Goal: Information Seeking & Learning: Learn about a topic

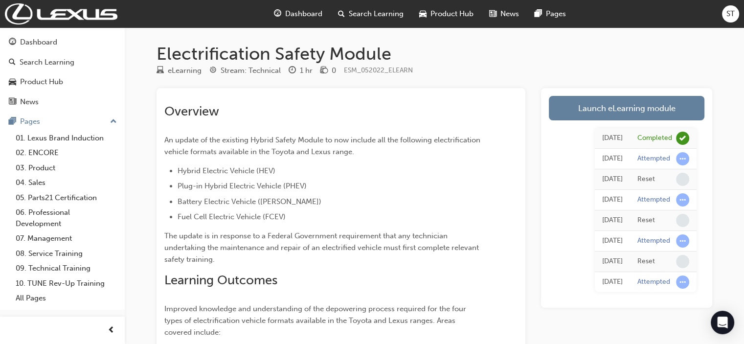
click at [307, 13] on span "Dashboard" at bounding box center [303, 13] width 37 height 11
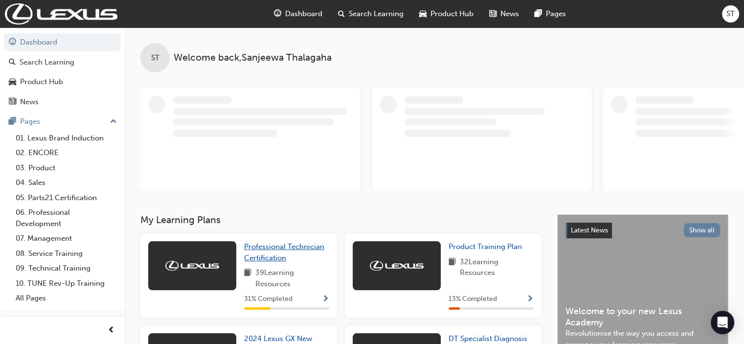
click at [276, 246] on span "Professional Technician Certification" at bounding box center [284, 252] width 80 height 20
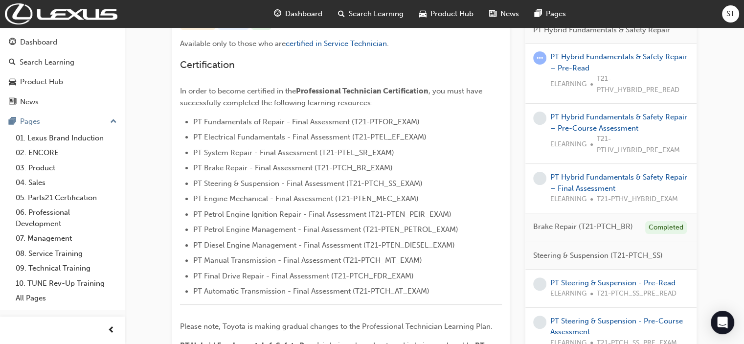
scroll to position [287, 0]
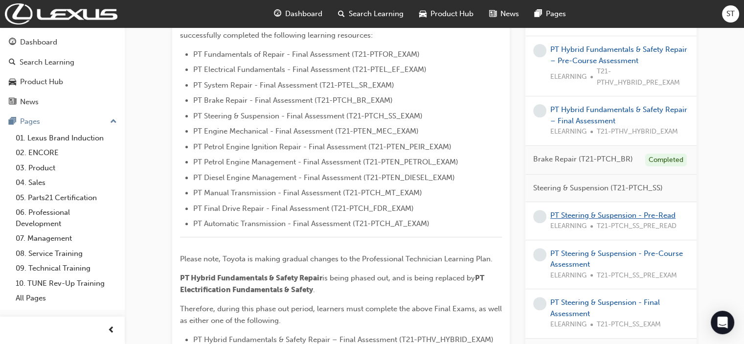
click at [589, 211] on link "PT Steering & Suspension - Pre-Read" at bounding box center [613, 215] width 125 height 9
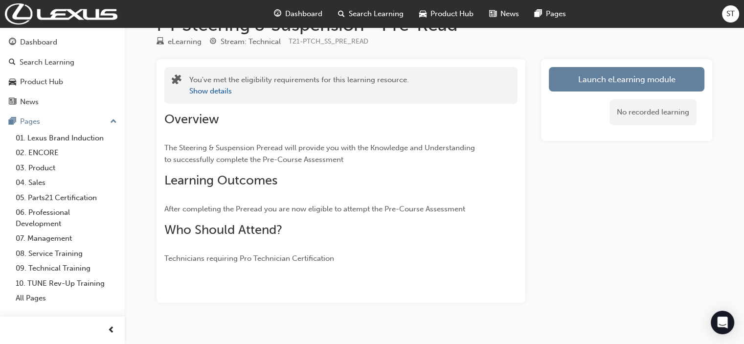
scroll to position [43, 0]
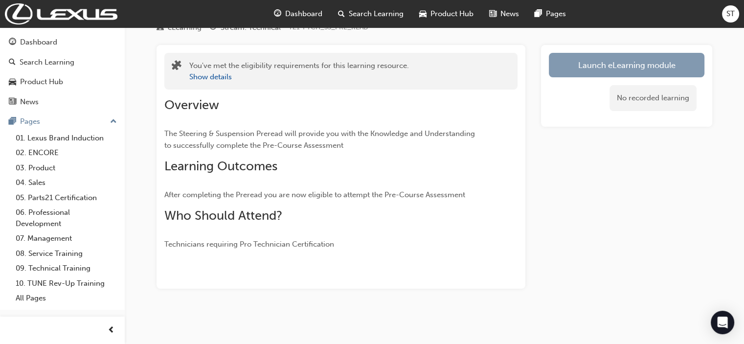
click at [605, 66] on link "Launch eLearning module" at bounding box center [627, 65] width 156 height 24
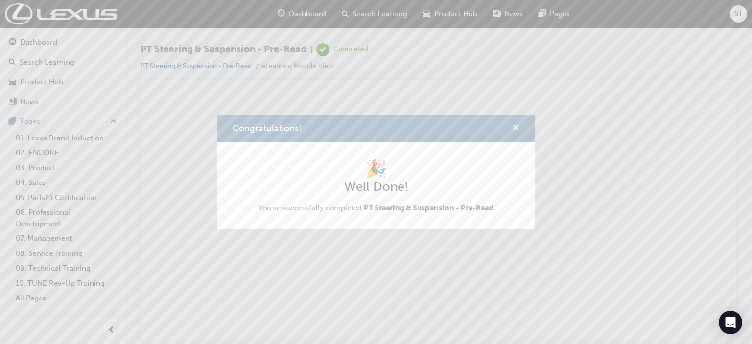
click at [516, 125] on span "cross-icon" at bounding box center [515, 128] width 7 height 9
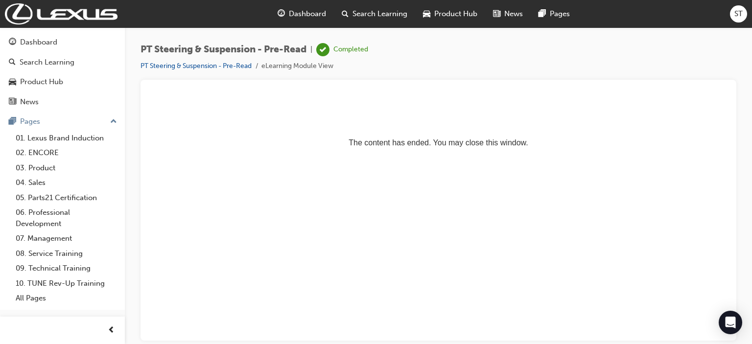
click at [315, 13] on span "Dashboard" at bounding box center [307, 13] width 37 height 11
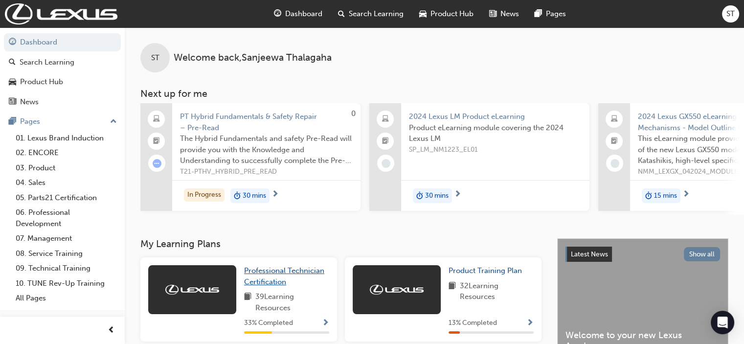
click at [266, 277] on span "Professional Technician Certification" at bounding box center [284, 276] width 80 height 20
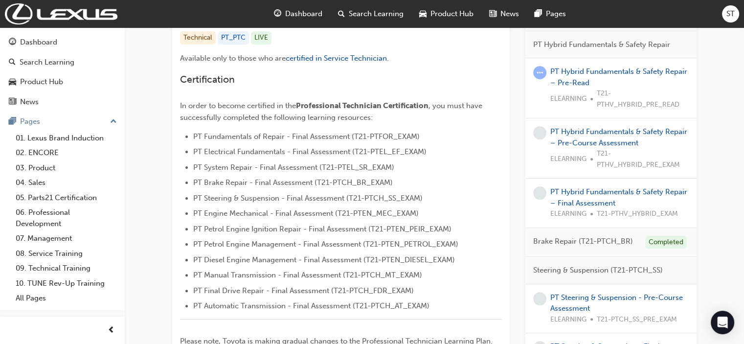
scroll to position [215, 0]
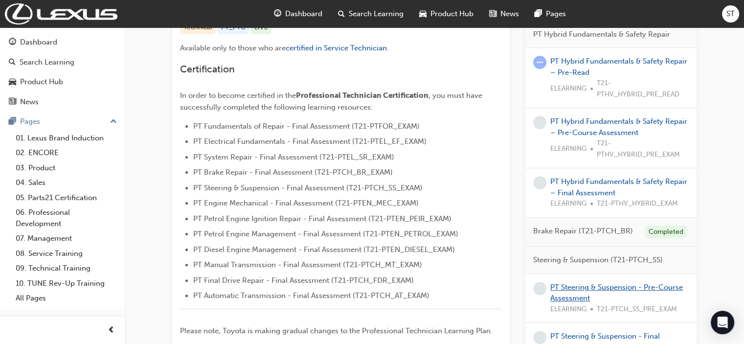
click at [570, 285] on link "PT Steering & Suspension - Pre-Course Assessment" at bounding box center [617, 293] width 133 height 20
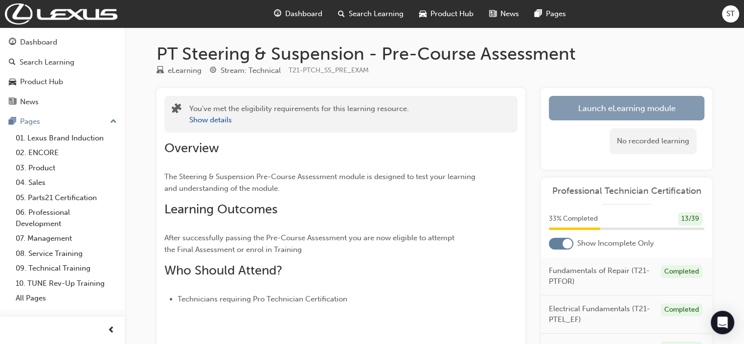
click at [660, 101] on link "Launch eLearning module" at bounding box center [627, 108] width 156 height 24
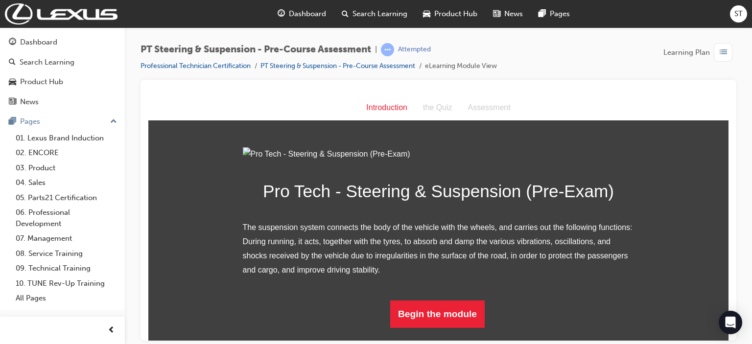
scroll to position [95, 0]
click at [443, 320] on button "Begin the module" at bounding box center [437, 313] width 94 height 27
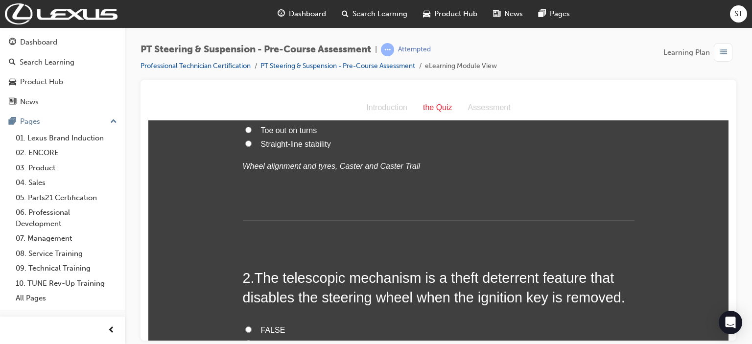
scroll to position [0, 0]
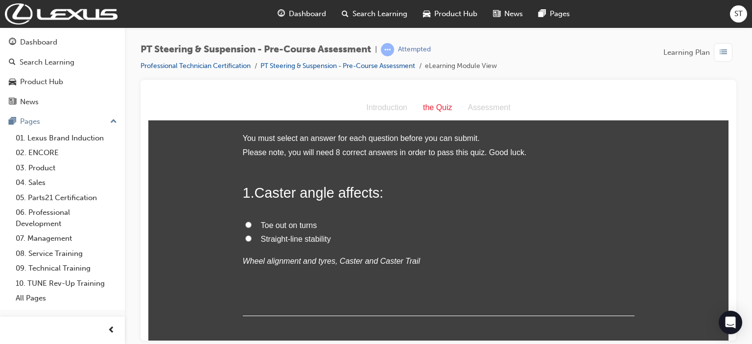
click at [315, 241] on span "Straight-line stability" at bounding box center [296, 238] width 70 height 8
click at [252, 241] on input "Straight-line stability" at bounding box center [248, 238] width 6 height 6
radio input "true"
click at [252, 237] on label "Straight-line stability" at bounding box center [439, 239] width 392 height 14
click at [252, 237] on input "Straight-line stability" at bounding box center [248, 238] width 6 height 6
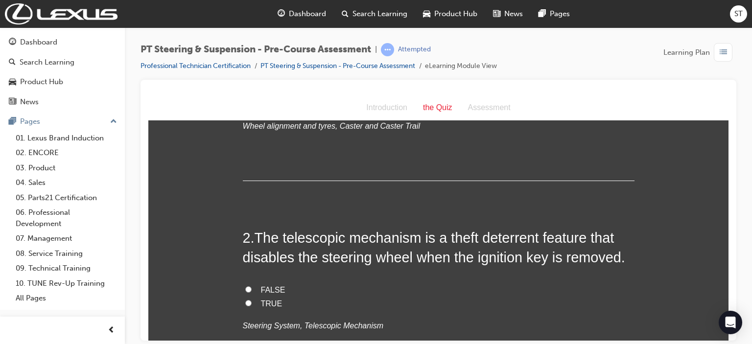
scroll to position [137, 0]
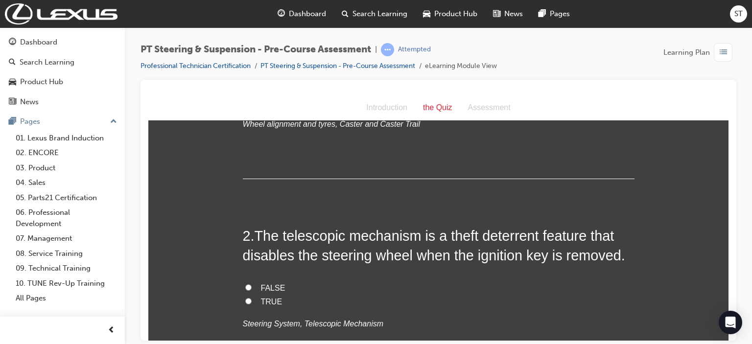
click at [272, 285] on span "FALSE" at bounding box center [273, 287] width 24 height 8
click at [252, 285] on input "FALSE" at bounding box center [248, 287] width 6 height 6
radio input "true"
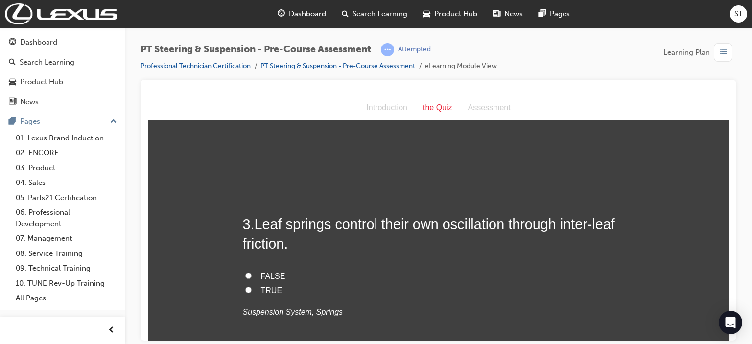
scroll to position [352, 0]
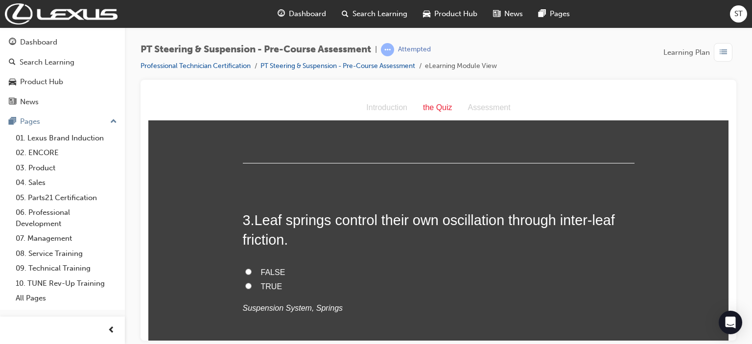
click at [261, 282] on span "TRUE" at bounding box center [272, 286] width 22 height 8
click at [252, 282] on input "TRUE" at bounding box center [248, 285] width 6 height 6
radio input "true"
click at [723, 334] on div "Open Intercom Messenger" at bounding box center [730, 323] width 26 height 26
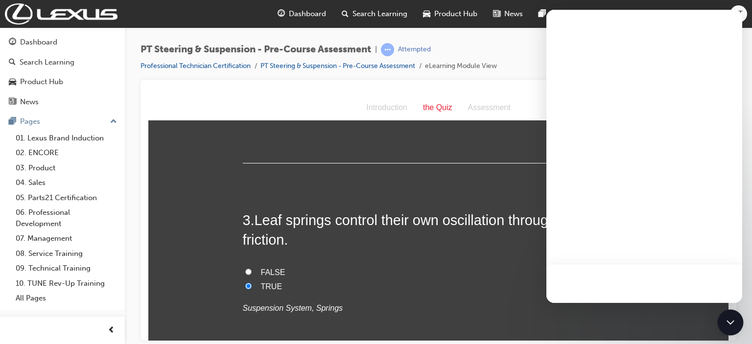
click at [723, 334] on div "Open Intercom Messenger" at bounding box center [730, 323] width 26 height 26
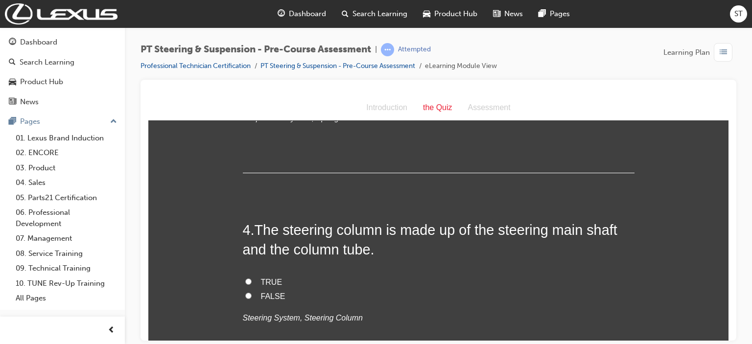
scroll to position [548, 0]
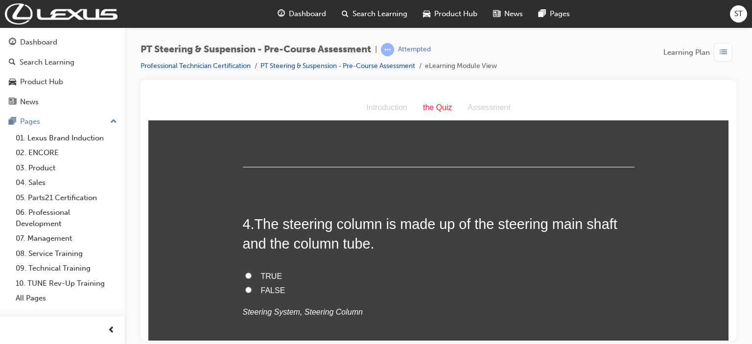
click at [261, 274] on span "TRUE" at bounding box center [272, 276] width 22 height 8
click at [252, 274] on input "TRUE" at bounding box center [248, 275] width 6 height 6
radio input "true"
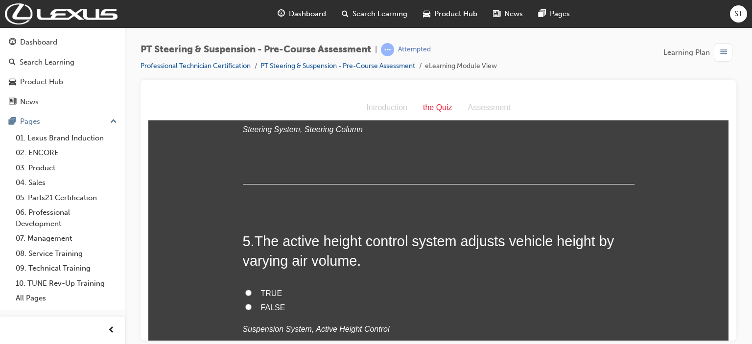
scroll to position [744, 0]
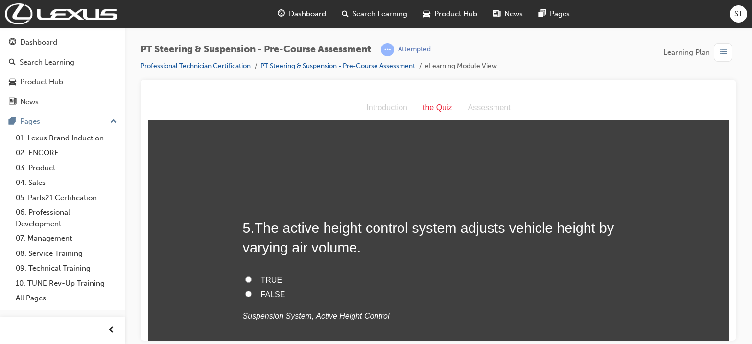
click at [267, 278] on span "TRUE" at bounding box center [272, 280] width 22 height 8
click at [252, 278] on input "TRUE" at bounding box center [248, 279] width 6 height 6
radio input "true"
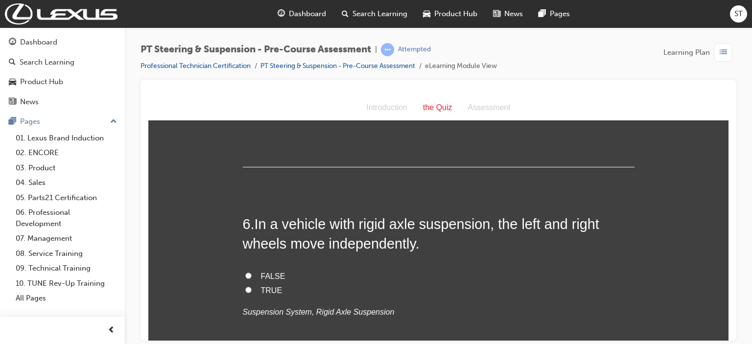
scroll to position [959, 0]
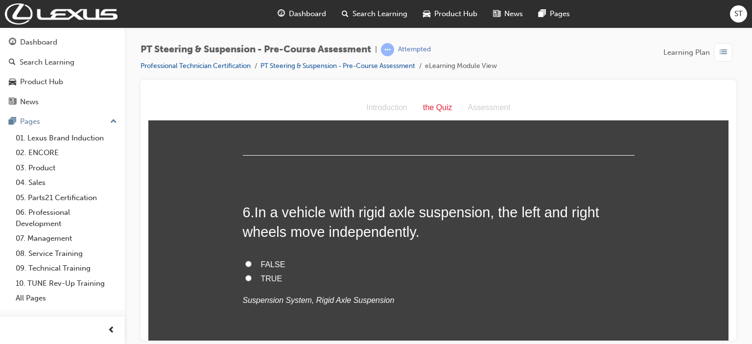
click at [269, 263] on span "FALSE" at bounding box center [273, 264] width 24 height 8
click at [252, 263] on input "FALSE" at bounding box center [248, 263] width 6 height 6
radio input "true"
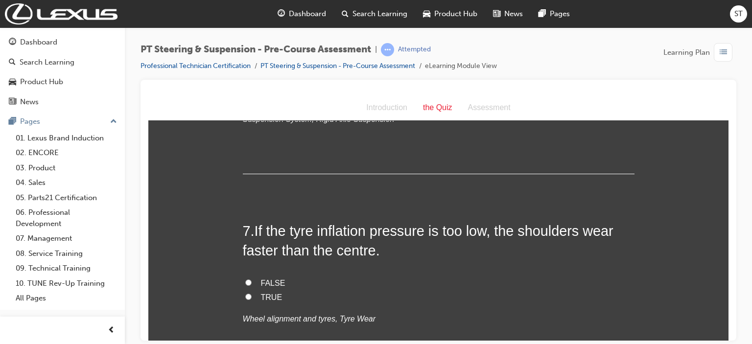
scroll to position [1155, 0]
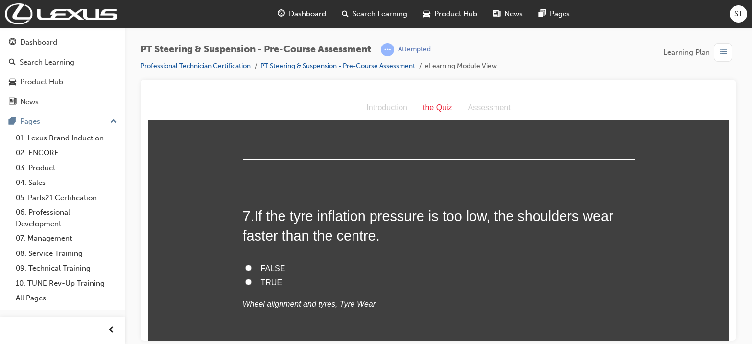
click at [261, 279] on span "TRUE" at bounding box center [272, 282] width 22 height 8
click at [252, 279] on input "TRUE" at bounding box center [248, 281] width 6 height 6
radio input "true"
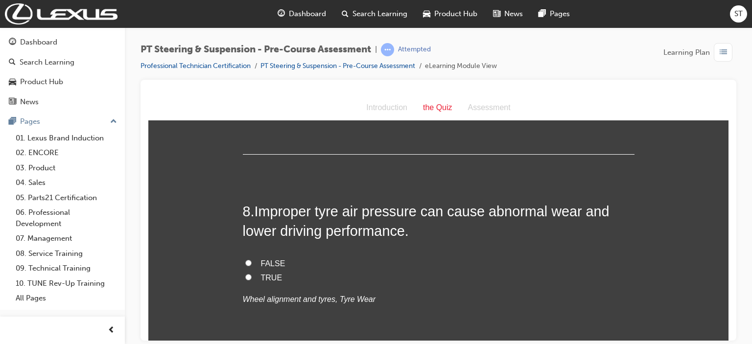
scroll to position [1370, 0]
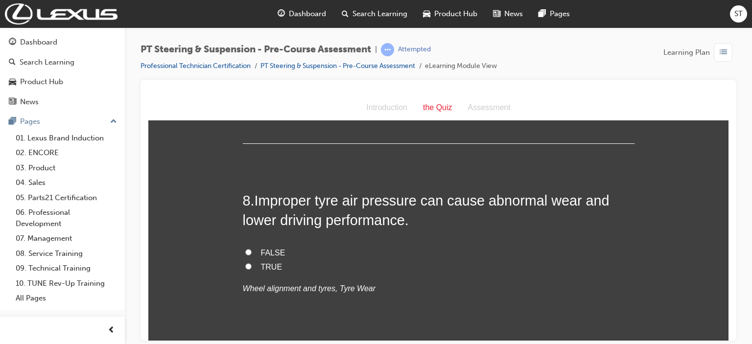
click at [261, 267] on span "TRUE" at bounding box center [272, 266] width 22 height 8
click at [252, 267] on input "TRUE" at bounding box center [248, 266] width 6 height 6
radio input "true"
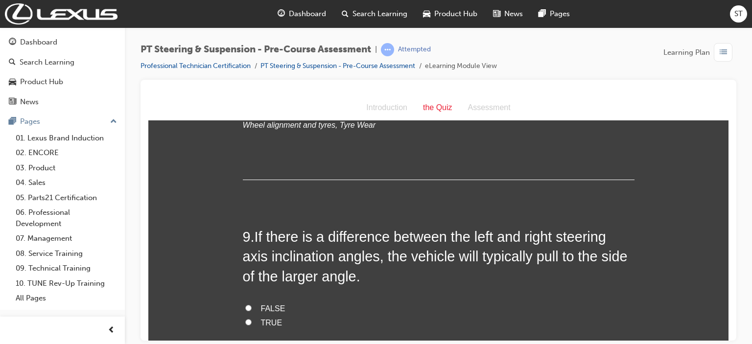
scroll to position [1546, 0]
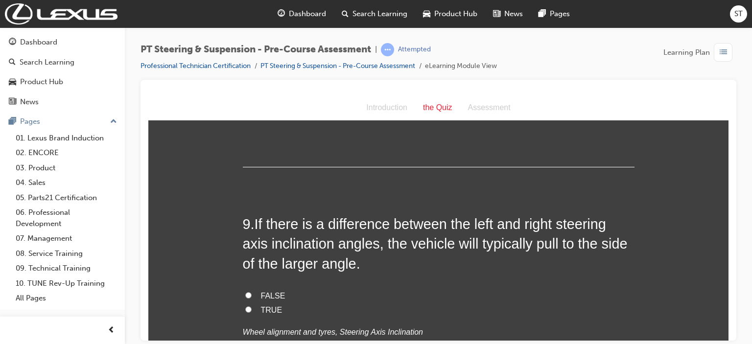
click at [261, 291] on span "FALSE" at bounding box center [273, 295] width 24 height 8
click at [252, 292] on input "FALSE" at bounding box center [248, 295] width 6 height 6
radio input "true"
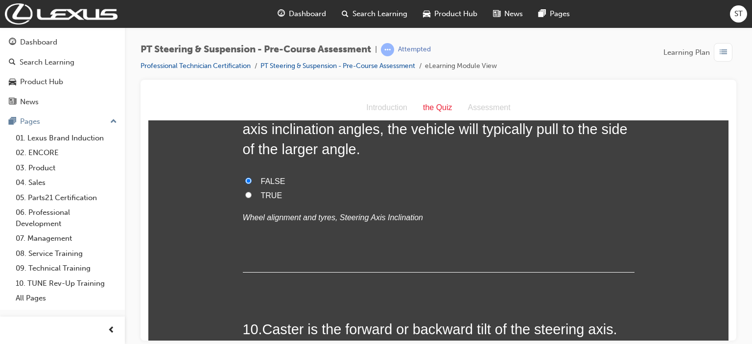
scroll to position [1762, 0]
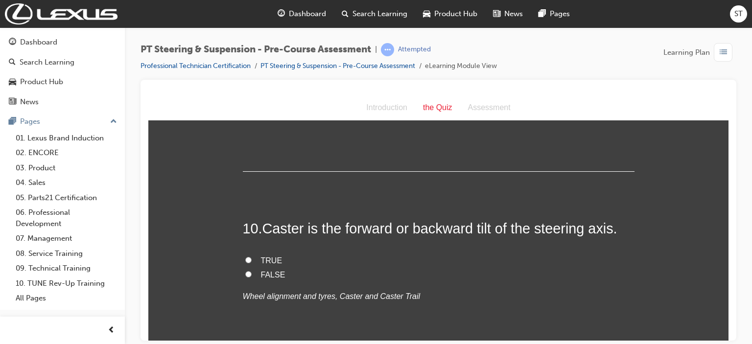
click at [252, 255] on label "TRUE" at bounding box center [439, 260] width 392 height 14
click at [252, 256] on input "TRUE" at bounding box center [248, 259] width 6 height 6
radio input "true"
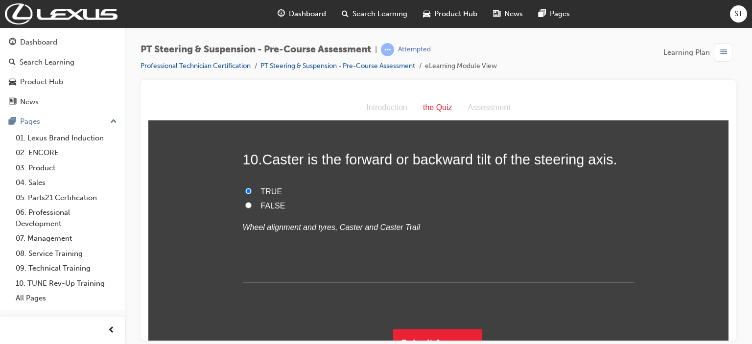
scroll to position [1845, 0]
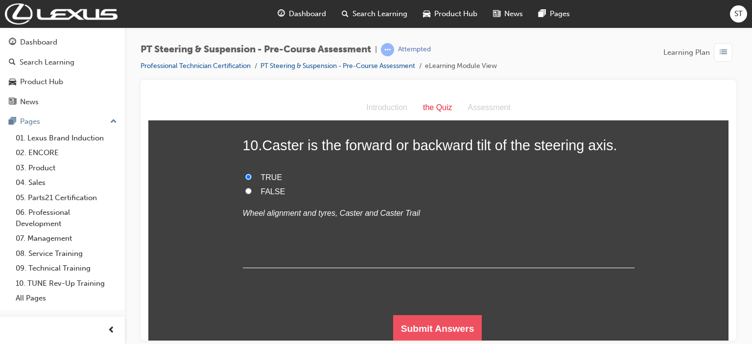
click at [464, 330] on button "Submit Answers" at bounding box center [437, 328] width 89 height 27
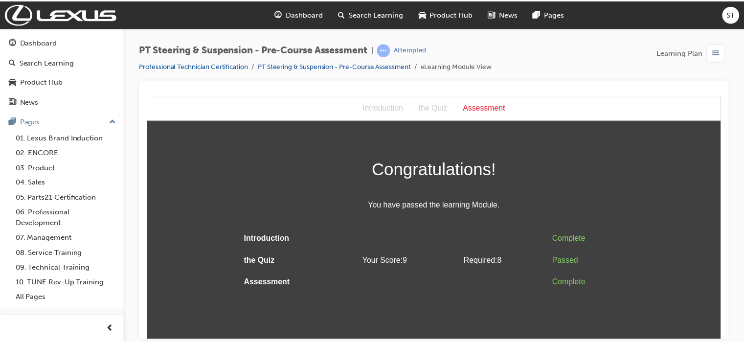
scroll to position [0, 0]
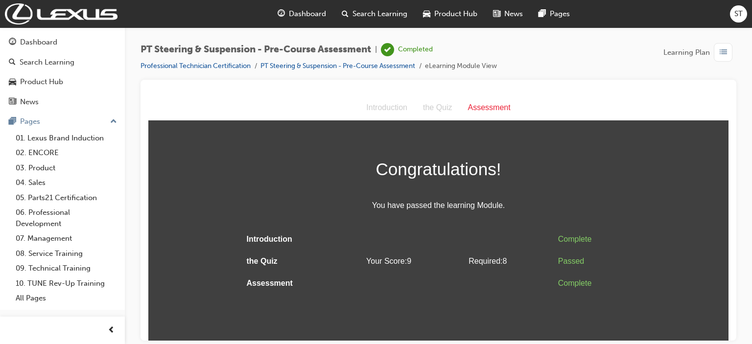
click at [302, 13] on span "Dashboard" at bounding box center [307, 13] width 37 height 11
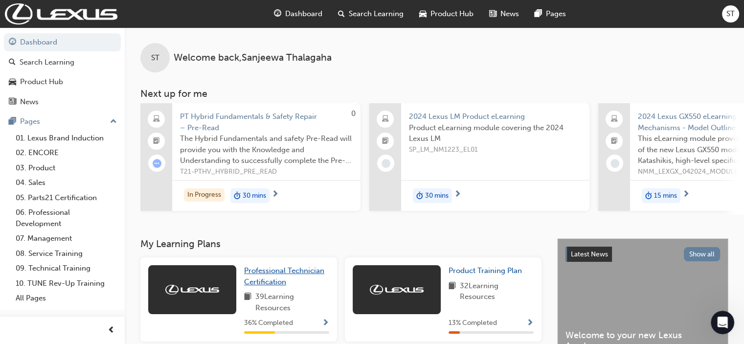
click at [271, 280] on span "Professional Technician Certification" at bounding box center [284, 276] width 80 height 20
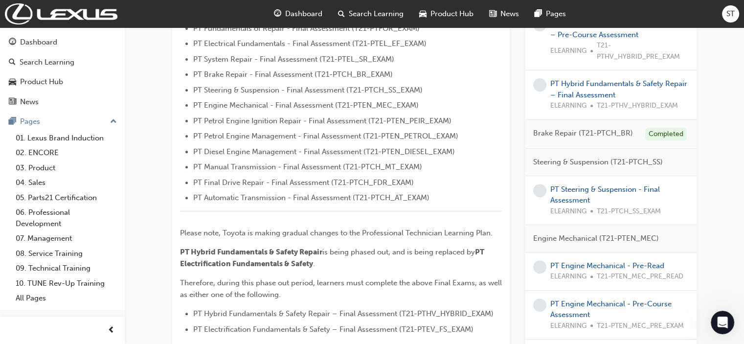
scroll to position [333, 0]
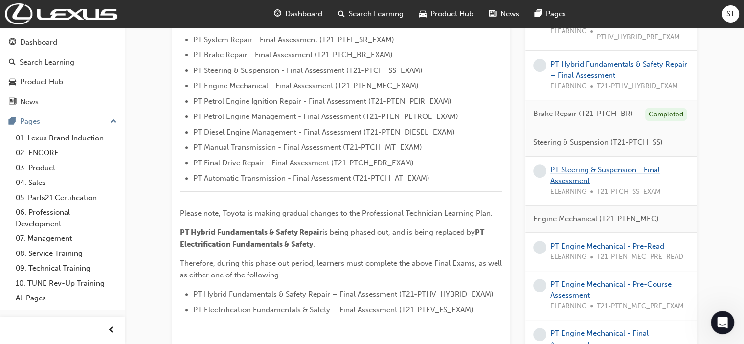
click at [579, 175] on link "PT Steering & Suspension - Final Assessment" at bounding box center [606, 175] width 110 height 20
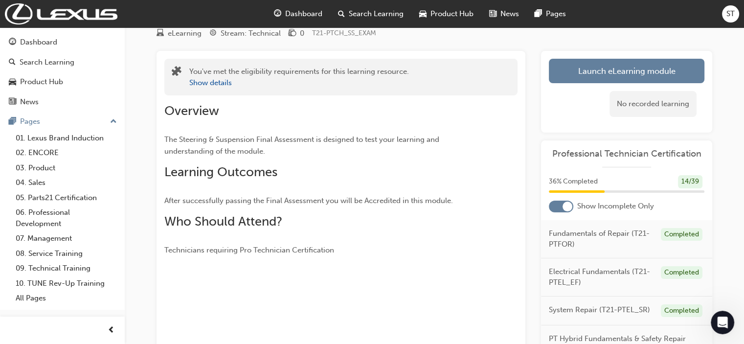
scroll to position [27, 0]
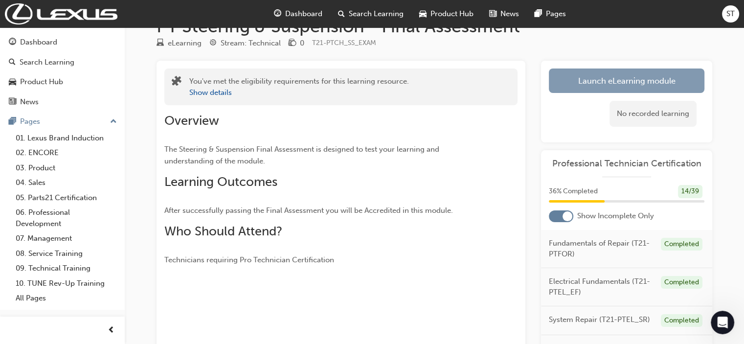
click at [664, 79] on link "Launch eLearning module" at bounding box center [627, 81] width 156 height 24
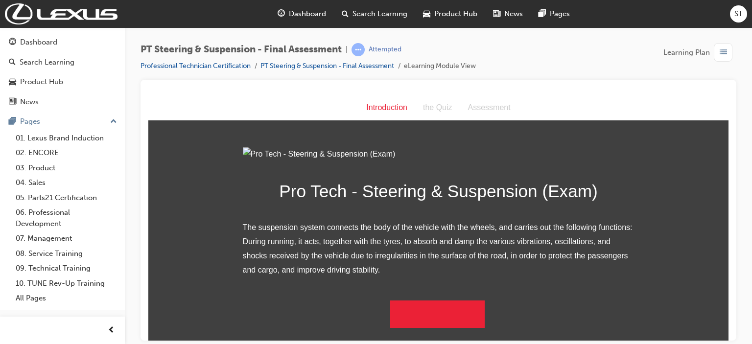
scroll to position [95, 0]
click at [437, 327] on button "Begin the module" at bounding box center [437, 313] width 94 height 27
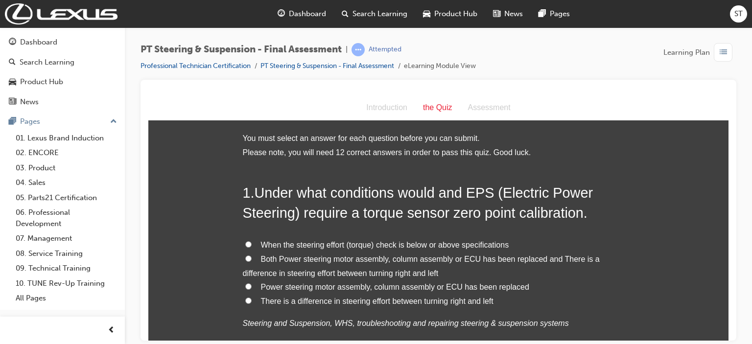
click at [334, 261] on span "Both Power steering motor assembly, column assembly or ECU has been replaced an…" at bounding box center [421, 265] width 357 height 23
click at [252, 261] on input "Both Power steering motor assembly, column assembly or ECU has been replaced an…" at bounding box center [248, 258] width 6 height 6
radio input "true"
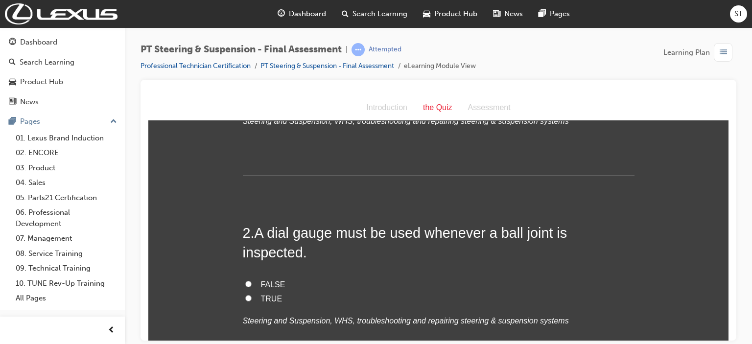
scroll to position [215, 0]
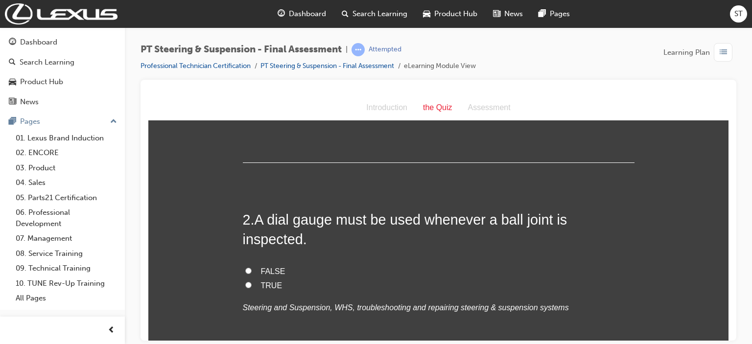
click at [258, 264] on label "FALSE" at bounding box center [439, 271] width 392 height 14
click at [252, 267] on input "FALSE" at bounding box center [248, 270] width 6 height 6
radio input "true"
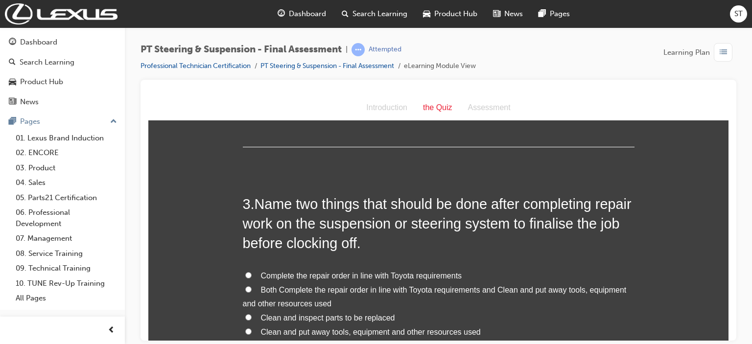
scroll to position [450, 0]
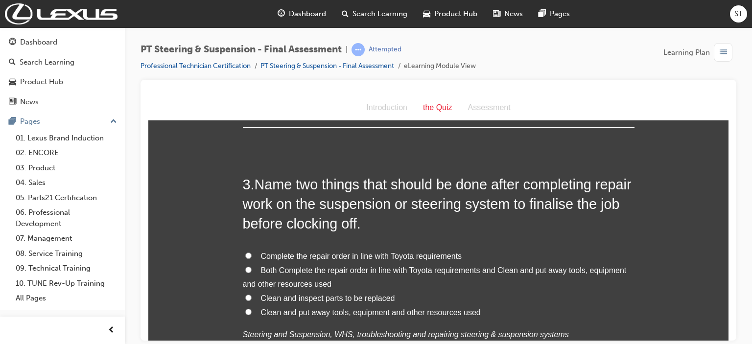
click at [325, 266] on span "Both Complete the repair order in line with Toyota requirements and Clean and p…" at bounding box center [435, 277] width 384 height 23
click at [252, 266] on input "Both Complete the repair order in line with Toyota requirements and Clean and p…" at bounding box center [248, 269] width 6 height 6
radio input "true"
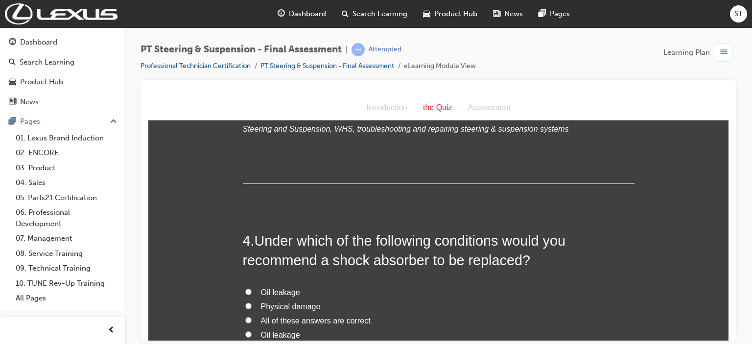
scroll to position [666, 0]
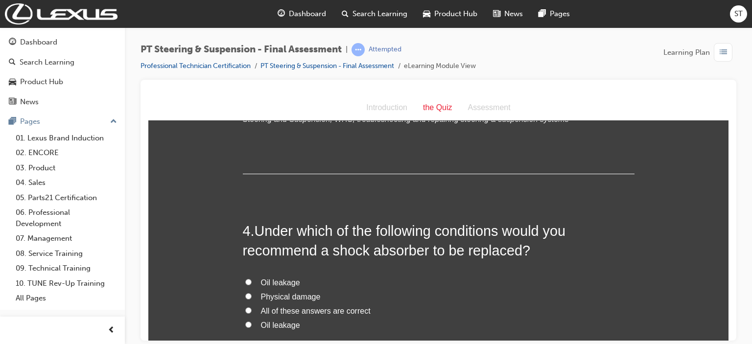
click at [292, 306] on span "All of these answers are correct" at bounding box center [316, 310] width 110 height 8
click at [252, 307] on input "All of these answers are correct" at bounding box center [248, 310] width 6 height 6
radio input "true"
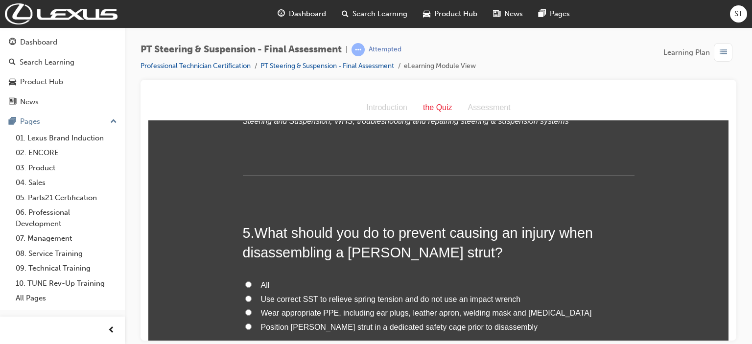
scroll to position [900, 0]
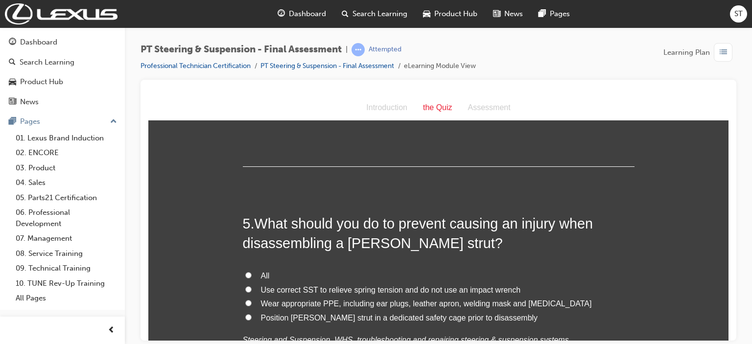
click at [245, 272] on input "All" at bounding box center [248, 275] width 6 height 6
radio input "true"
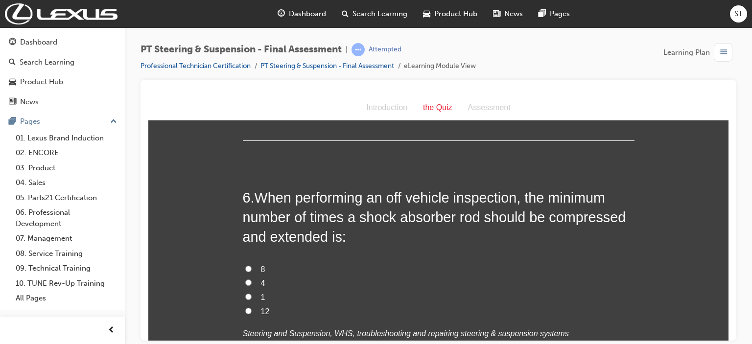
scroll to position [1155, 0]
drag, startPoint x: 642, startPoint y: 241, endPoint x: 466, endPoint y: 241, distance: 175.7
click at [261, 278] on span "4" at bounding box center [263, 282] width 4 height 8
click at [252, 278] on input "4" at bounding box center [248, 281] width 6 height 6
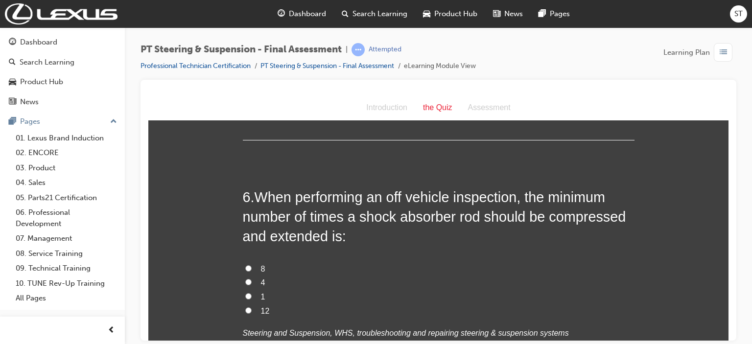
radio input "true"
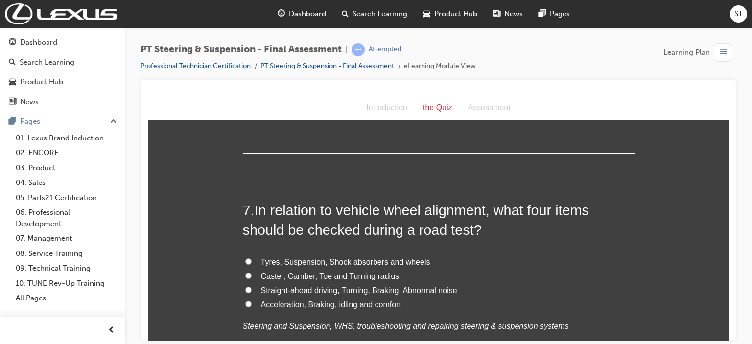
scroll to position [1390, 0]
click at [379, 285] on span "Straight-ahead driving, Turning, Braking, Abnormal noise" at bounding box center [359, 289] width 196 height 8
click at [252, 286] on input "Straight-ahead driving, Turning, Braking, Abnormal noise" at bounding box center [248, 289] width 6 height 6
radio input "true"
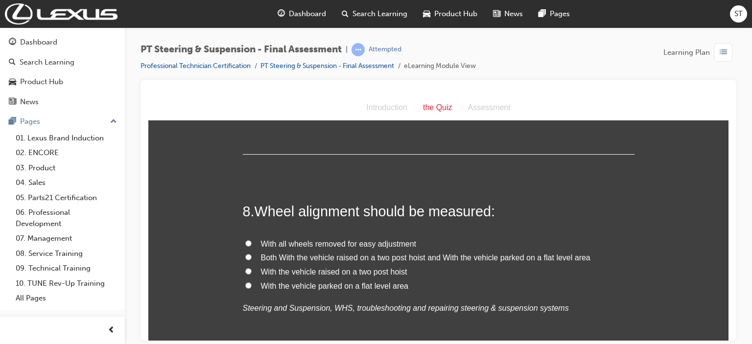
scroll to position [1625, 0]
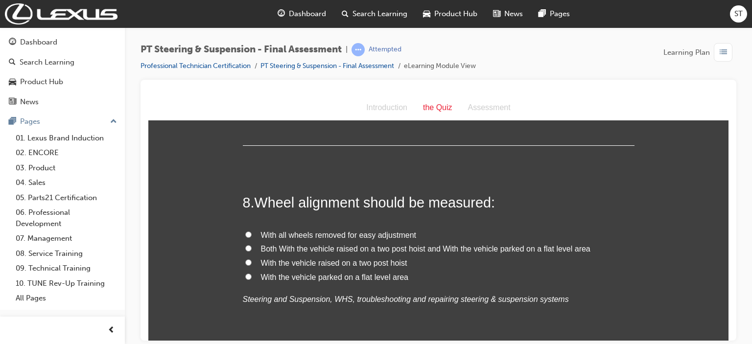
click at [382, 273] on span "With the vehicle parked on a flat level area" at bounding box center [335, 277] width 148 height 8
click at [252, 273] on input "With the vehicle parked on a flat level area" at bounding box center [248, 276] width 6 height 6
radio input "true"
click at [249, 242] on label "Both With the vehicle raised on a two post hoist and With the vehicle parked on…" at bounding box center [439, 249] width 392 height 14
click at [249, 245] on input "Both With the vehicle raised on a two post hoist and With the vehicle parked on…" at bounding box center [248, 248] width 6 height 6
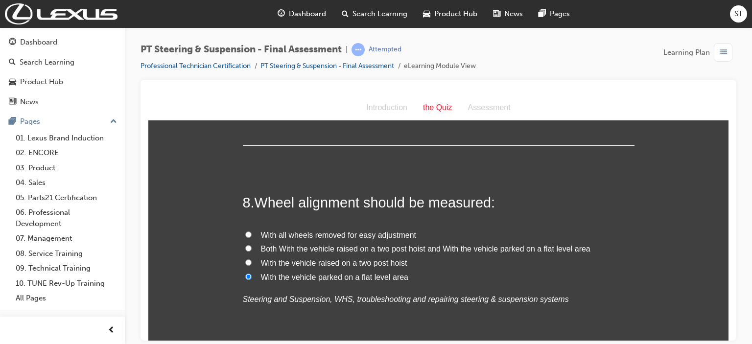
radio input "true"
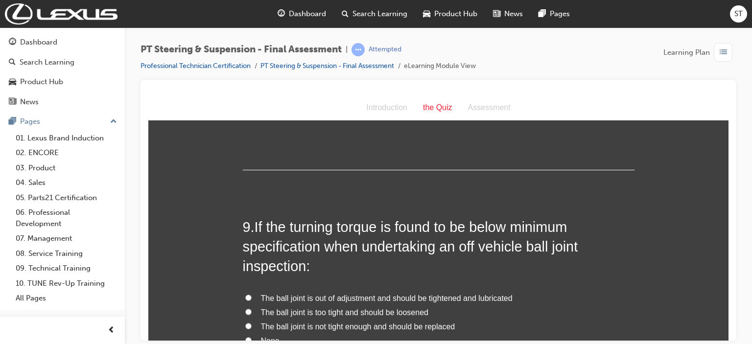
scroll to position [1820, 0]
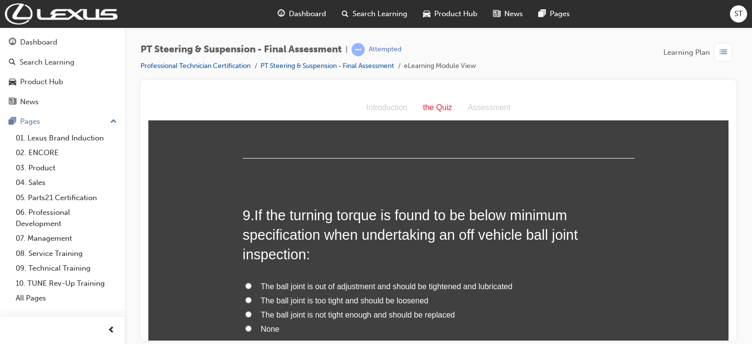
click at [445, 310] on span "The ball joint is not tight enough and should be replaced" at bounding box center [358, 314] width 194 height 8
click at [252, 311] on input "The ball joint is not tight enough and should be replaced" at bounding box center [248, 314] width 6 height 6
radio input "true"
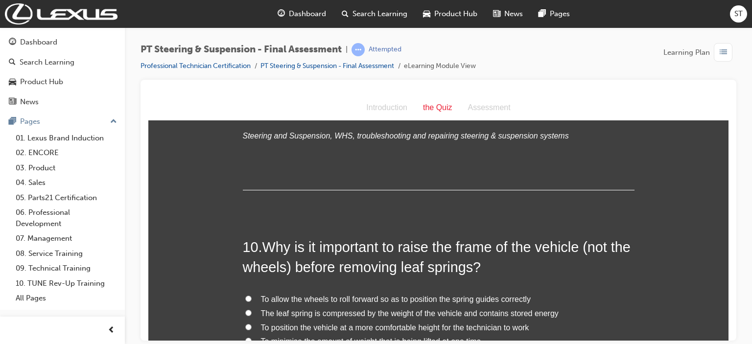
scroll to position [2055, 0]
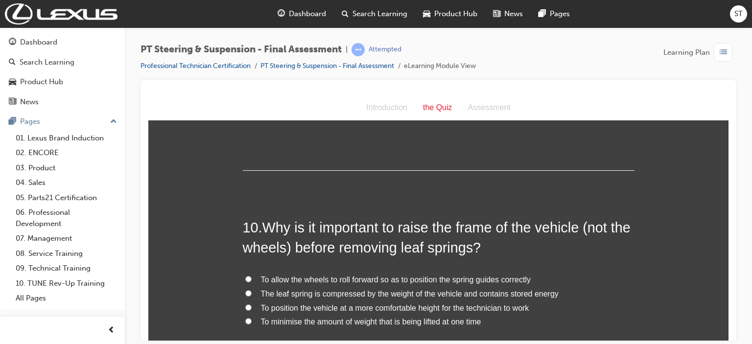
click at [444, 289] on span "The leaf spring is compressed by the weight of the vehicle and contains stored …" at bounding box center [410, 293] width 298 height 8
click at [252, 290] on input "The leaf spring is compressed by the weight of the vehicle and contains stored …" at bounding box center [248, 293] width 6 height 6
radio input "true"
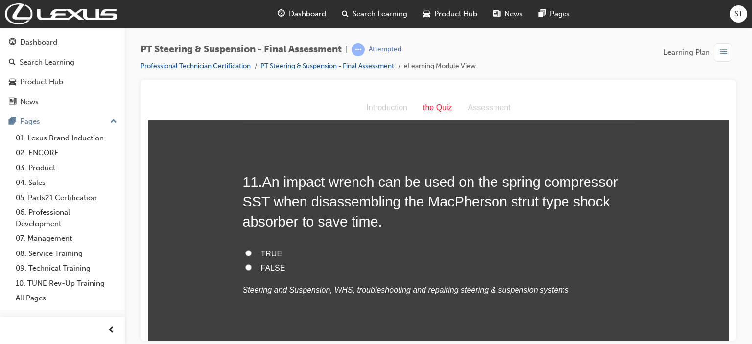
scroll to position [2329, 0]
click at [262, 263] on span "FALSE" at bounding box center [273, 267] width 24 height 8
click at [252, 263] on input "FALSE" at bounding box center [248, 266] width 6 height 6
radio input "true"
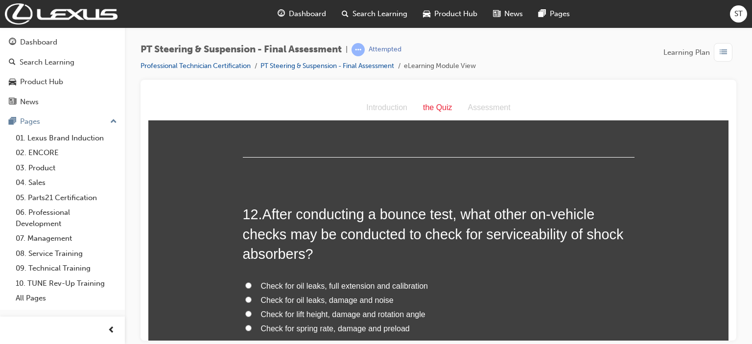
scroll to position [2525, 0]
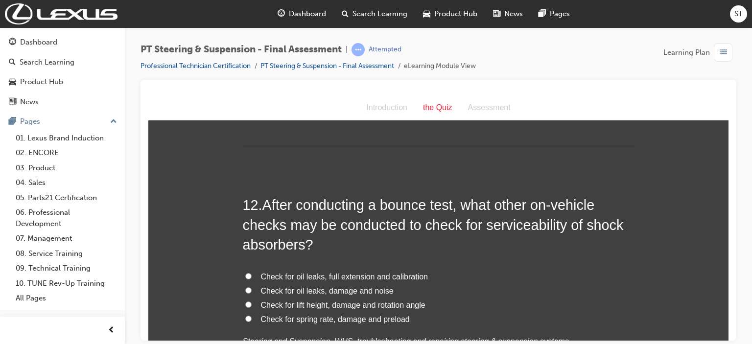
click at [369, 286] on span "Check for oil leaks, damage and noise" at bounding box center [327, 290] width 133 height 8
click at [252, 287] on input "Check for oil leaks, damage and noise" at bounding box center [248, 290] width 6 height 6
radio input "true"
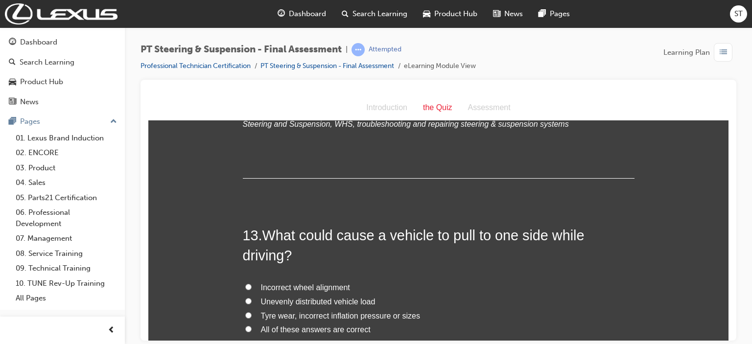
scroll to position [2760, 0]
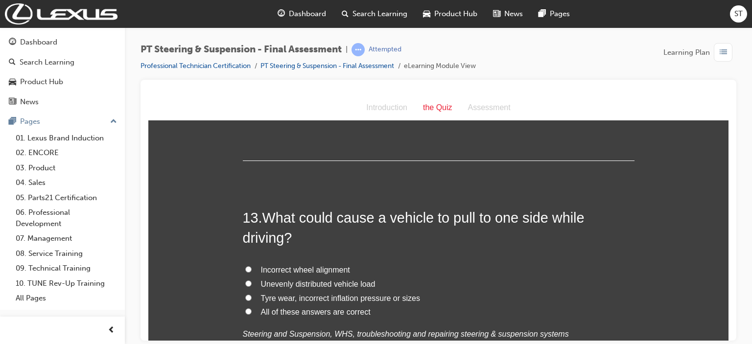
click at [320, 307] on span "All of these answers are correct" at bounding box center [316, 311] width 110 height 8
click at [252, 308] on input "All of these answers are correct" at bounding box center [248, 311] width 6 height 6
radio input "true"
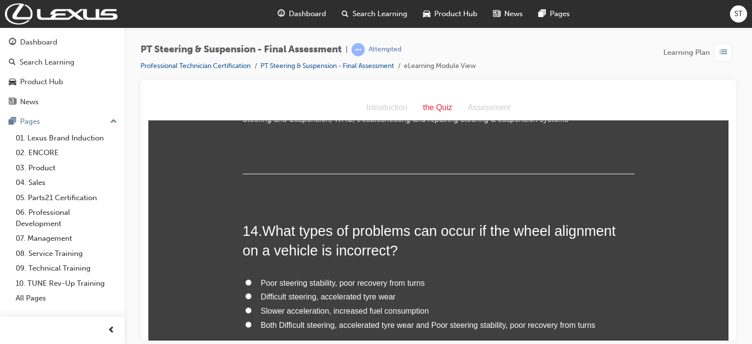
scroll to position [2975, 0]
click at [517, 320] on span "Both Difficult steering, accelerated tyre wear and Poor steering stability, poo…" at bounding box center [428, 324] width 334 height 8
click at [252, 321] on input "Both Difficult steering, accelerated tyre wear and Poor steering stability, poo…" at bounding box center [248, 324] width 6 height 6
radio input "true"
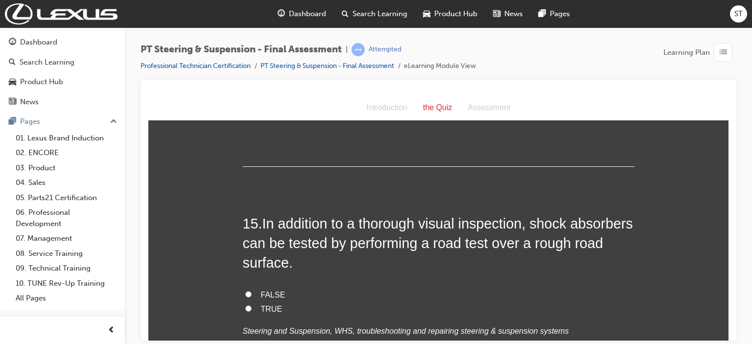
scroll to position [3230, 0]
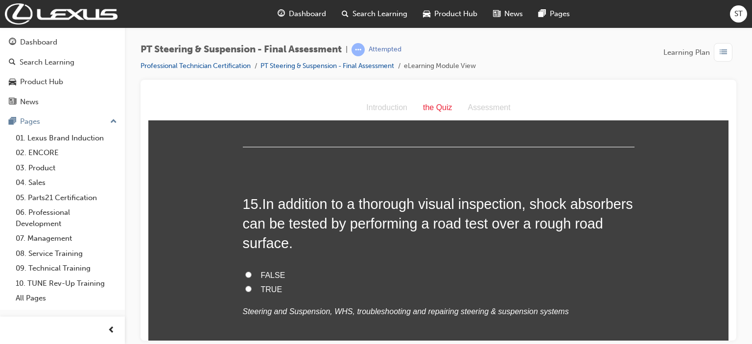
click at [261, 285] on span "TRUE" at bounding box center [272, 289] width 22 height 8
click at [252, 285] on input "TRUE" at bounding box center [248, 288] width 6 height 6
radio input "true"
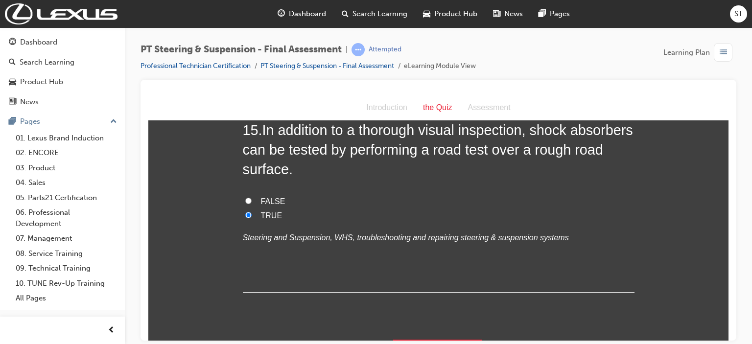
scroll to position [3308, 0]
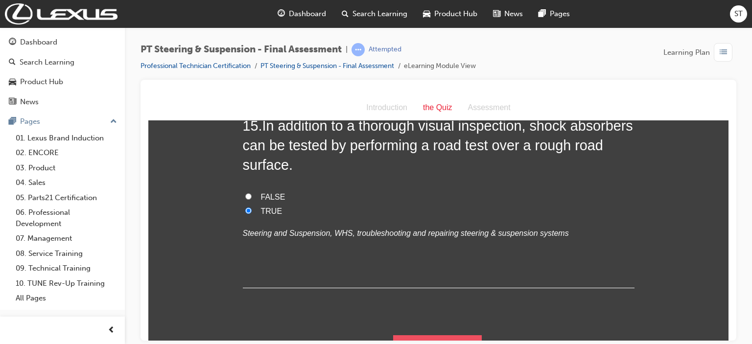
click at [452, 335] on button "Submit Answers" at bounding box center [437, 348] width 89 height 27
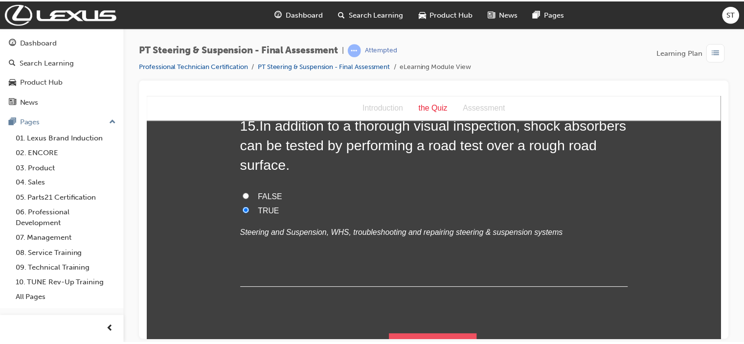
scroll to position [0, 0]
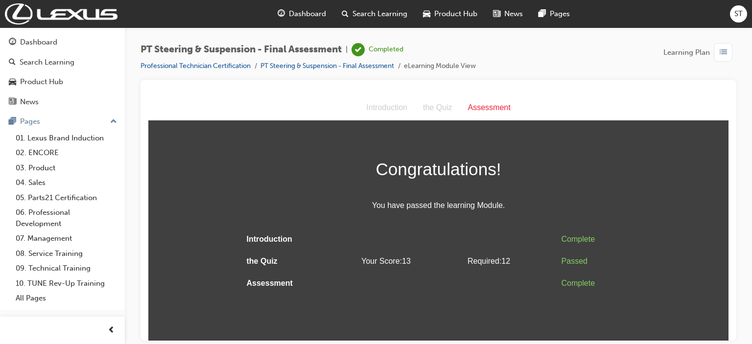
click at [296, 11] on span "Dashboard" at bounding box center [307, 13] width 37 height 11
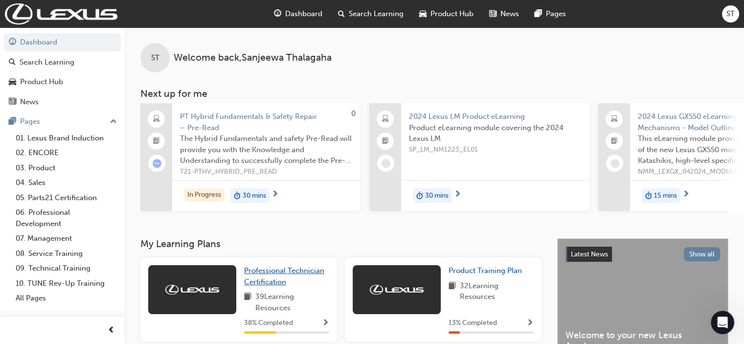
click at [275, 278] on span "Professional Technician Certification" at bounding box center [284, 276] width 80 height 20
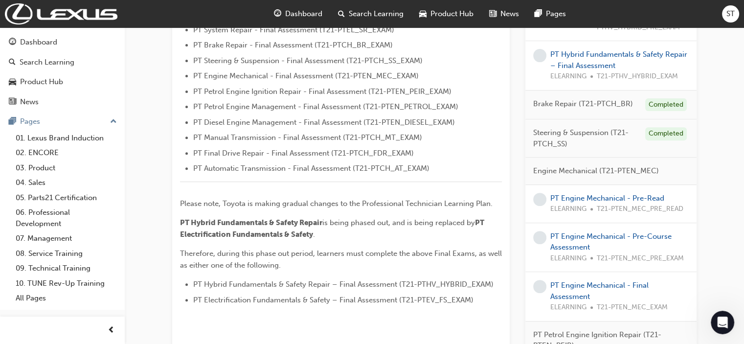
scroll to position [352, 0]
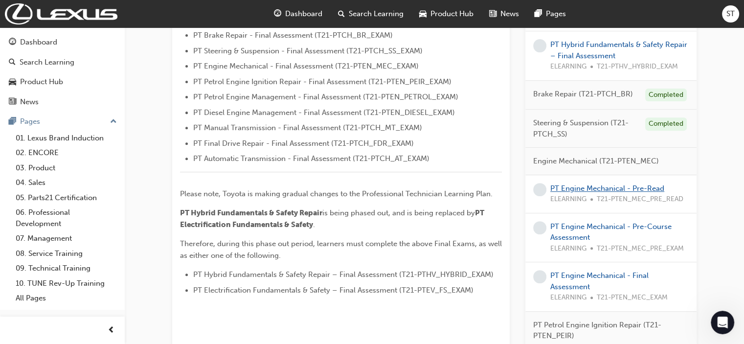
click at [600, 184] on link "PT Engine Mechanical - Pre-Read" at bounding box center [608, 188] width 114 height 9
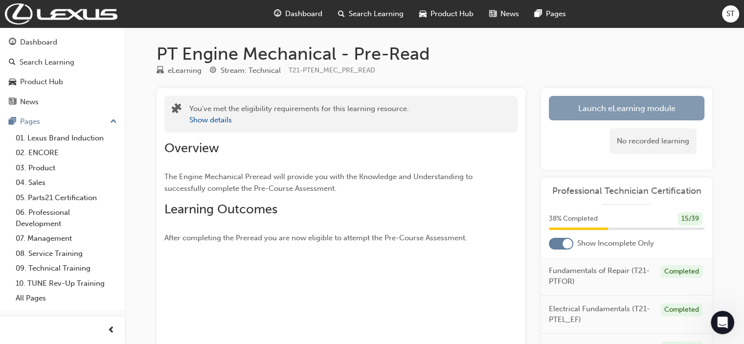
click at [638, 109] on link "Launch eLearning module" at bounding box center [627, 108] width 156 height 24
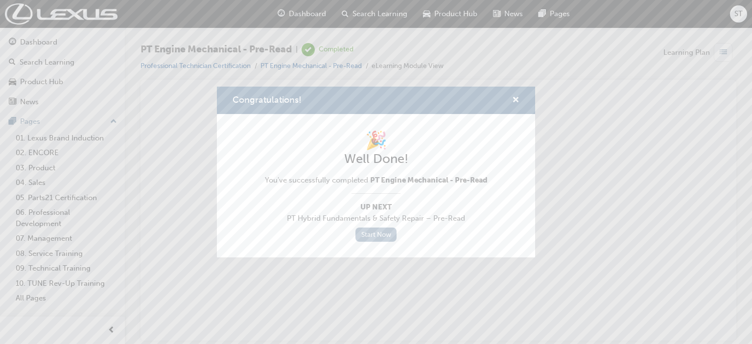
click at [380, 231] on link "Start Now" at bounding box center [375, 235] width 41 height 14
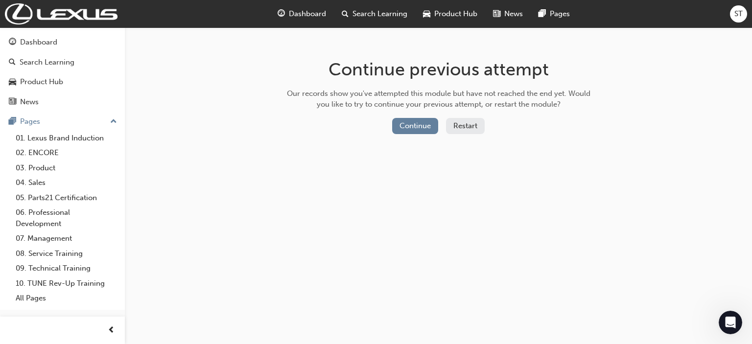
click at [300, 13] on span "Dashboard" at bounding box center [307, 13] width 37 height 11
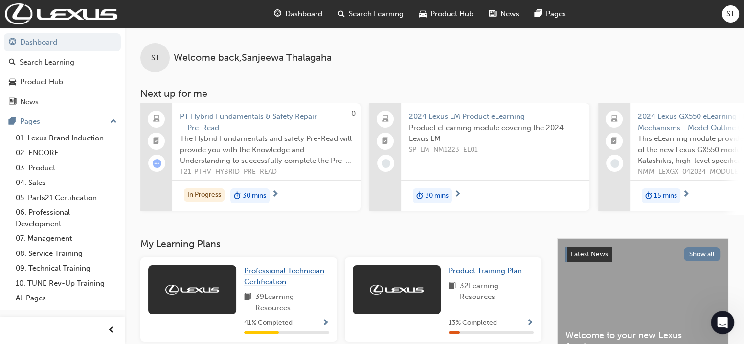
click at [279, 277] on span "Professional Technician Certification" at bounding box center [284, 276] width 80 height 20
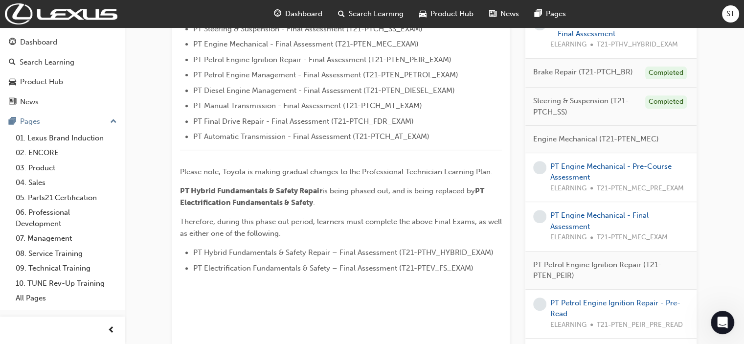
scroll to position [392, 0]
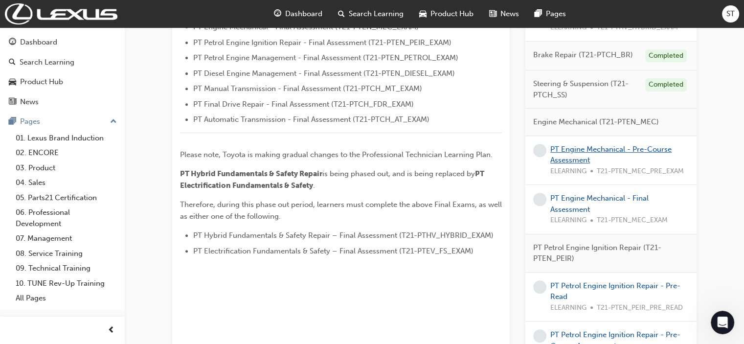
click at [576, 155] on link "PT Engine Mechanical - Pre-Course Assessment" at bounding box center [611, 155] width 121 height 20
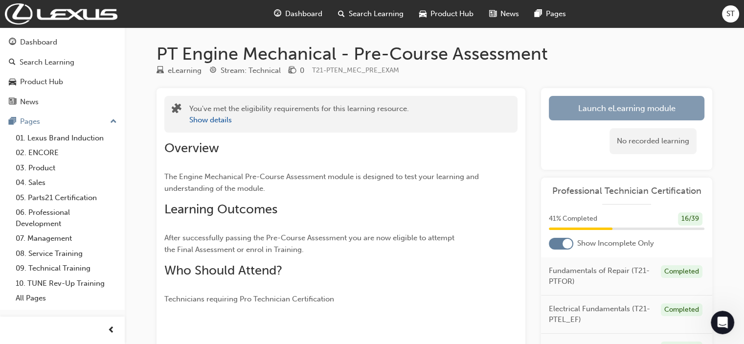
click at [656, 100] on link "Launch eLearning module" at bounding box center [627, 108] width 156 height 24
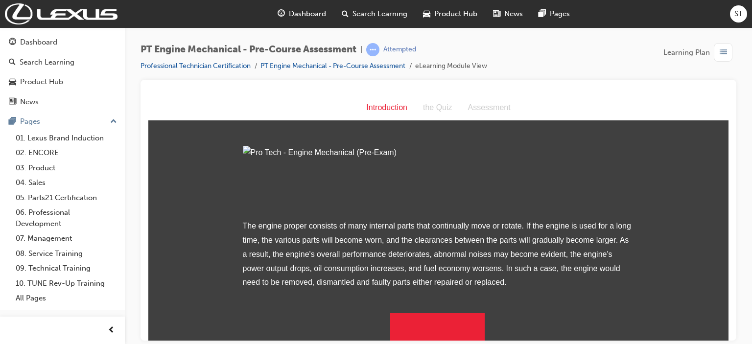
scroll to position [109, 0]
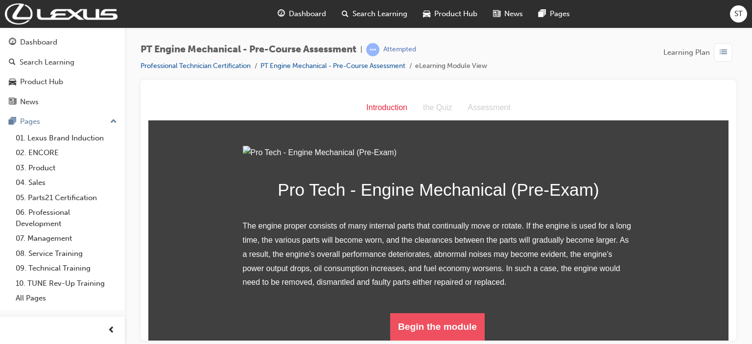
click at [457, 318] on button "Begin the module" at bounding box center [437, 326] width 94 height 27
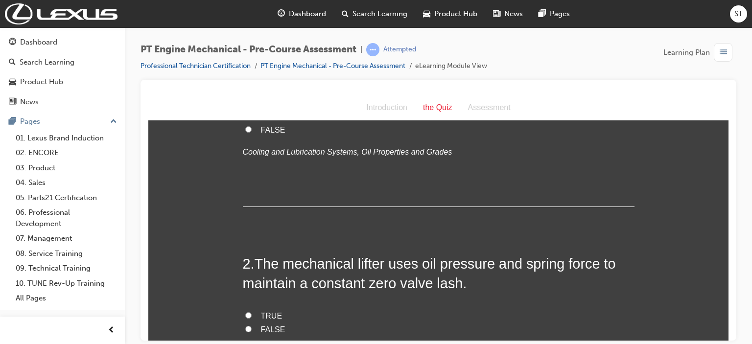
scroll to position [0, 0]
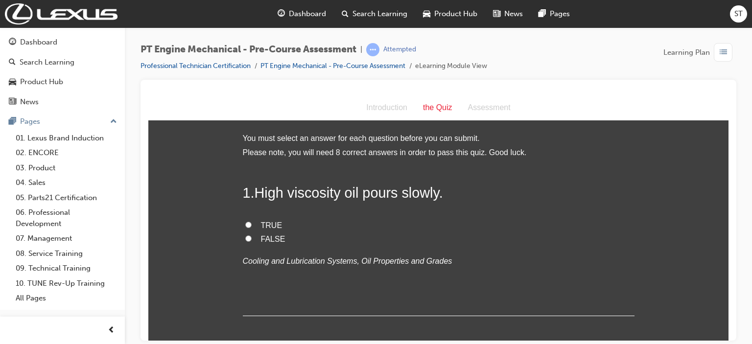
click at [264, 221] on span "TRUE" at bounding box center [272, 225] width 22 height 8
click at [252, 221] on input "TRUE" at bounding box center [248, 224] width 6 height 6
radio input "true"
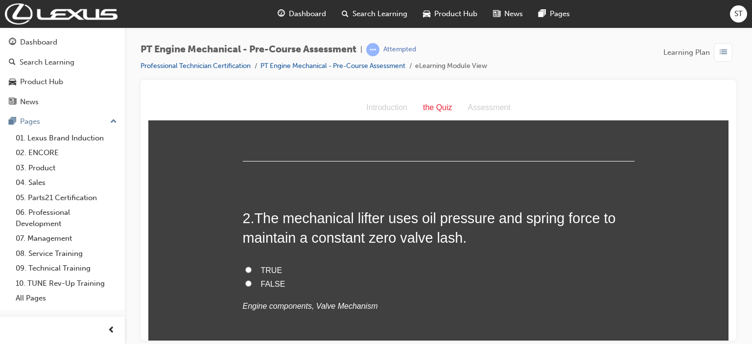
scroll to position [157, 0]
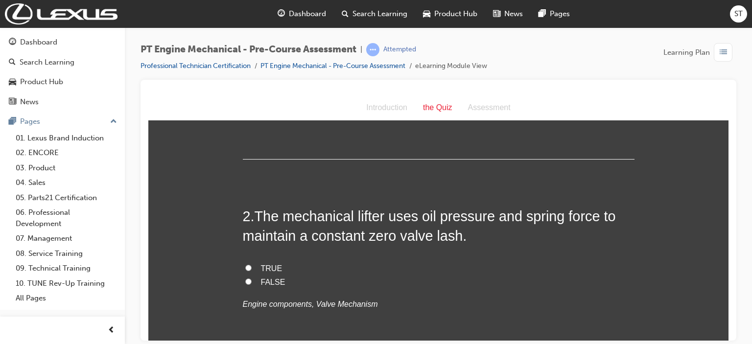
click at [261, 283] on span "FALSE" at bounding box center [273, 281] width 24 height 8
click at [252, 283] on input "FALSE" at bounding box center [248, 281] width 6 height 6
radio input "true"
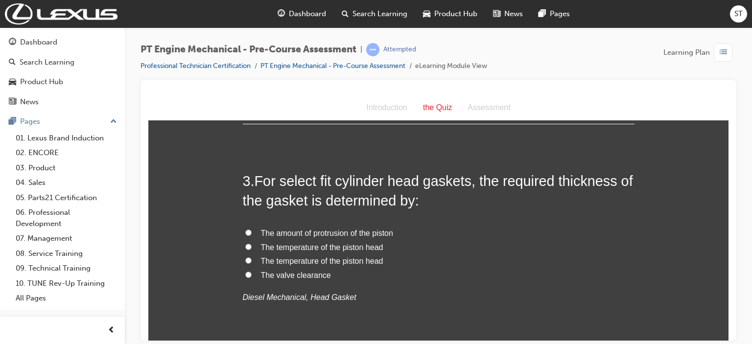
scroll to position [411, 0]
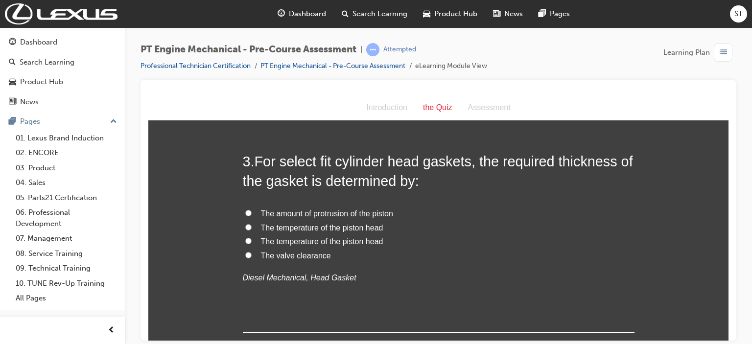
click at [379, 211] on span "The amount of protrusion of the piston" at bounding box center [327, 213] width 132 height 8
click at [252, 211] on input "The amount of protrusion of the piston" at bounding box center [248, 212] width 6 height 6
radio input "true"
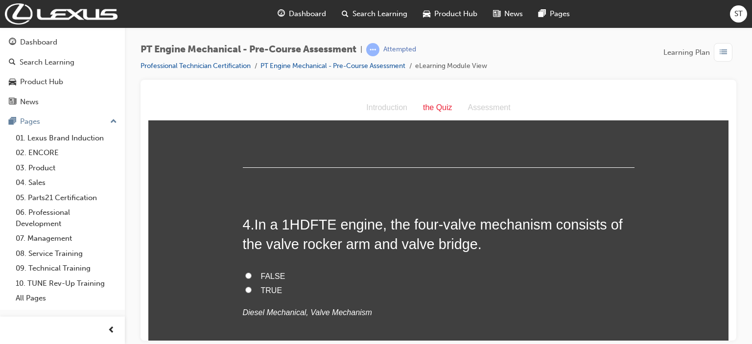
scroll to position [587, 0]
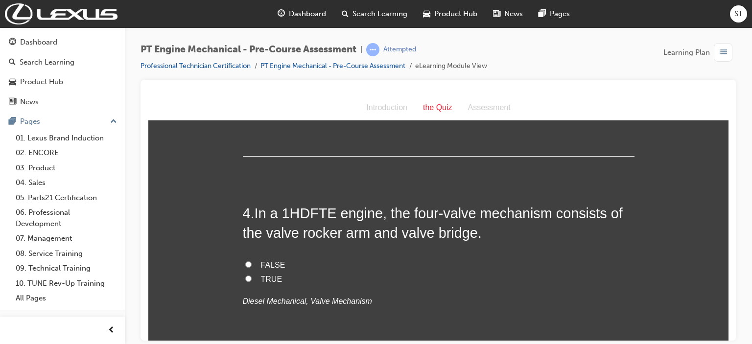
click at [263, 280] on span "TRUE" at bounding box center [272, 279] width 22 height 8
click at [252, 280] on input "TRUE" at bounding box center [248, 278] width 6 height 6
radio input "true"
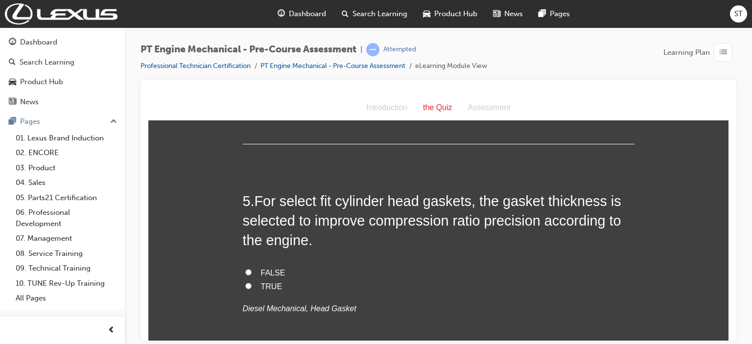
scroll to position [822, 0]
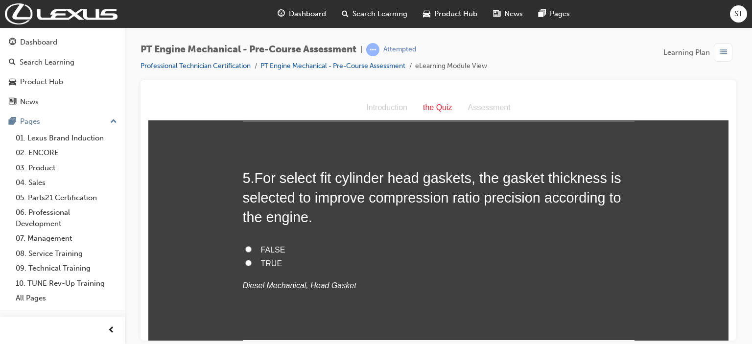
click at [268, 259] on span "TRUE" at bounding box center [272, 263] width 22 height 8
click at [252, 259] on input "TRUE" at bounding box center [248, 262] width 6 height 6
radio input "true"
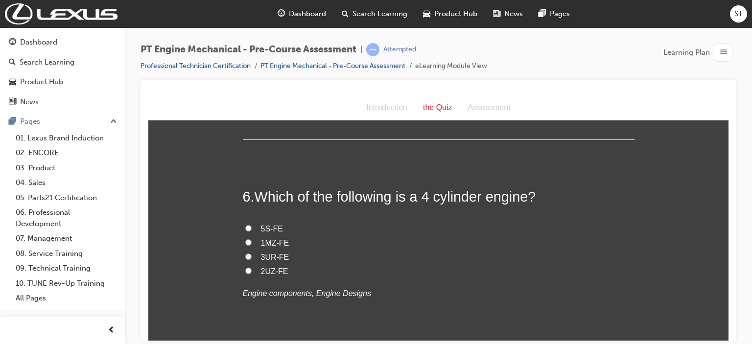
scroll to position [1037, 0]
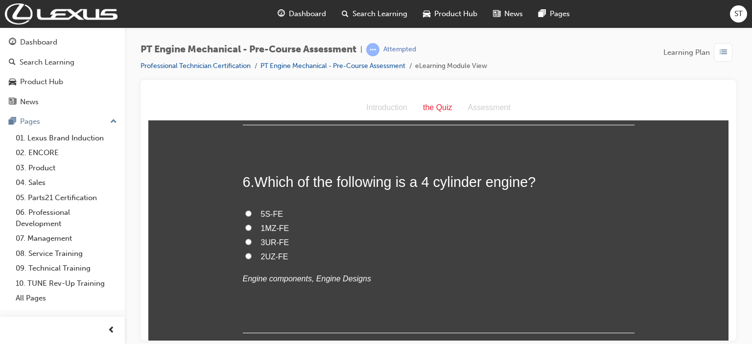
click at [262, 213] on span "5S-FE" at bounding box center [272, 213] width 22 height 8
click at [252, 213] on input "5S-FE" at bounding box center [248, 213] width 6 height 6
radio input "true"
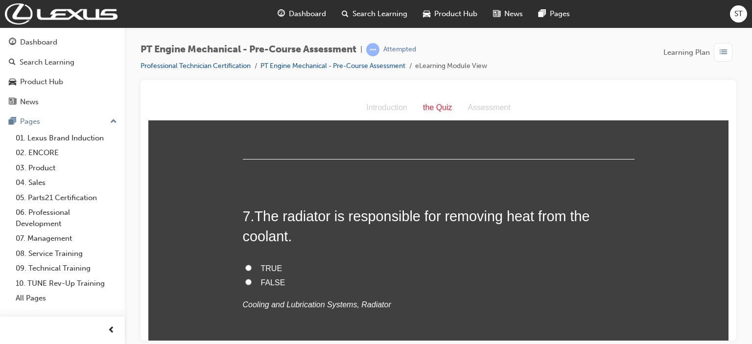
scroll to position [1214, 0]
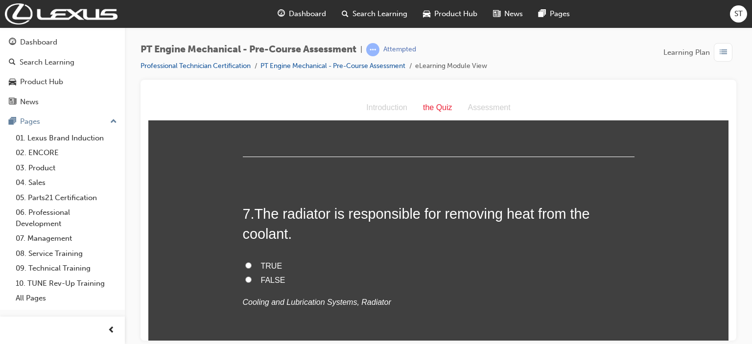
click at [248, 260] on label "TRUE" at bounding box center [439, 266] width 392 height 14
click at [248, 262] on input "TRUE" at bounding box center [248, 265] width 6 height 6
radio input "true"
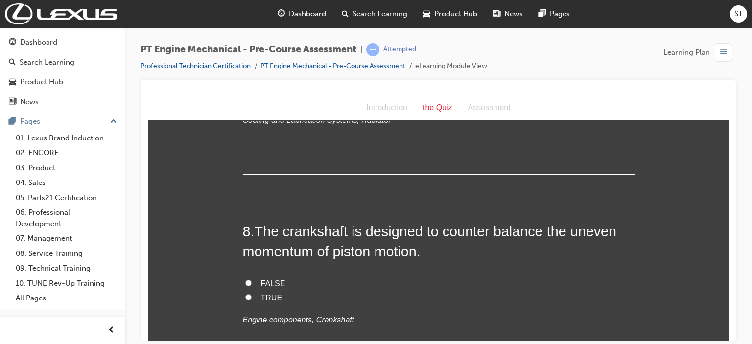
scroll to position [1409, 0]
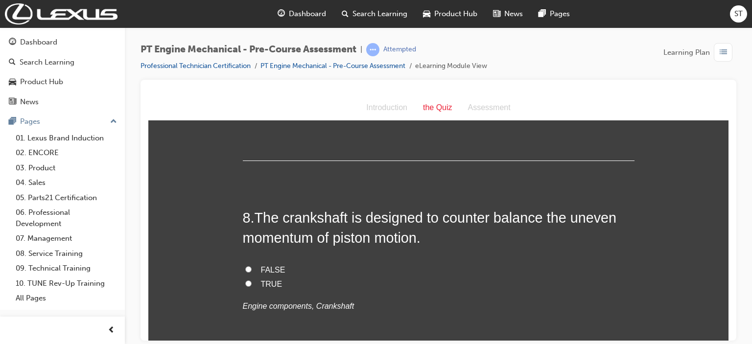
click at [267, 281] on span "TRUE" at bounding box center [272, 283] width 22 height 8
click at [252, 281] on input "TRUE" at bounding box center [248, 283] width 6 height 6
radio input "true"
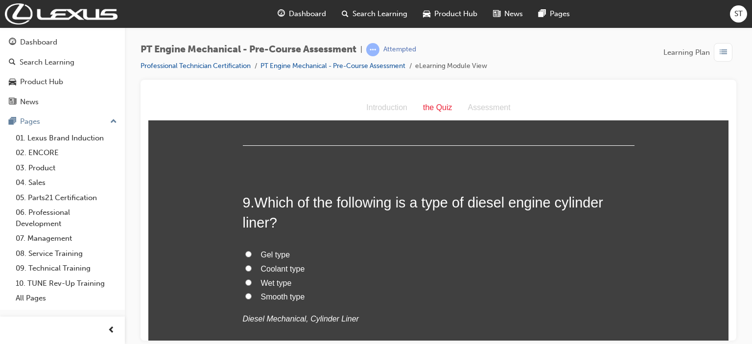
scroll to position [1625, 0]
click at [274, 280] on span "Wet type" at bounding box center [276, 282] width 31 height 8
click at [252, 280] on input "Wet type" at bounding box center [248, 281] width 6 height 6
radio input "true"
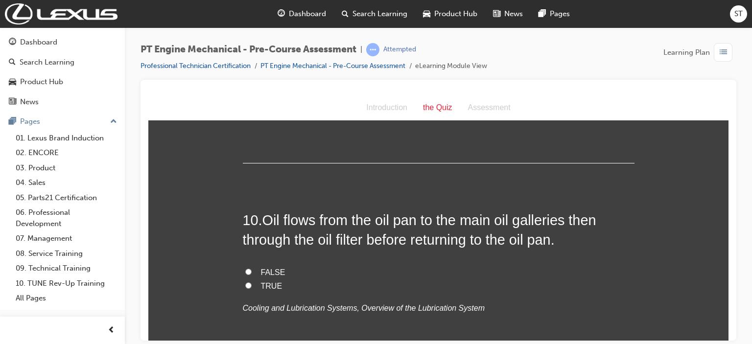
scroll to position [1840, 0]
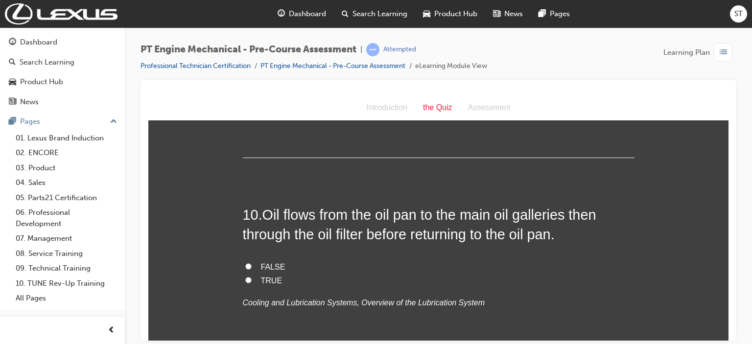
click at [268, 267] on span "FALSE" at bounding box center [273, 266] width 24 height 8
click at [252, 267] on input "FALSE" at bounding box center [248, 266] width 6 height 6
radio input "true"
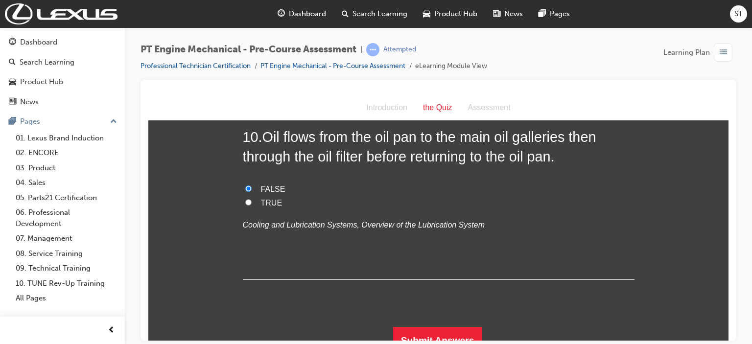
scroll to position [1930, 0]
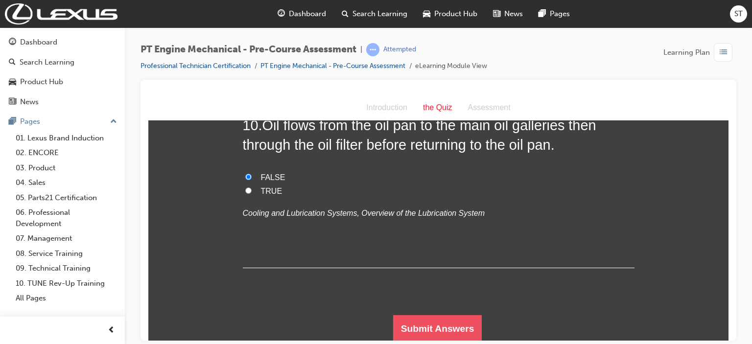
click at [418, 316] on button "Submit Answers" at bounding box center [437, 328] width 89 height 27
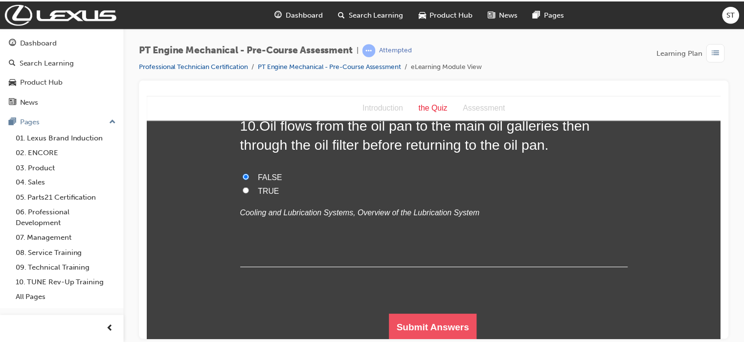
scroll to position [0, 0]
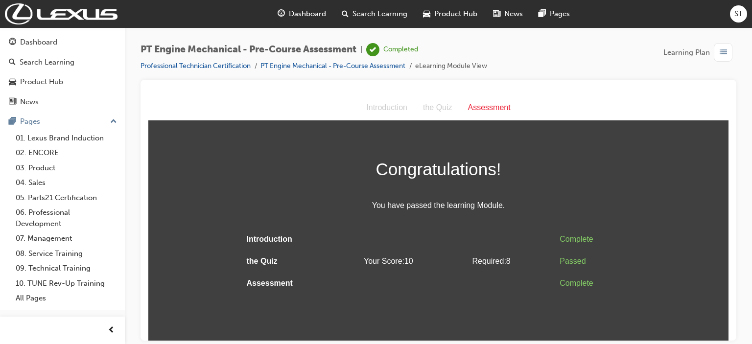
click at [304, 13] on span "Dashboard" at bounding box center [307, 13] width 37 height 11
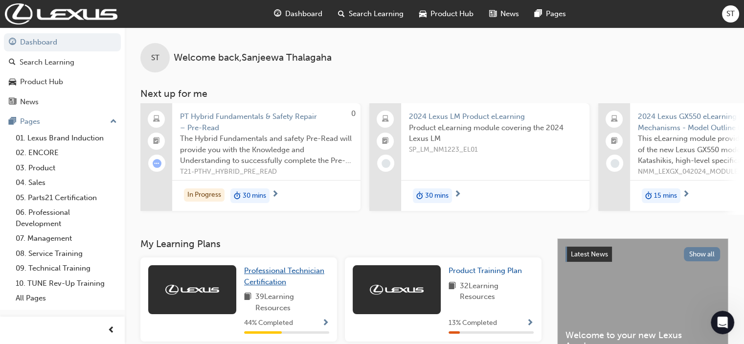
click at [264, 282] on span "Professional Technician Certification" at bounding box center [284, 276] width 80 height 20
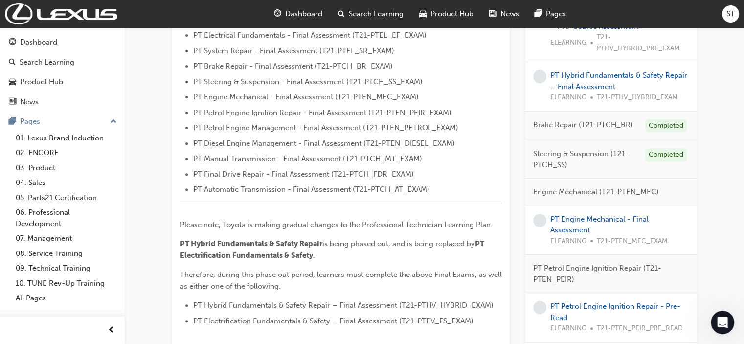
scroll to position [333, 0]
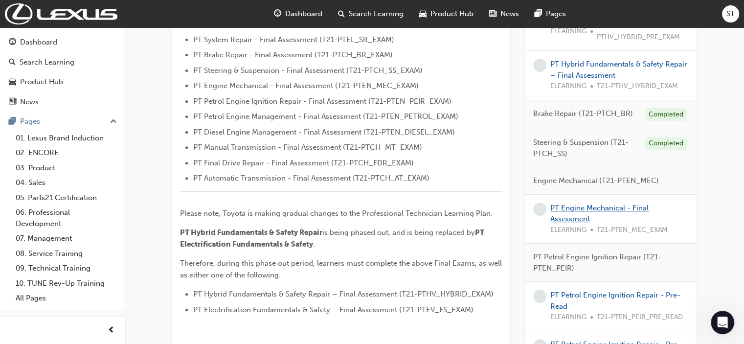
click at [570, 208] on link "PT Engine Mechanical - Final Assessment" at bounding box center [600, 214] width 98 height 20
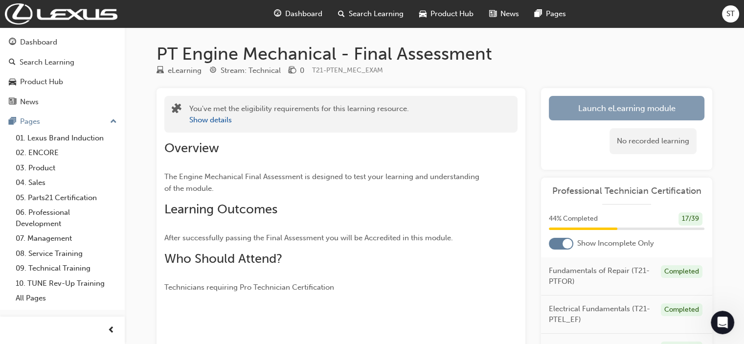
click at [624, 106] on link "Launch eLearning module" at bounding box center [627, 108] width 156 height 24
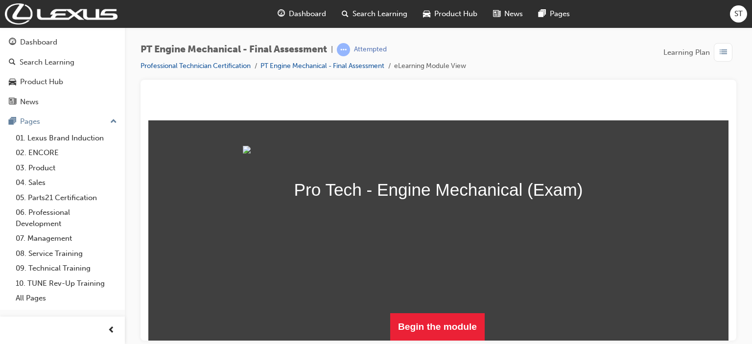
scroll to position [109, 0]
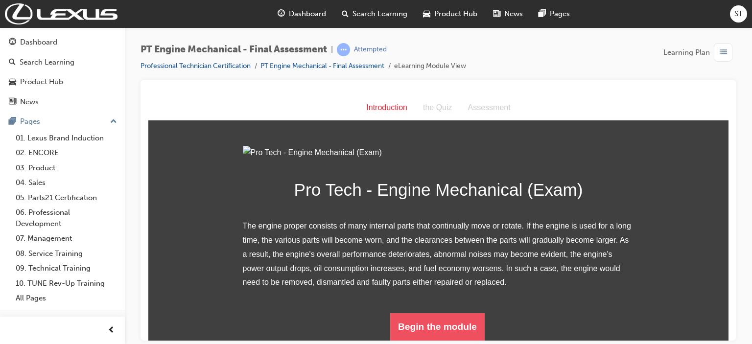
click at [418, 322] on button "Begin the module" at bounding box center [437, 326] width 94 height 27
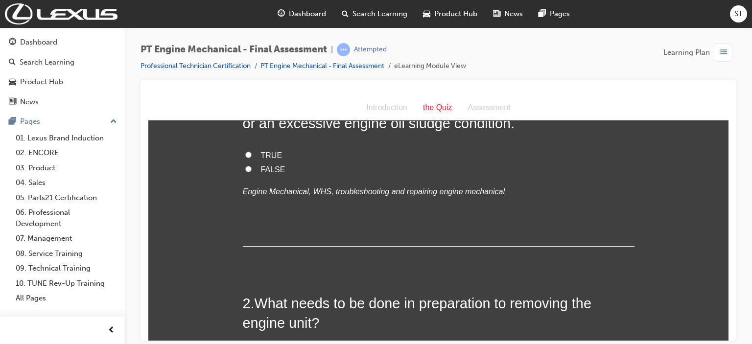
scroll to position [0, 0]
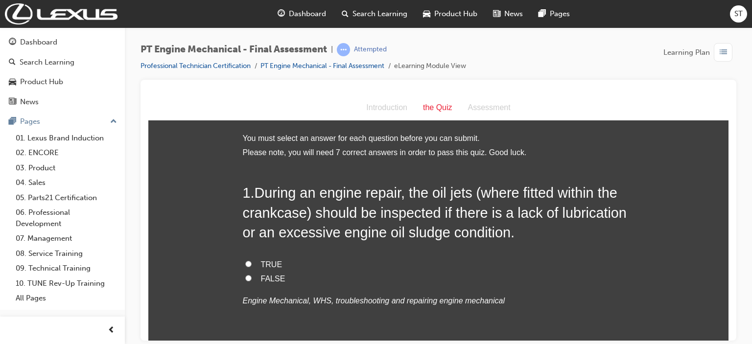
click at [249, 261] on label "TRUE" at bounding box center [439, 264] width 392 height 14
click at [249, 261] on input "TRUE" at bounding box center [248, 263] width 6 height 6
radio input "true"
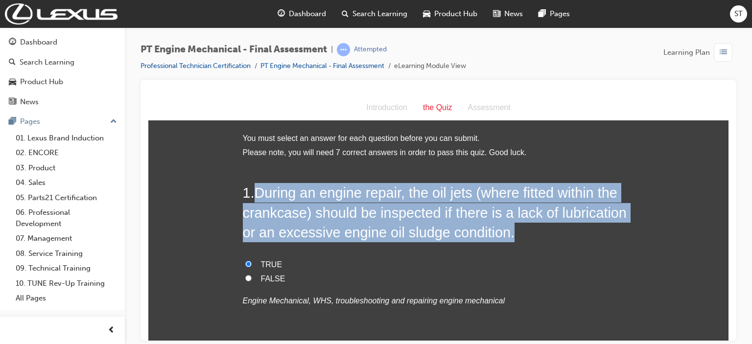
drag, startPoint x: 253, startPoint y: 190, endPoint x: 507, endPoint y: 232, distance: 258.3
click at [507, 232] on h2 "1 . During an engine repair, the oil jets (where fitted within the crankcase) s…" at bounding box center [439, 212] width 392 height 59
copy span "During an engine repair, the oil jets (where fitted within the crankcase) shoul…"
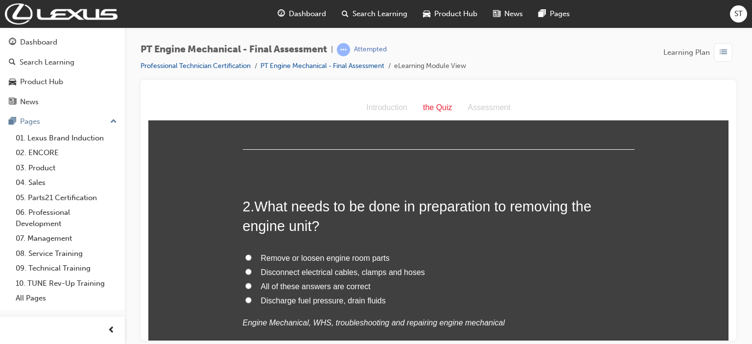
scroll to position [215, 0]
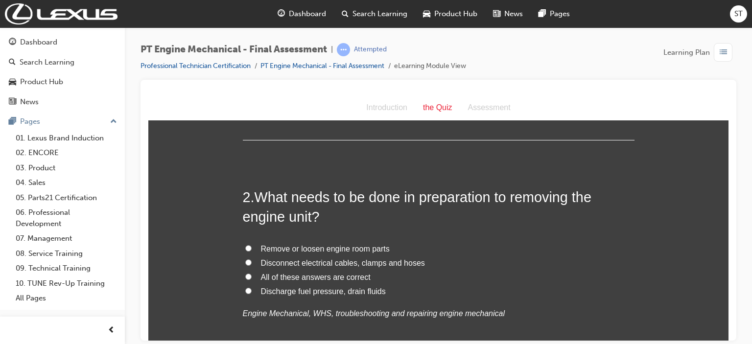
click at [323, 278] on span "All of these answers are correct" at bounding box center [316, 277] width 110 height 8
click at [252, 278] on input "All of these answers are correct" at bounding box center [248, 276] width 6 height 6
radio input "true"
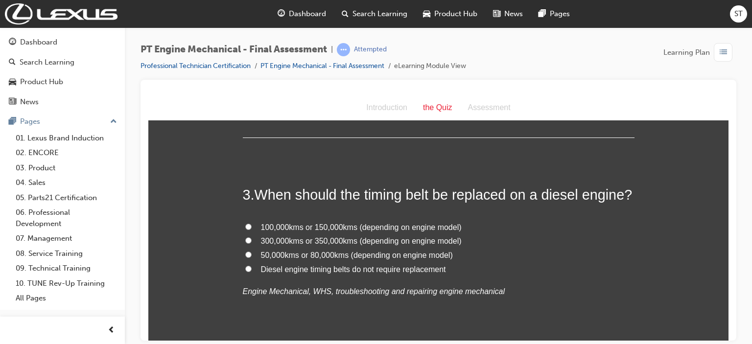
scroll to position [450, 0]
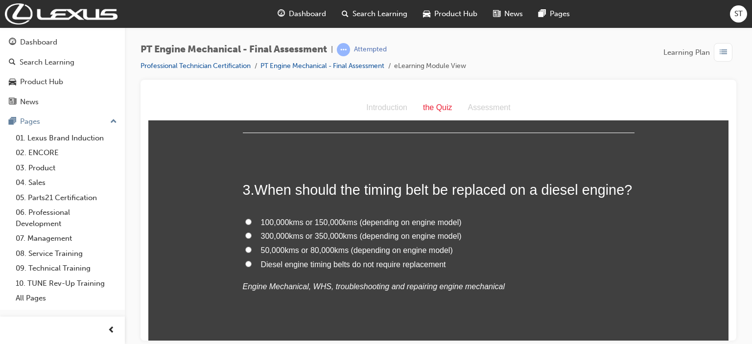
click at [380, 251] on span "50,000kms or 80,000kms (depending on engine model)" at bounding box center [357, 250] width 192 height 8
click at [252, 251] on input "50,000kms or 80,000kms (depending on engine model)" at bounding box center [248, 249] width 6 height 6
radio input "true"
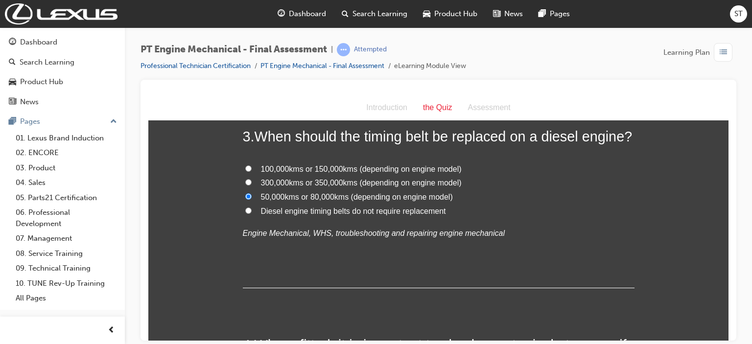
scroll to position [489, 0]
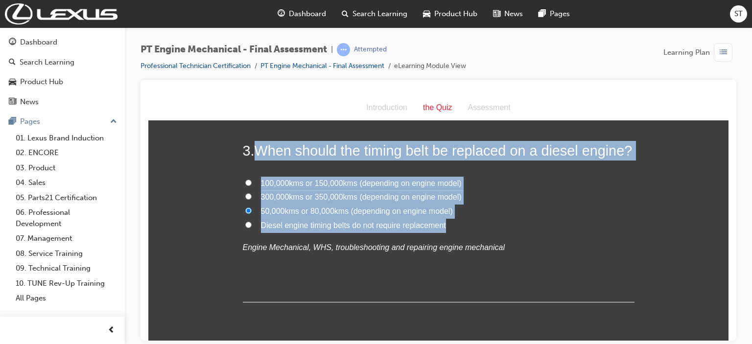
drag, startPoint x: 254, startPoint y: 148, endPoint x: 451, endPoint y: 227, distance: 211.5
click at [451, 227] on div "3 . When should the timing belt be replaced on a diesel engine? 100,000kms or 1…" at bounding box center [439, 220] width 392 height 161
copy div "When should the timing belt be replaced on a diesel engine? 100,000kms or 150,0…"
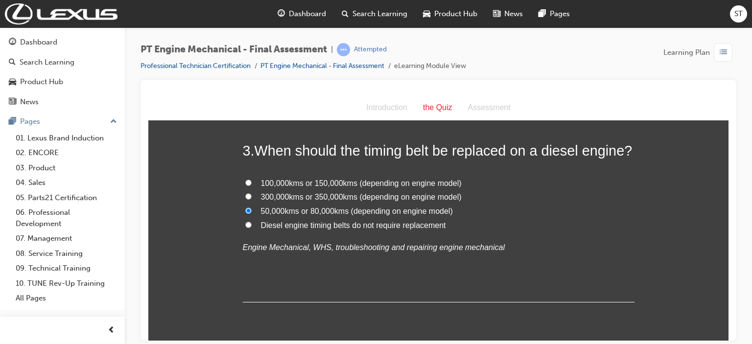
click at [321, 299] on div "3 . When should the timing belt be replaced on a diesel engine? 100,000kms or 1…" at bounding box center [439, 220] width 392 height 161
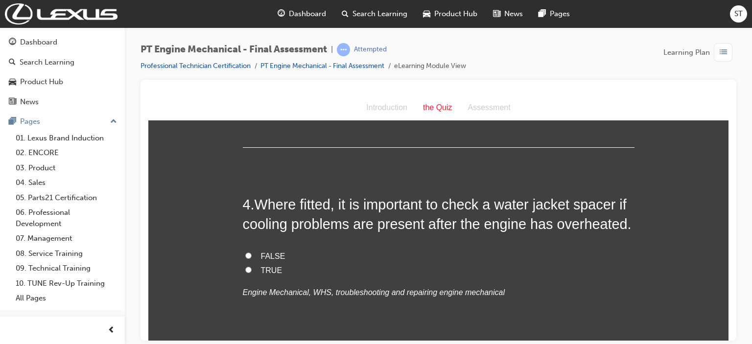
scroll to position [646, 0]
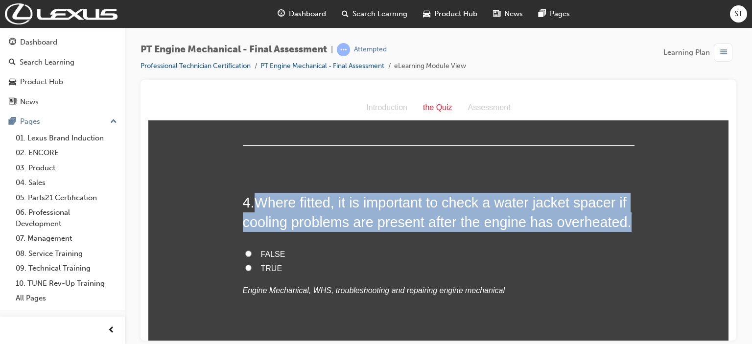
drag, startPoint x: 255, startPoint y: 201, endPoint x: 628, endPoint y: 224, distance: 373.2
click at [628, 224] on h2 "4 . Where fitted, it is important to check a water jacket spacer if cooling pro…" at bounding box center [439, 212] width 392 height 40
copy span "Where fitted, it is important to check a water jacket spacer if cooling problem…"
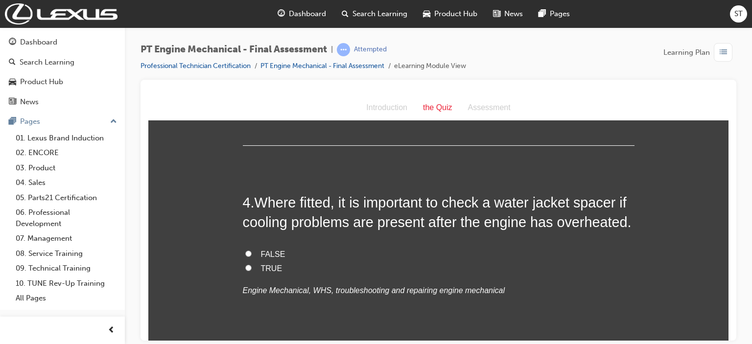
click at [251, 265] on label "TRUE" at bounding box center [439, 268] width 392 height 14
click at [251, 265] on input "TRUE" at bounding box center [248, 267] width 6 height 6
radio input "true"
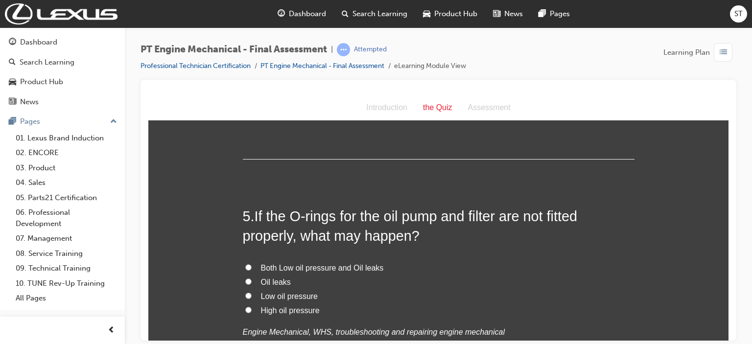
scroll to position [842, 0]
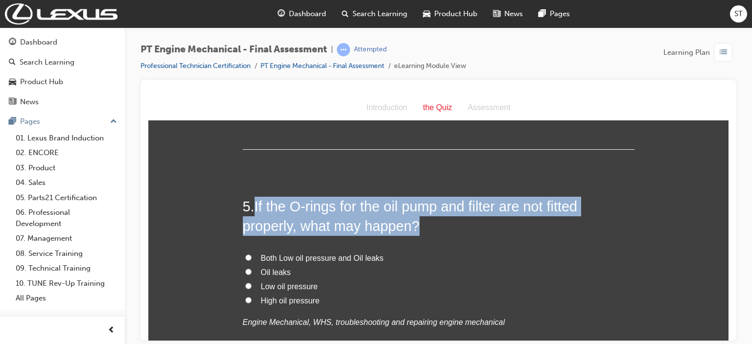
drag, startPoint x: 253, startPoint y: 203, endPoint x: 448, endPoint y: 219, distance: 196.4
click at [448, 219] on h2 "5 . If the O-rings for the oil pump and filter are not fitted properly, what ma…" at bounding box center [439, 216] width 392 height 40
copy span "If the O-rings for the oil pump and filter are not fitted properly, what may ha…"
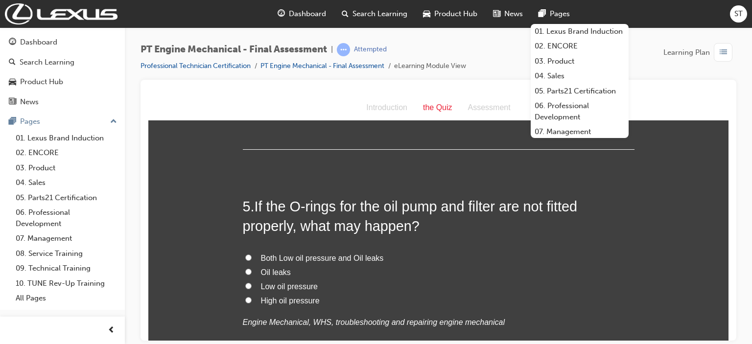
click at [463, 288] on label "Low oil pressure" at bounding box center [439, 286] width 392 height 14
click at [252, 288] on input "Low oil pressure" at bounding box center [248, 285] width 6 height 6
radio input "true"
click at [277, 268] on span "Oil leaks" at bounding box center [276, 272] width 30 height 8
click at [252, 268] on input "Oil leaks" at bounding box center [248, 271] width 6 height 6
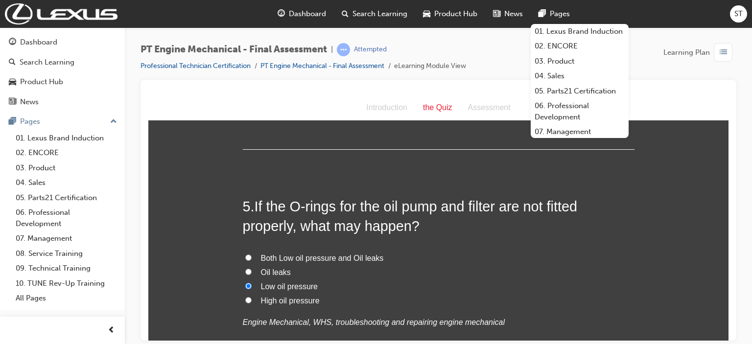
radio input "true"
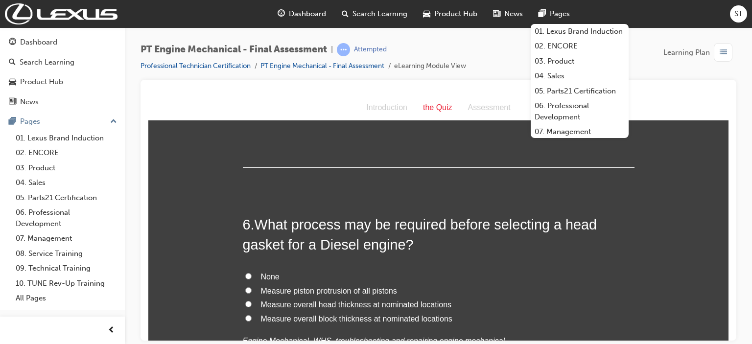
scroll to position [1057, 0]
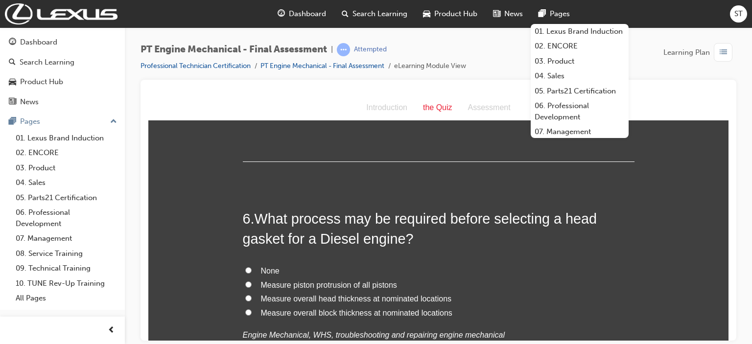
click at [350, 283] on span "Measure piston protrusion of all pistons" at bounding box center [329, 284] width 136 height 8
click at [252, 283] on input "Measure piston protrusion of all pistons" at bounding box center [248, 284] width 6 height 6
radio input "true"
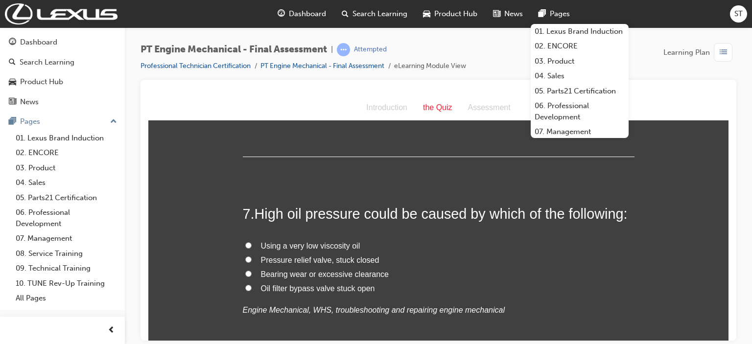
scroll to position [1292, 0]
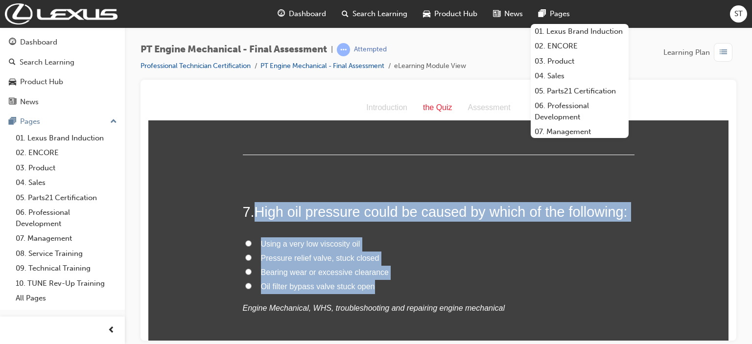
drag, startPoint x: 254, startPoint y: 209, endPoint x: 393, endPoint y: 280, distance: 156.0
click at [393, 280] on div "7 . High oil pressure could be caused by which of the following: Using a very l…" at bounding box center [439, 282] width 392 height 161
copy div "High oil pressure could be caused by which of the following: Using a very low v…"
click at [247, 256] on input "Pressure relief valve, stuck closed" at bounding box center [248, 257] width 6 height 6
radio input "true"
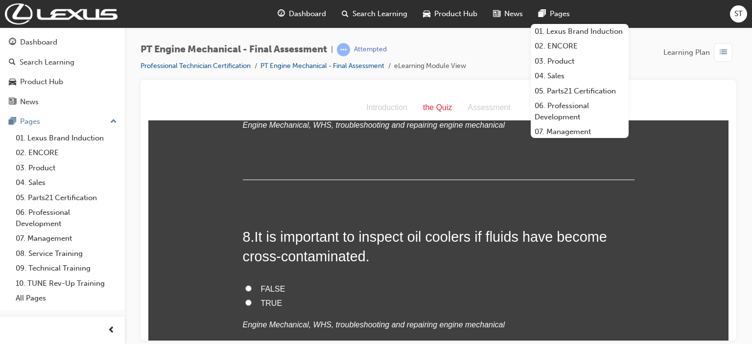
scroll to position [1488, 0]
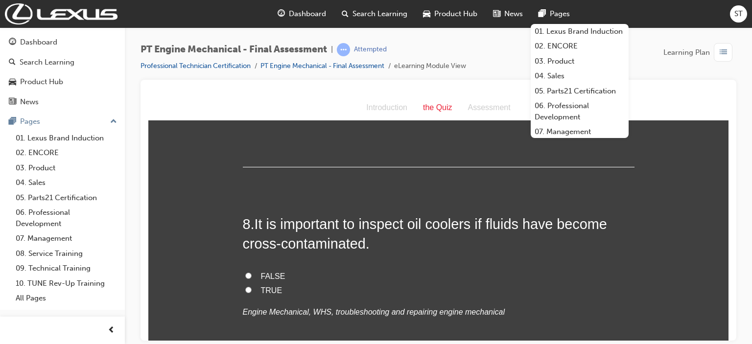
click at [613, 329] on div "8 . It is important to inspect oil coolers if fluids have become cross-contamin…" at bounding box center [439, 290] width 392 height 153
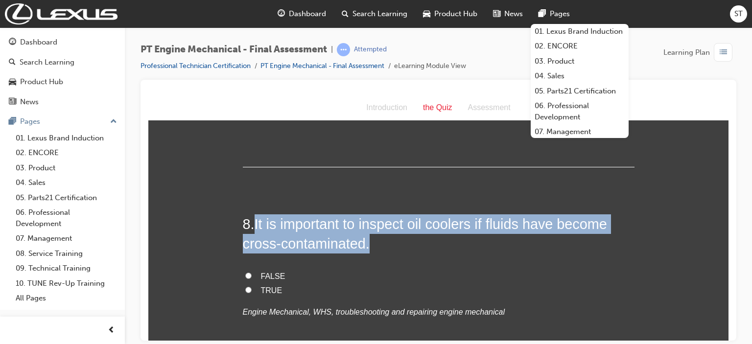
drag, startPoint x: 255, startPoint y: 221, endPoint x: 368, endPoint y: 245, distance: 115.6
click at [368, 245] on span "It is important to inspect oil coolers if fluids have become cross-contaminated." at bounding box center [425, 233] width 364 height 35
copy span "It is important to inspect oil coolers if fluids have become cross-contaminated."
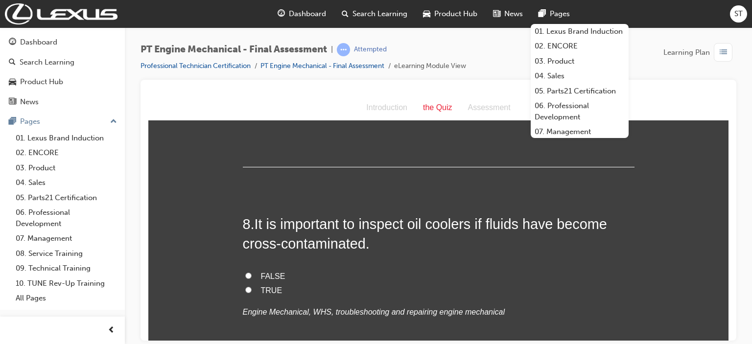
click at [249, 285] on label "TRUE" at bounding box center [439, 290] width 392 height 14
click at [249, 286] on input "TRUE" at bounding box center [248, 289] width 6 height 6
radio input "true"
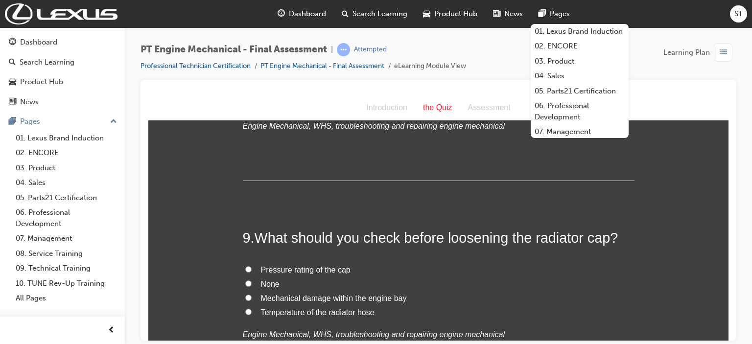
scroll to position [1683, 0]
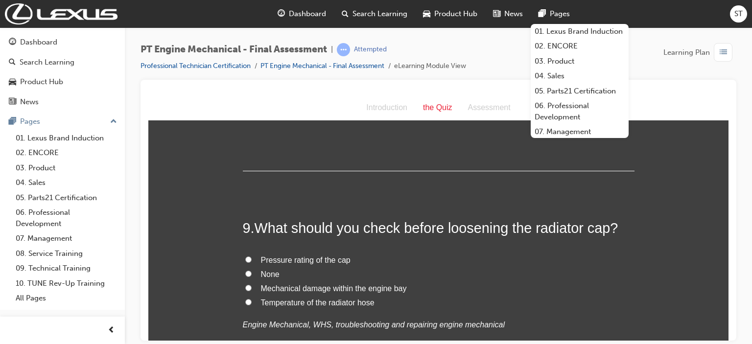
click at [364, 300] on span "Temperature of the radiator hose" at bounding box center [318, 302] width 114 height 8
click at [252, 300] on input "Temperature of the radiator hose" at bounding box center [248, 302] width 6 height 6
radio input "true"
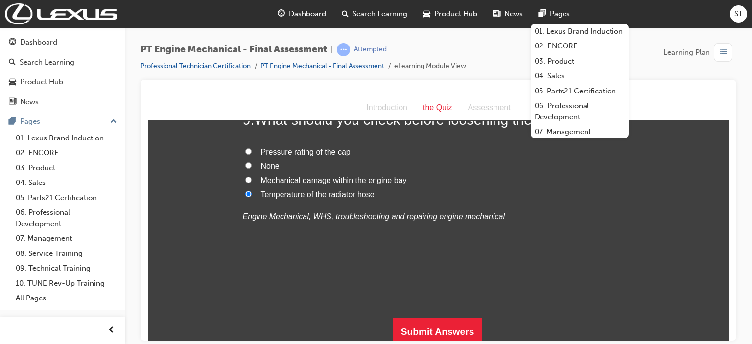
scroll to position [1795, 0]
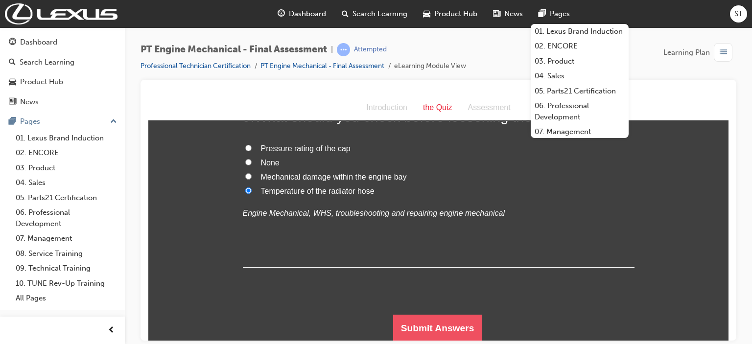
click at [453, 322] on button "Submit Answers" at bounding box center [437, 327] width 89 height 27
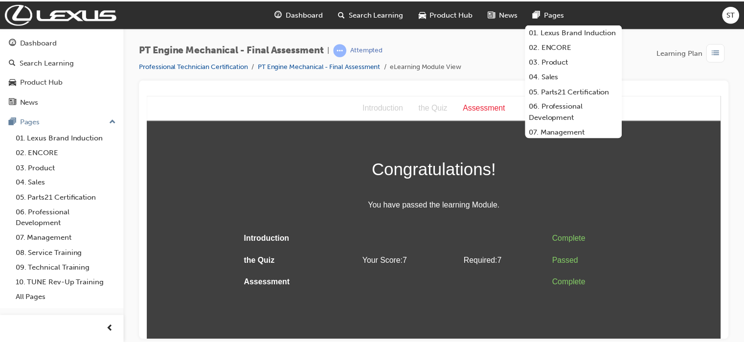
scroll to position [0, 0]
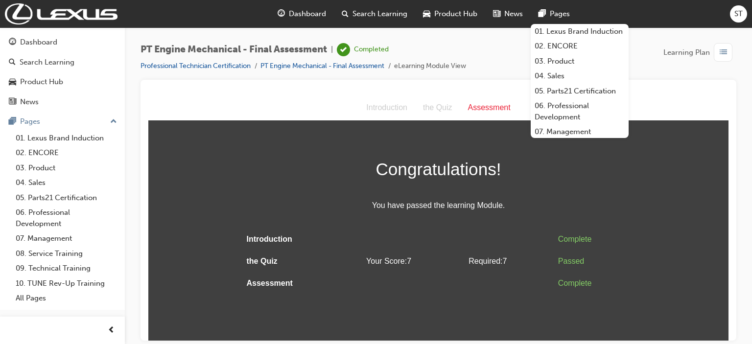
click at [303, 10] on span "Dashboard" at bounding box center [307, 13] width 37 height 11
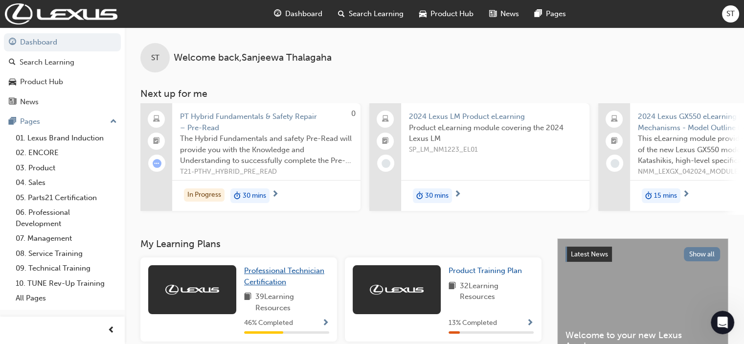
click at [277, 279] on link "Professional Technician Certification" at bounding box center [286, 276] width 85 height 22
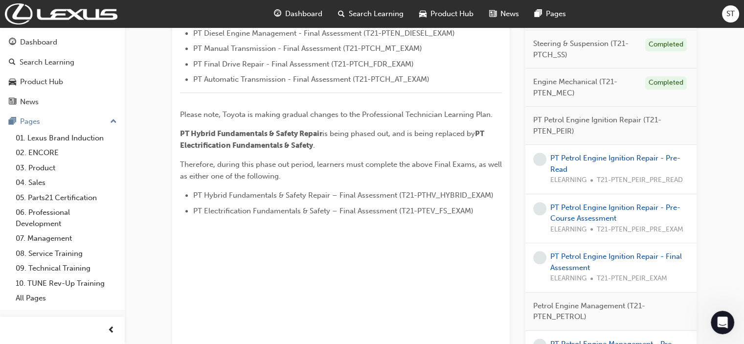
scroll to position [411, 0]
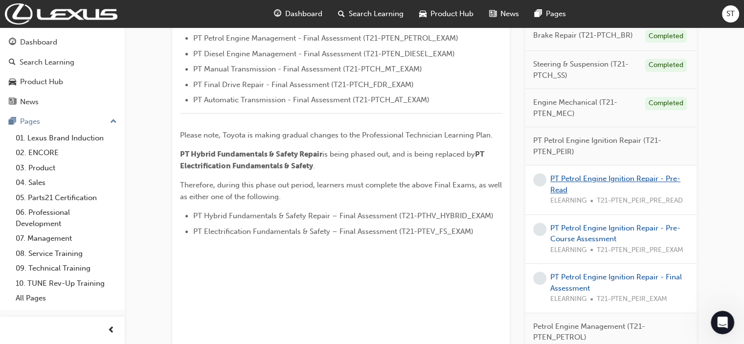
click at [562, 184] on link "PT Petrol Engine Ignition Repair - Pre-Read" at bounding box center [616, 184] width 130 height 20
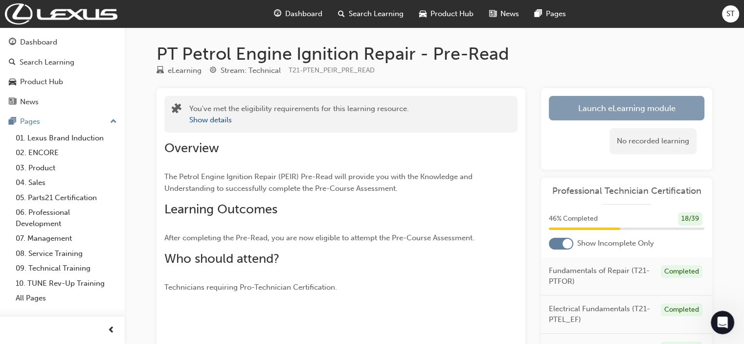
click at [647, 111] on link "Launch eLearning module" at bounding box center [627, 108] width 156 height 24
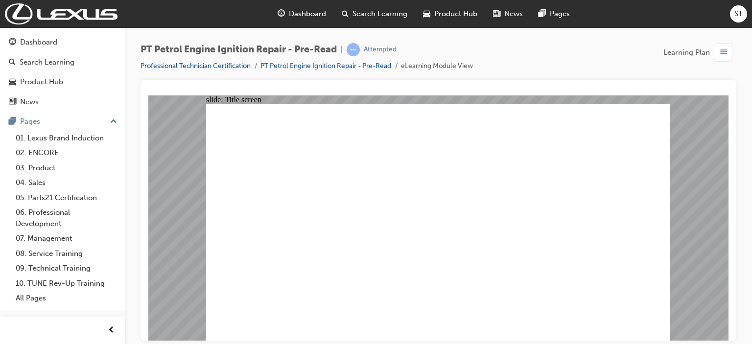
click at [293, 9] on span "Dashboard" at bounding box center [307, 13] width 37 height 11
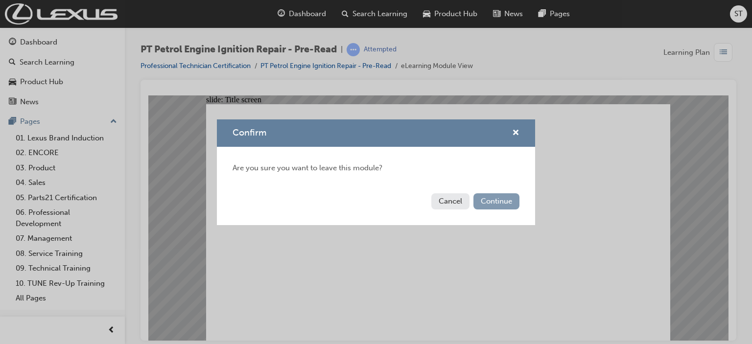
click at [482, 203] on button "Continue" at bounding box center [496, 201] width 46 height 16
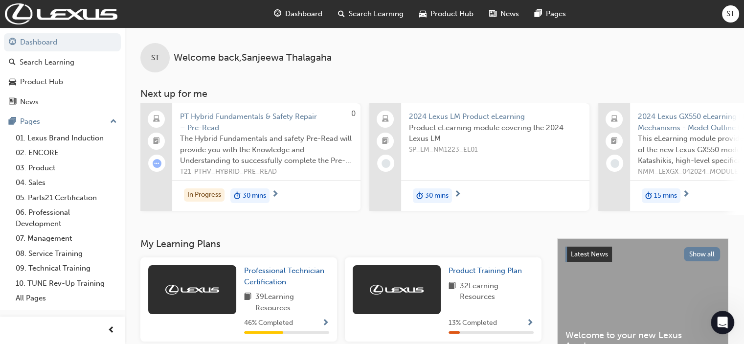
click at [303, 13] on span "Dashboard" at bounding box center [303, 13] width 37 height 11
click at [268, 276] on span "Professional Technician Certification" at bounding box center [284, 276] width 80 height 20
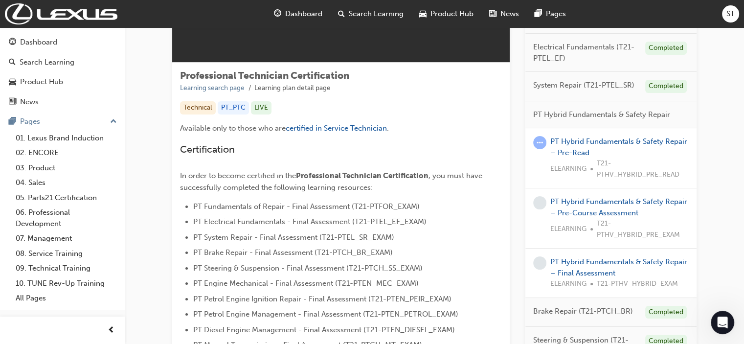
scroll to position [137, 0]
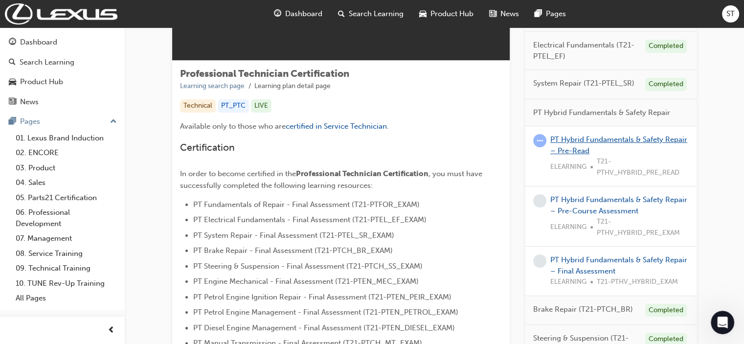
click at [575, 146] on link "PT Hybrid Fundamentals & Safety Repair – Pre-Read" at bounding box center [619, 145] width 137 height 20
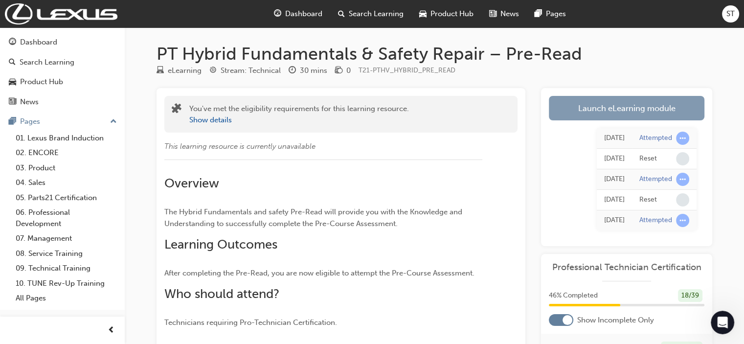
click at [649, 107] on link "Launch eLearning module" at bounding box center [627, 108] width 156 height 24
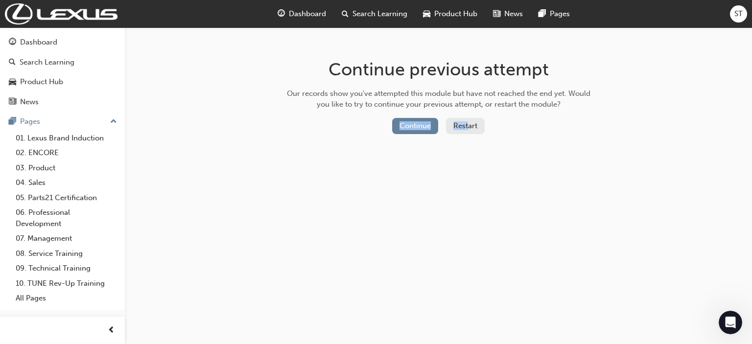
drag, startPoint x: 649, startPoint y: 107, endPoint x: 456, endPoint y: 126, distance: 194.8
click at [456, 126] on div "Continue previous attempt Our records show you've attempted this module but hav…" at bounding box center [376, 172] width 752 height 344
click at [472, 128] on button "Restart" at bounding box center [465, 126] width 39 height 16
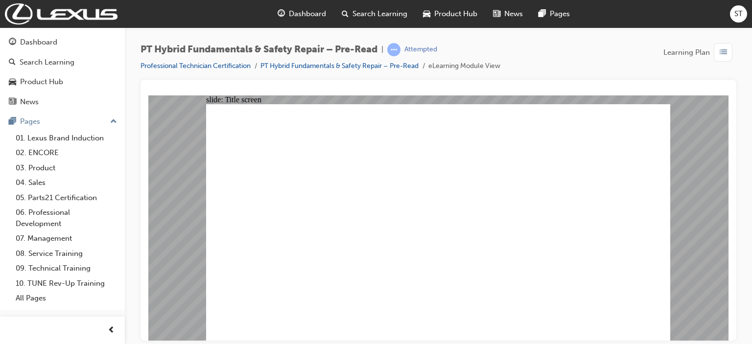
click at [294, 11] on span "Dashboard" at bounding box center [307, 13] width 37 height 11
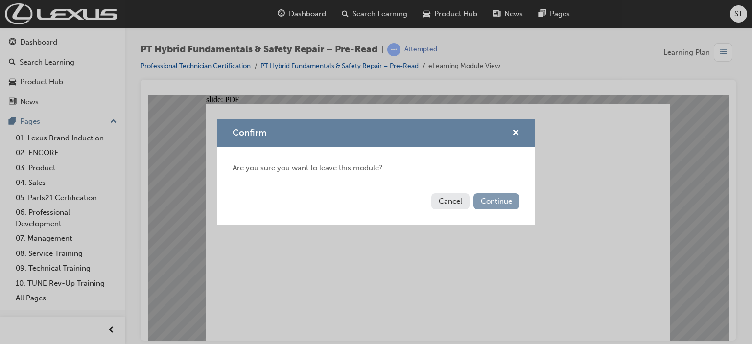
click at [485, 201] on button "Continue" at bounding box center [496, 201] width 46 height 16
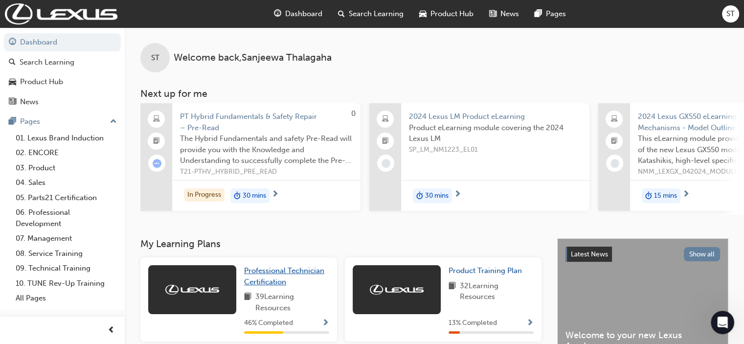
click at [266, 276] on span "Professional Technician Certification" at bounding box center [284, 276] width 80 height 20
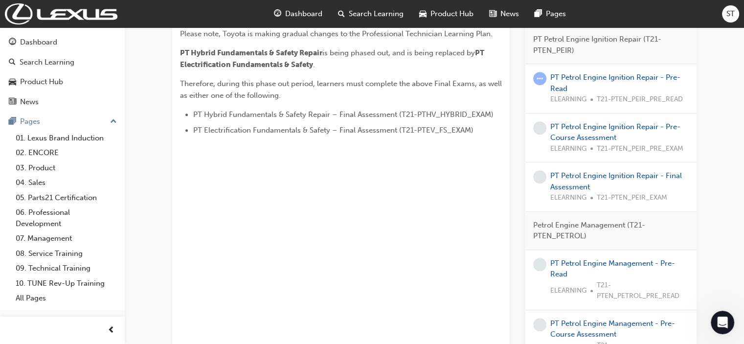
scroll to position [522, 0]
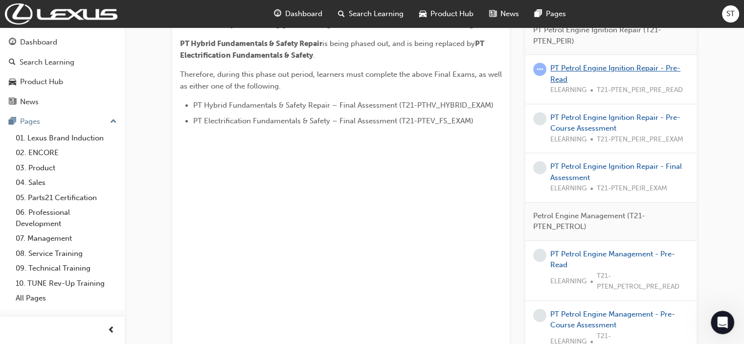
click at [570, 70] on link "PT Petrol Engine Ignition Repair - Pre-Read" at bounding box center [616, 74] width 130 height 20
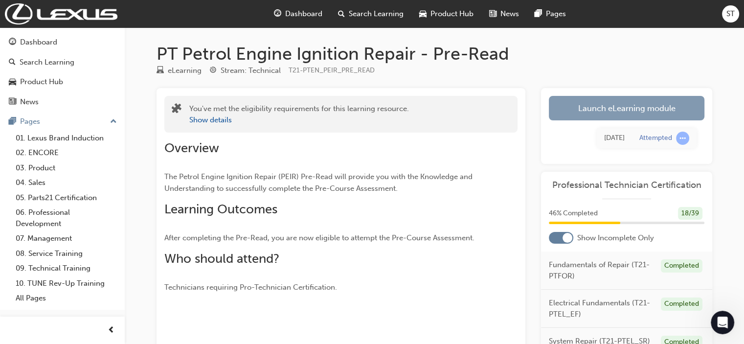
click at [654, 108] on link "Launch eLearning module" at bounding box center [627, 108] width 156 height 24
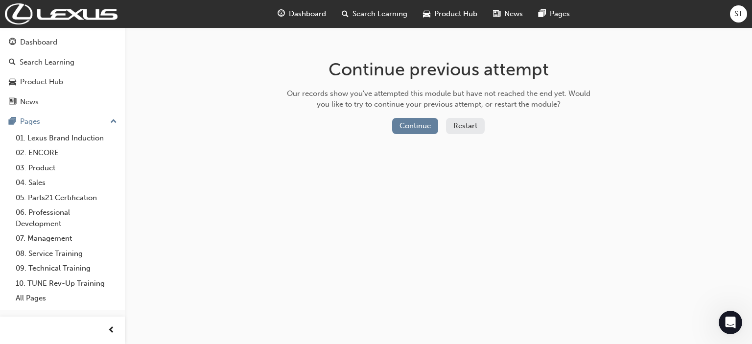
click at [476, 125] on button "Restart" at bounding box center [465, 126] width 39 height 16
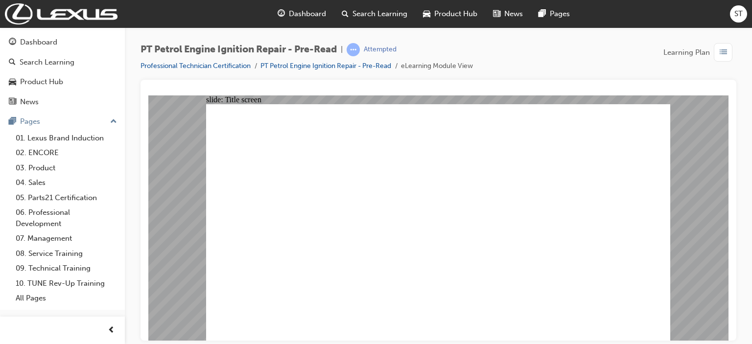
click at [301, 11] on span "Dashboard" at bounding box center [307, 13] width 37 height 11
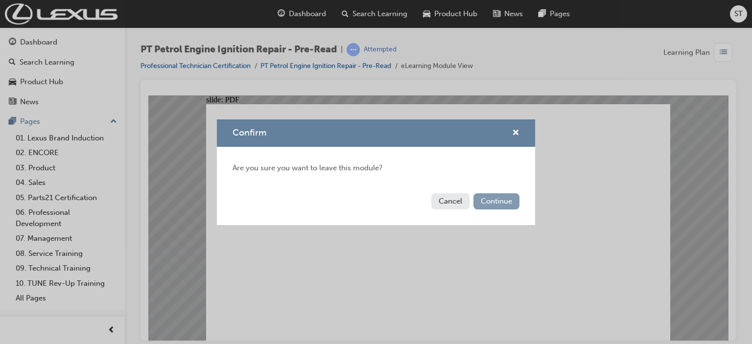
click at [478, 199] on button "Continue" at bounding box center [496, 201] width 46 height 16
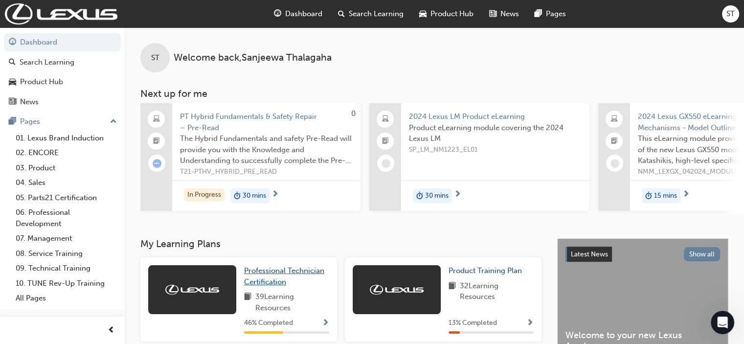
click at [268, 279] on link "Professional Technician Certification" at bounding box center [286, 276] width 85 height 22
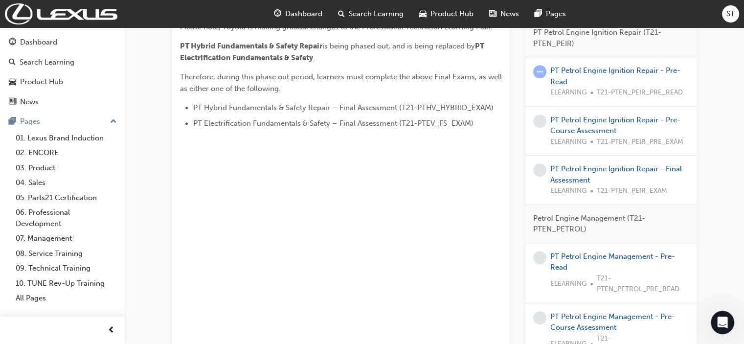
scroll to position [529, 0]
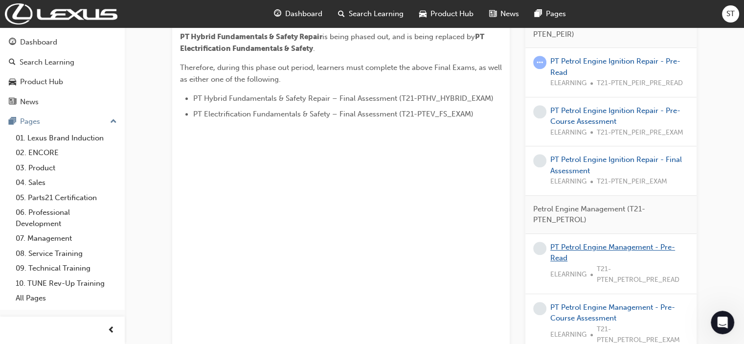
click at [570, 244] on link "PT Petrol Engine Management - Pre-Read" at bounding box center [613, 253] width 125 height 20
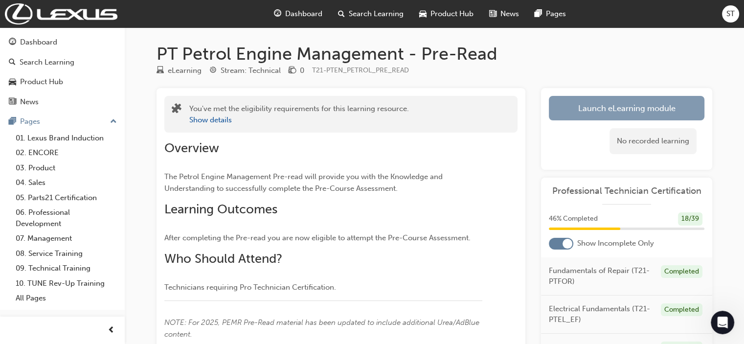
click at [661, 105] on link "Launch eLearning module" at bounding box center [627, 108] width 156 height 24
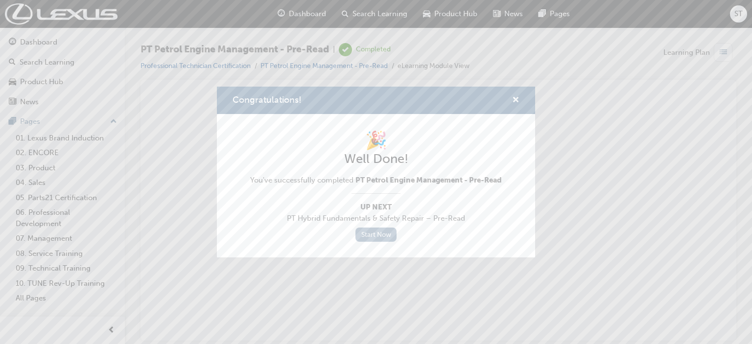
click at [366, 230] on link "Start Now" at bounding box center [375, 235] width 41 height 14
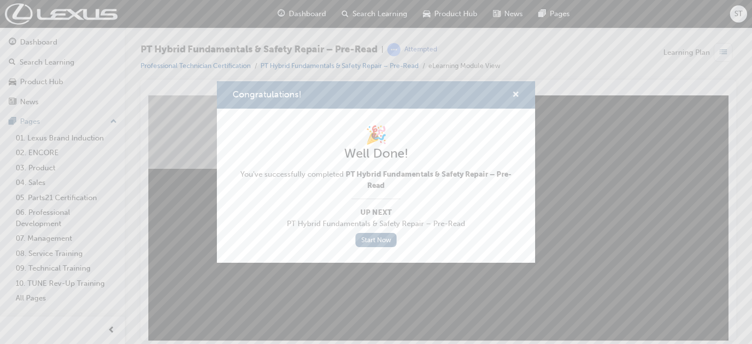
click at [513, 95] on span "cross-icon" at bounding box center [515, 95] width 7 height 9
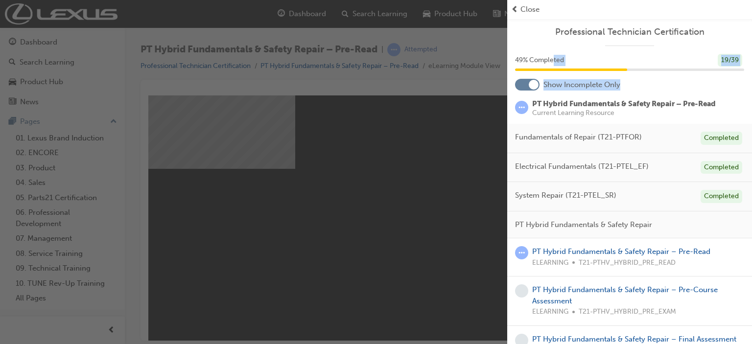
drag, startPoint x: 513, startPoint y: 95, endPoint x: 554, endPoint y: 53, distance: 59.2
click at [686, 252] on link "PT Hybrid Fundamentals & Safety Repair – Pre-Read" at bounding box center [621, 251] width 178 height 9
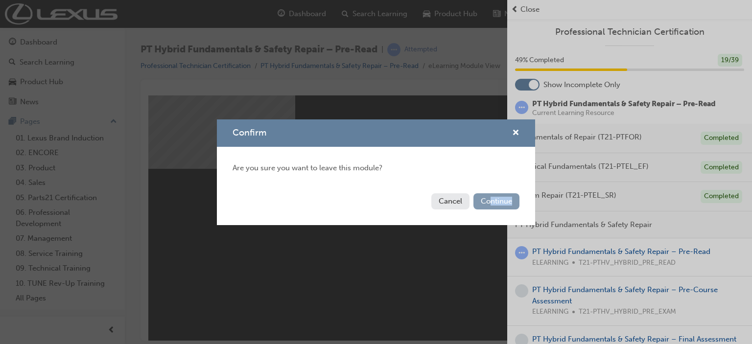
drag, startPoint x: 527, startPoint y: 193, endPoint x: 491, endPoint y: 202, distance: 36.4
click at [491, 202] on div "Cancel Continue" at bounding box center [376, 207] width 318 height 36
click at [491, 202] on button "Continue" at bounding box center [496, 201] width 46 height 16
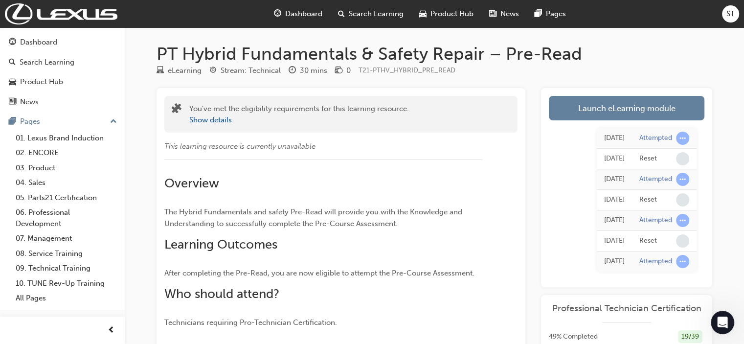
click at [287, 15] on span "Dashboard" at bounding box center [303, 13] width 37 height 11
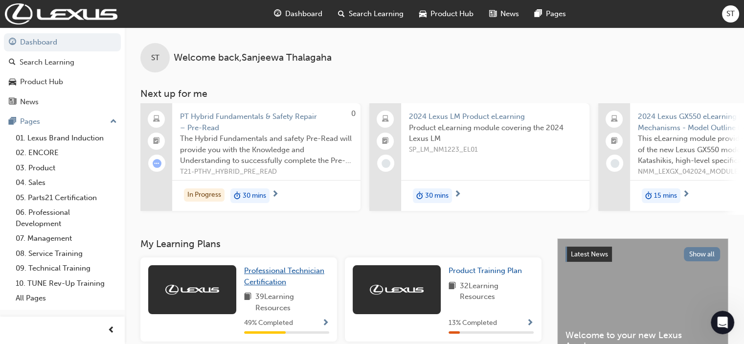
click at [282, 275] on span "Professional Technician Certification" at bounding box center [284, 276] width 80 height 20
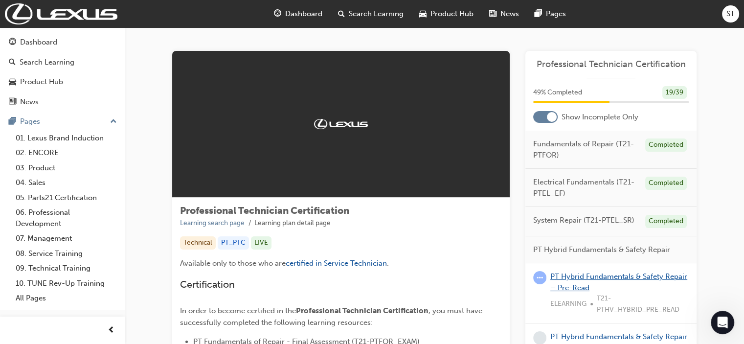
click at [587, 276] on link "PT Hybrid Fundamentals & Safety Repair – Pre-Read" at bounding box center [619, 282] width 137 height 20
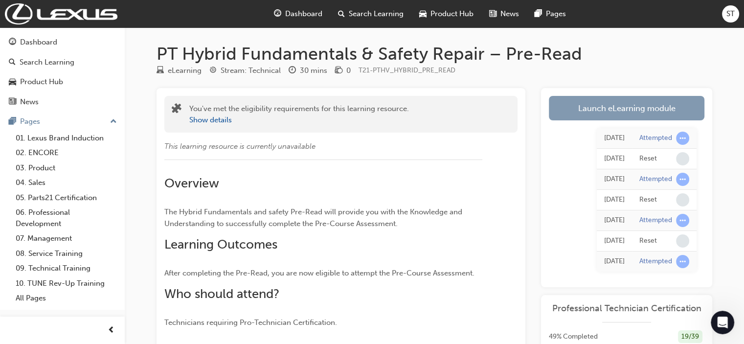
click at [626, 108] on link "Launch eLearning module" at bounding box center [627, 108] width 156 height 24
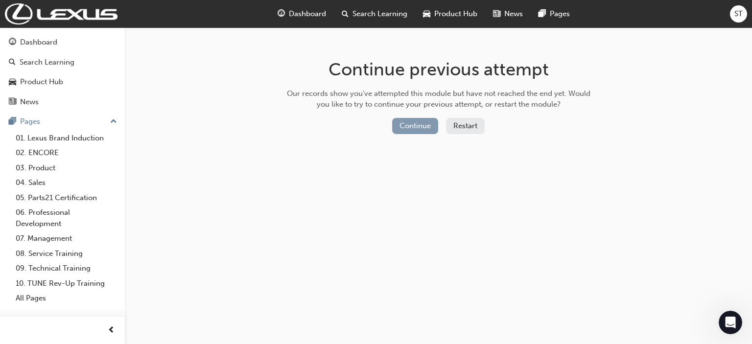
click at [422, 126] on button "Continue" at bounding box center [415, 126] width 46 height 16
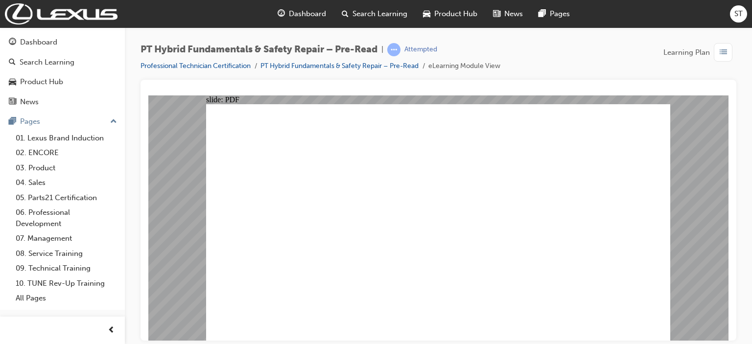
click at [295, 11] on span "Dashboard" at bounding box center [307, 13] width 37 height 11
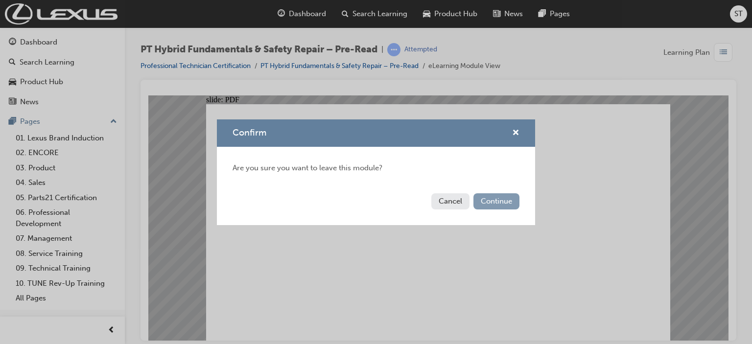
click at [482, 203] on button "Continue" at bounding box center [496, 201] width 46 height 16
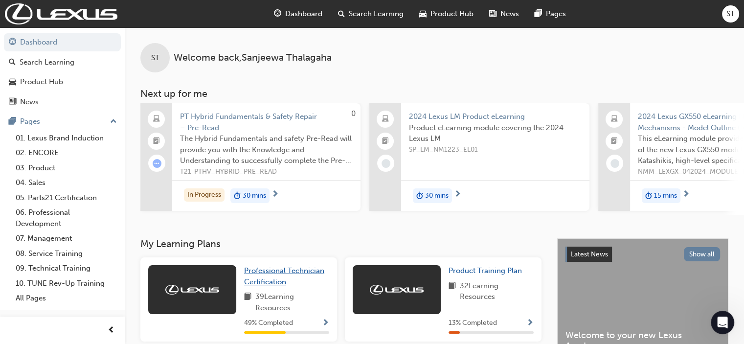
click at [288, 278] on span "Professional Technician Certification" at bounding box center [284, 276] width 80 height 20
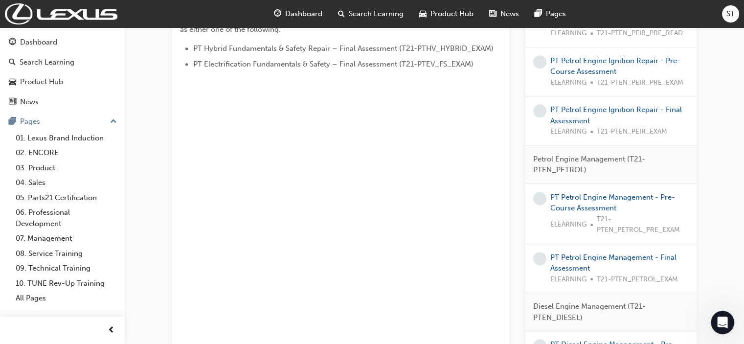
scroll to position [587, 0]
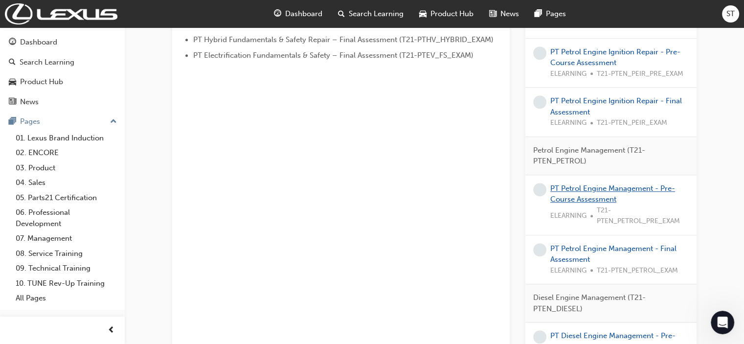
click at [585, 197] on link "PT Petrol Engine Management - Pre-Course Assessment" at bounding box center [613, 194] width 125 height 20
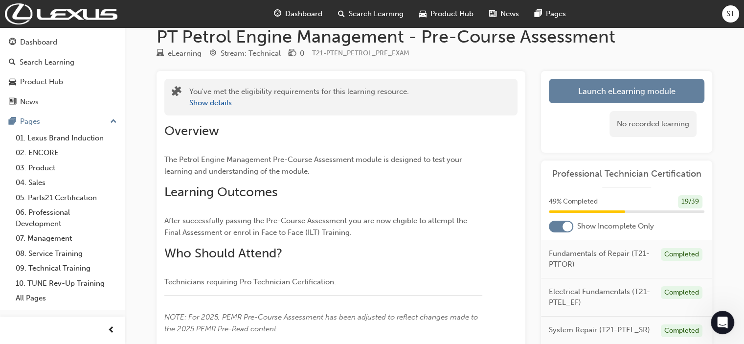
scroll to position [8, 0]
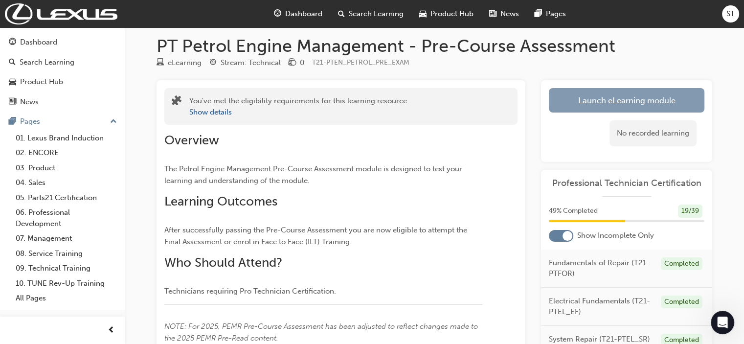
click at [664, 97] on link "Launch eLearning module" at bounding box center [627, 100] width 156 height 24
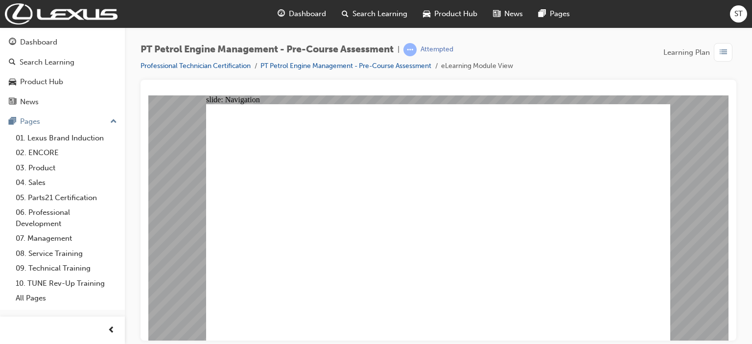
radio input "true"
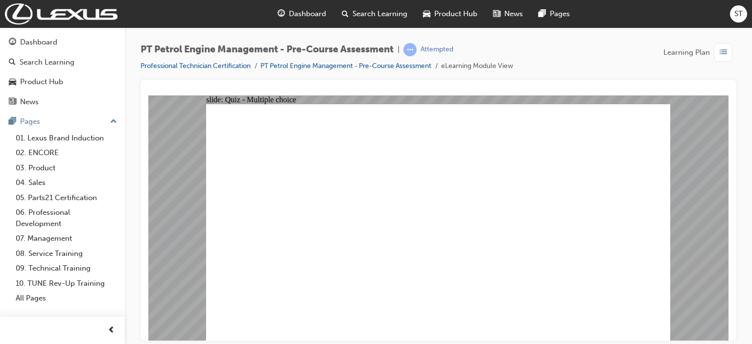
radio input "true"
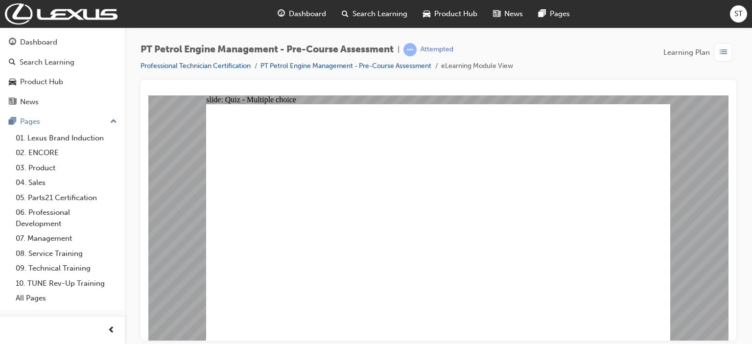
radio input "true"
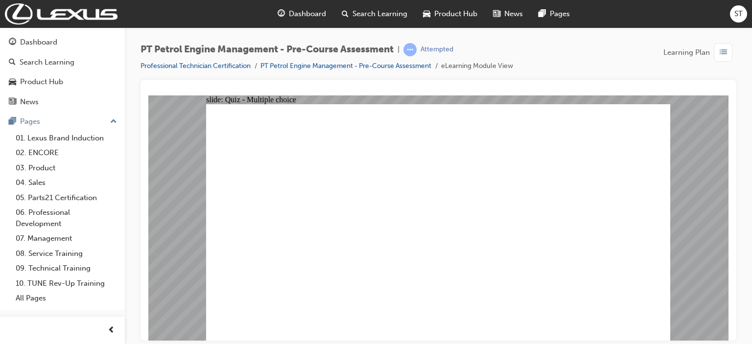
radio input "true"
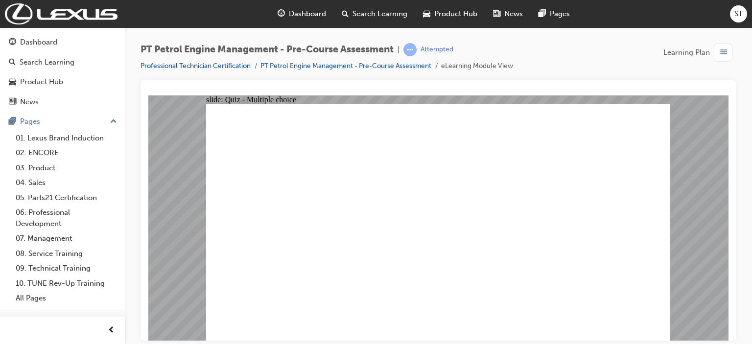
radio input "true"
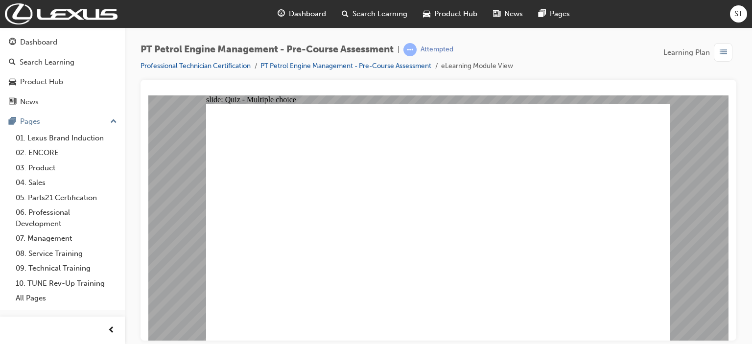
radio input "true"
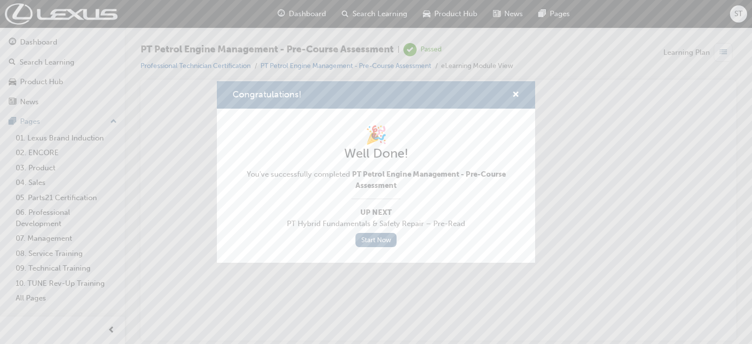
click at [488, 187] on span "You've successfully completed PT Petrol Engine Management - Pre-Course Assessme…" at bounding box center [375, 180] width 287 height 22
click at [513, 94] on span "cross-icon" at bounding box center [515, 95] width 7 height 9
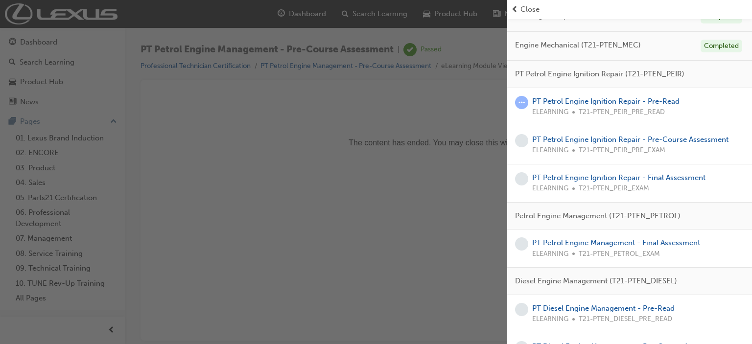
scroll to position [438, 0]
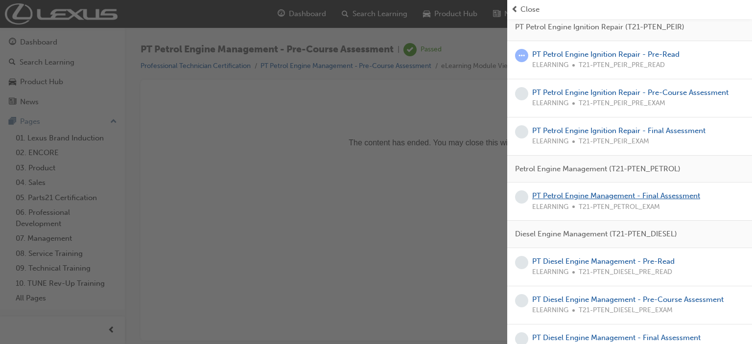
click at [615, 195] on link "PT Petrol Engine Management - Final Assessment" at bounding box center [616, 195] width 168 height 9
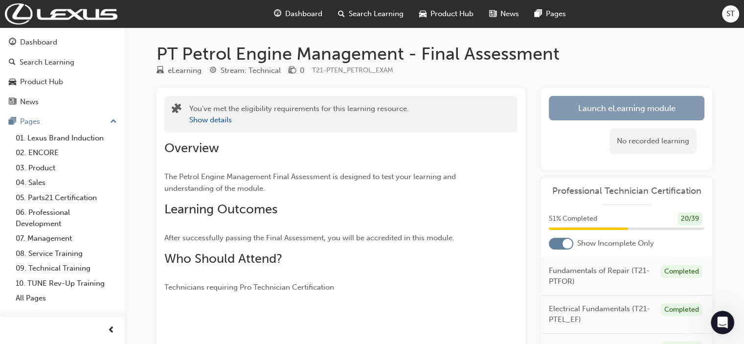
click at [605, 106] on link "Launch eLearning module" at bounding box center [627, 108] width 156 height 24
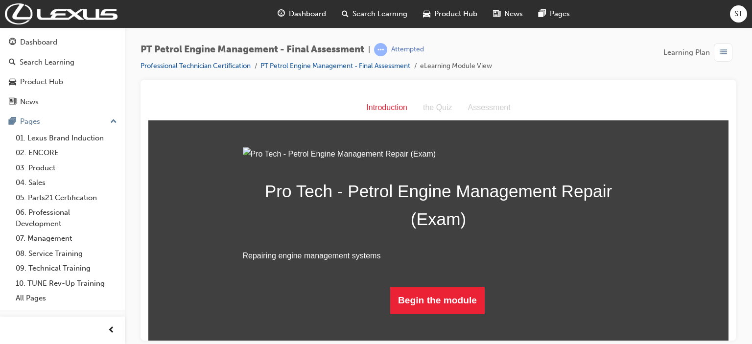
scroll to position [81, 0]
click at [450, 314] on button "Begin the module" at bounding box center [437, 299] width 94 height 27
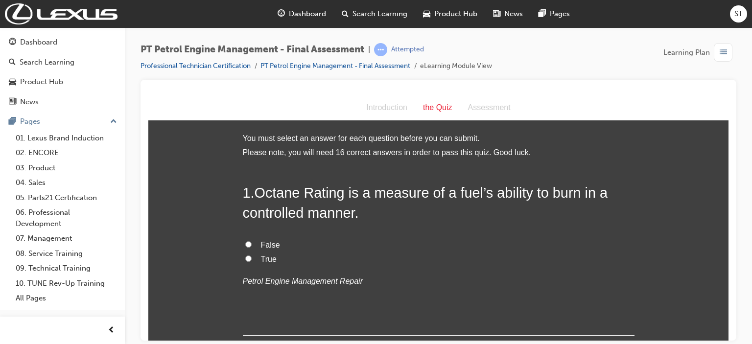
click at [268, 259] on span "True" at bounding box center [269, 258] width 16 height 8
click at [252, 259] on input "True" at bounding box center [248, 258] width 6 height 6
radio input "true"
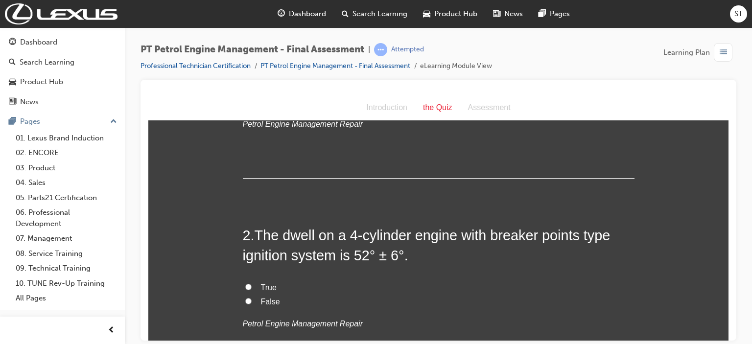
scroll to position [176, 0]
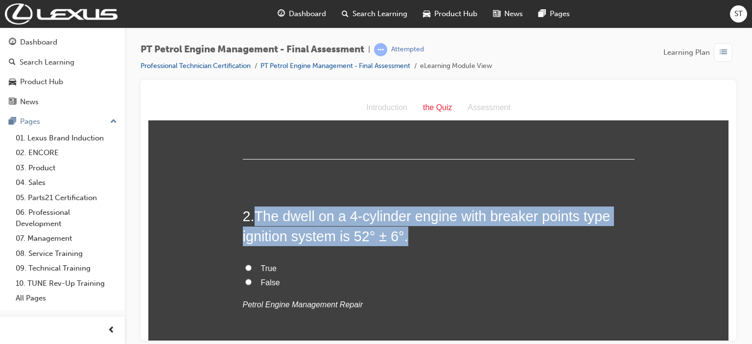
drag, startPoint x: 255, startPoint y: 216, endPoint x: 405, endPoint y: 243, distance: 152.7
click at [405, 243] on h2 "2 . The dwell on a 4-cylinder engine with breaker points type ignition system i…" at bounding box center [439, 226] width 392 height 40
copy span "The dwell on a 4-cylinder engine with breaker points type ignition system is 52…"
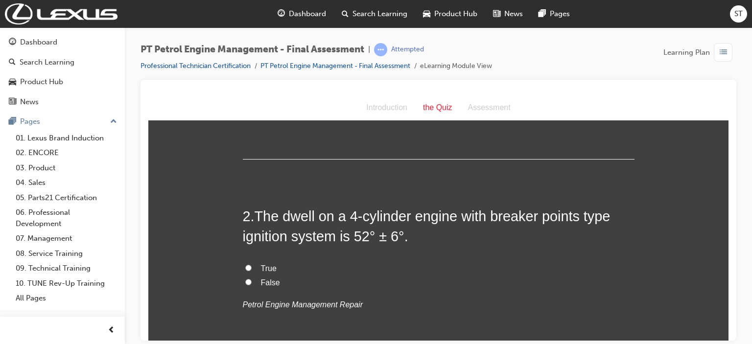
click at [409, 281] on label "False" at bounding box center [439, 283] width 392 height 14
click at [252, 281] on input "False" at bounding box center [248, 281] width 6 height 6
radio input "true"
click at [264, 270] on span "True" at bounding box center [269, 268] width 16 height 8
click at [252, 270] on input "True" at bounding box center [248, 267] width 6 height 6
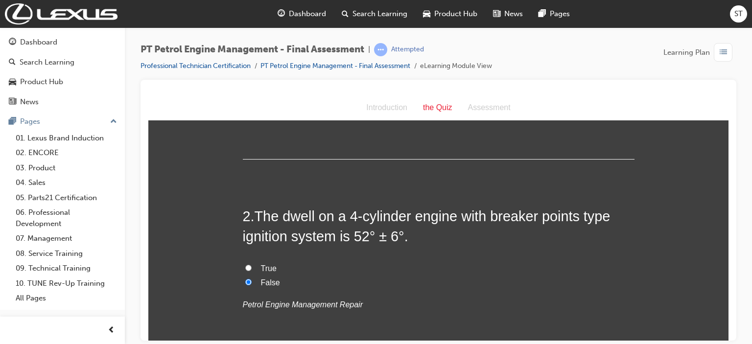
radio input "true"
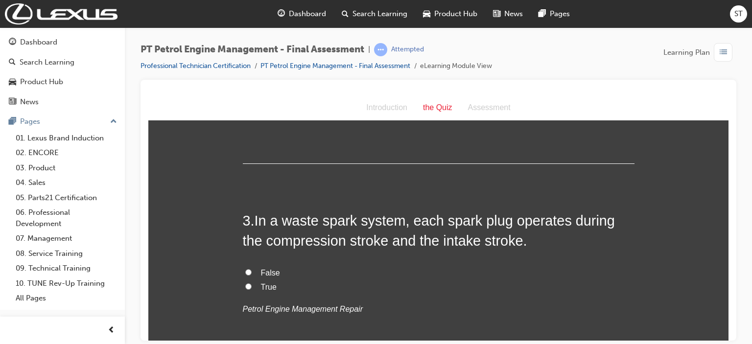
scroll to position [372, 0]
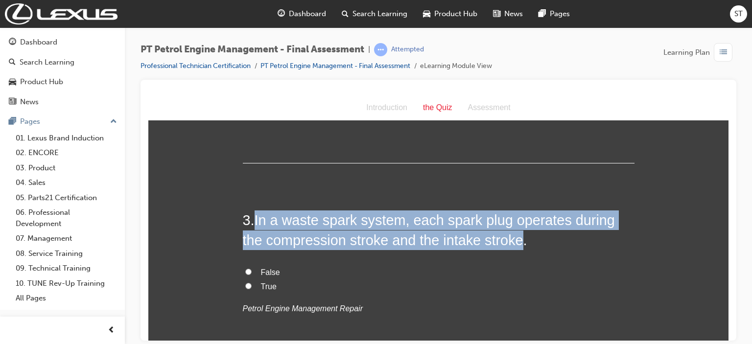
drag, startPoint x: 252, startPoint y: 219, endPoint x: 497, endPoint y: 237, distance: 245.4
click at [497, 237] on h2 "3 . In a waste spark system, each spark plug operates during the compression st…" at bounding box center [439, 230] width 392 height 40
copy span "In a waste spark system, each spark plug operates during the compression stroke…"
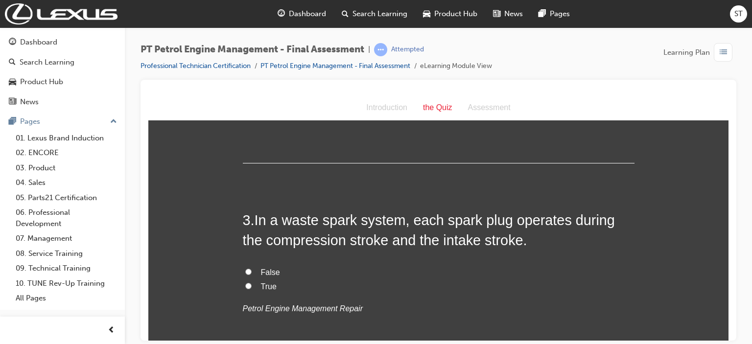
click at [380, 274] on label "False" at bounding box center [439, 272] width 392 height 14
click at [252, 274] on input "False" at bounding box center [248, 271] width 6 height 6
radio input "true"
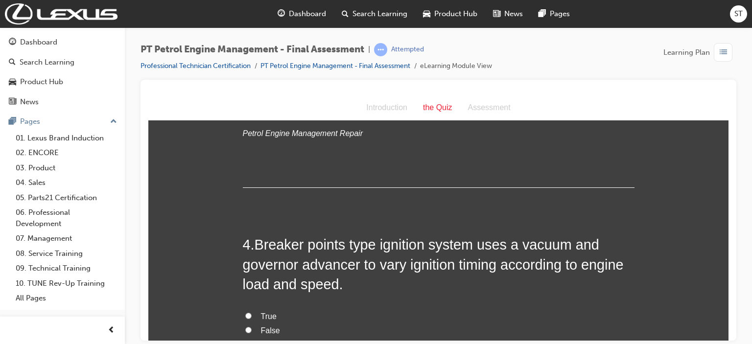
scroll to position [568, 0]
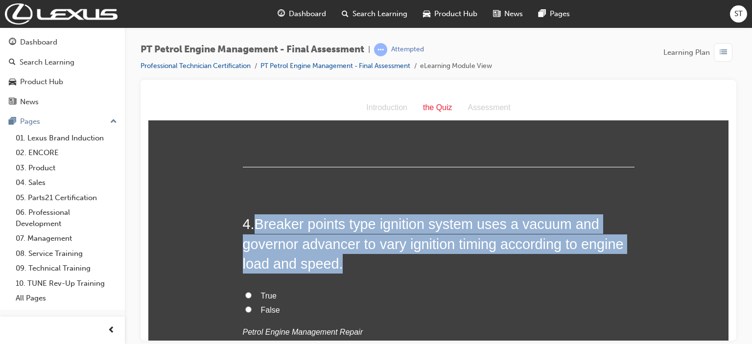
drag, startPoint x: 255, startPoint y: 221, endPoint x: 378, endPoint y: 256, distance: 127.3
click at [378, 256] on h2 "4 . Breaker points type ignition system uses a vacuum and governor advancer to …" at bounding box center [439, 243] width 392 height 59
drag, startPoint x: 292, startPoint y: 232, endPoint x: 279, endPoint y: 226, distance: 14.2
click at [279, 226] on span "Breaker points type ignition system uses a vacuum and governor advancer to vary…" at bounding box center [433, 243] width 381 height 55
copy span "Breaker points type ignition system uses a vacuum and governor advancer to vary…"
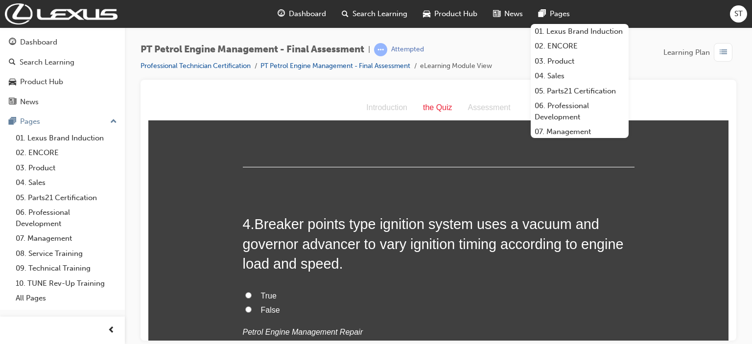
click at [245, 298] on label "True" at bounding box center [439, 296] width 392 height 14
click at [245, 298] on input "True" at bounding box center [248, 295] width 6 height 6
radio input "true"
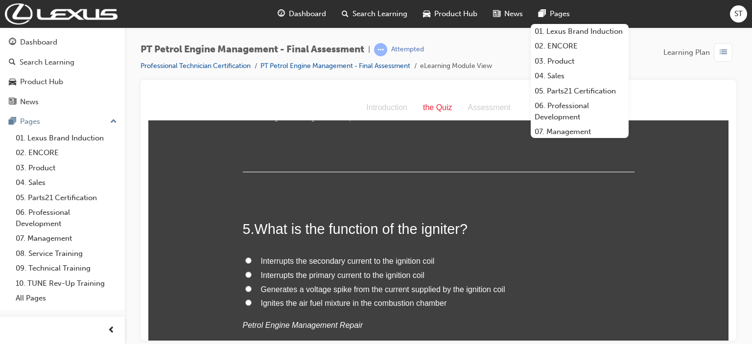
scroll to position [783, 0]
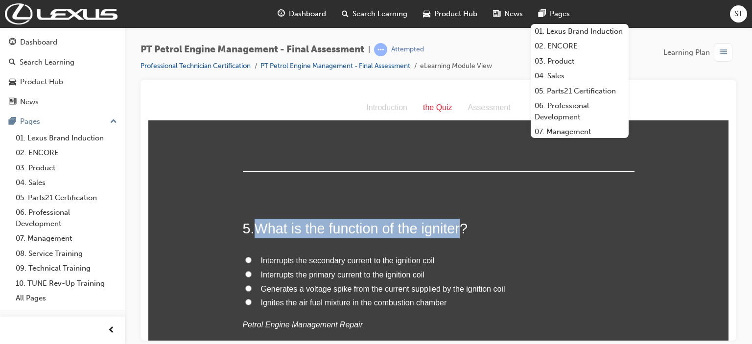
drag, startPoint x: 253, startPoint y: 226, endPoint x: 461, endPoint y: 226, distance: 209.0
click at [461, 226] on span "What is the function of the igniter?" at bounding box center [360, 228] width 213 height 16
copy span "What is the function of the igniter"
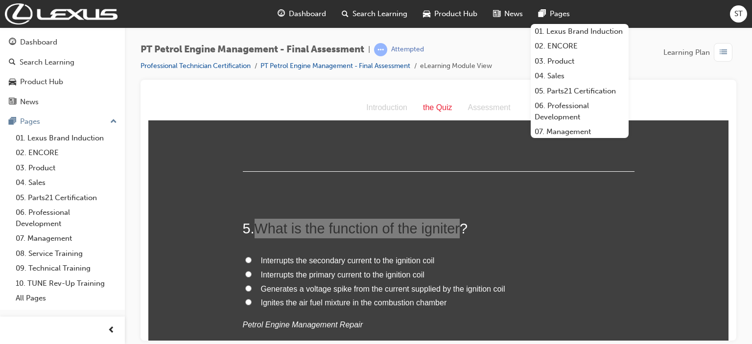
click at [169, 85] on div at bounding box center [438, 210] width 596 height 261
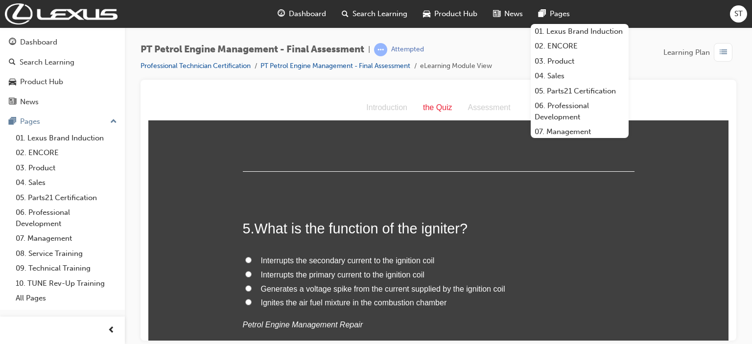
click at [283, 304] on span "Ignites the air fuel mixture in the combustion chamber" at bounding box center [354, 302] width 186 height 8
click at [252, 304] on input "Ignites the air fuel mixture in the combustion chamber" at bounding box center [248, 302] width 6 height 6
radio input "true"
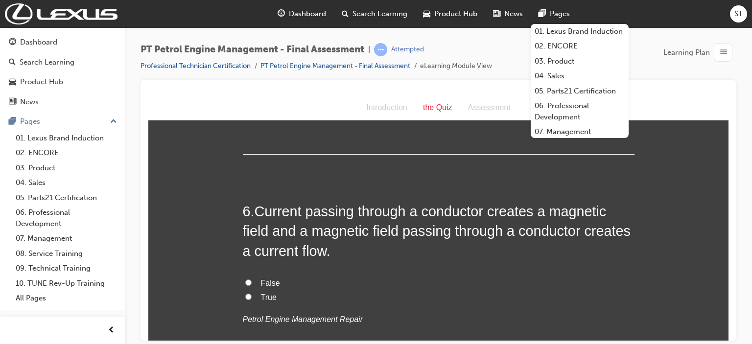
scroll to position [1018, 0]
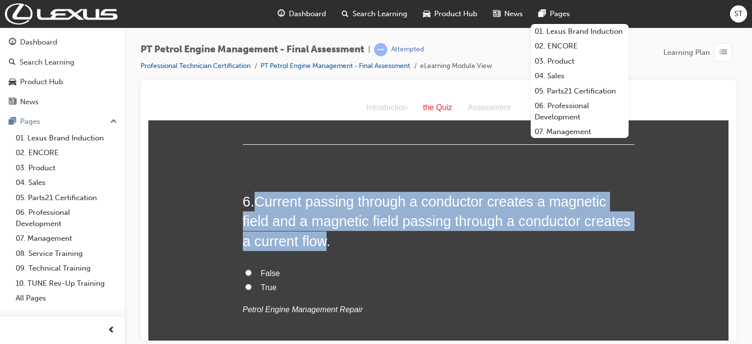
drag, startPoint x: 253, startPoint y: 204, endPoint x: 325, endPoint y: 237, distance: 79.7
click at [325, 237] on h2 "6 . Current passing through a conductor creates a magnetic field and a magnetic…" at bounding box center [439, 220] width 392 height 59
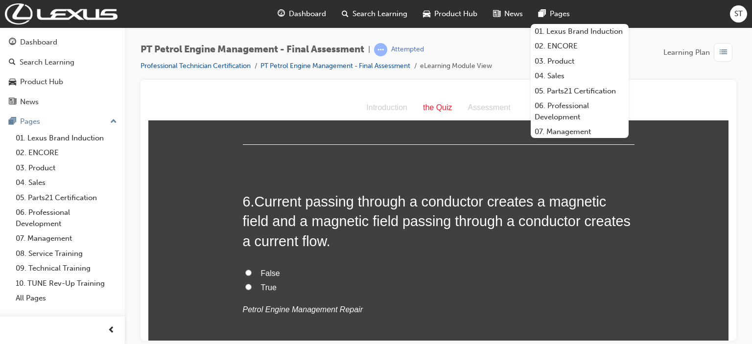
click at [251, 288] on label "True" at bounding box center [439, 287] width 392 height 14
click at [251, 288] on input "True" at bounding box center [248, 286] width 6 height 6
radio input "true"
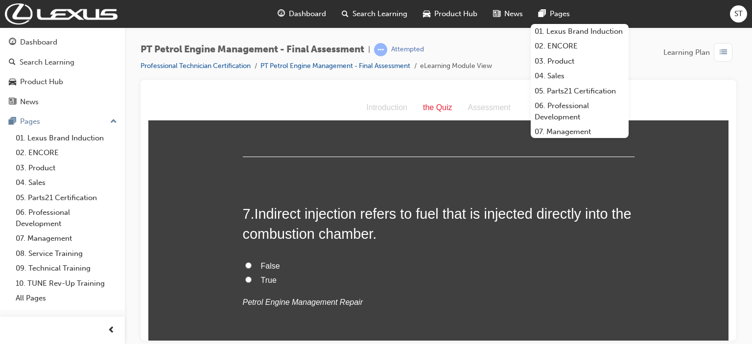
scroll to position [1233, 0]
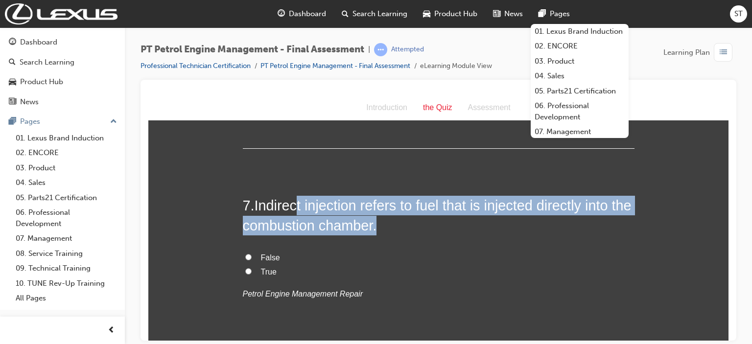
drag, startPoint x: 407, startPoint y: 218, endPoint x: 299, endPoint y: 178, distance: 115.4
drag, startPoint x: 254, startPoint y: 205, endPoint x: 393, endPoint y: 231, distance: 141.0
click at [393, 231] on span "Indirect injection refers to fuel that is injected directly into the combustion…" at bounding box center [437, 214] width 389 height 35
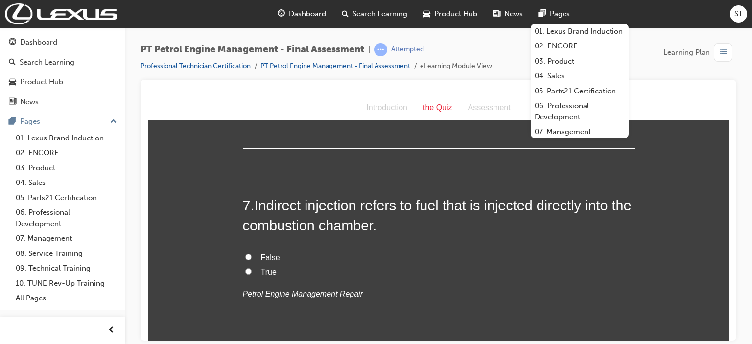
click at [262, 253] on span "False" at bounding box center [270, 257] width 19 height 8
click at [252, 253] on input "False" at bounding box center [248, 256] width 6 height 6
radio input "true"
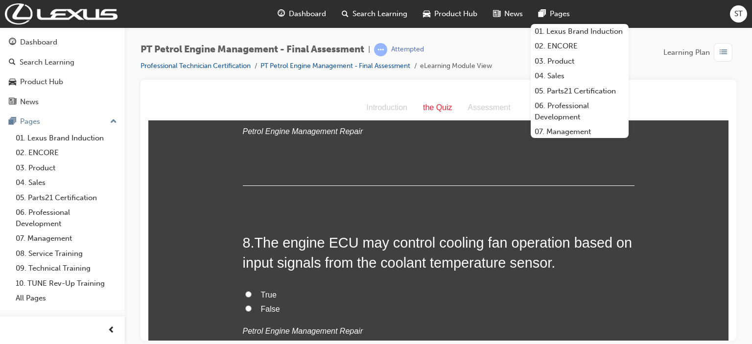
scroll to position [1409, 0]
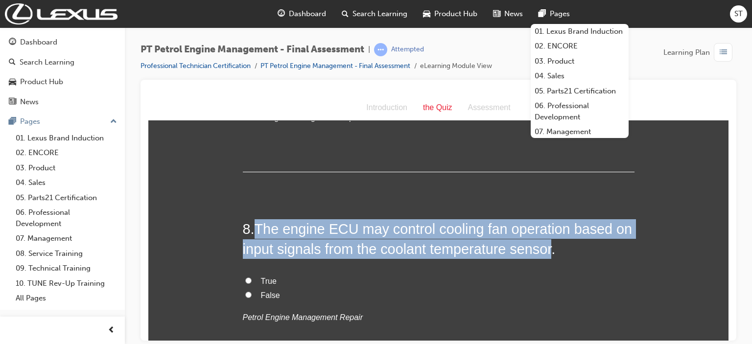
drag, startPoint x: 250, startPoint y: 230, endPoint x: 549, endPoint y: 253, distance: 299.4
click at [549, 253] on h2 "8 . The engine ECU may control cooling fan operation based on input signals fro…" at bounding box center [439, 239] width 392 height 40
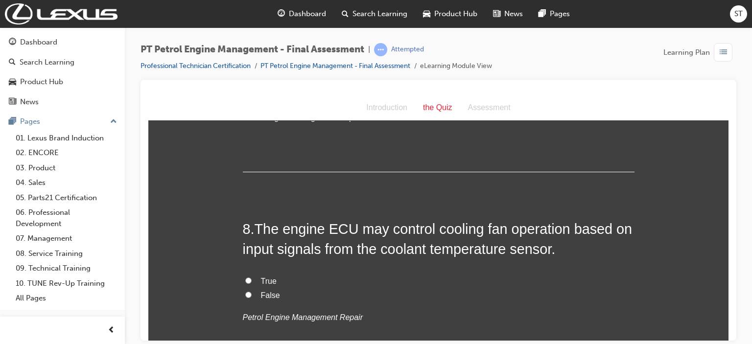
click at [262, 282] on span "True" at bounding box center [269, 280] width 16 height 8
click at [252, 282] on input "True" at bounding box center [248, 280] width 6 height 6
radio input "true"
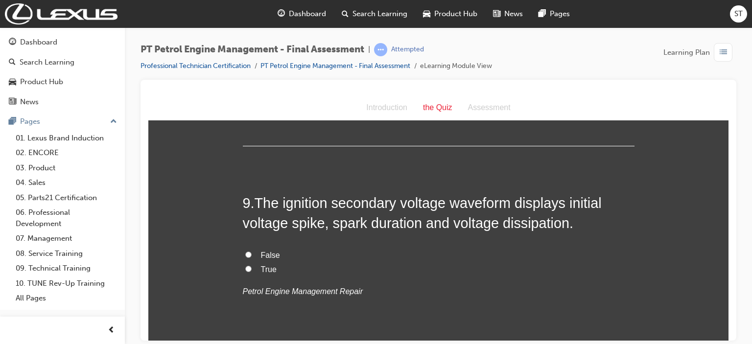
scroll to position [1644, 0]
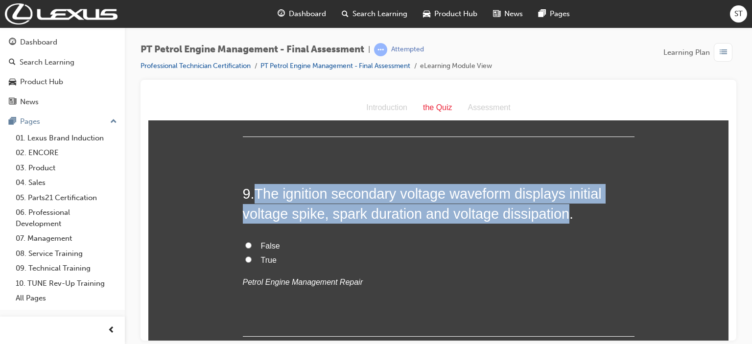
drag, startPoint x: 254, startPoint y: 192, endPoint x: 562, endPoint y: 215, distance: 308.2
click at [562, 215] on span "The ignition secondary voltage waveform displays initial voltage spike, spark d…" at bounding box center [422, 202] width 359 height 35
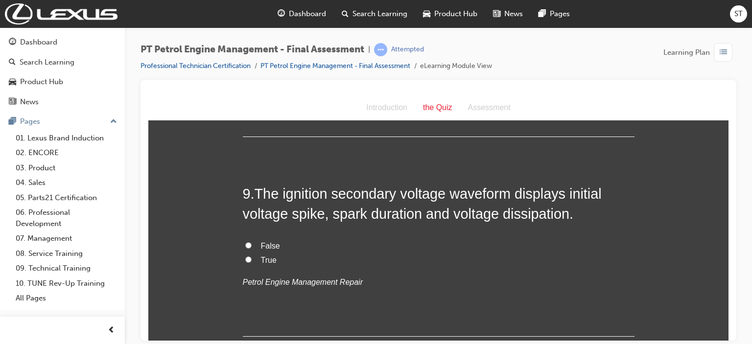
click at [252, 263] on label "True" at bounding box center [439, 260] width 392 height 14
click at [252, 262] on input "True" at bounding box center [248, 259] width 6 height 6
radio input "true"
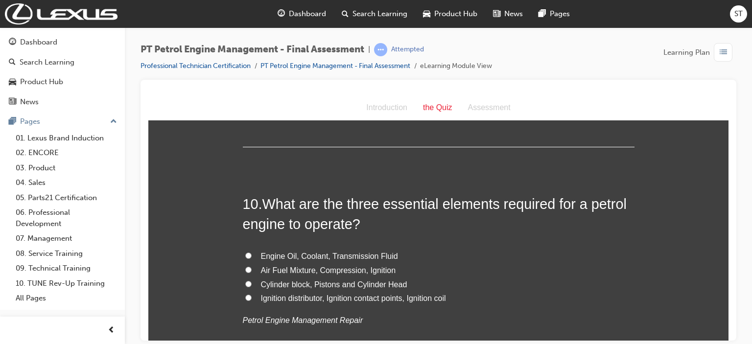
scroll to position [1840, 0]
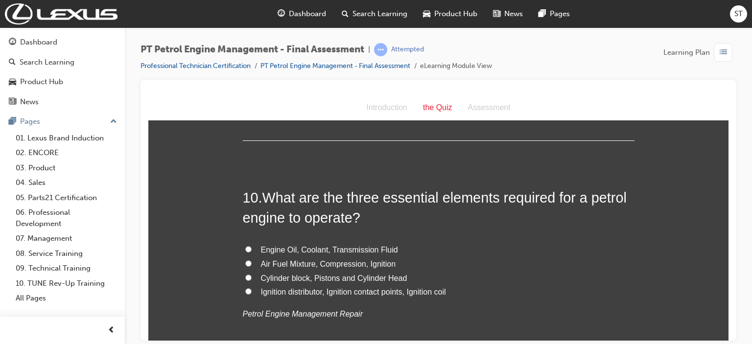
click at [336, 260] on span "Air Fuel Mixture, Compression, Ignition" at bounding box center [328, 263] width 135 height 8
click at [252, 260] on input "Air Fuel Mixture, Compression, Ignition" at bounding box center [248, 263] width 6 height 6
radio input "true"
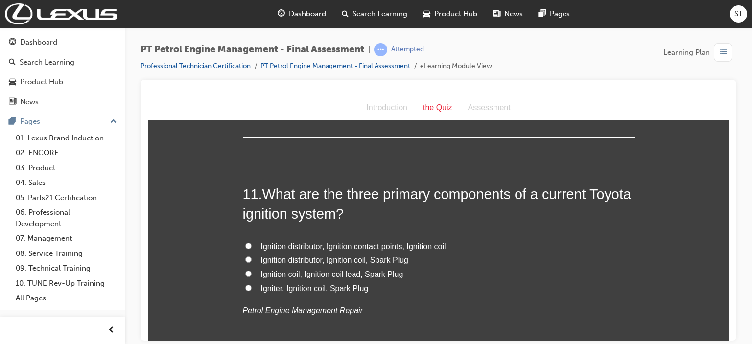
scroll to position [2075, 0]
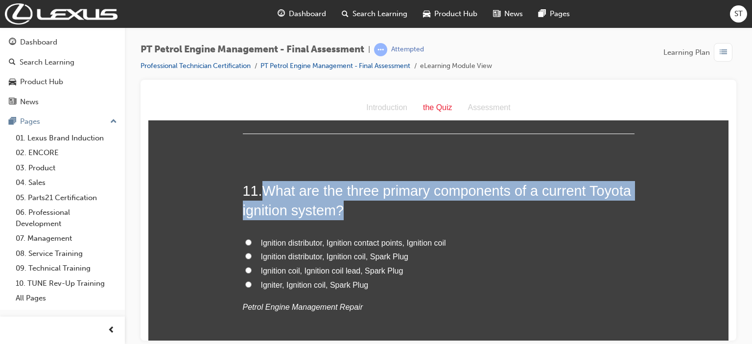
drag, startPoint x: 263, startPoint y: 189, endPoint x: 389, endPoint y: 202, distance: 126.4
click at [389, 202] on h2 "11 . What are the three primary components of a current Toyota ignition system?" at bounding box center [439, 201] width 392 height 40
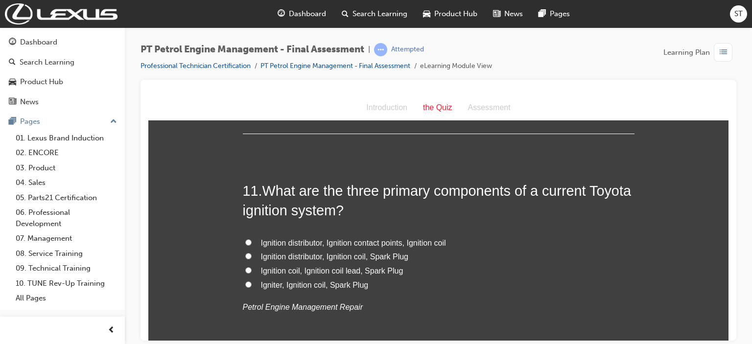
click at [410, 296] on div "Ignition distributor, Ignition contact points, Ignition coil Ignition distribut…" at bounding box center [439, 275] width 392 height 78
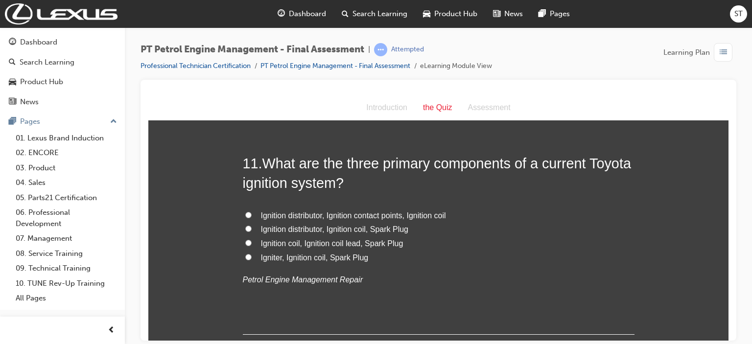
scroll to position [2095, 0]
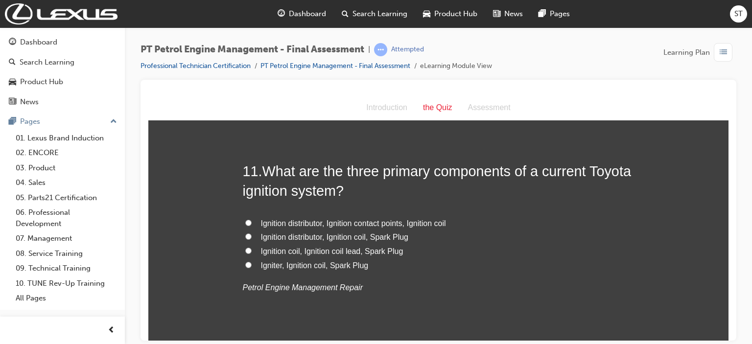
click at [250, 234] on label "Ignition distributor, Ignition coil, Spark Plug" at bounding box center [439, 237] width 392 height 14
click at [250, 234] on input "Ignition distributor, Ignition coil, Spark Plug" at bounding box center [248, 236] width 6 height 6
radio input "true"
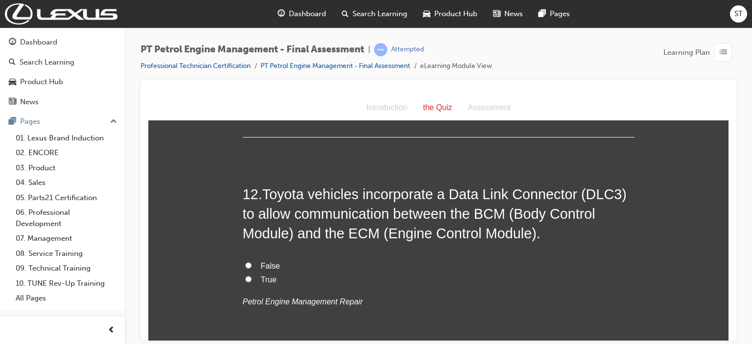
scroll to position [2310, 0]
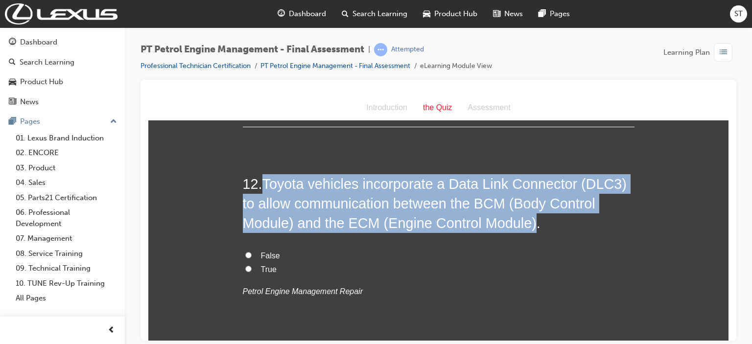
drag, startPoint x: 263, startPoint y: 183, endPoint x: 524, endPoint y: 224, distance: 264.6
click at [524, 224] on span "Toyota vehicles incorporate a Data Link Connector (DLC3) to allow communication…" at bounding box center [435, 203] width 384 height 55
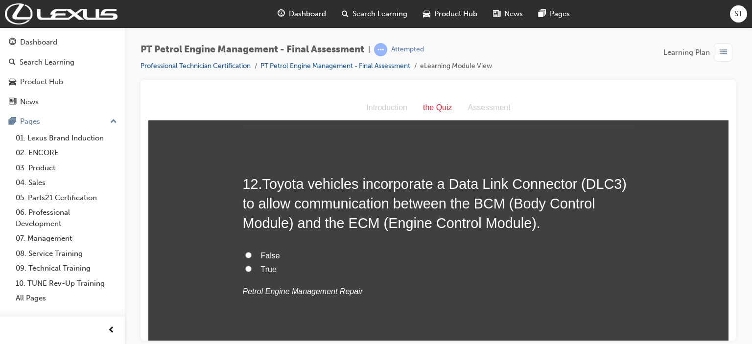
click at [245, 270] on input "True" at bounding box center [248, 268] width 6 height 6
radio input "true"
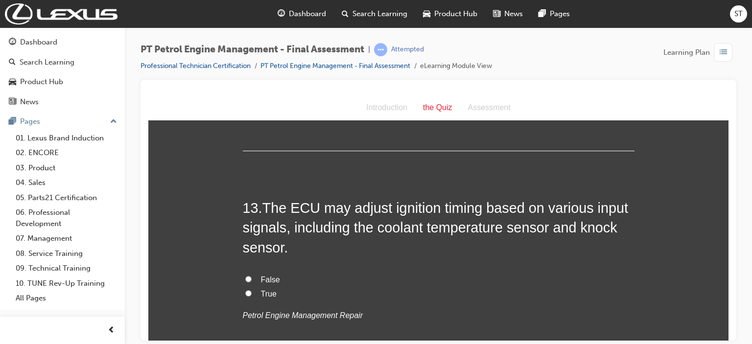
scroll to position [2506, 0]
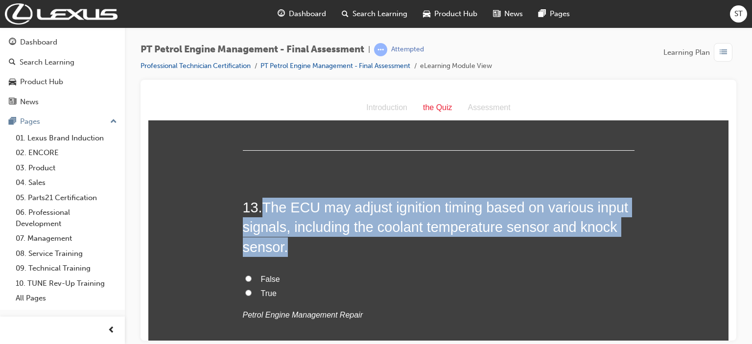
drag, startPoint x: 262, startPoint y: 208, endPoint x: 599, endPoint y: 241, distance: 338.3
click at [599, 241] on h2 "13 . The ECU may adjust ignition timing based on various input signals, includi…" at bounding box center [439, 226] width 392 height 59
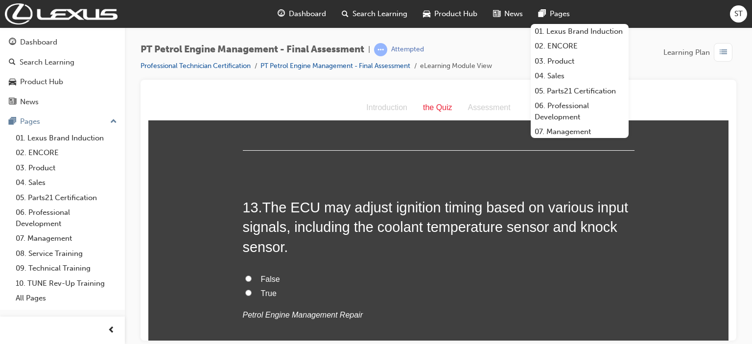
click at [255, 290] on label "True" at bounding box center [439, 293] width 392 height 14
click at [252, 290] on input "True" at bounding box center [248, 292] width 6 height 6
radio input "true"
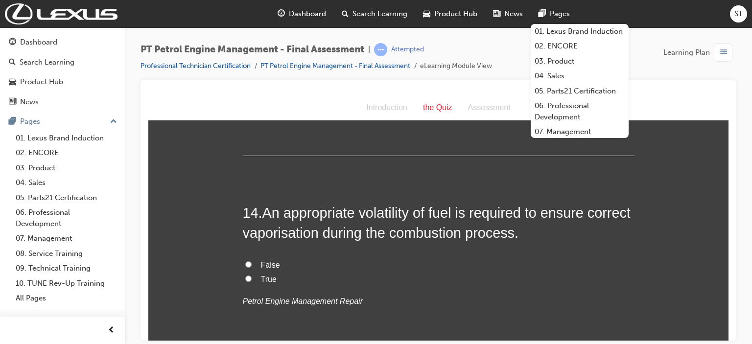
scroll to position [2721, 0]
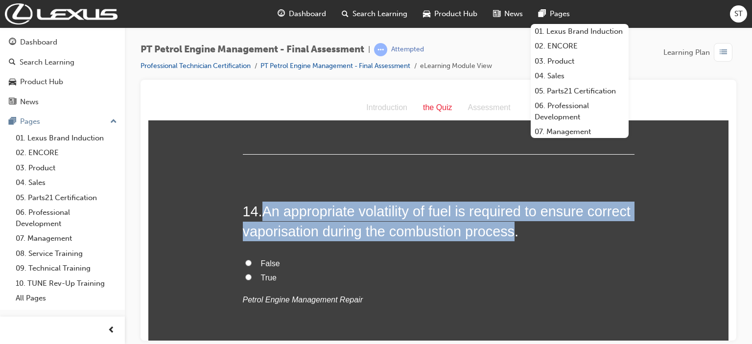
drag, startPoint x: 264, startPoint y: 212, endPoint x: 559, endPoint y: 233, distance: 295.4
click at [559, 233] on span "An appropriate volatility of fuel is required to ensure correct vaporisation du…" at bounding box center [437, 220] width 388 height 35
click at [247, 276] on input "True" at bounding box center [248, 277] width 6 height 6
radio input "true"
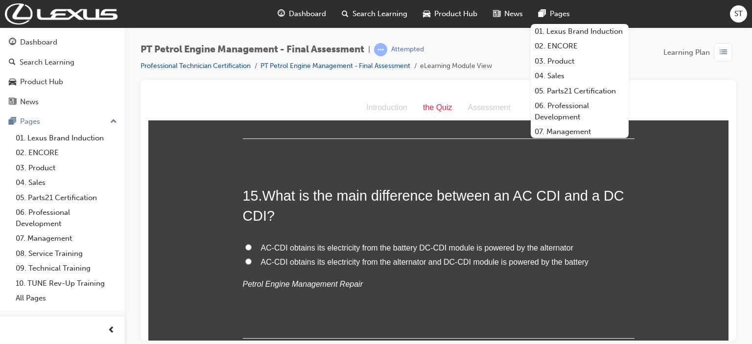
scroll to position [2956, 0]
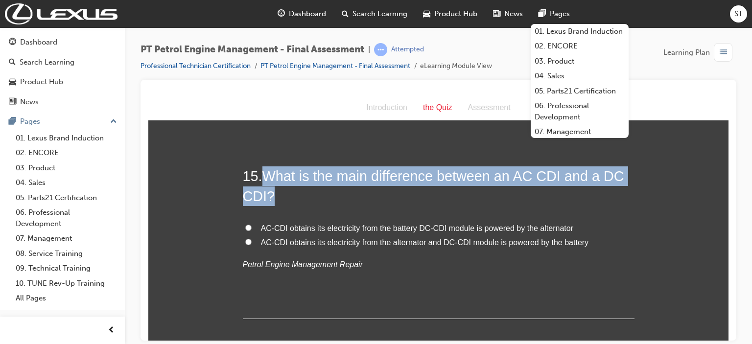
drag, startPoint x: 258, startPoint y: 175, endPoint x: 415, endPoint y: 202, distance: 159.4
click at [415, 202] on h2 "15 . What is the main difference between an AC CDI and a DC CDI?" at bounding box center [439, 186] width 392 height 40
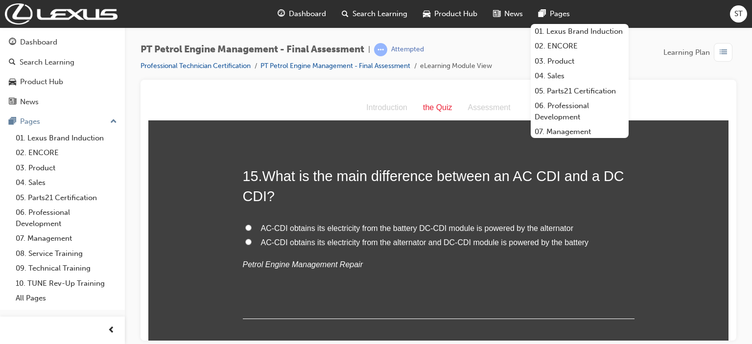
click at [277, 224] on span "AC-CDI obtains its electricity from the battery DC-CDI module is powered by the…" at bounding box center [417, 228] width 312 height 8
click at [252, 224] on input "AC-CDI obtains its electricity from the battery DC-CDI module is powered by the…" at bounding box center [248, 227] width 6 height 6
radio input "true"
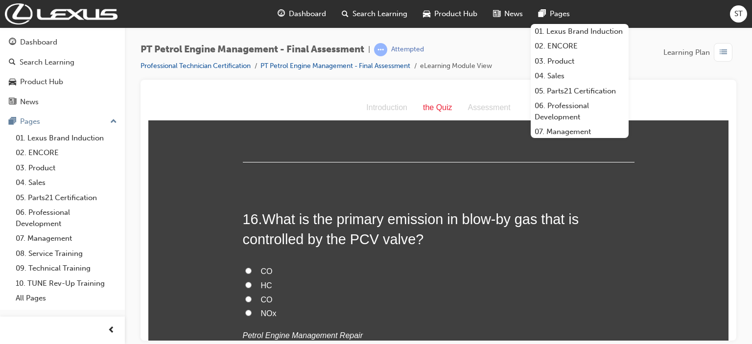
scroll to position [3132, 0]
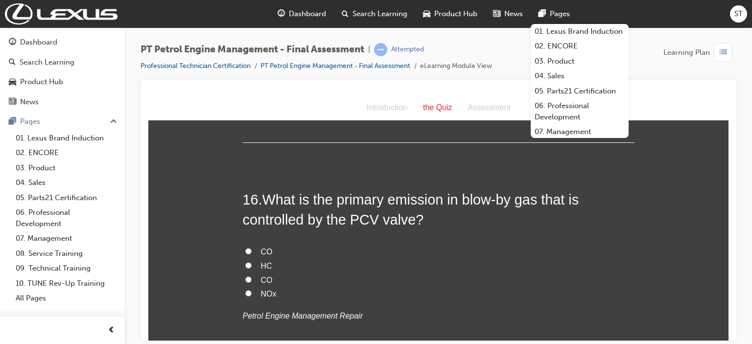
click at [249, 267] on label "HC" at bounding box center [439, 266] width 392 height 14
click at [249, 267] on input "HC" at bounding box center [248, 265] width 6 height 6
radio input "true"
click at [261, 247] on span "CO" at bounding box center [267, 251] width 12 height 8
click at [252, 248] on input "CO" at bounding box center [248, 251] width 6 height 6
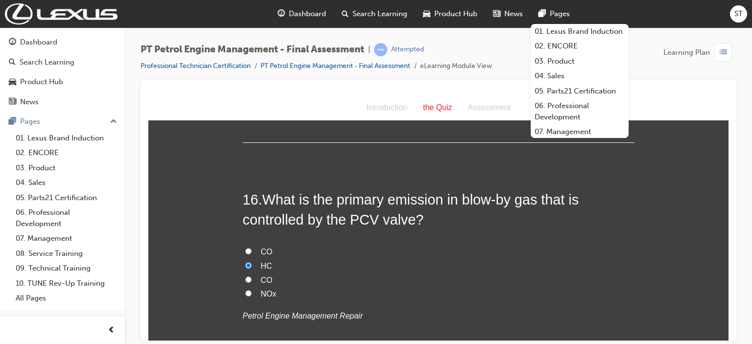
radio input "false"
radio input "true"
click at [255, 248] on label "CO" at bounding box center [439, 252] width 392 height 14
click at [252, 248] on input "CO" at bounding box center [248, 251] width 6 height 6
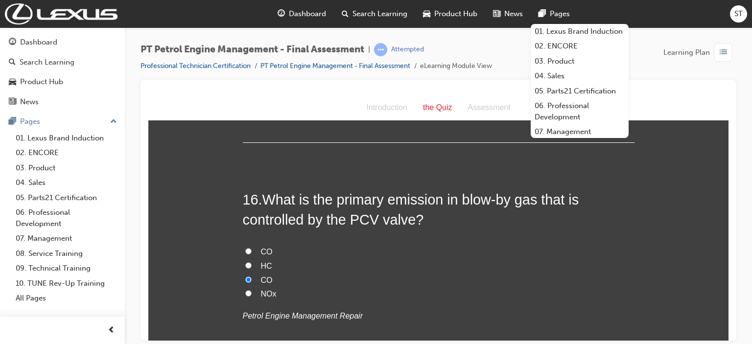
radio input "true"
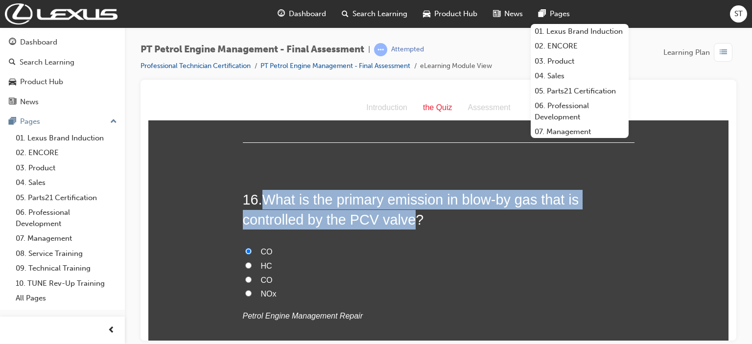
drag, startPoint x: 262, startPoint y: 193, endPoint x: 405, endPoint y: 220, distance: 145.4
click at [405, 220] on span "What is the primary emission in blow-by gas that is controlled by the PCV valve?" at bounding box center [411, 208] width 336 height 35
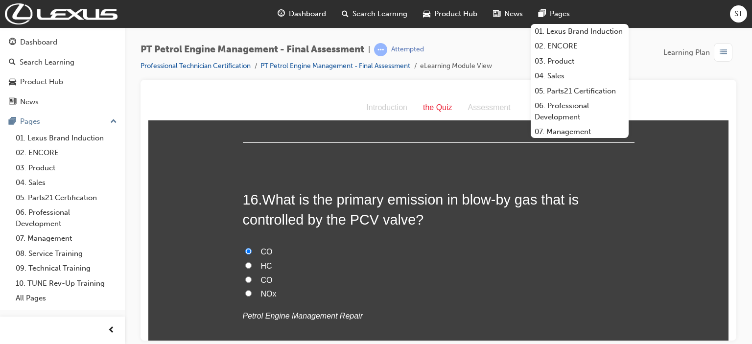
click at [252, 263] on label "HC" at bounding box center [439, 266] width 392 height 14
click at [252, 263] on input "HC" at bounding box center [248, 265] width 6 height 6
radio input "true"
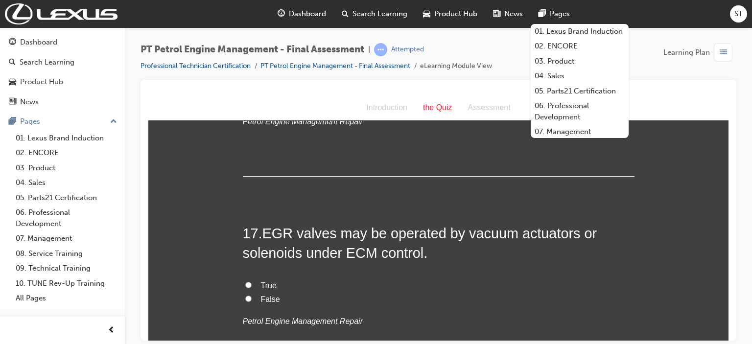
scroll to position [3328, 0]
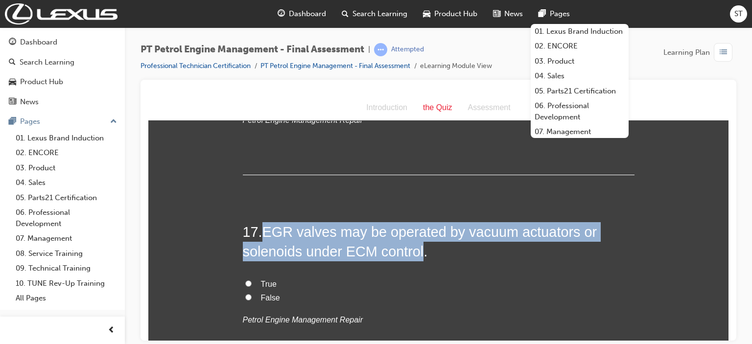
drag, startPoint x: 265, startPoint y: 230, endPoint x: 417, endPoint y: 251, distance: 153.2
click at [417, 251] on span "EGR valves may be operated by vacuum actuators or solenoids under ECM control." at bounding box center [420, 241] width 354 height 35
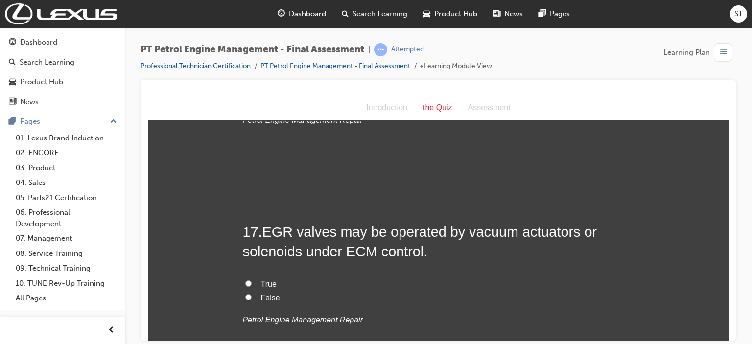
click at [248, 284] on label "True" at bounding box center [439, 284] width 392 height 14
click at [248, 284] on input "True" at bounding box center [248, 283] width 6 height 6
radio input "true"
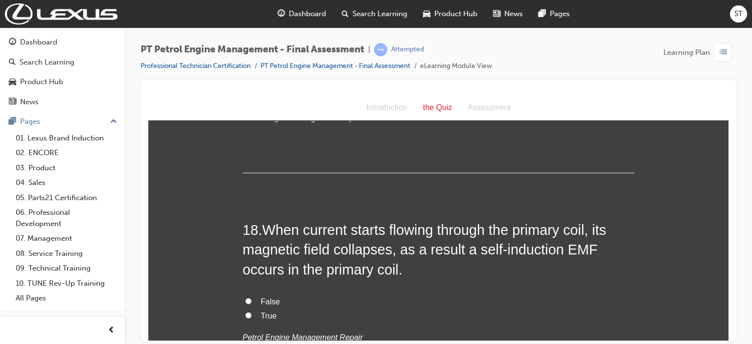
scroll to position [3543, 0]
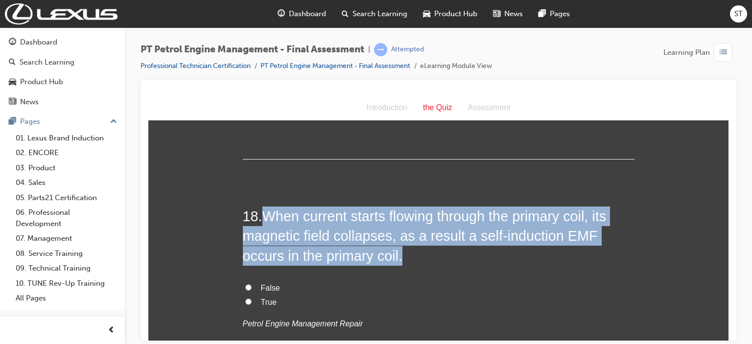
drag, startPoint x: 265, startPoint y: 205, endPoint x: 365, endPoint y: 252, distance: 110.1
click at [365, 252] on h2 "18 . When current starts flowing through the primary coil, its magnetic field c…" at bounding box center [439, 235] width 392 height 59
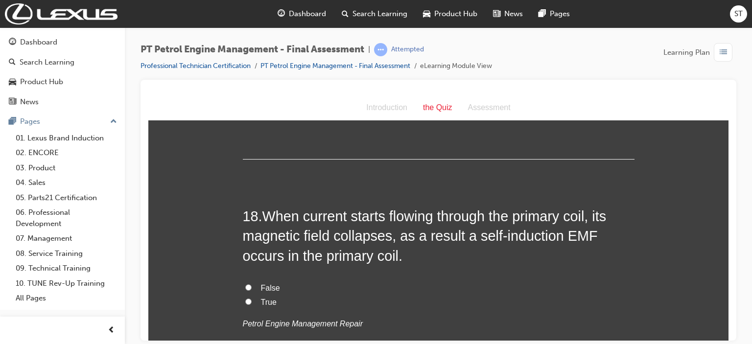
click at [270, 284] on span "False" at bounding box center [270, 287] width 19 height 8
click at [252, 284] on input "False" at bounding box center [248, 287] width 6 height 6
radio input "true"
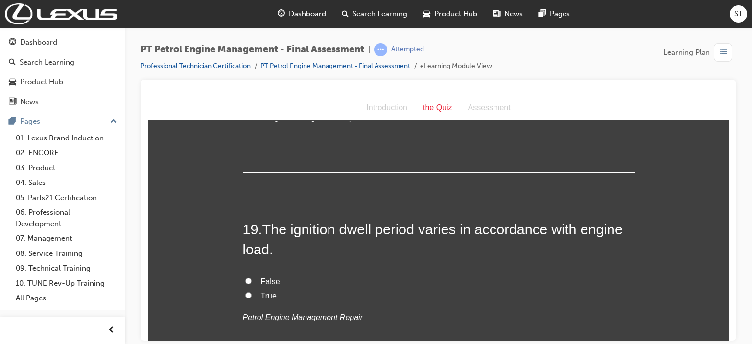
scroll to position [3758, 0]
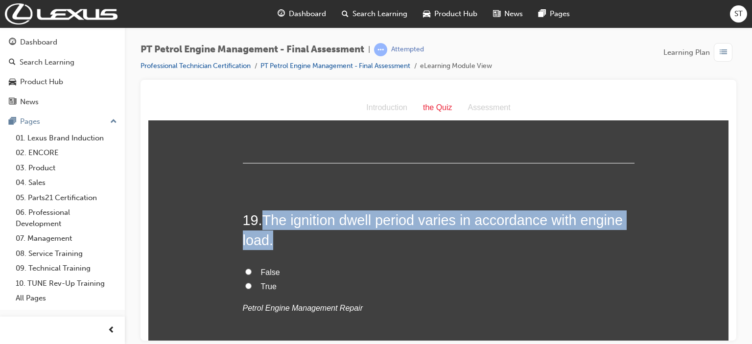
drag, startPoint x: 262, startPoint y: 218, endPoint x: 407, endPoint y: 235, distance: 146.4
click at [407, 235] on h2 "19 . The ignition dwell period varies in accordance with engine load." at bounding box center [439, 230] width 392 height 40
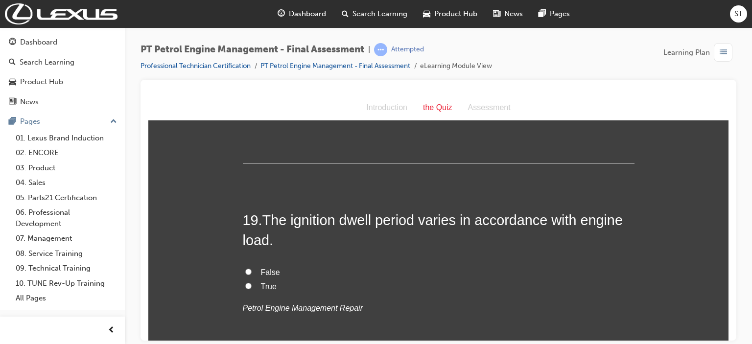
click at [261, 282] on span "True" at bounding box center [269, 286] width 16 height 8
click at [252, 282] on input "True" at bounding box center [248, 285] width 6 height 6
radio input "true"
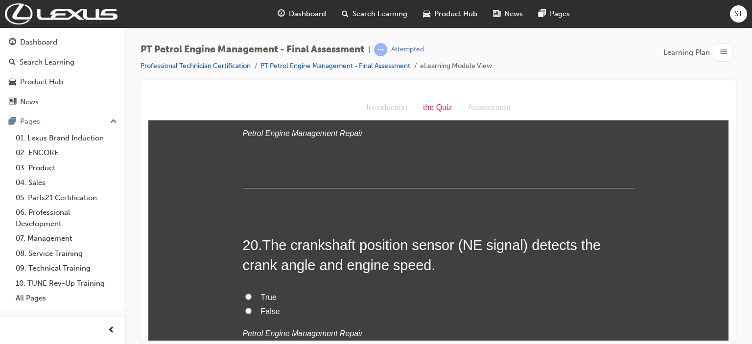
scroll to position [3954, 0]
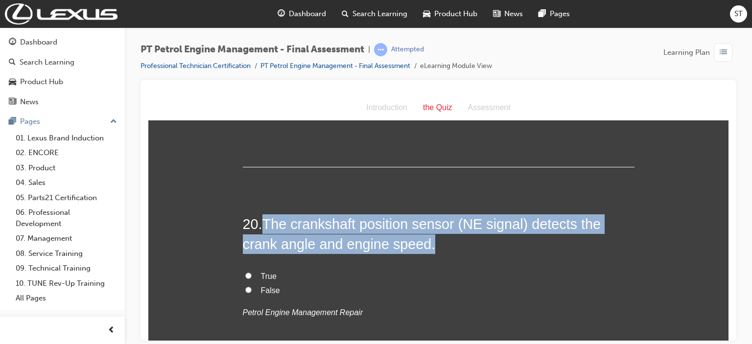
drag, startPoint x: 260, startPoint y: 223, endPoint x: 425, endPoint y: 249, distance: 166.9
click at [425, 249] on h2 "20 . The crankshaft position sensor (NE signal) detects the crank angle and eng…" at bounding box center [439, 234] width 392 height 40
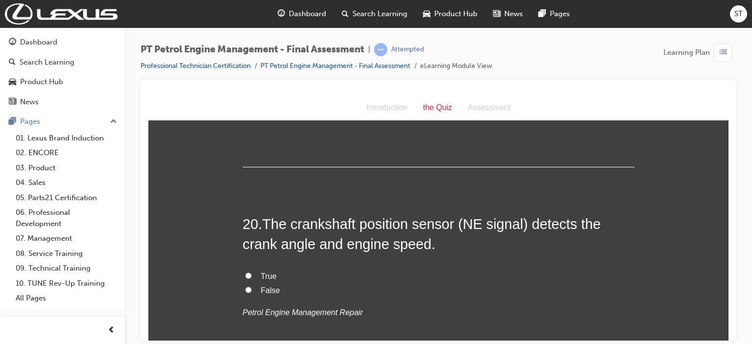
click at [264, 273] on span "True" at bounding box center [269, 276] width 16 height 8
click at [252, 273] on input "True" at bounding box center [248, 275] width 6 height 6
radio input "true"
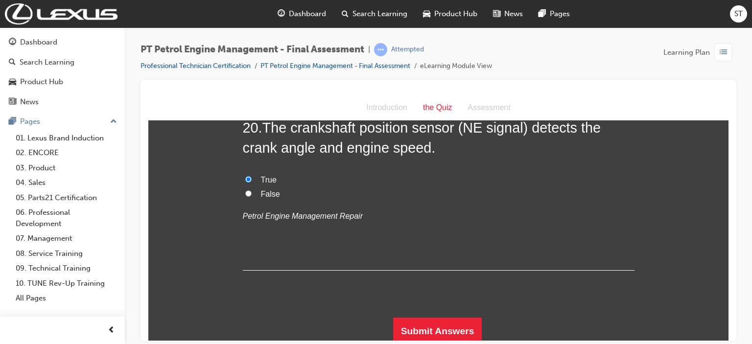
scroll to position [4052, 0]
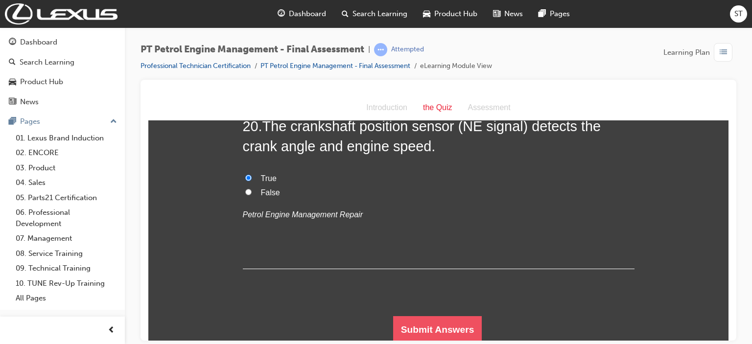
click at [449, 331] on button "Submit Answers" at bounding box center [437, 329] width 89 height 27
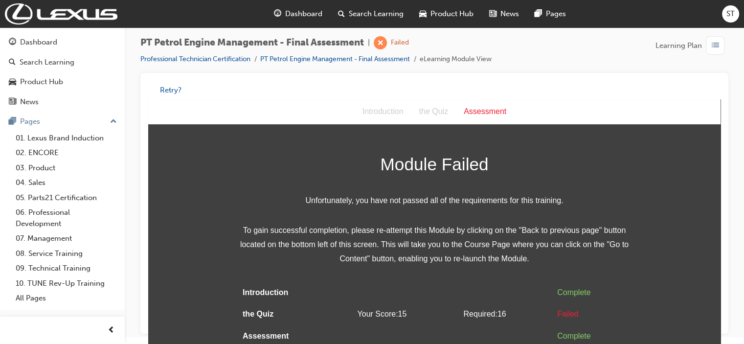
scroll to position [11, 0]
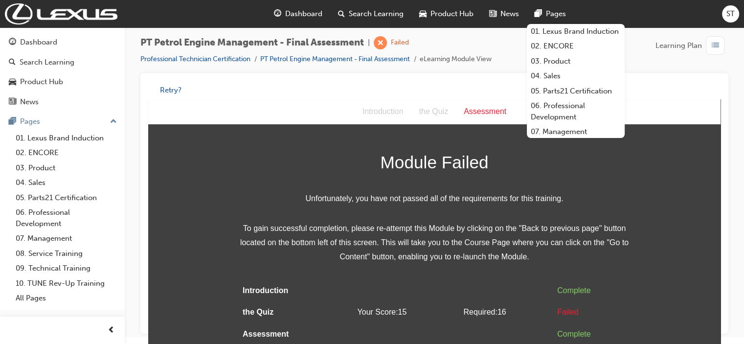
click at [299, 14] on span "Dashboard" at bounding box center [303, 13] width 37 height 11
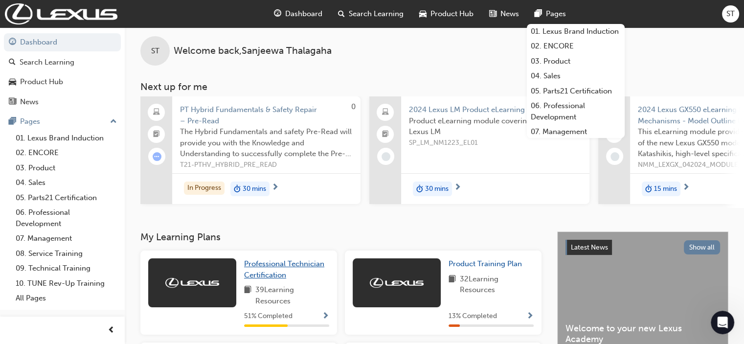
click at [273, 267] on span "Professional Technician Certification" at bounding box center [284, 269] width 80 height 20
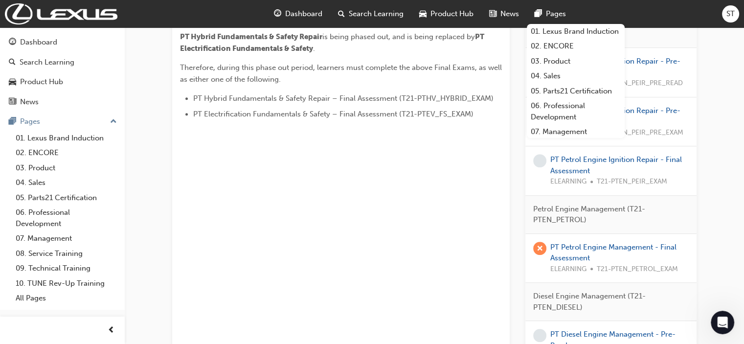
scroll to position [548, 0]
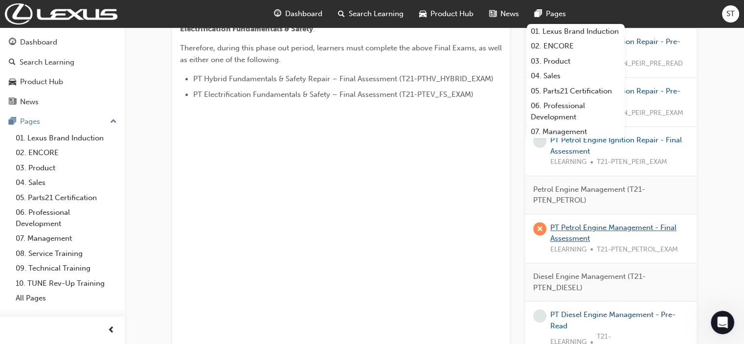
click at [580, 225] on link "PT Petrol Engine Management - Final Assessment" at bounding box center [614, 233] width 126 height 20
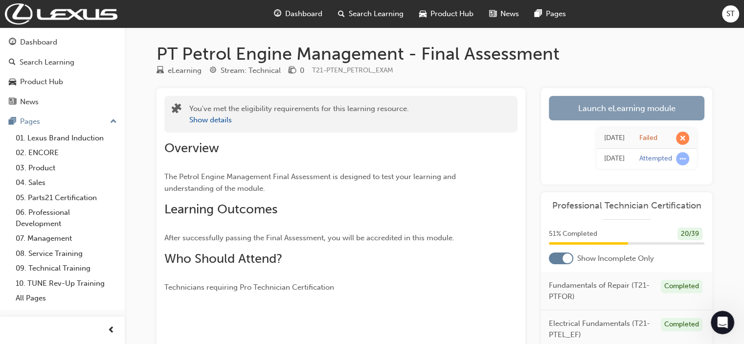
click at [644, 105] on link "Launch eLearning module" at bounding box center [627, 108] width 156 height 24
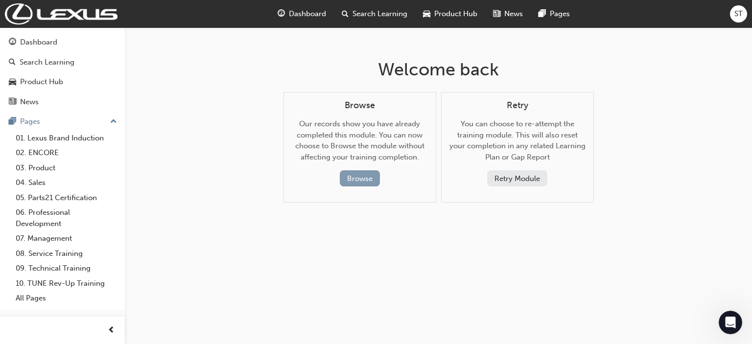
click at [359, 177] on button "Browse" at bounding box center [360, 178] width 40 height 16
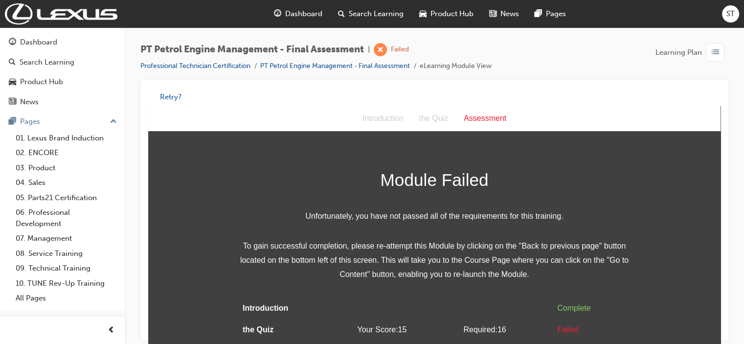
scroll to position [11, 0]
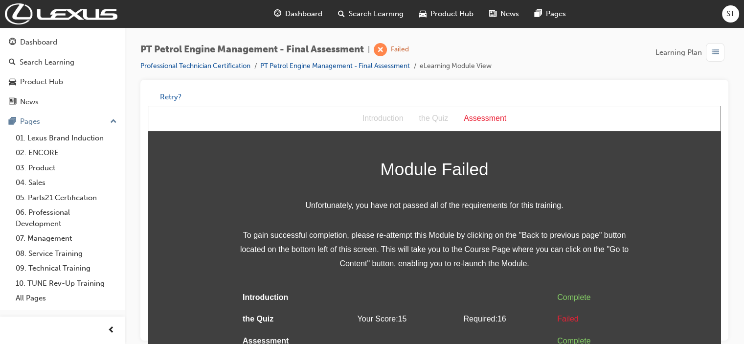
drag, startPoint x: 716, startPoint y: 235, endPoint x: 877, endPoint y: 384, distance: 218.9
click at [299, 15] on span "Dashboard" at bounding box center [303, 13] width 37 height 11
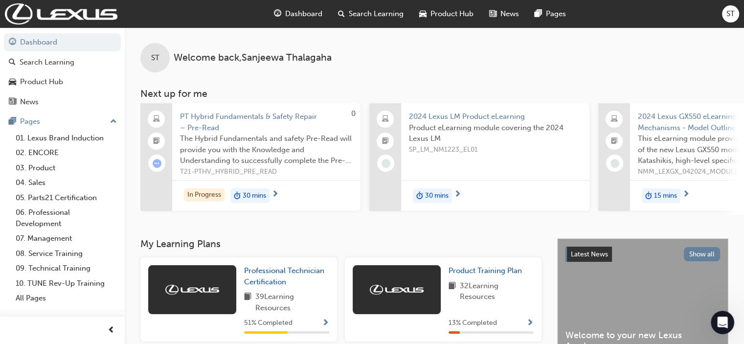
scroll to position [107, 0]
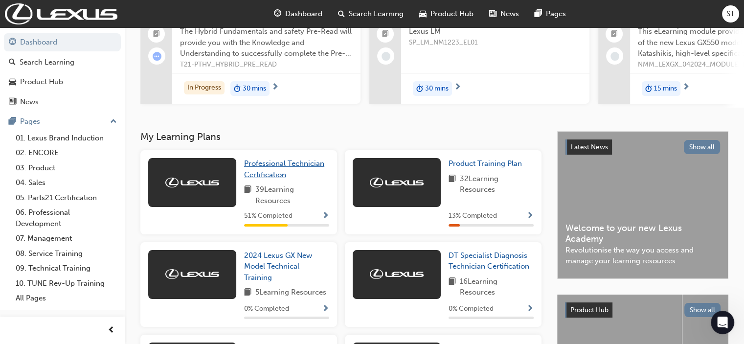
click at [272, 166] on span "Professional Technician Certification" at bounding box center [284, 169] width 80 height 20
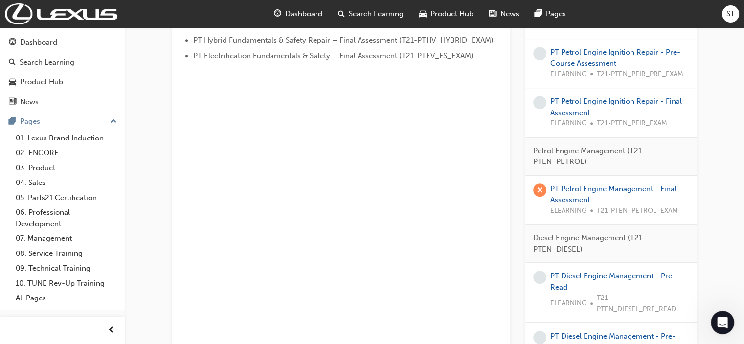
scroll to position [587, 0]
click at [570, 194] on link "PT Petrol Engine Management - Final Assessment" at bounding box center [614, 194] width 126 height 20
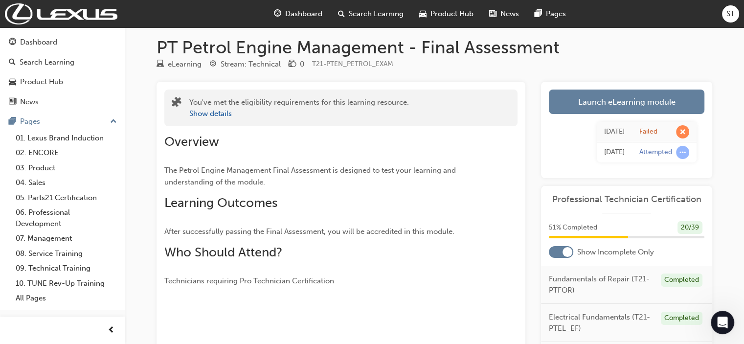
scroll to position [3, 0]
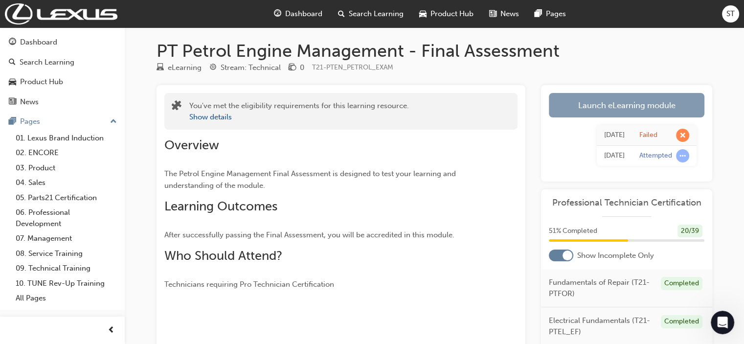
click at [652, 103] on link "Launch eLearning module" at bounding box center [627, 105] width 156 height 24
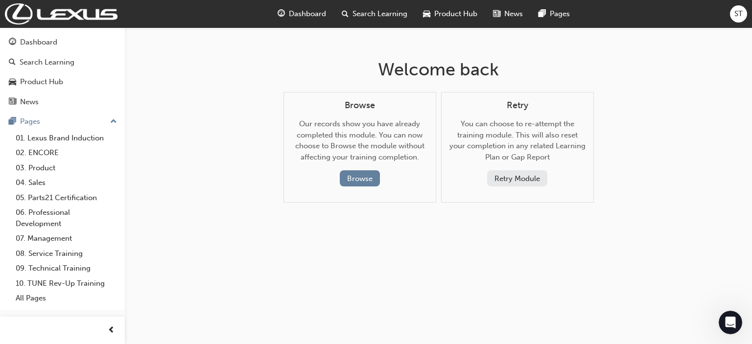
click at [522, 178] on button "Retry Module" at bounding box center [517, 178] width 60 height 16
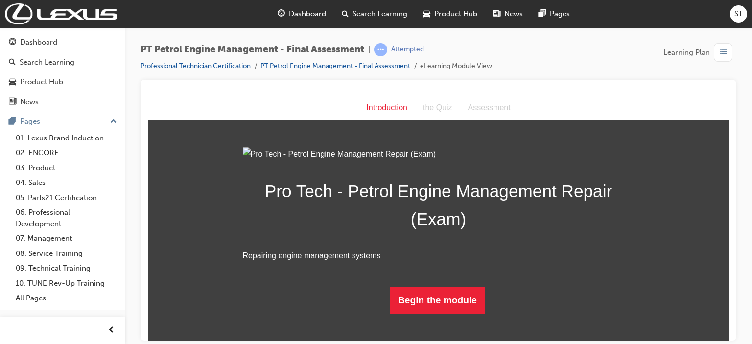
scroll to position [81, 0]
click at [436, 314] on button "Begin the module" at bounding box center [437, 299] width 94 height 27
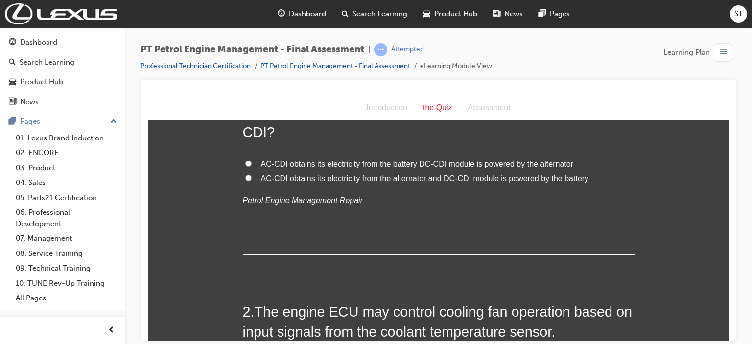
scroll to position [0, 0]
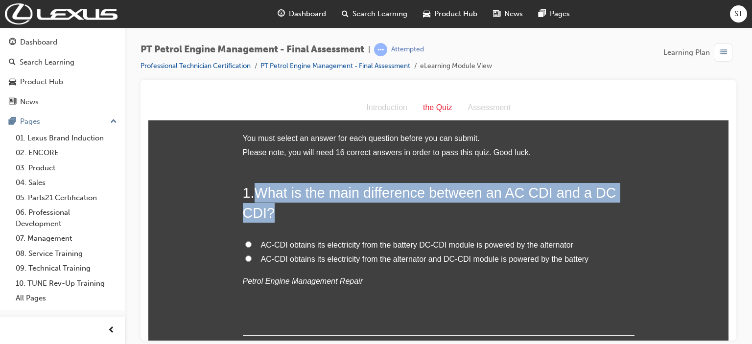
drag, startPoint x: 253, startPoint y: 189, endPoint x: 338, endPoint y: 204, distance: 85.9
click at [338, 204] on h2 "1 . What is the main difference between an AC CDI and a DC CDI?" at bounding box center [439, 203] width 392 height 40
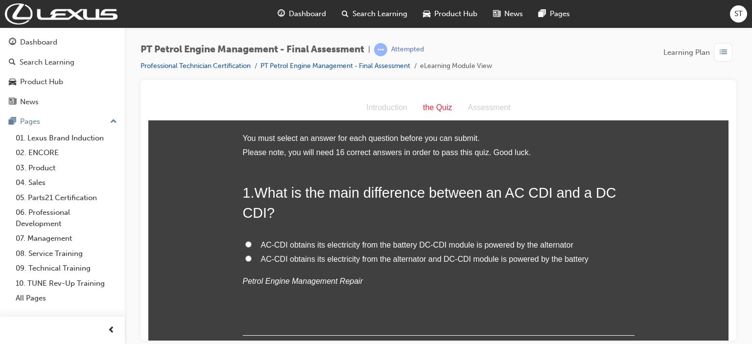
click at [327, 245] on span "AC-CDI obtains its electricity from the battery DC-CDI module is powered by the…" at bounding box center [417, 244] width 312 height 8
click at [252, 245] on input "AC-CDI obtains its electricity from the battery DC-CDI module is powered by the…" at bounding box center [248, 244] width 6 height 6
radio input "true"
click at [415, 298] on div "1 . What is the main difference between an AC CDI and a DC CDI? AC-CDI obtains …" at bounding box center [439, 259] width 392 height 153
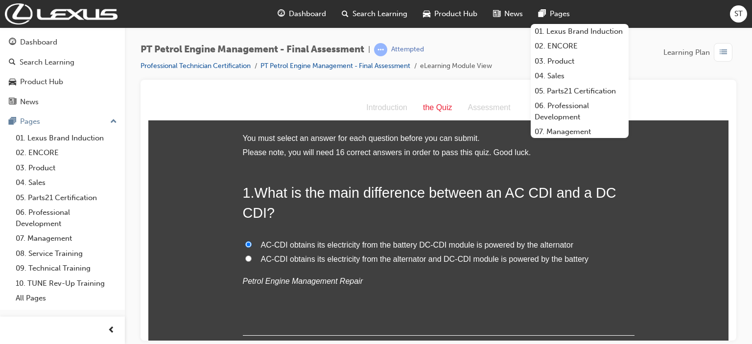
click at [282, 258] on span "AC-CDI obtains its electricity from the alternator and DC-CDI module is powered…" at bounding box center [425, 258] width 328 height 8
click at [252, 258] on input "AC-CDI obtains its electricity from the alternator and DC-CDI module is powered…" at bounding box center [248, 258] width 6 height 6
radio input "true"
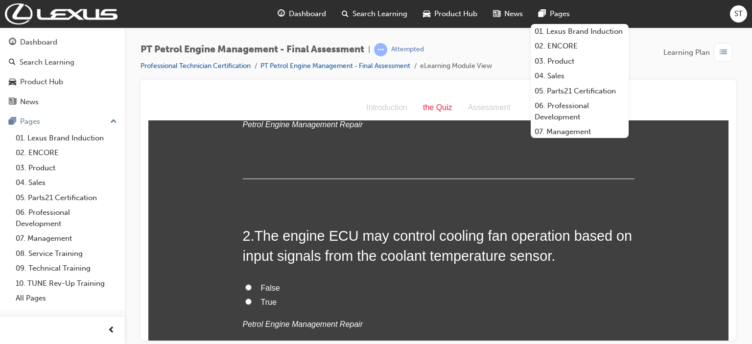
scroll to position [176, 0]
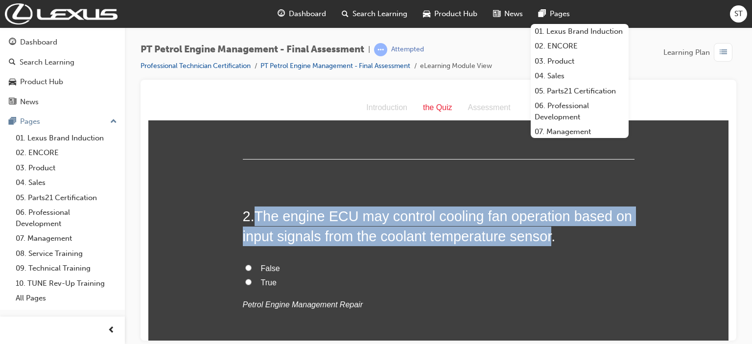
drag, startPoint x: 256, startPoint y: 214, endPoint x: 549, endPoint y: 241, distance: 294.4
click at [549, 241] on span "The engine ECU may control cooling fan operation based on input signals from th…" at bounding box center [438, 225] width 390 height 35
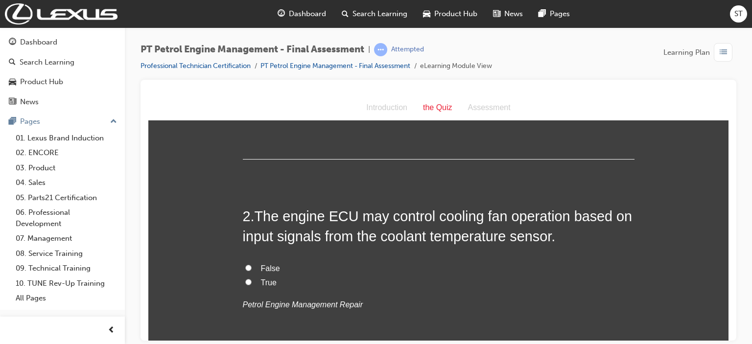
click at [253, 285] on label "True" at bounding box center [439, 283] width 392 height 14
click at [252, 285] on input "True" at bounding box center [248, 281] width 6 height 6
radio input "true"
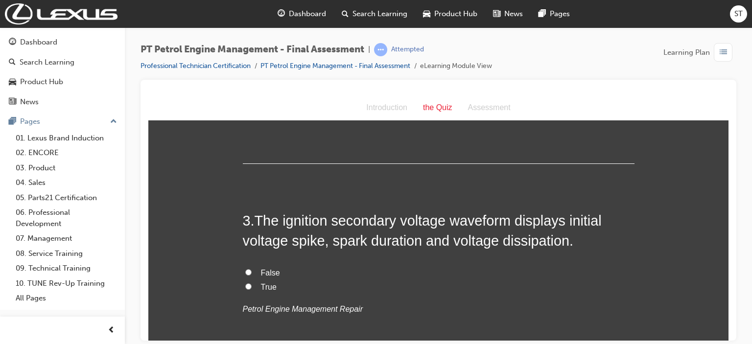
scroll to position [372, 0]
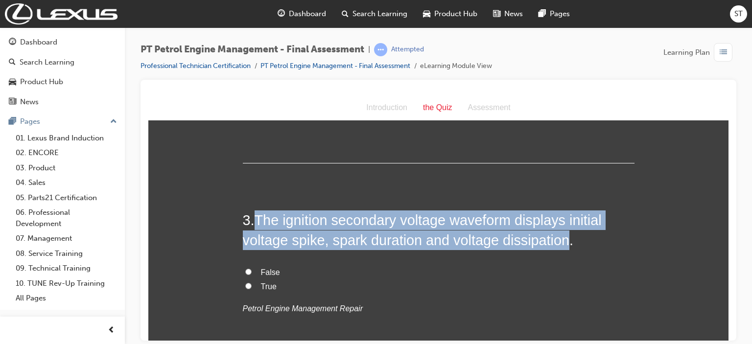
drag, startPoint x: 255, startPoint y: 220, endPoint x: 562, endPoint y: 241, distance: 307.6
click at [562, 241] on span "The ignition secondary voltage waveform displays initial voltage spike, spark d…" at bounding box center [422, 229] width 359 height 35
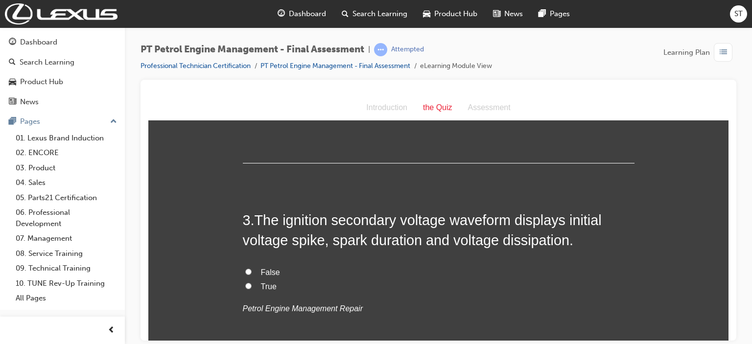
click at [264, 285] on span "True" at bounding box center [269, 286] width 16 height 8
click at [252, 285] on input "True" at bounding box center [248, 285] width 6 height 6
radio input "true"
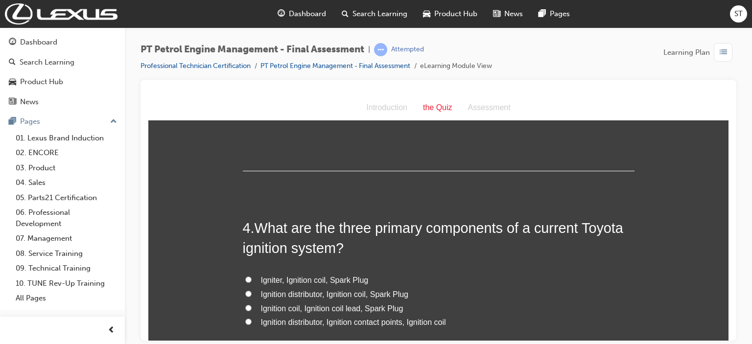
scroll to position [568, 0]
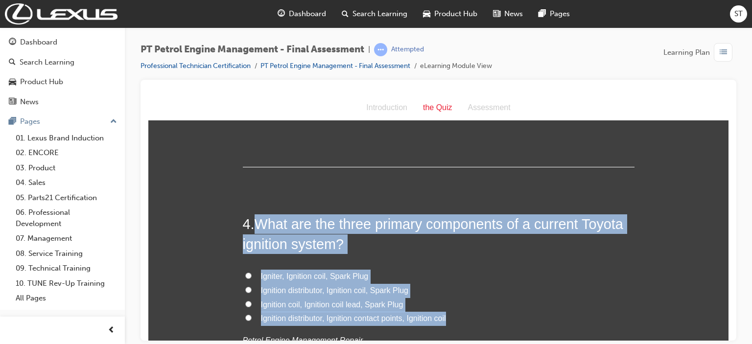
drag, startPoint x: 254, startPoint y: 224, endPoint x: 451, endPoint y: 316, distance: 216.7
click at [451, 316] on div "4 . What are the three primary components of a current Toyota ignition system? …" at bounding box center [439, 304] width 392 height 181
click at [358, 300] on span "Ignition coil, Ignition coil lead, Spark Plug" at bounding box center [332, 304] width 142 height 8
click at [252, 300] on input "Ignition coil, Ignition coil lead, Spark Plug" at bounding box center [248, 303] width 6 height 6
radio input "true"
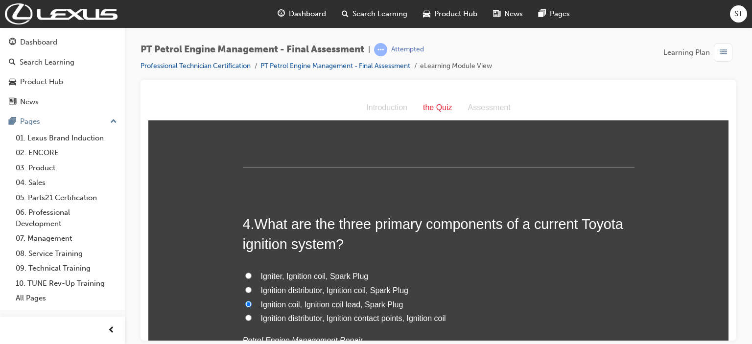
click at [348, 291] on span "Ignition distributor, Ignition coil, Spark Plug" at bounding box center [335, 290] width 148 height 8
click at [252, 291] on input "Ignition distributor, Ignition coil, Spark Plug" at bounding box center [248, 289] width 6 height 6
radio input "true"
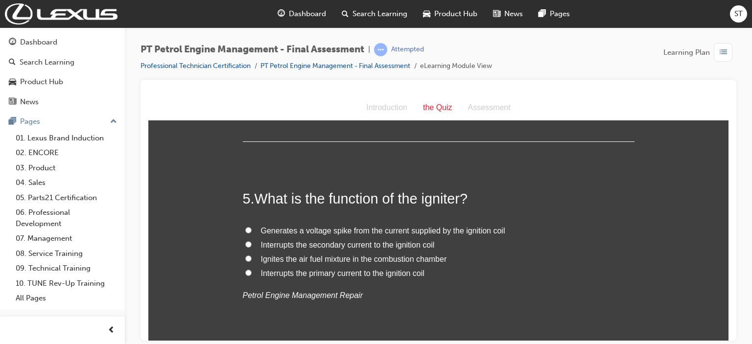
scroll to position [822, 0]
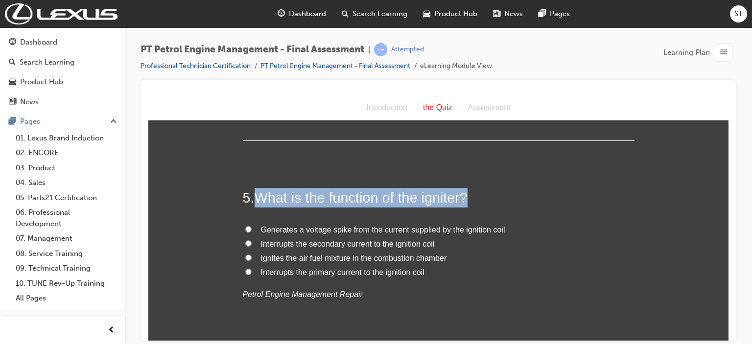
drag, startPoint x: 255, startPoint y: 193, endPoint x: 473, endPoint y: 181, distance: 217.7
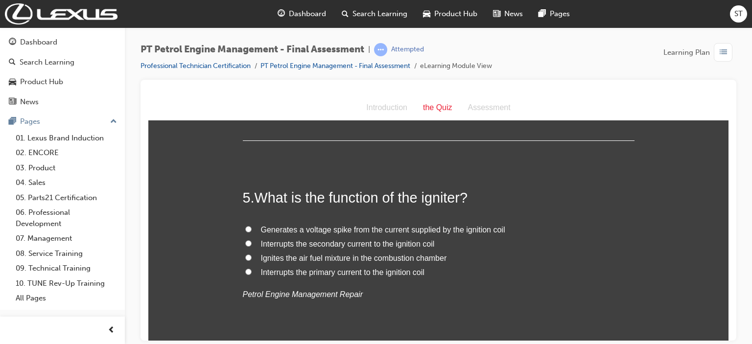
click at [267, 256] on span "Ignites the air fuel mixture in the combustion chamber" at bounding box center [354, 257] width 186 height 8
click at [252, 256] on input "Ignites the air fuel mixture in the combustion chamber" at bounding box center [248, 257] width 6 height 6
radio input "true"
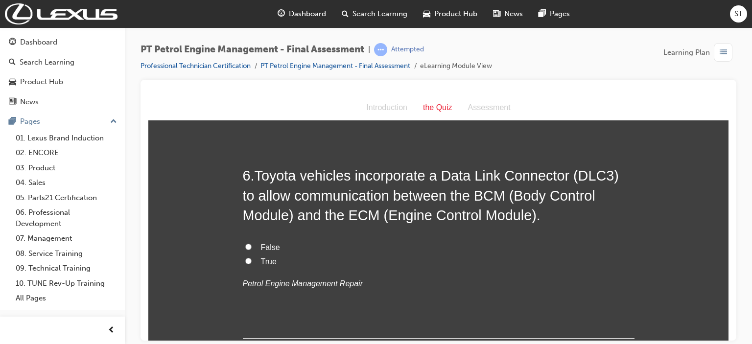
scroll to position [1057, 0]
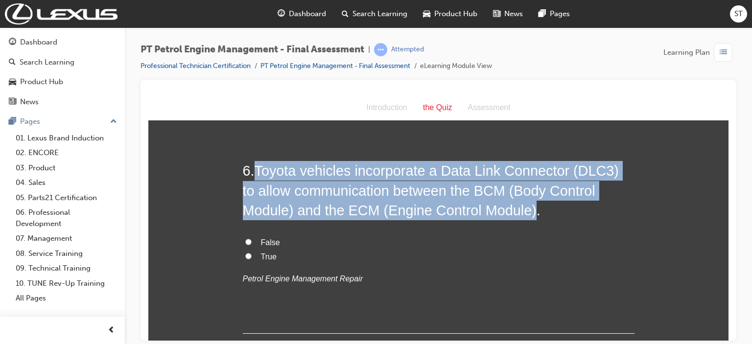
drag, startPoint x: 251, startPoint y: 172, endPoint x: 470, endPoint y: 215, distance: 223.9
click at [470, 215] on h2 "6 . Toyota vehicles incorporate a Data Link Connector (DLC3) to allow communica…" at bounding box center [439, 190] width 392 height 59
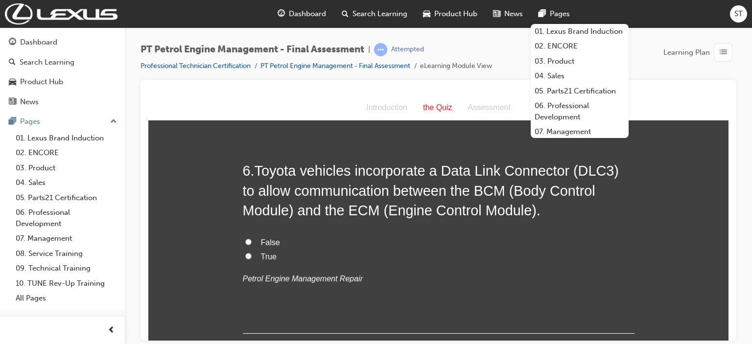
click at [264, 257] on span "True" at bounding box center [269, 256] width 16 height 8
click at [252, 257] on input "True" at bounding box center [248, 256] width 6 height 6
radio input "true"
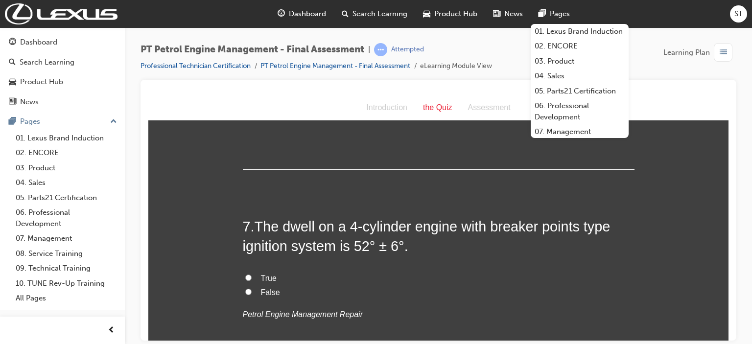
scroll to position [1233, 0]
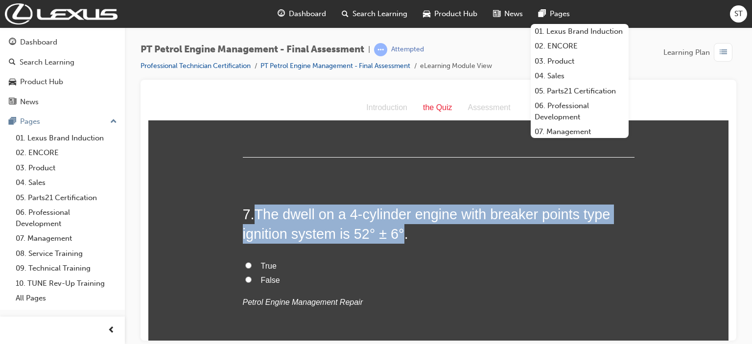
drag, startPoint x: 256, startPoint y: 216, endPoint x: 398, endPoint y: 233, distance: 143.5
click at [398, 233] on span "The dwell on a 4-cylinder engine with breaker points type ignition system is 52…" at bounding box center [427, 223] width 368 height 35
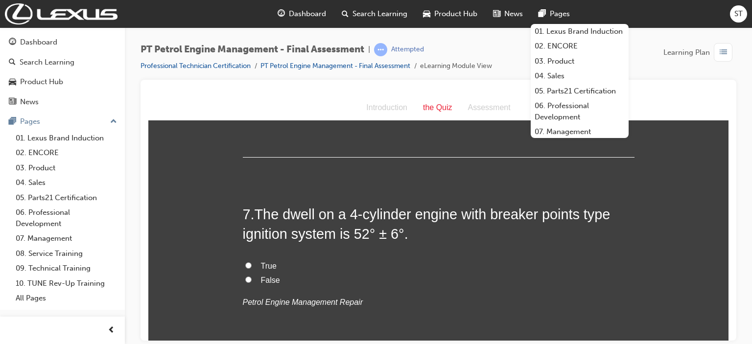
click at [268, 279] on span "False" at bounding box center [270, 280] width 19 height 8
click at [252, 279] on input "False" at bounding box center [248, 279] width 6 height 6
radio input "true"
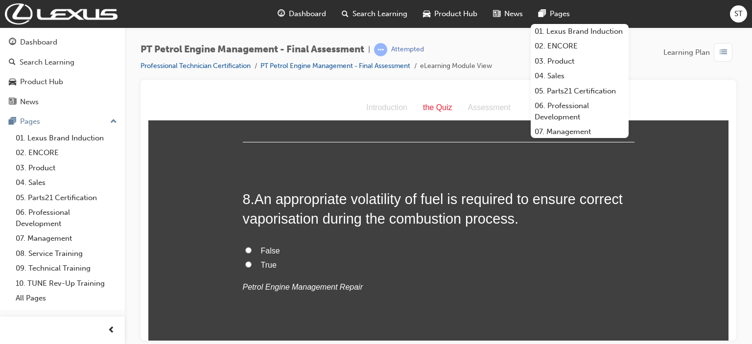
scroll to position [1449, 0]
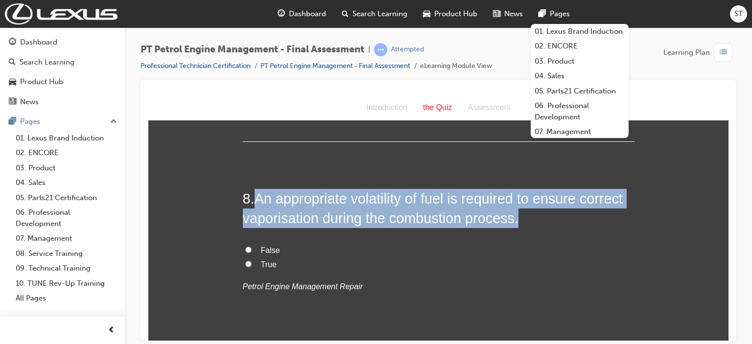
drag, startPoint x: 253, startPoint y: 196, endPoint x: 541, endPoint y: 218, distance: 288.1
click at [541, 218] on h2 "8 . An appropriate volatility of fuel is required to ensure correct vaporisatio…" at bounding box center [439, 208] width 392 height 40
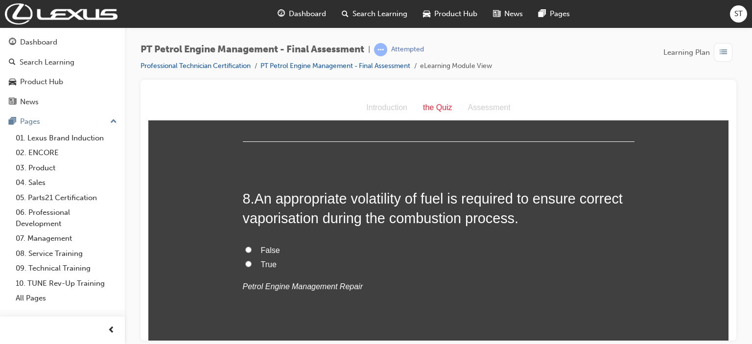
click at [261, 260] on span "True" at bounding box center [269, 264] width 16 height 8
click at [252, 260] on input "True" at bounding box center [248, 263] width 6 height 6
radio input "true"
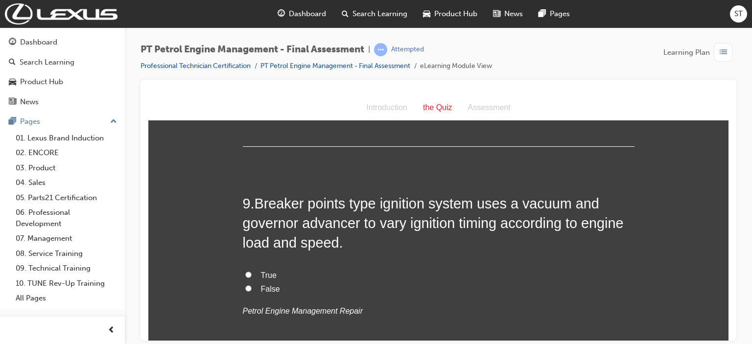
scroll to position [1664, 0]
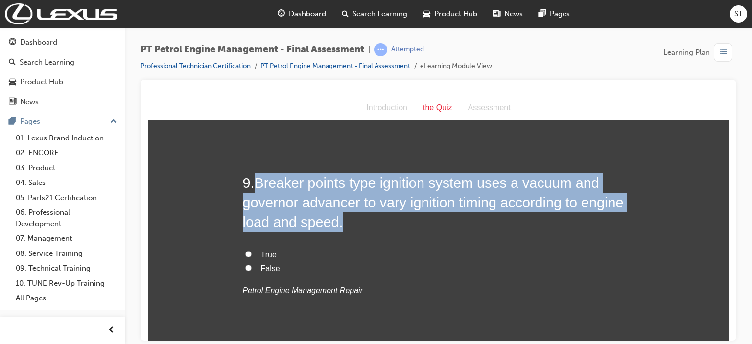
drag, startPoint x: 251, startPoint y: 186, endPoint x: 334, endPoint y: 225, distance: 91.9
click at [334, 225] on h2 "9 . Breaker points type ignition system uses a vacuum and governor advancer to …" at bounding box center [439, 202] width 392 height 59
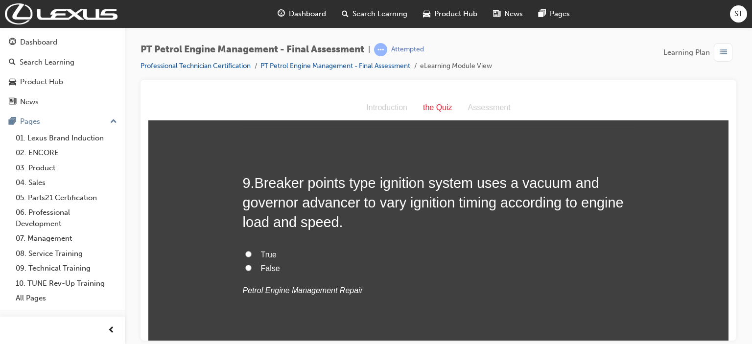
click at [256, 253] on label "True" at bounding box center [439, 255] width 392 height 14
click at [252, 253] on input "True" at bounding box center [248, 254] width 6 height 6
radio input "true"
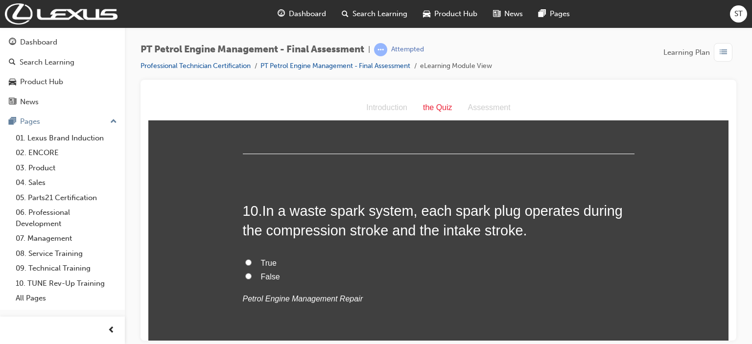
scroll to position [1860, 0]
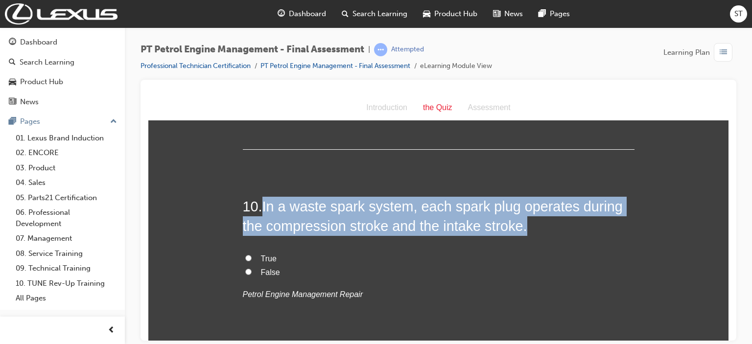
drag, startPoint x: 262, startPoint y: 205, endPoint x: 542, endPoint y: 229, distance: 280.4
click at [542, 229] on h2 "10 . In a waste spark system, each spark plug operates during the compression s…" at bounding box center [439, 216] width 392 height 40
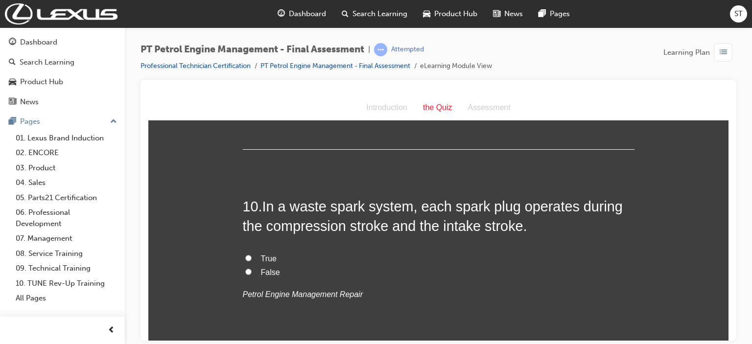
click at [266, 273] on span "False" at bounding box center [270, 272] width 19 height 8
click at [252, 273] on input "False" at bounding box center [248, 271] width 6 height 6
radio input "true"
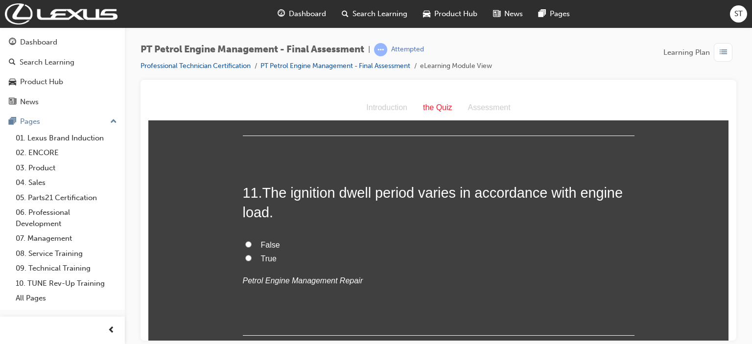
scroll to position [2075, 0]
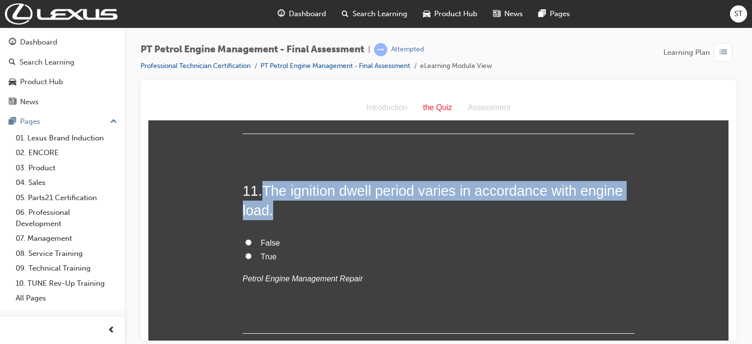
drag, startPoint x: 262, startPoint y: 188, endPoint x: 319, endPoint y: 204, distance: 58.4
click at [319, 204] on h2 "11 . The ignition dwell period varies in accordance with engine load." at bounding box center [439, 201] width 392 height 40
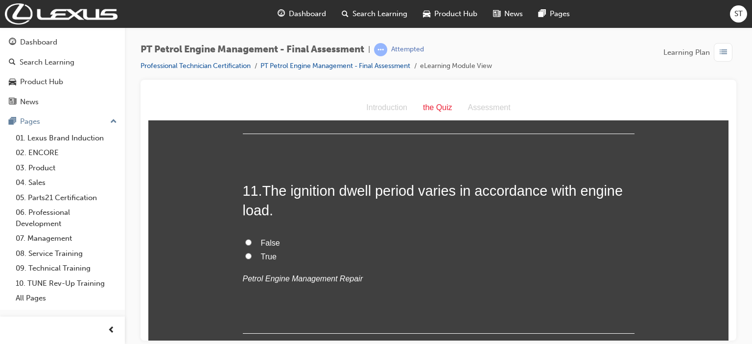
click at [261, 255] on span "True" at bounding box center [269, 256] width 16 height 8
click at [252, 255] on input "True" at bounding box center [248, 256] width 6 height 6
radio input "true"
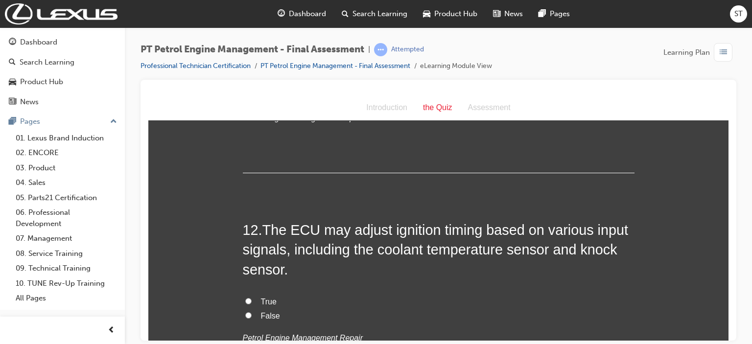
scroll to position [2251, 0]
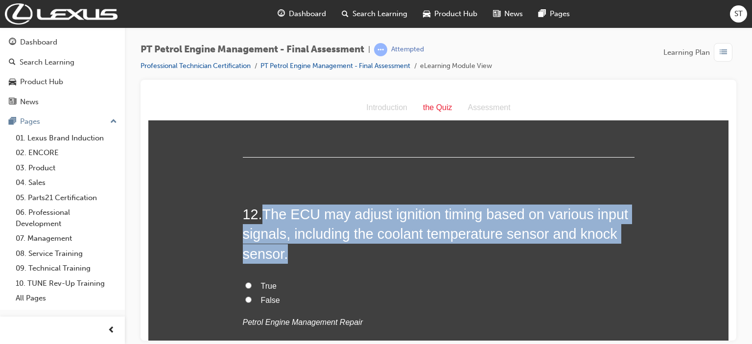
drag, startPoint x: 264, startPoint y: 213, endPoint x: 288, endPoint y: 245, distance: 39.8
click at [288, 245] on h2 "12 . The ECU may adjust ignition timing based on various input signals, includi…" at bounding box center [439, 233] width 392 height 59
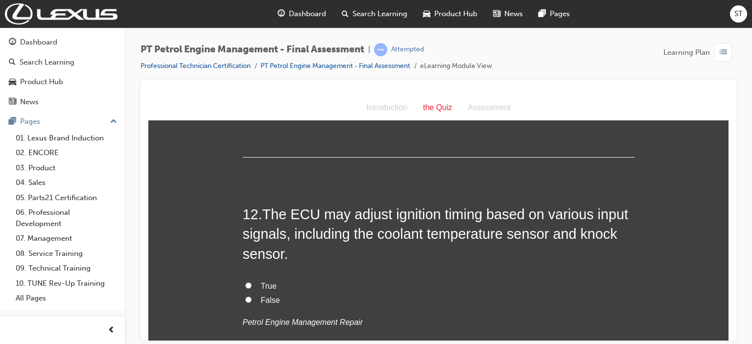
click at [262, 284] on span "True" at bounding box center [269, 285] width 16 height 8
click at [252, 284] on input "True" at bounding box center [248, 285] width 6 height 6
radio input "true"
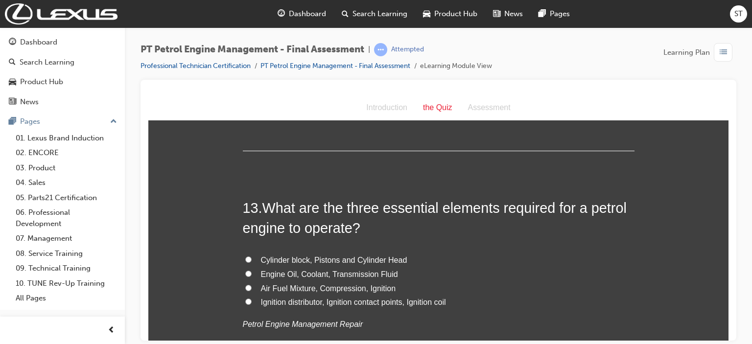
scroll to position [2486, 0]
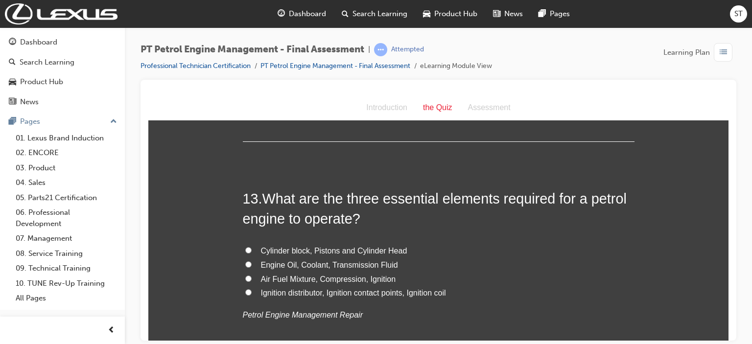
click at [379, 276] on span "Air Fuel Mixture, Compression, Ignition" at bounding box center [328, 279] width 135 height 8
click at [252, 276] on input "Air Fuel Mixture, Compression, Ignition" at bounding box center [248, 278] width 6 height 6
radio input "true"
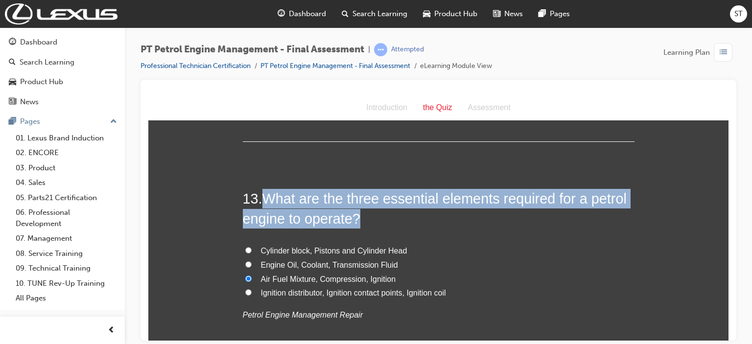
drag, startPoint x: 261, startPoint y: 193, endPoint x: 357, endPoint y: 217, distance: 98.8
click at [357, 217] on h2 "13 . What are the three essential elements required for a petrol engine to oper…" at bounding box center [439, 208] width 392 height 40
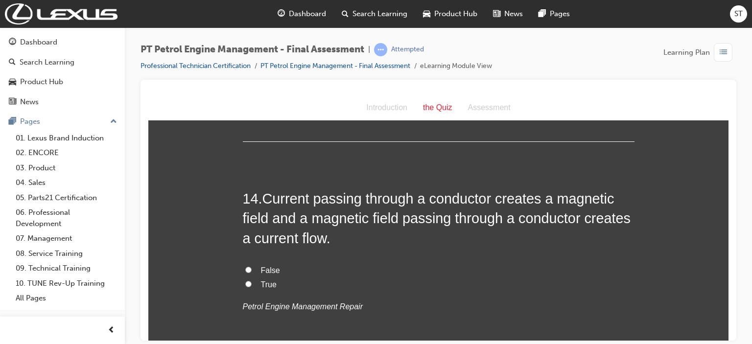
scroll to position [2721, 0]
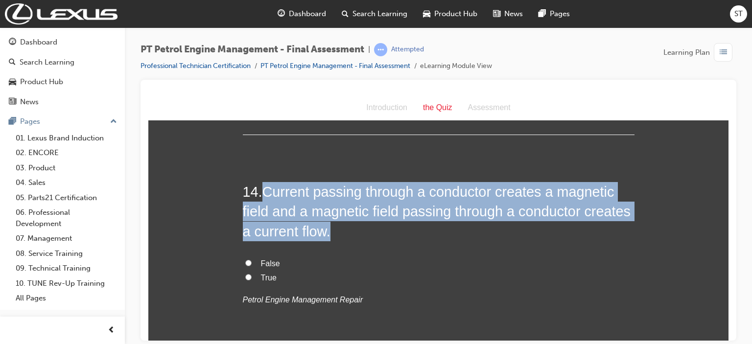
drag, startPoint x: 261, startPoint y: 190, endPoint x: 331, endPoint y: 228, distance: 79.3
click at [331, 228] on h2 "14 . Current passing through a conductor creates a magnetic field and a magneti…" at bounding box center [439, 211] width 392 height 59
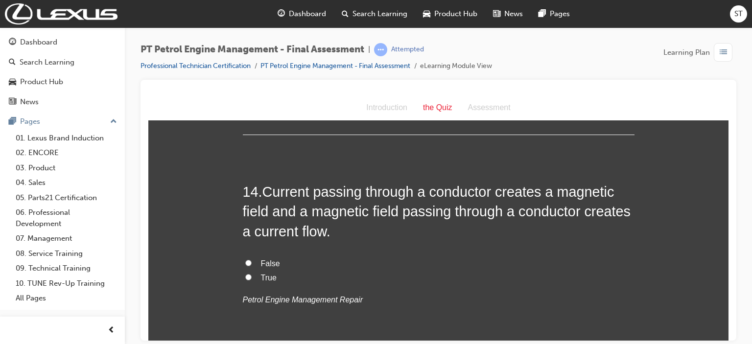
click at [261, 276] on span "True" at bounding box center [269, 277] width 16 height 8
click at [252, 276] on input "True" at bounding box center [248, 277] width 6 height 6
radio input "true"
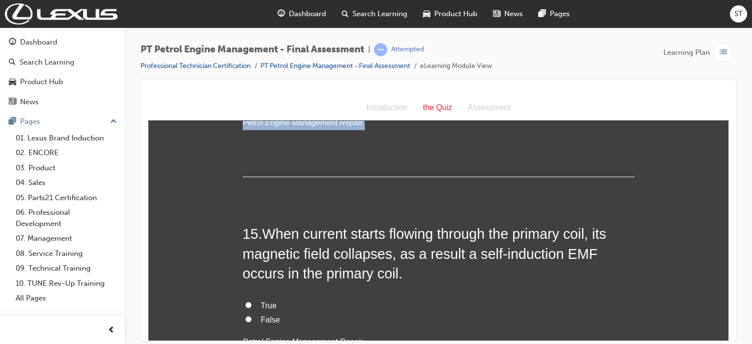
scroll to position [2917, 0]
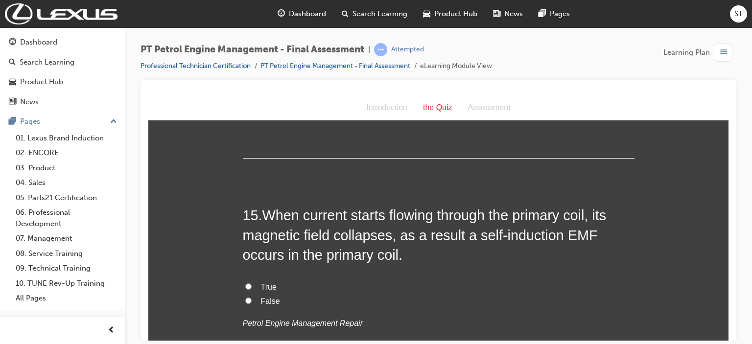
drag, startPoint x: 260, startPoint y: 213, endPoint x: 364, endPoint y: 257, distance: 112.7
click at [364, 257] on h2 "15 . When current starts flowing through the primary coil, its magnetic field c…" at bounding box center [439, 234] width 392 height 59
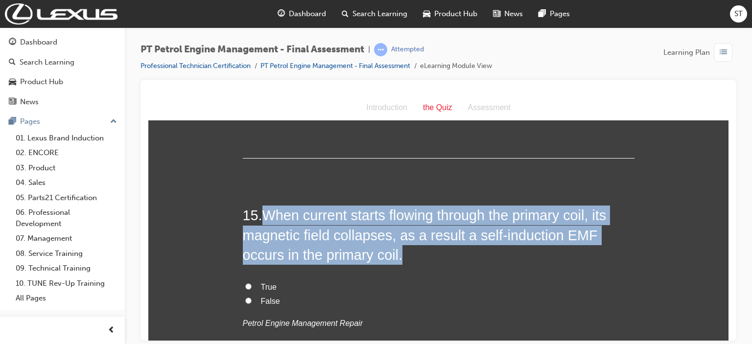
drag, startPoint x: 261, startPoint y: 213, endPoint x: 358, endPoint y: 255, distance: 105.4
click at [358, 255] on h2 "15 . When current starts flowing through the primary coil, its magnetic field c…" at bounding box center [439, 234] width 392 height 59
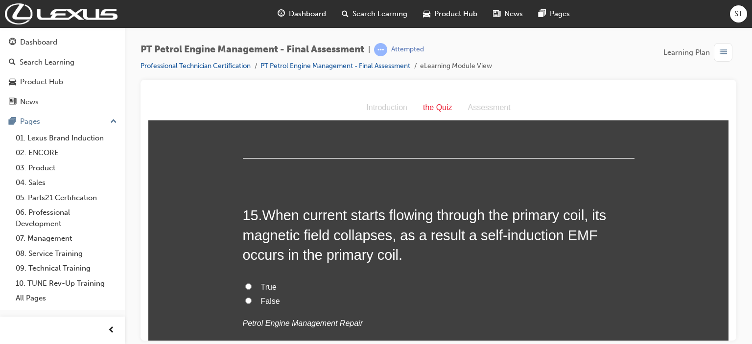
click at [270, 301] on span "False" at bounding box center [270, 301] width 19 height 8
click at [252, 301] on input "False" at bounding box center [248, 300] width 6 height 6
radio input "true"
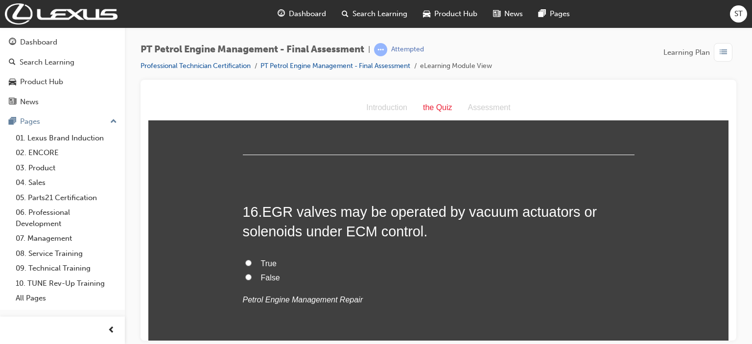
scroll to position [3152, 0]
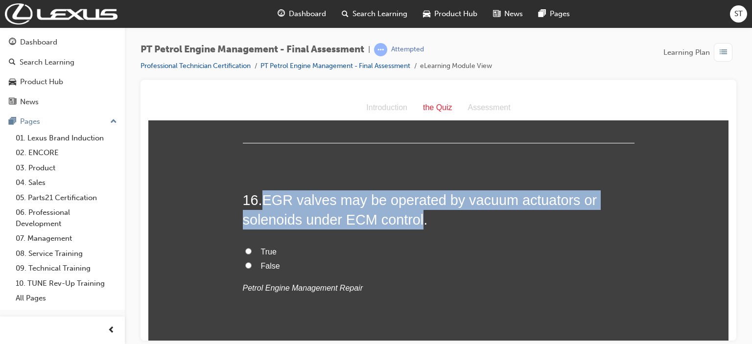
drag, startPoint x: 261, startPoint y: 198, endPoint x: 416, endPoint y: 221, distance: 156.8
click at [416, 221] on span "EGR valves may be operated by vacuum actuators or solenoids under ECM control." at bounding box center [420, 209] width 354 height 35
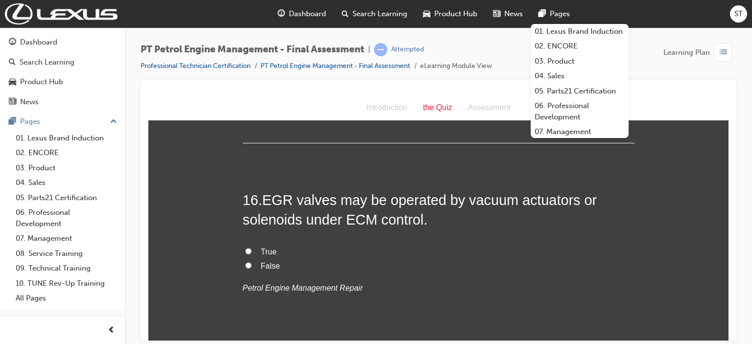
click at [261, 251] on span "True" at bounding box center [269, 251] width 16 height 8
click at [252, 251] on input "True" at bounding box center [248, 251] width 6 height 6
radio input "true"
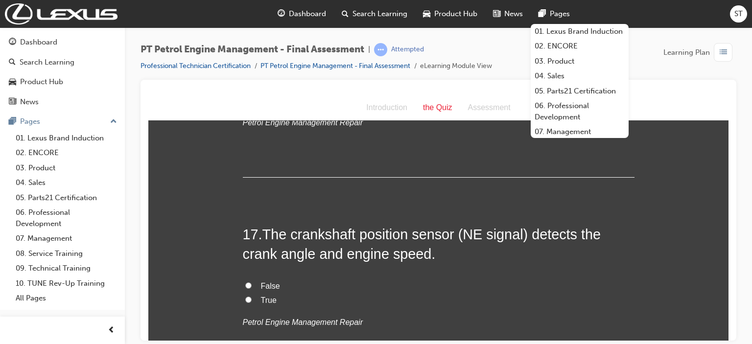
scroll to position [3328, 0]
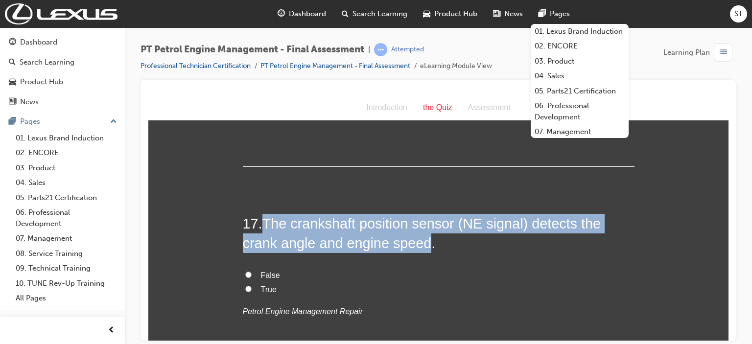
drag, startPoint x: 262, startPoint y: 221, endPoint x: 423, endPoint y: 241, distance: 161.8
click at [423, 241] on span "The crankshaft position sensor (NE signal) detects the crank angle and engine s…" at bounding box center [422, 232] width 358 height 35
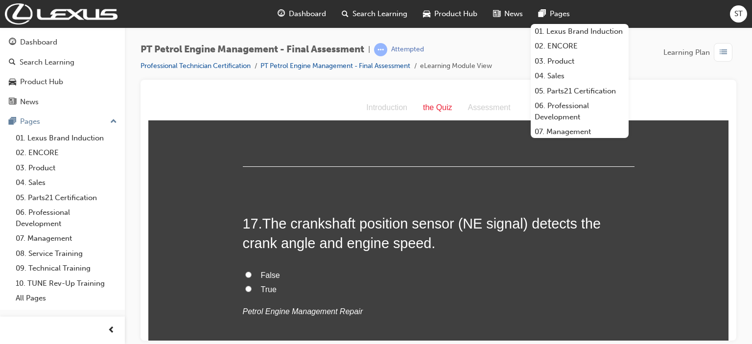
click at [268, 288] on span "True" at bounding box center [269, 289] width 16 height 8
click at [252, 288] on input "True" at bounding box center [248, 288] width 6 height 6
radio input "true"
click at [532, 289] on label "True" at bounding box center [439, 289] width 392 height 14
click at [252, 289] on input "True" at bounding box center [248, 288] width 6 height 6
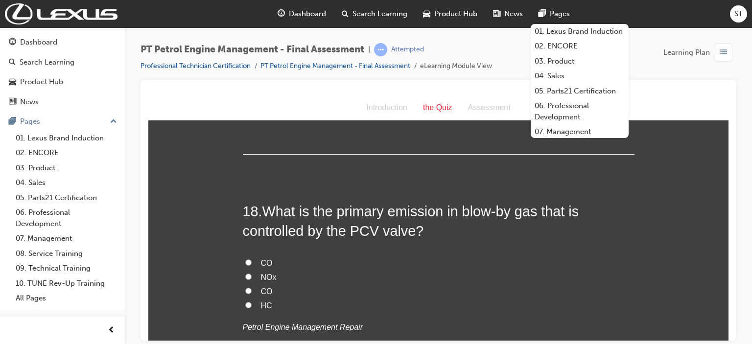
scroll to position [3543, 0]
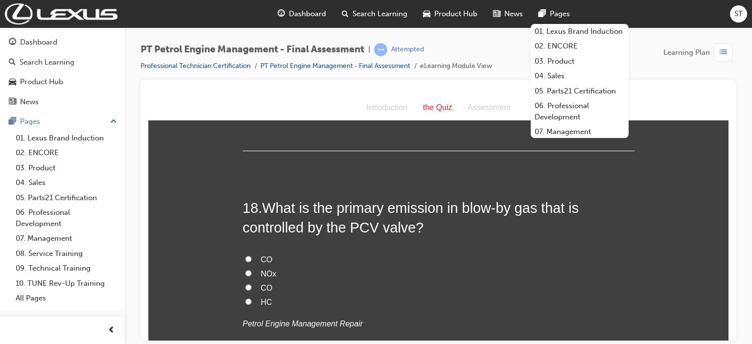
click at [264, 298] on span "HC" at bounding box center [266, 302] width 11 height 8
click at [252, 298] on input "HC" at bounding box center [248, 301] width 6 height 6
radio input "true"
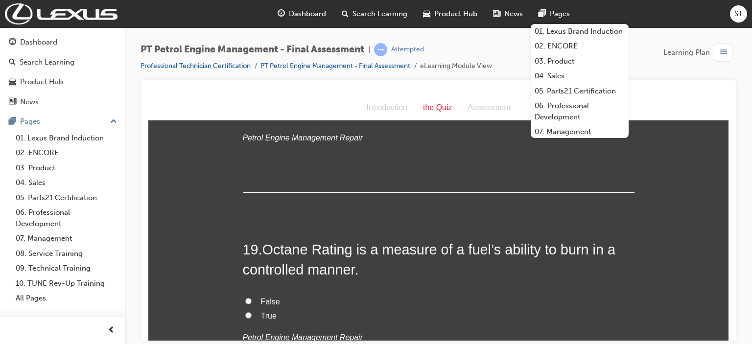
scroll to position [3739, 0]
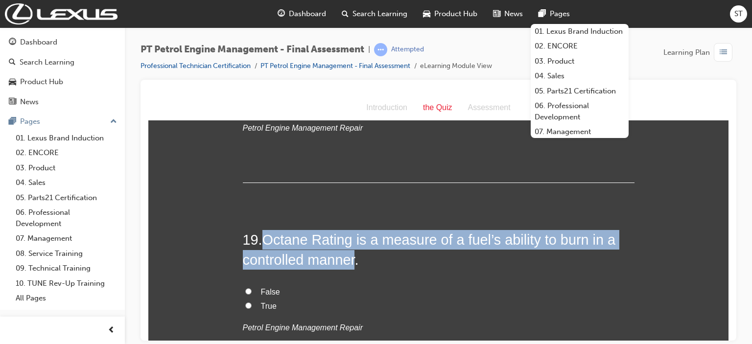
drag, startPoint x: 263, startPoint y: 238, endPoint x: 354, endPoint y: 264, distance: 94.6
click at [354, 264] on span "Octane Rating is a measure of a fuel’s ability to burn in a controlled manner." at bounding box center [429, 248] width 372 height 35
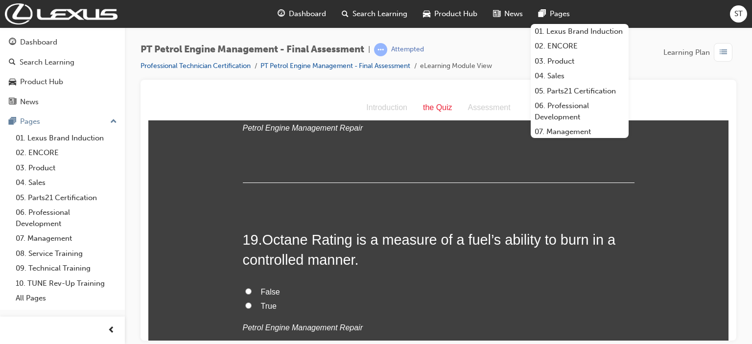
click at [261, 302] on span "True" at bounding box center [269, 305] width 16 height 8
click at [252, 302] on input "True" at bounding box center [248, 305] width 6 height 6
radio input "true"
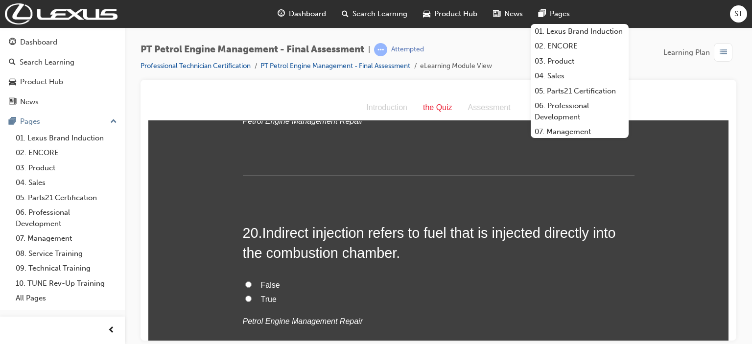
scroll to position [3954, 0]
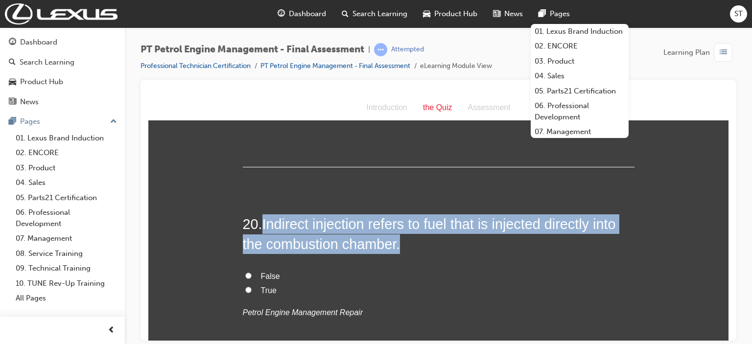
drag, startPoint x: 262, startPoint y: 222, endPoint x: 415, endPoint y: 242, distance: 153.6
click at [415, 242] on h2 "20 . Indirect injection refers to fuel that is injected directly into the combu…" at bounding box center [439, 234] width 392 height 40
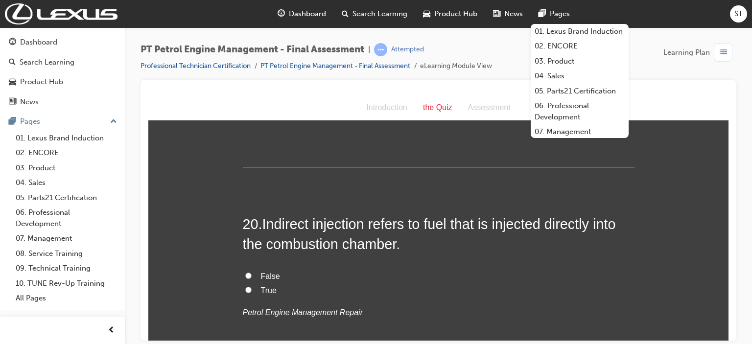
click at [255, 275] on label "False" at bounding box center [439, 276] width 392 height 14
click at [252, 275] on input "False" at bounding box center [248, 275] width 6 height 6
radio input "true"
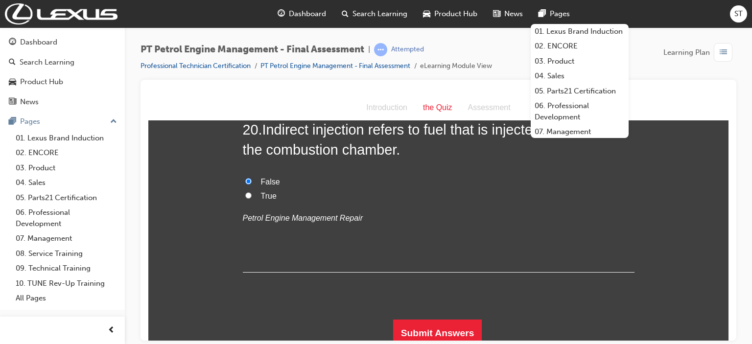
scroll to position [4052, 0]
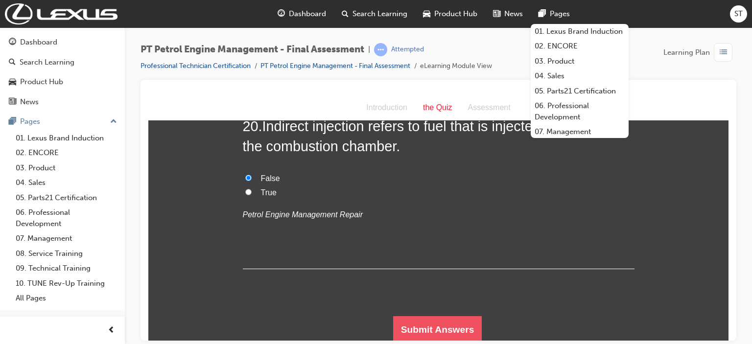
click at [442, 335] on button "Submit Answers" at bounding box center [437, 329] width 89 height 27
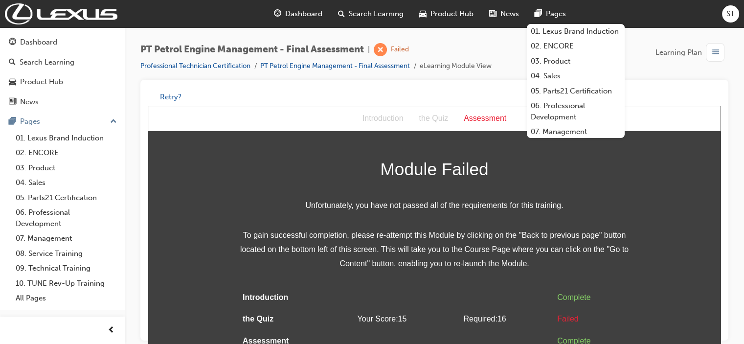
scroll to position [7, 0]
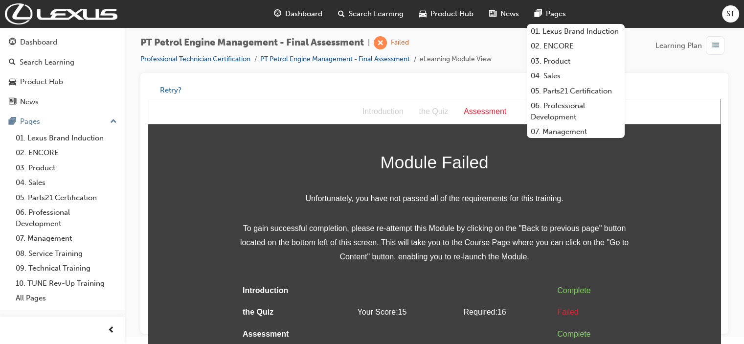
click at [650, 102] on div "Introduction the Quiz Assessment" at bounding box center [434, 111] width 573 height 25
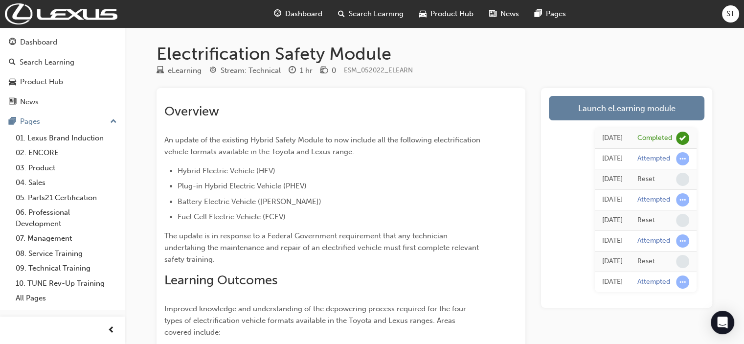
click at [313, 11] on span "Dashboard" at bounding box center [303, 13] width 37 height 11
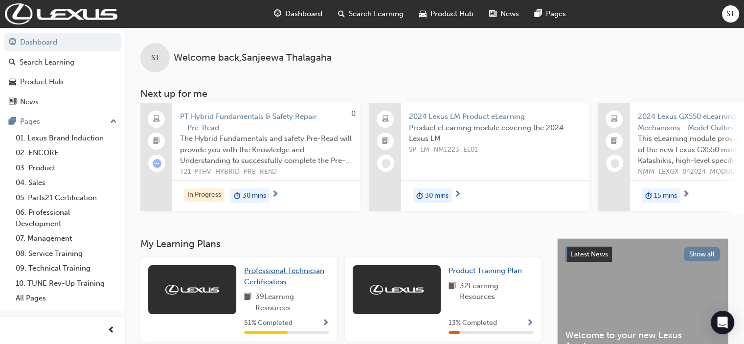
click at [275, 280] on span "Professional Technician Certification" at bounding box center [284, 276] width 80 height 20
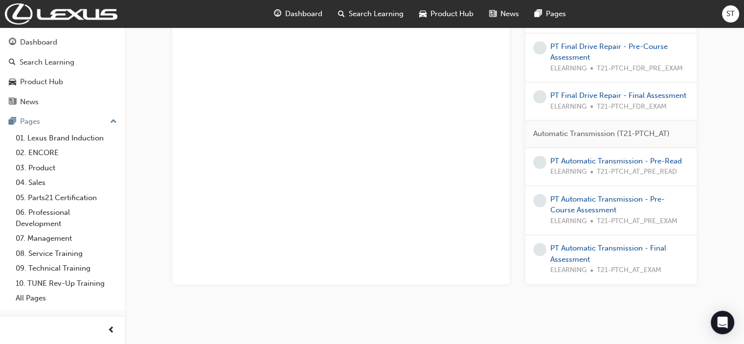
scroll to position [1223, 0]
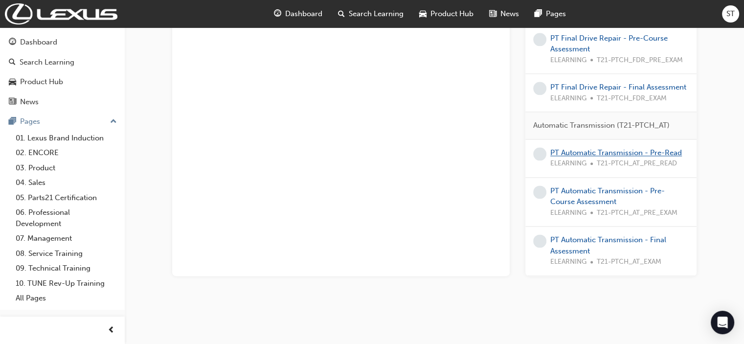
click at [566, 148] on link "PT Automatic Transmission - Pre-Read" at bounding box center [617, 152] width 132 height 9
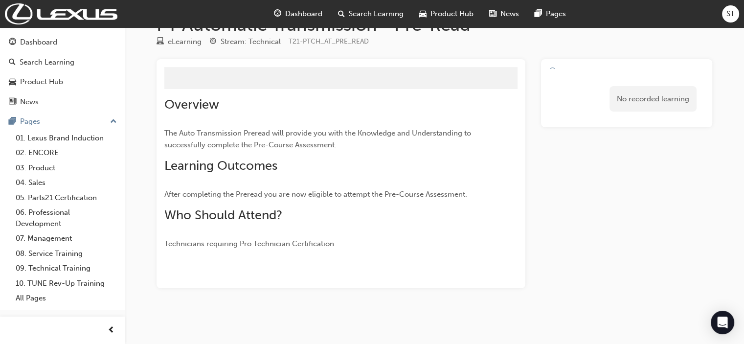
scroll to position [43, 0]
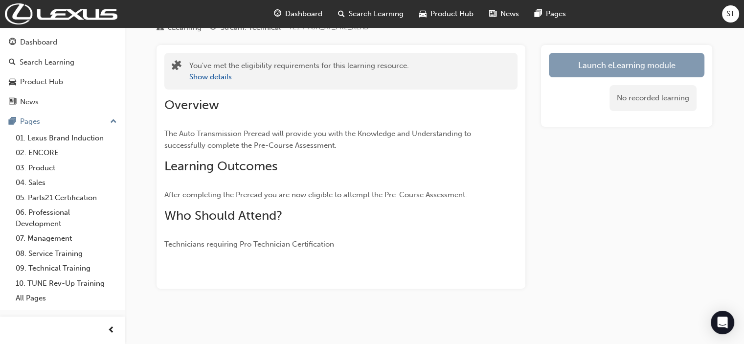
click at [566, 61] on link "Launch eLearning module" at bounding box center [627, 65] width 156 height 24
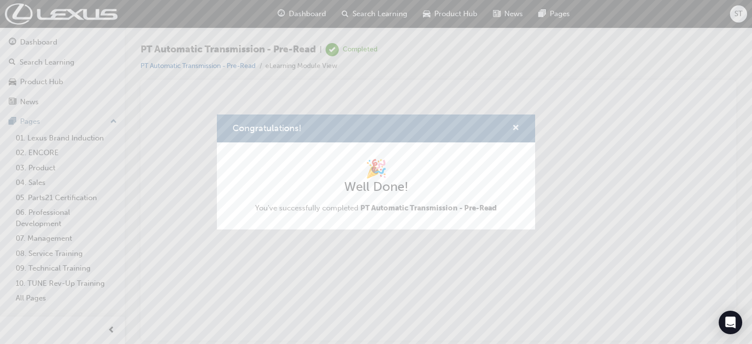
click at [514, 127] on span "cross-icon" at bounding box center [515, 128] width 7 height 9
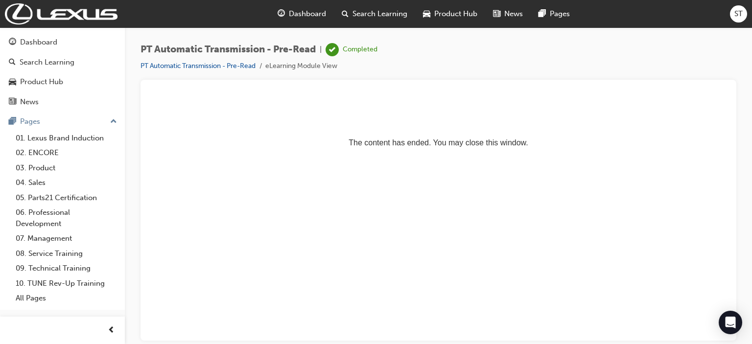
click at [308, 12] on span "Dashboard" at bounding box center [307, 13] width 37 height 11
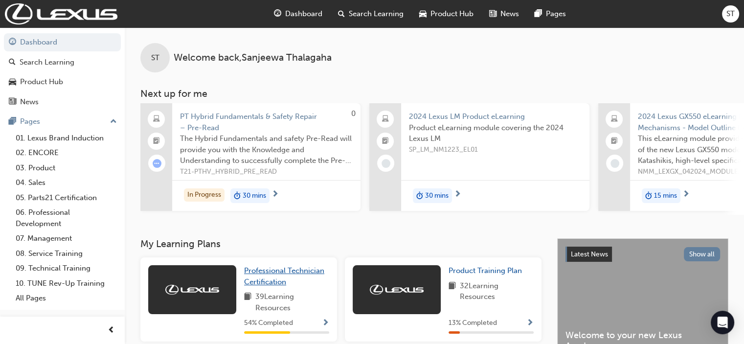
click at [256, 274] on span "Professional Technician Certification" at bounding box center [284, 276] width 80 height 20
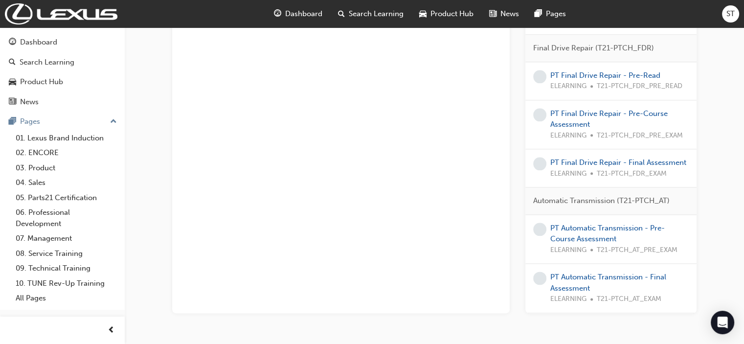
scroll to position [1185, 0]
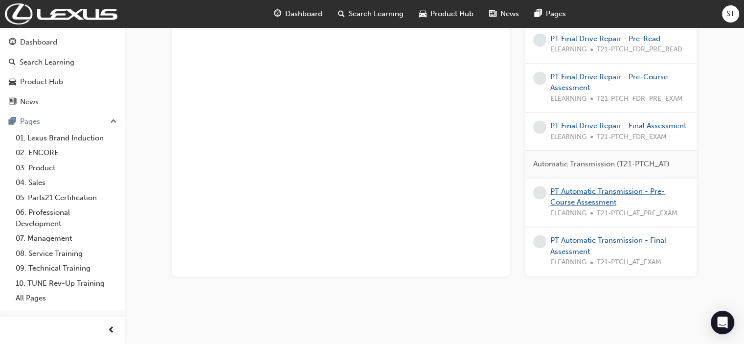
click at [566, 187] on link "PT Automatic Transmission - Pre-Course Assessment" at bounding box center [608, 197] width 115 height 20
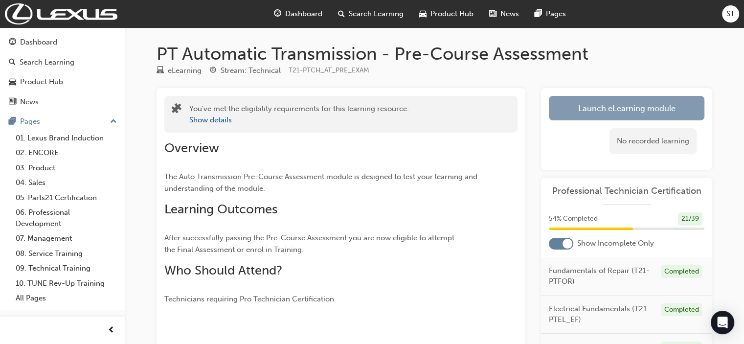
click at [566, 110] on link "Launch eLearning module" at bounding box center [627, 108] width 156 height 24
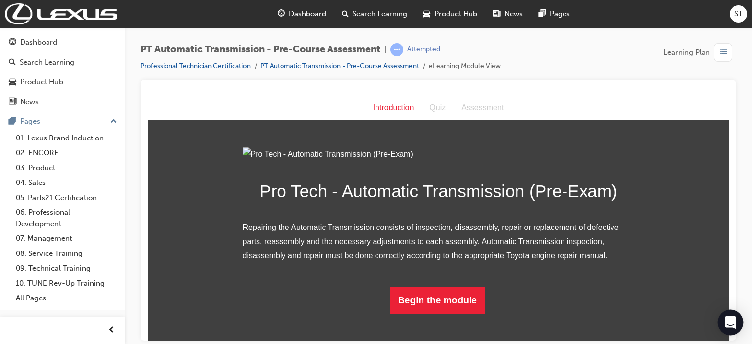
scroll to position [78, 0]
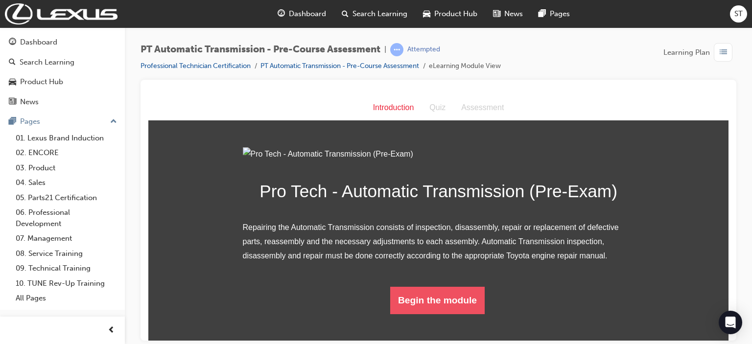
click at [447, 314] on button "Begin the module" at bounding box center [437, 299] width 94 height 27
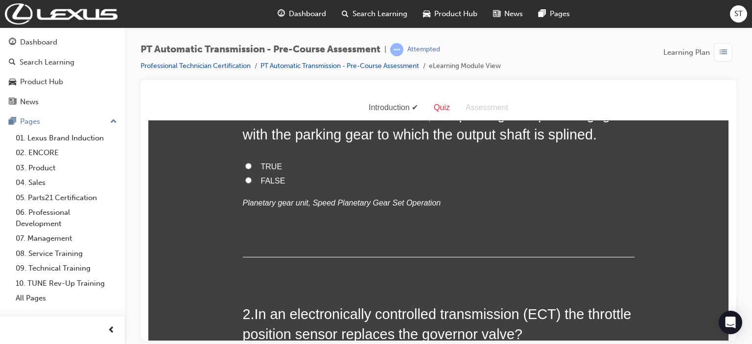
scroll to position [0, 0]
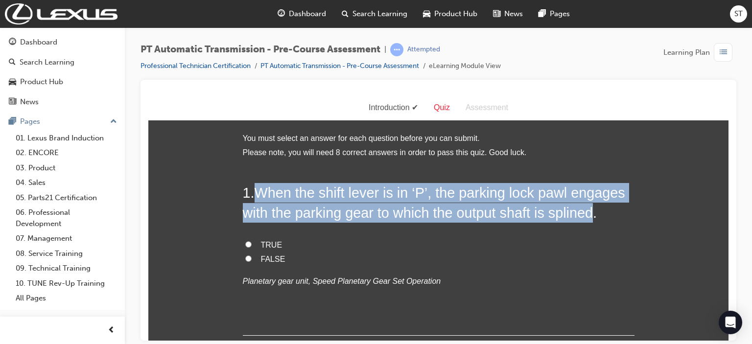
drag, startPoint x: 253, startPoint y: 192, endPoint x: 591, endPoint y: 212, distance: 339.3
click at [566, 212] on span "When the shift lever is in ‘P’, the parking lock pawl engages with the parking …" at bounding box center [434, 201] width 382 height 35
copy span "When the shift lever is in ‘P’, the parking lock pawl engages with the parking …"
click at [246, 245] on input "TRUE" at bounding box center [248, 244] width 6 height 6
radio input "true"
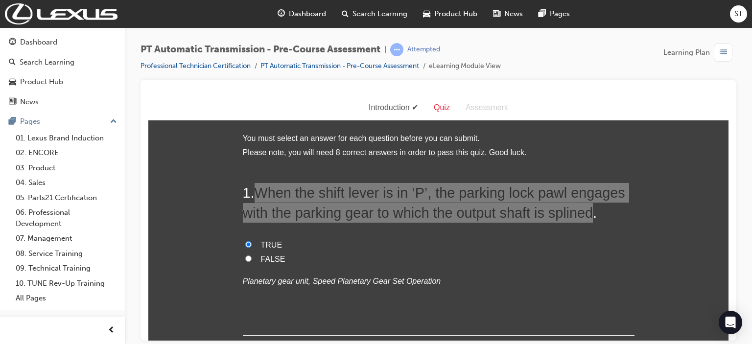
click at [566, 261] on div at bounding box center [438, 210] width 596 height 261
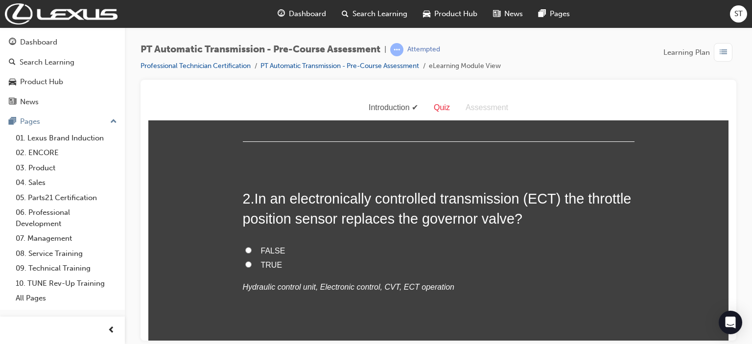
scroll to position [196, 0]
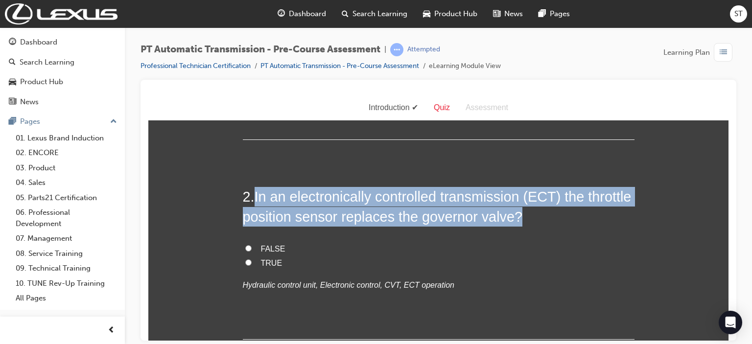
drag, startPoint x: 252, startPoint y: 195, endPoint x: 578, endPoint y: 220, distance: 327.4
click at [566, 220] on h2 "2 . In an electronically controlled transmission (ECT) the throttle position se…" at bounding box center [439, 206] width 392 height 40
copy span "In an electronically controlled transmission (ECT) the throttle position sensor…"
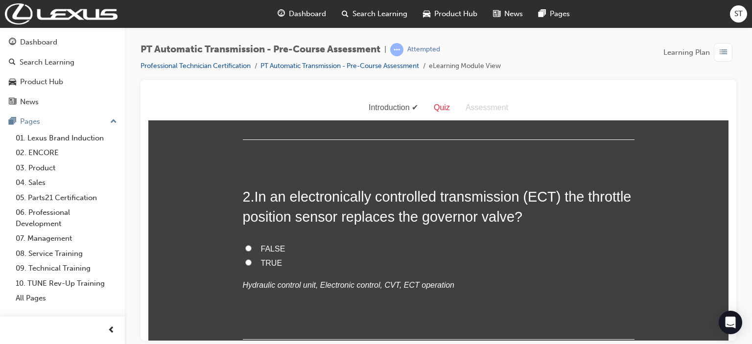
click at [264, 264] on span "TRUE" at bounding box center [272, 262] width 22 height 8
click at [252, 264] on input "TRUE" at bounding box center [248, 262] width 6 height 6
radio input "true"
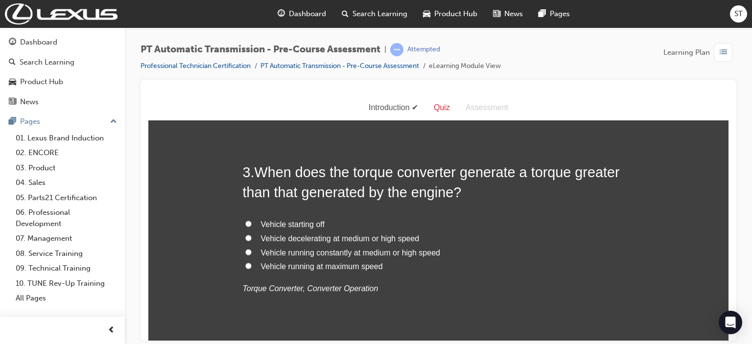
scroll to position [431, 0]
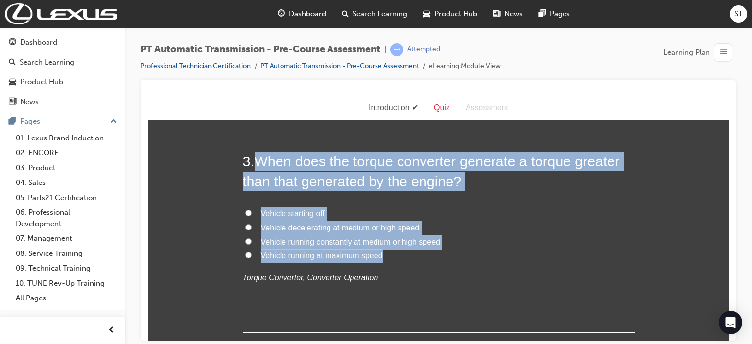
drag, startPoint x: 255, startPoint y: 161, endPoint x: 398, endPoint y: 254, distance: 171.2
click at [398, 254] on div "3 . When does the torque converter generate a torque greater than that generate…" at bounding box center [439, 241] width 392 height 181
copy div "When does the torque converter generate a torque greater than that generated by…"
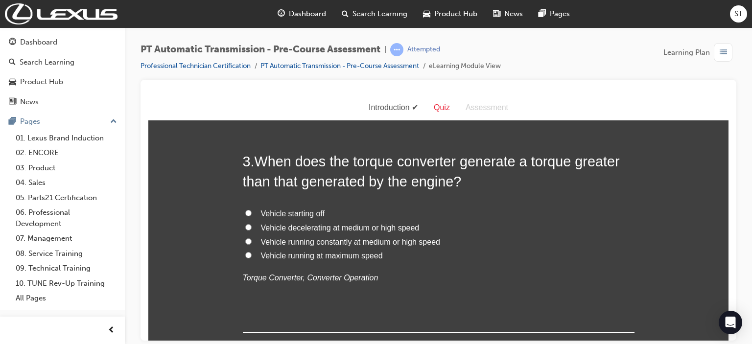
click at [429, 285] on div "3 . When does the torque converter generate a torque greater than that generate…" at bounding box center [439, 241] width 392 height 181
click at [284, 214] on span "Vehicle starting off" at bounding box center [293, 213] width 64 height 8
click at [252, 214] on input "Vehicle starting off" at bounding box center [248, 212] width 6 height 6
radio input "true"
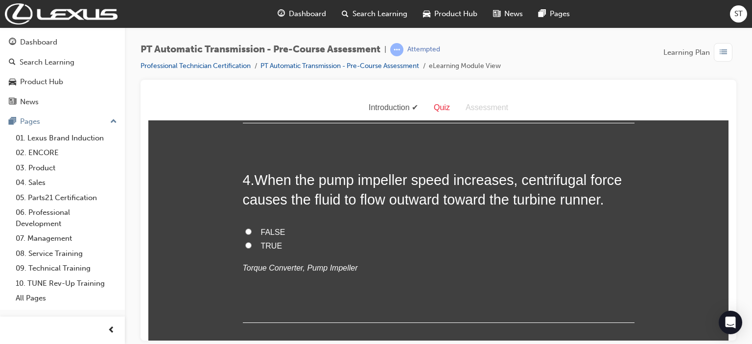
scroll to position [646, 0]
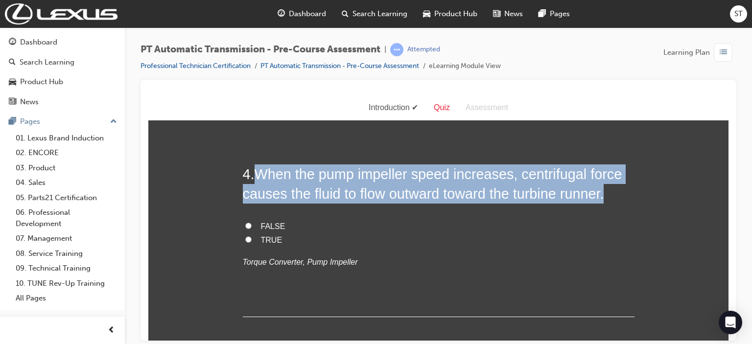
drag, startPoint x: 251, startPoint y: 171, endPoint x: 620, endPoint y: 198, distance: 370.5
click at [566, 198] on h2 "4 . When the pump impeller speed increases, centrifugal force causes the fluid …" at bounding box center [439, 184] width 392 height 40
copy h2 "When the pump impeller speed increases, centrifugal force causes the fluid to f…"
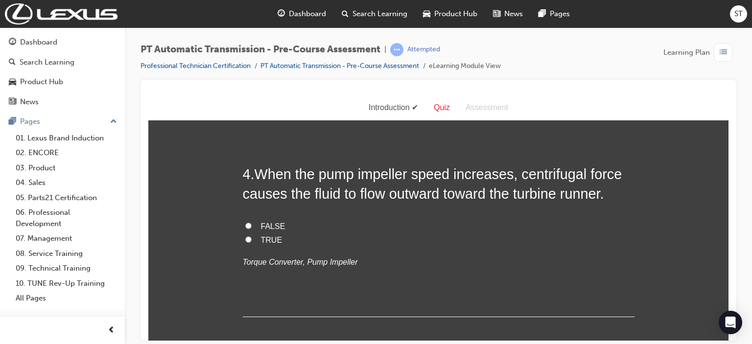
click at [251, 238] on label "TRUE" at bounding box center [439, 240] width 392 height 14
click at [251, 238] on input "TRUE" at bounding box center [248, 239] width 6 height 6
radio input "true"
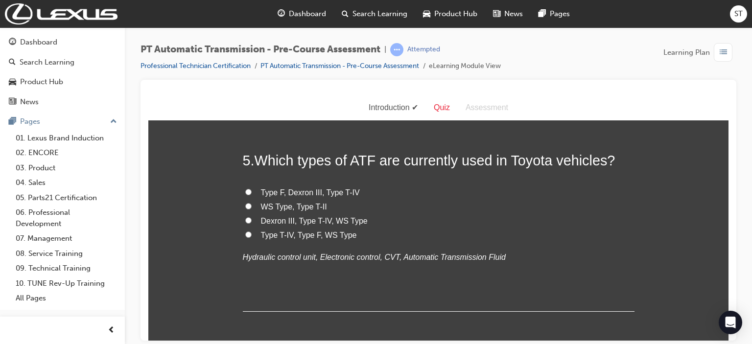
scroll to position [861, 0]
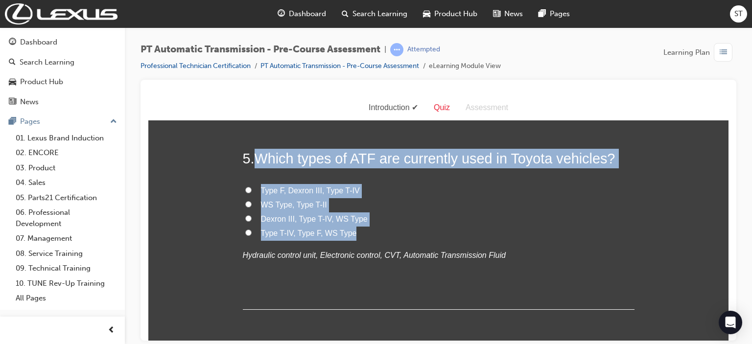
drag, startPoint x: 257, startPoint y: 159, endPoint x: 393, endPoint y: 236, distance: 156.2
click at [393, 236] on div "5 . Which types of ATF are currently used in Toyota vehicles? Type F, Dexron II…" at bounding box center [439, 228] width 392 height 161
copy div "Which types of ATF are currently used in Toyota vehicles? Type F, Dexron III, T…"
click at [263, 189] on span "Type F, Dexron III, Type T-IV" at bounding box center [310, 190] width 99 height 8
click at [252, 189] on input "Type F, Dexron III, Type T-IV" at bounding box center [248, 189] width 6 height 6
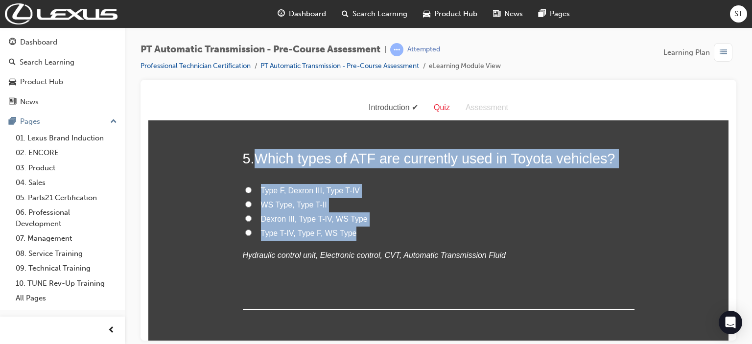
radio input "true"
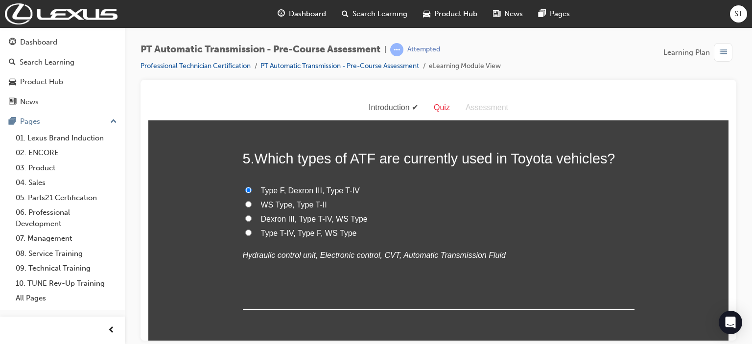
click at [288, 220] on span "Dexron III, Type T-IV, WS Type" at bounding box center [314, 218] width 107 height 8
click at [252, 220] on input "Dexron III, Type T-IV, WS Type" at bounding box center [248, 218] width 6 height 6
radio input "true"
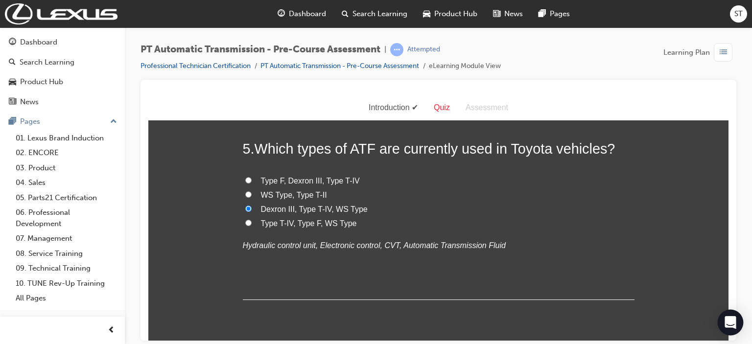
scroll to position [1037, 0]
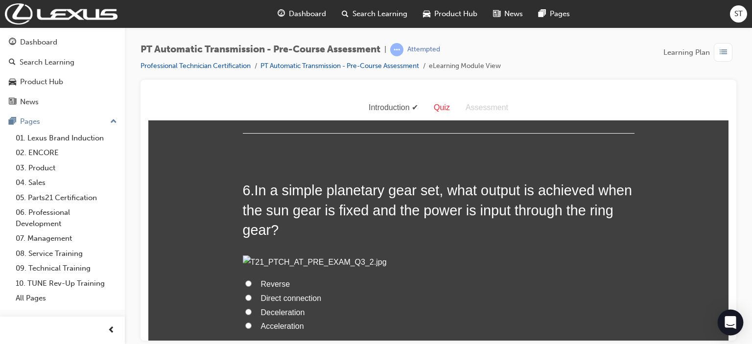
click at [566, 322] on icon "Open Intercom Messenger" at bounding box center [729, 322] width 11 height 13
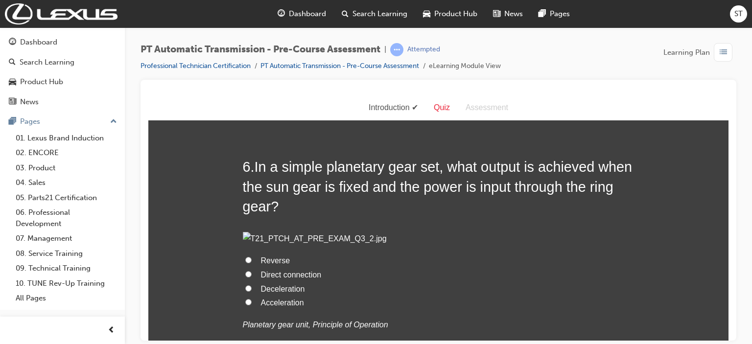
scroll to position [1057, 0]
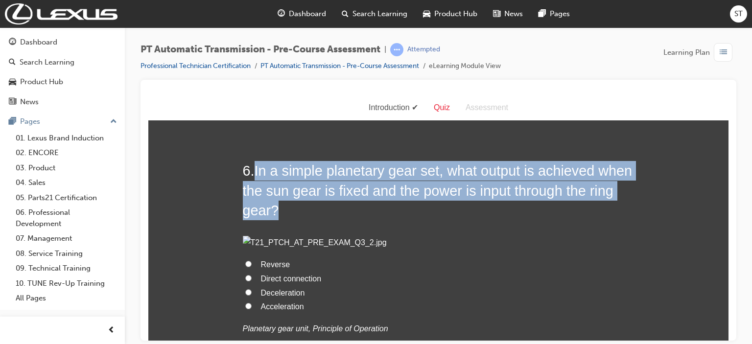
drag, startPoint x: 251, startPoint y: 171, endPoint x: 397, endPoint y: 204, distance: 150.1
click at [397, 204] on h2 "6 . In a simple planetary gear set, what output is achieved when the sun gear i…" at bounding box center [439, 190] width 392 height 59
click at [369, 168] on span "In a simple planetary gear set, what output is achieved when the sun gear is fi…" at bounding box center [438, 189] width 390 height 55
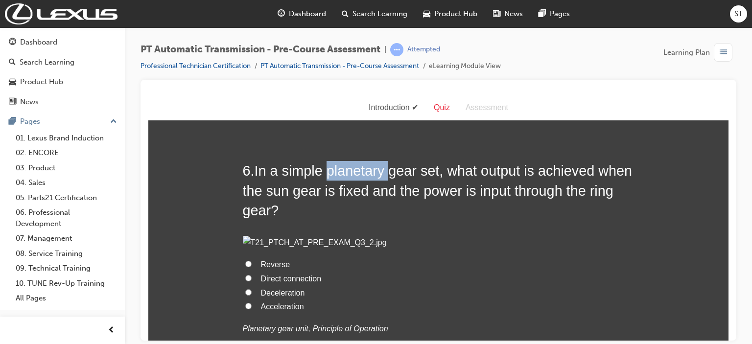
click at [369, 168] on span "In a simple planetary gear set, what output is achieved when the sun gear is fi…" at bounding box center [438, 189] width 390 height 55
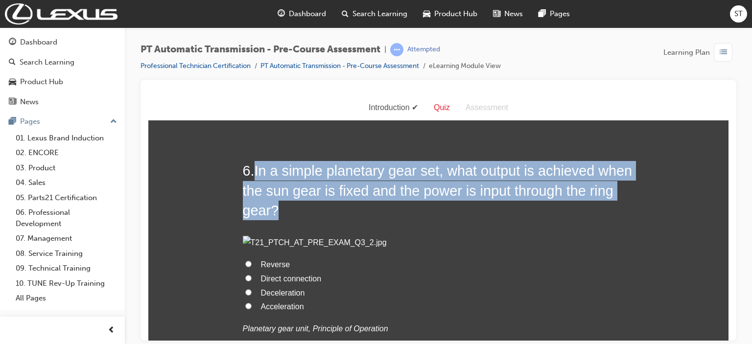
drag, startPoint x: 254, startPoint y: 163, endPoint x: 404, endPoint y: 215, distance: 158.9
click at [404, 215] on h2 "6 . In a simple planetary gear set, what output is achieved when the sun gear i…" at bounding box center [439, 190] width 392 height 59
copy span "In a simple planetary gear set, what output is achieved when the sun gear is fi…"
click at [285, 121] on div "1 . When the shift lever is in ‘P’, the parking lock pawl engages with the park…" at bounding box center [439, 178] width 392 height 2106
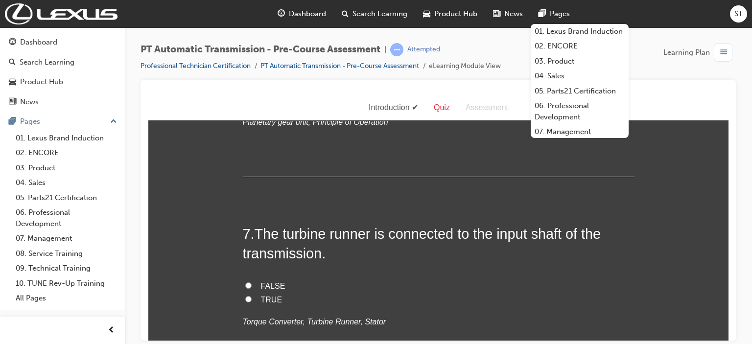
scroll to position [1272, 0]
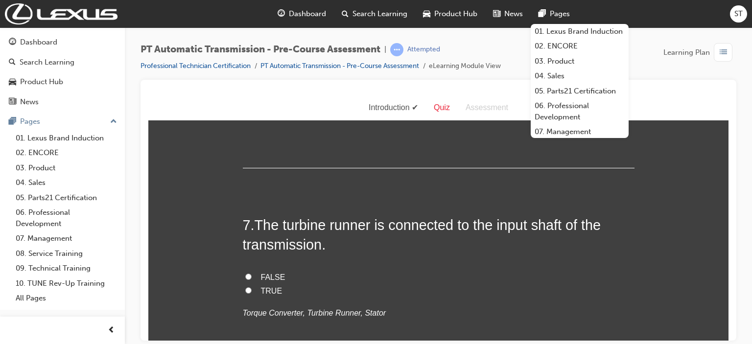
click at [280, 53] on span "Reverse" at bounding box center [275, 49] width 29 height 8
click at [252, 51] on input "Reverse" at bounding box center [248, 48] width 6 height 6
radio input "true"
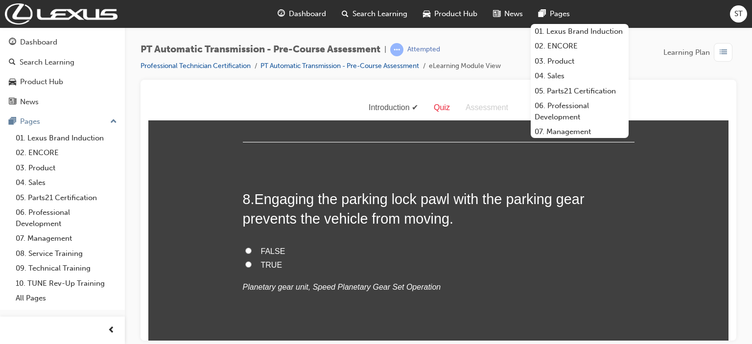
scroll to position [1507, 0]
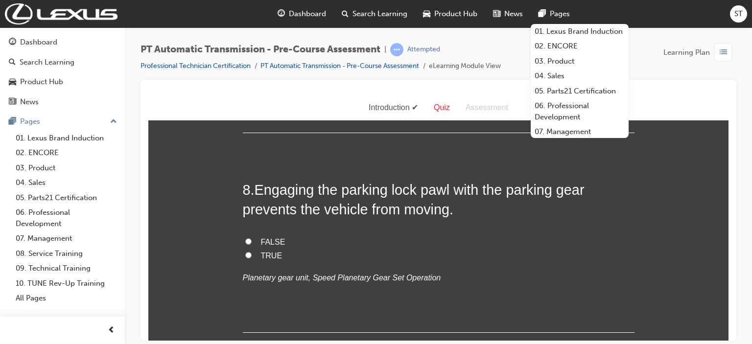
drag, startPoint x: 253, startPoint y: 189, endPoint x: 324, endPoint y: 216, distance: 76.4
click at [324, 20] on h2 "7 . The turbine runner is connected to the input shaft of the transmission." at bounding box center [439, 0] width 392 height 40
copy span "The turbine runner is connected to the input shaft of the transmission."
click at [261, 60] on span "TRUE" at bounding box center [272, 55] width 22 height 8
click at [252, 58] on input "TRUE" at bounding box center [248, 55] width 6 height 6
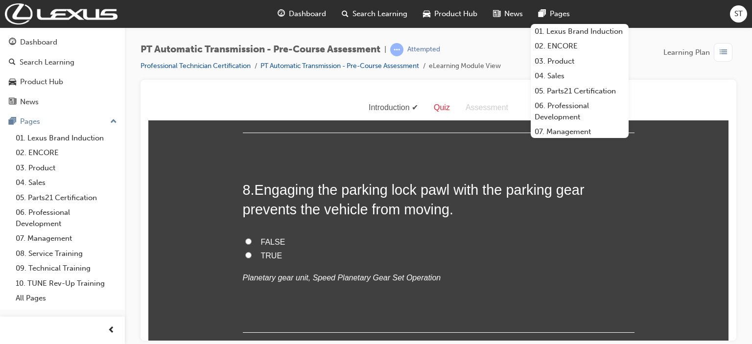
radio input "true"
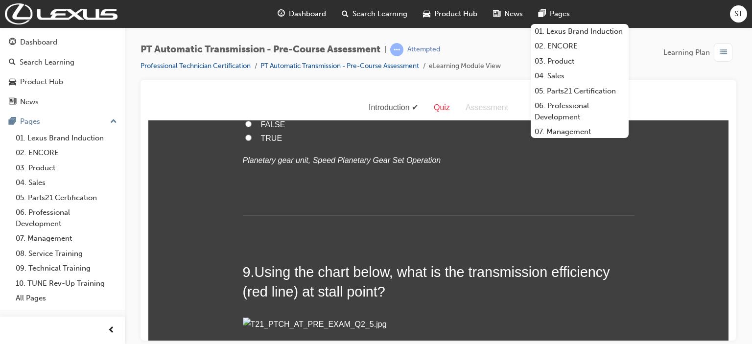
scroll to position [1644, 0]
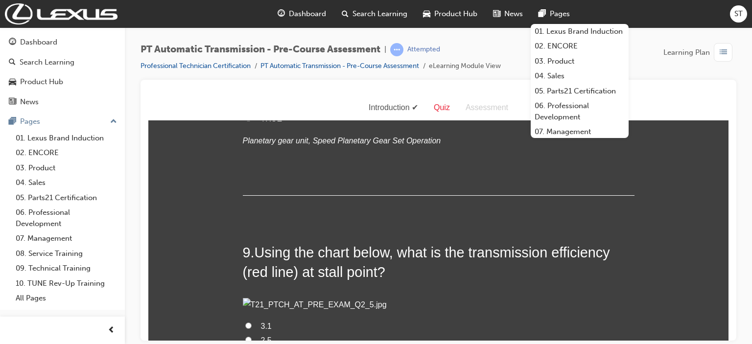
drag, startPoint x: 527, startPoint y: 280, endPoint x: 369, endPoint y: 223, distance: 167.4
drag, startPoint x: 251, startPoint y: 259, endPoint x: 461, endPoint y: 277, distance: 211.3
click at [461, 82] on h2 "8 . Engaging the parking lock pawl with the parking gear prevents the vehicle f…" at bounding box center [439, 63] width 392 height 40
copy h2 "Engaging the parking lock pawl with the parking gear prevents the vehicle from …"
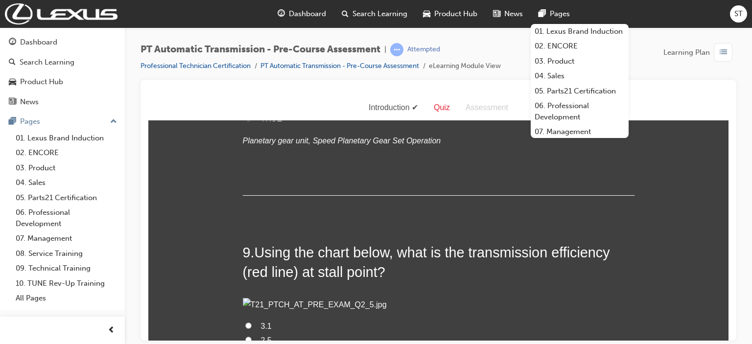
click at [254, 126] on label "TRUE" at bounding box center [439, 119] width 392 height 14
click at [252, 121] on input "TRUE" at bounding box center [248, 118] width 6 height 6
radio input "true"
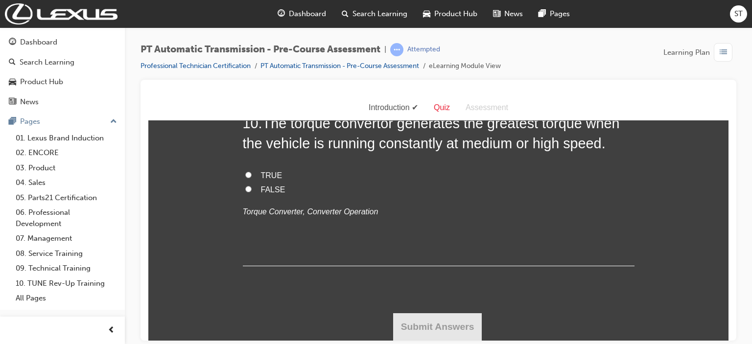
scroll to position [2173, 0]
radio input "true"
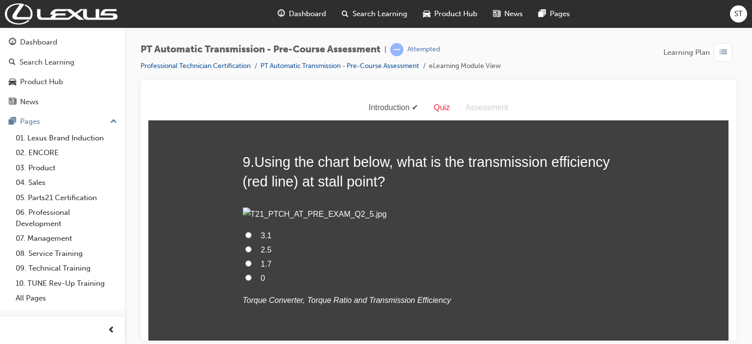
click at [245, 30] on input "TRUE" at bounding box center [248, 27] width 6 height 6
radio input "true"
click at [245, 17] on input "FALSE" at bounding box center [248, 13] width 6 height 6
radio input "true"
click at [245, 30] on input "TRUE" at bounding box center [248, 27] width 6 height 6
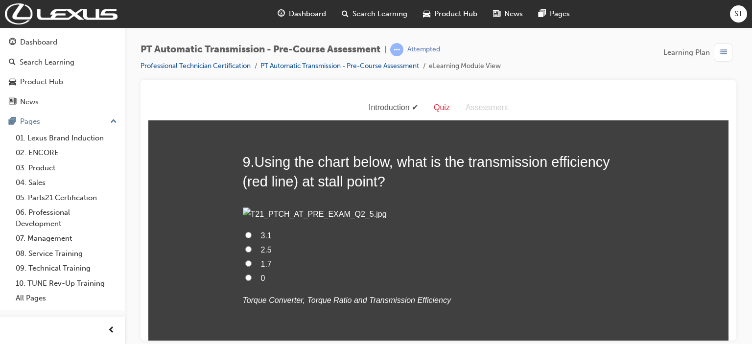
radio input "true"
click at [245, 17] on input "FALSE" at bounding box center [248, 13] width 6 height 6
radio input "true"
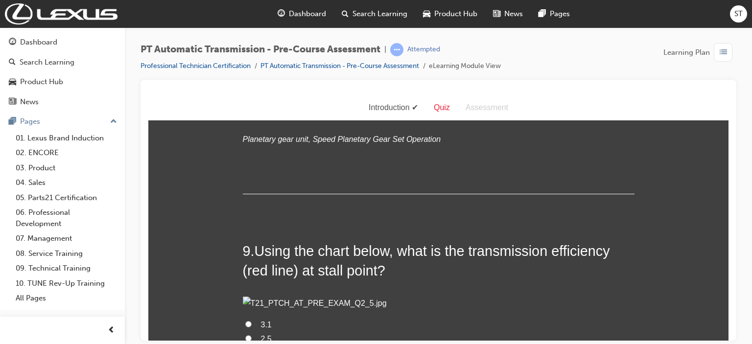
scroll to position [1657, 0]
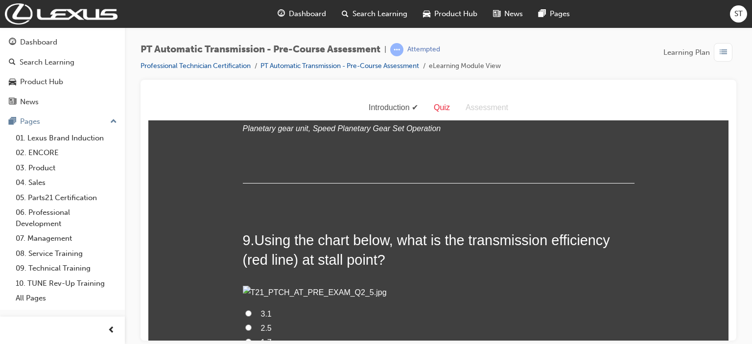
drag, startPoint x: 255, startPoint y: 243, endPoint x: 455, endPoint y: 269, distance: 201.3
click at [455, 70] on h2 "8 . Engaging the parking lock pawl with the parking gear prevents the vehicle f…" at bounding box center [439, 50] width 392 height 40
copy span "Engaging the parking lock pawl with the parking gear prevents the vehicle from …"
click at [261, 110] on span "TRUE" at bounding box center [272, 106] width 22 height 8
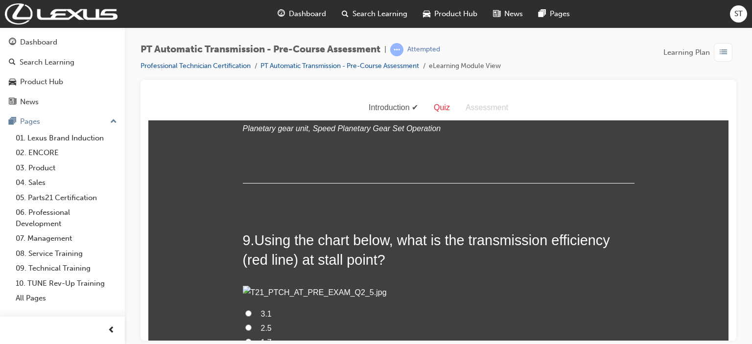
click at [252, 109] on input "TRUE" at bounding box center [248, 105] width 6 height 6
radio input "true"
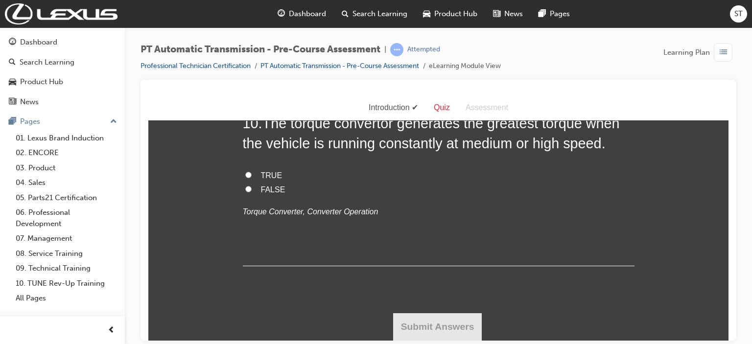
scroll to position [2400, 0]
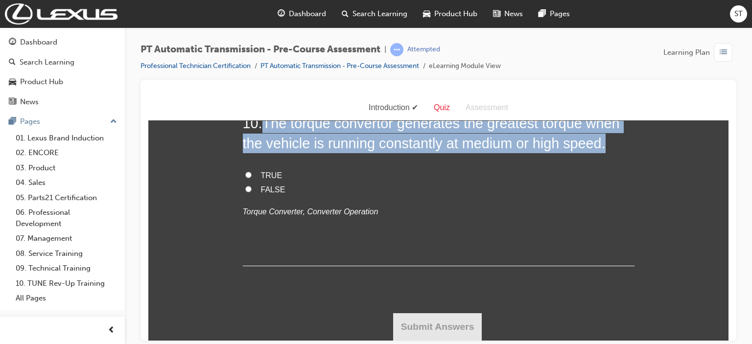
drag, startPoint x: 260, startPoint y: 187, endPoint x: 601, endPoint y: 212, distance: 342.0
click at [566, 153] on h2 "10 . The torque convertor generates the greatest torque when the vehicle is run…" at bounding box center [439, 133] width 392 height 40
copy span "The torque convertor generates the greatest torque when the vehicle is running …"
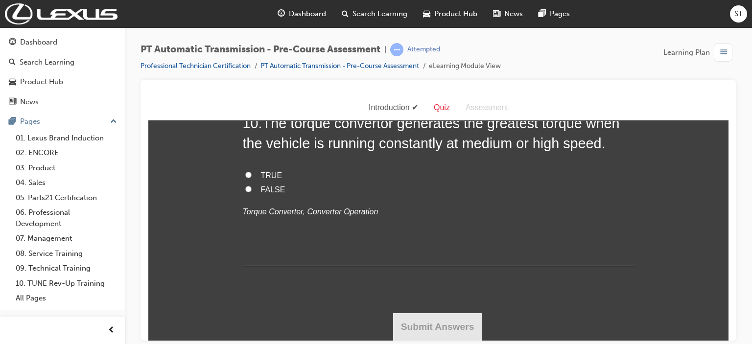
click at [250, 197] on label "FALSE" at bounding box center [439, 190] width 392 height 14
click at [250, 192] on input "FALSE" at bounding box center [248, 188] width 6 height 6
radio input "true"
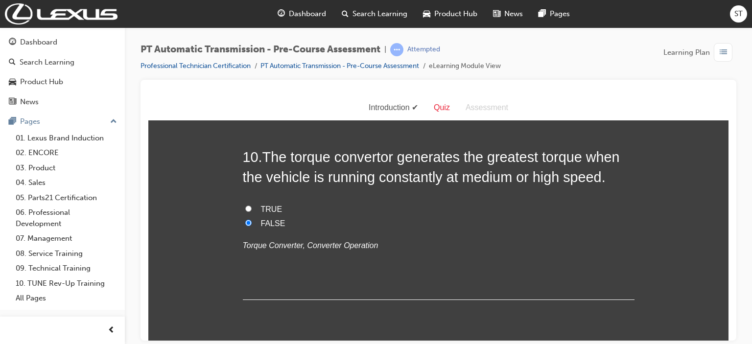
scroll to position [1970, 0]
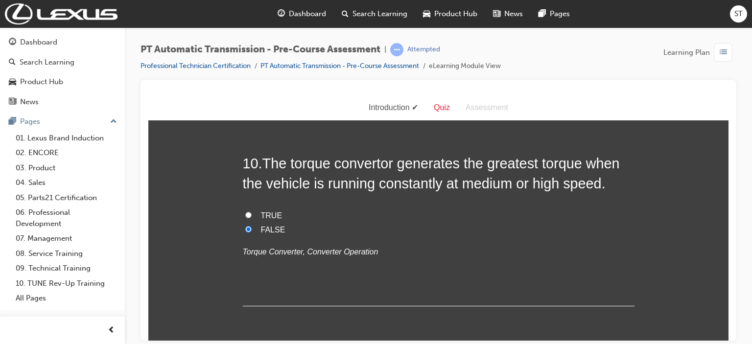
scroll to position [2009, 0]
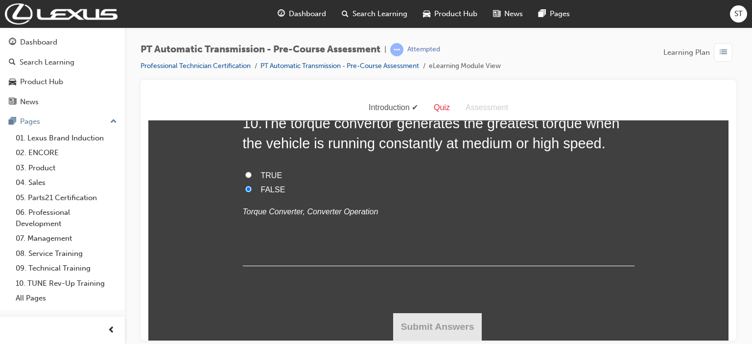
scroll to position [2146, 0]
radio input "true"
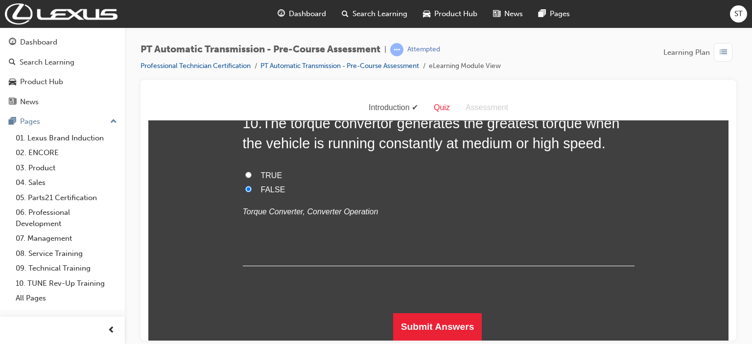
scroll to position [2465, 0]
click at [456, 323] on button "Submit Answers" at bounding box center [437, 326] width 89 height 27
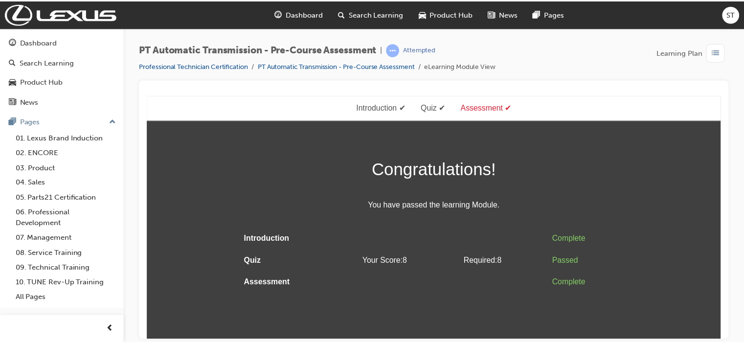
scroll to position [0, 0]
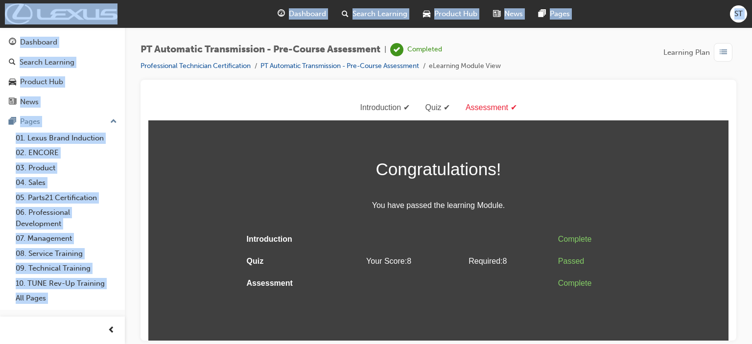
drag, startPoint x: 140, startPoint y: 15, endPoint x: 172, endPoint y: -22, distance: 48.9
click at [172, 0] on html "Your version of Internet Explorer is outdated and not supported. Please upgrade…" at bounding box center [376, 172] width 752 height 344
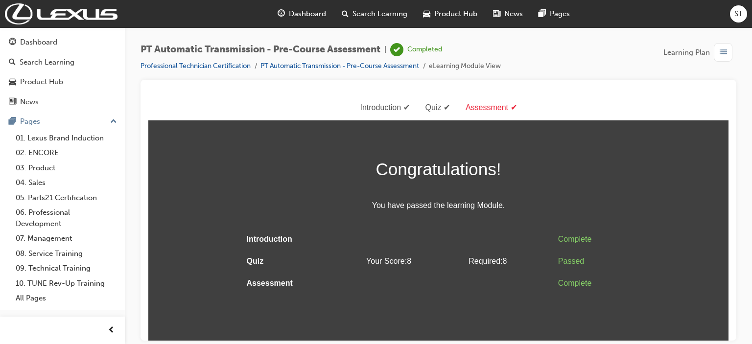
click at [309, 31] on div "PT Automatic Transmission - Pre-Course Assessment | Completed Professional Tech…" at bounding box center [438, 173] width 627 height 292
click at [303, 9] on span "Dashboard" at bounding box center [307, 13] width 37 height 11
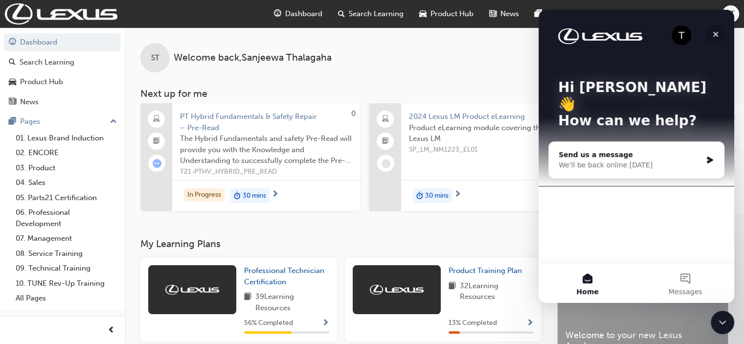
click at [566, 32] on icon "Close" at bounding box center [716, 34] width 8 height 8
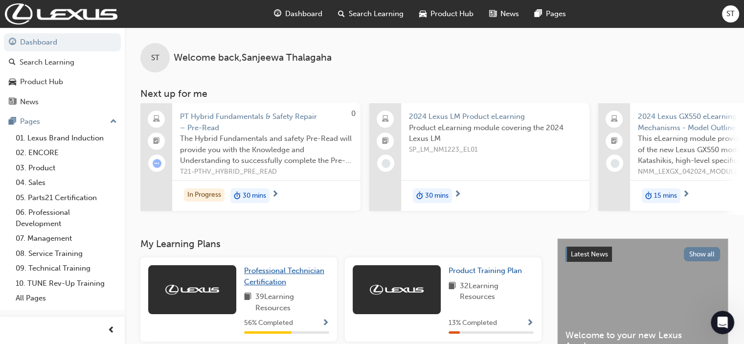
click at [271, 279] on link "Professional Technician Certification" at bounding box center [286, 276] width 85 height 22
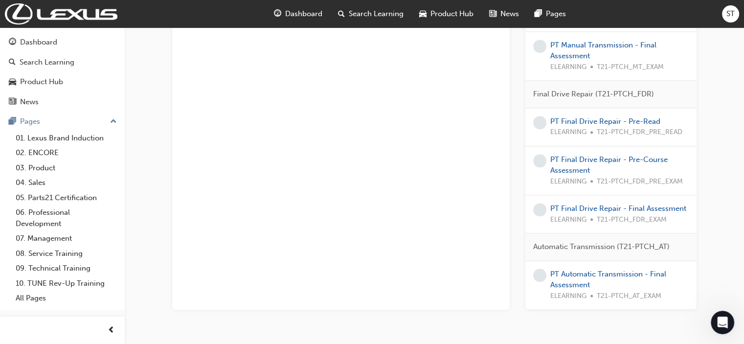
scroll to position [1136, 0]
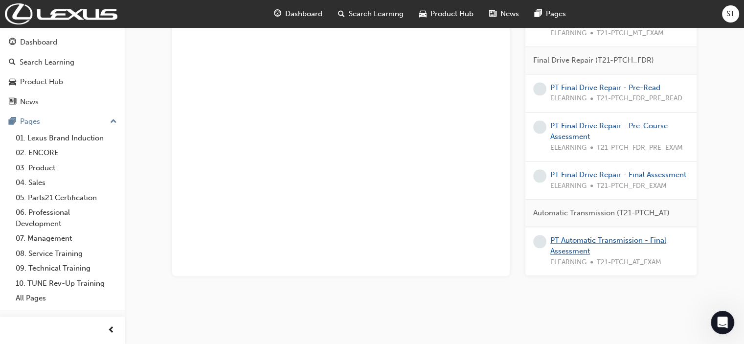
click at [566, 236] on link "PT Automatic Transmission - Final Assessment" at bounding box center [609, 246] width 116 height 20
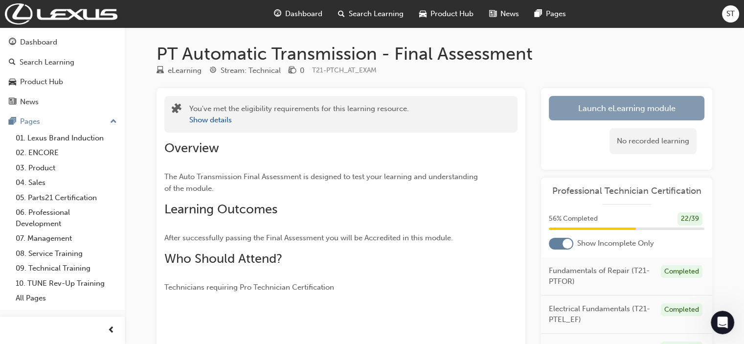
click at [566, 103] on button "Launch eLearning module" at bounding box center [627, 108] width 156 height 24
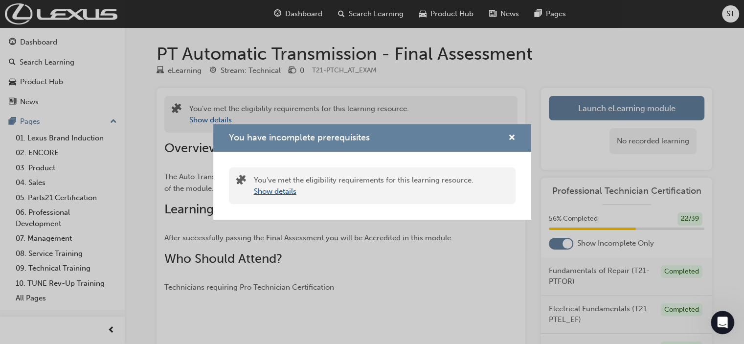
click at [285, 188] on button "Show details" at bounding box center [275, 191] width 43 height 11
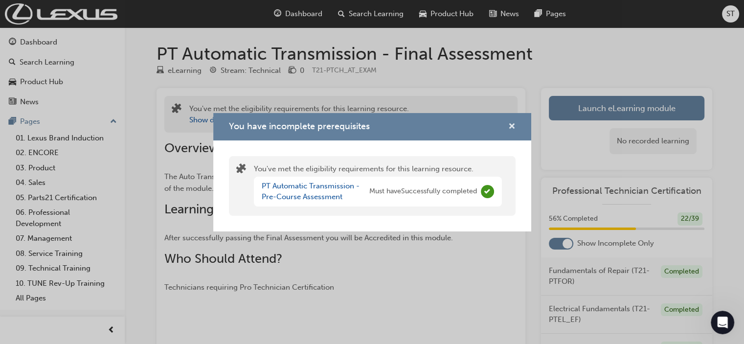
click at [510, 123] on span "cross-icon" at bounding box center [511, 127] width 7 height 9
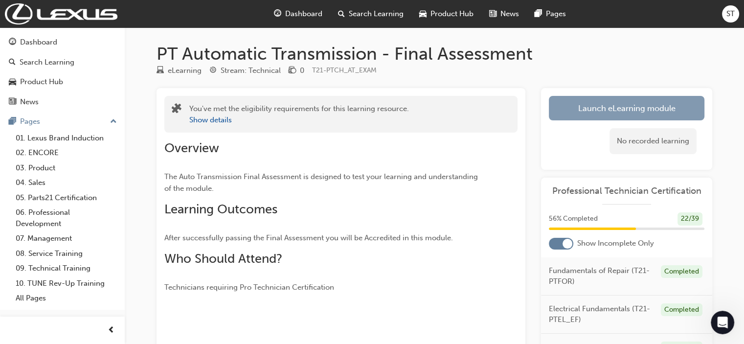
click at [566, 107] on button "Launch eLearning module" at bounding box center [627, 108] width 156 height 24
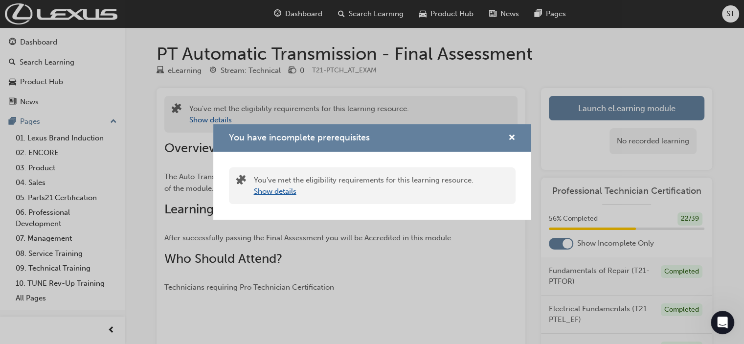
click at [276, 189] on button "Show details" at bounding box center [275, 191] width 43 height 11
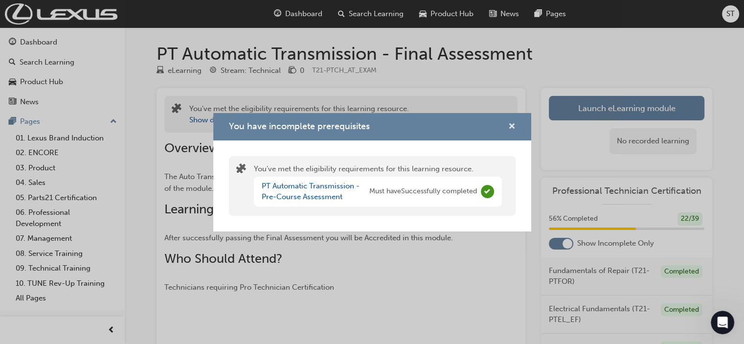
click at [508, 127] on span "cross-icon" at bounding box center [511, 127] width 7 height 9
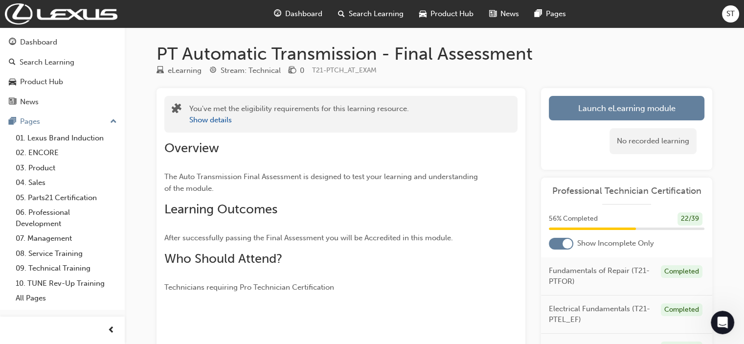
click at [508, 127] on div "You've met the eligibility requirements for this learning resource. Show details" at bounding box center [340, 114] width 353 height 37
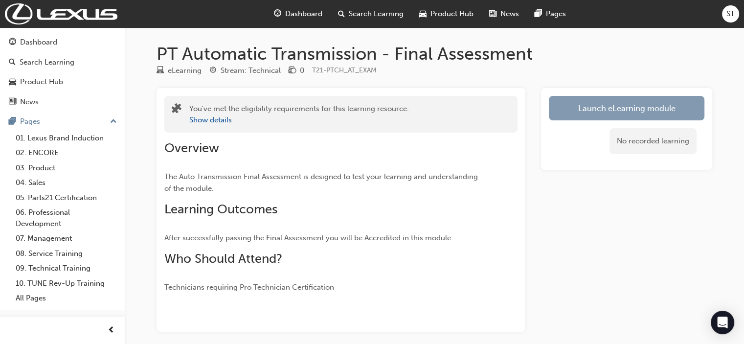
click at [574, 106] on link "Launch eLearning module" at bounding box center [627, 108] width 156 height 24
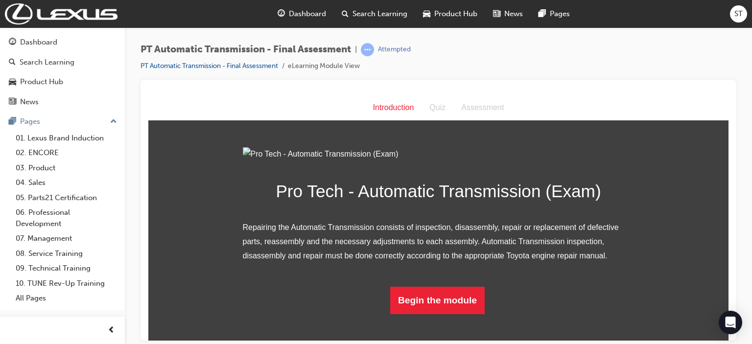
scroll to position [81, 0]
click at [436, 314] on button "Begin the module" at bounding box center [437, 299] width 94 height 27
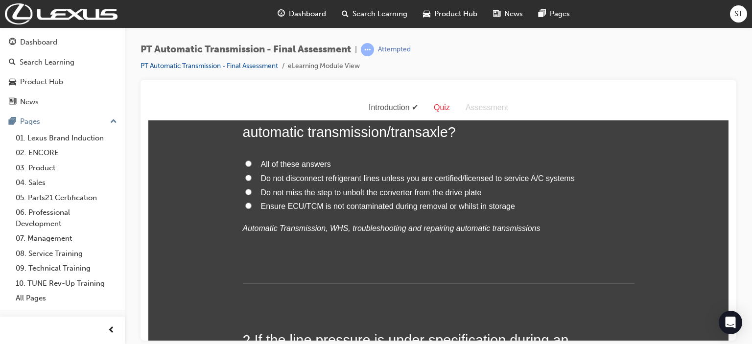
scroll to position [0, 0]
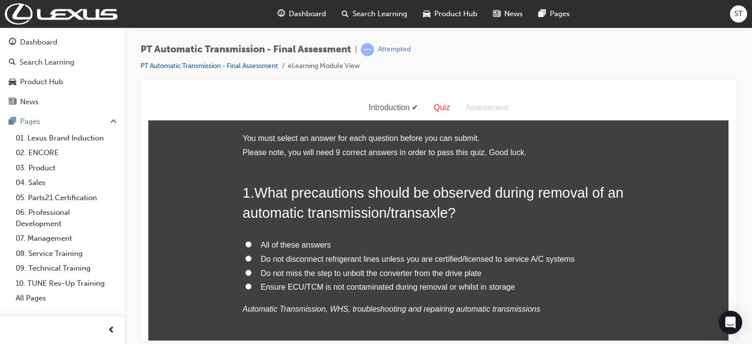
click at [380, 273] on span "Do not miss the step to unbolt the converter from the drive plate" at bounding box center [371, 273] width 221 height 8
click at [252, 273] on input "Do not miss the step to unbolt the converter from the drive plate" at bounding box center [248, 272] width 6 height 6
radio input "true"
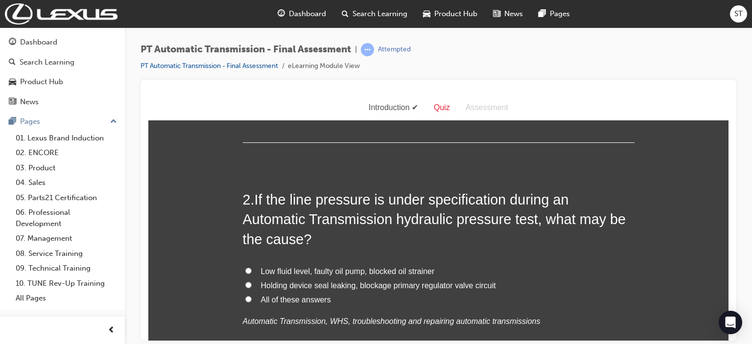
scroll to position [235, 0]
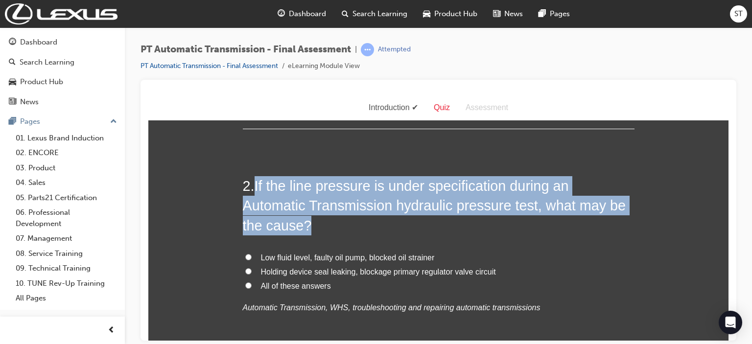
drag, startPoint x: 252, startPoint y: 184, endPoint x: 313, endPoint y: 219, distance: 70.6
click at [313, 219] on h2 "2 . If the line pressure is under specification during an Automatic Transmissio…" at bounding box center [439, 205] width 392 height 59
copy span "If the line pressure is under specification during an Automatic Transmission hy…"
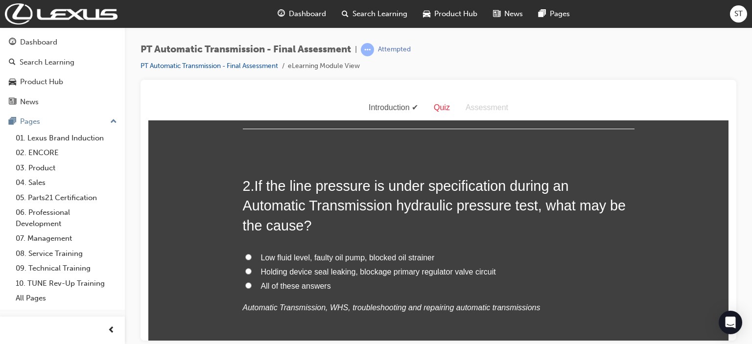
click at [309, 257] on span "Low fluid level, faulty oil pump, blocked oil strainer" at bounding box center [348, 257] width 174 height 8
click at [252, 257] on input "Low fluid level, faulty oil pump, blocked oil strainer" at bounding box center [248, 256] width 6 height 6
radio input "true"
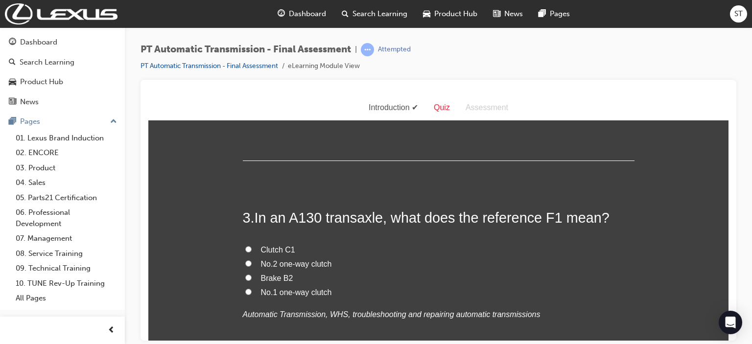
scroll to position [450, 0]
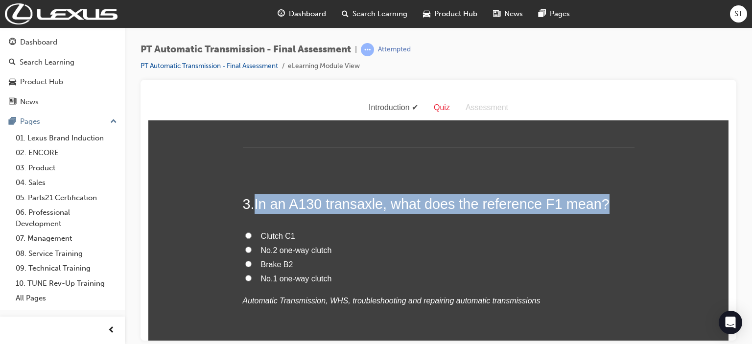
drag, startPoint x: 250, startPoint y: 204, endPoint x: 601, endPoint y: 206, distance: 350.9
click at [601, 206] on h2 "3 . In an A130 transaxle, what does the reference F1 mean?" at bounding box center [439, 204] width 392 height 20
copy h2 "In an A130 transaxle, what does the reference F1 mean?"
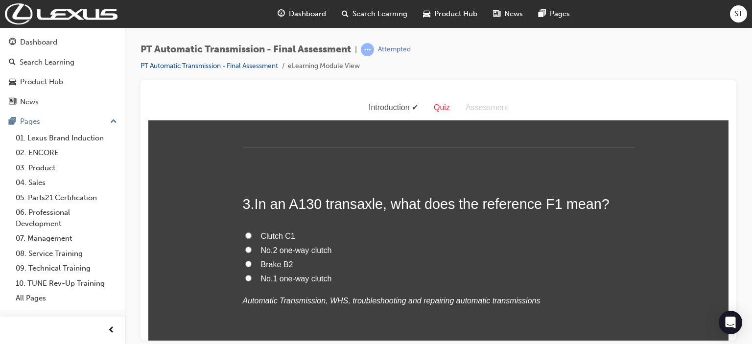
click at [379, 260] on label "Brake B2" at bounding box center [439, 264] width 392 height 14
click at [252, 260] on input "Brake B2" at bounding box center [248, 263] width 6 height 6
radio input "true"
click at [270, 278] on span "No.1 one-way clutch" at bounding box center [296, 278] width 71 height 8
click at [252, 278] on input "No.1 one-way clutch" at bounding box center [248, 278] width 6 height 6
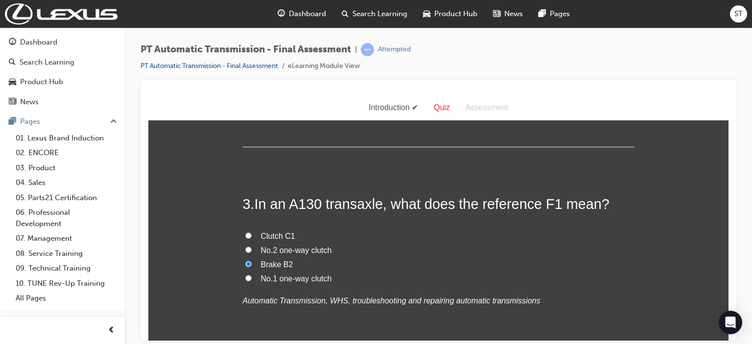
radio input "true"
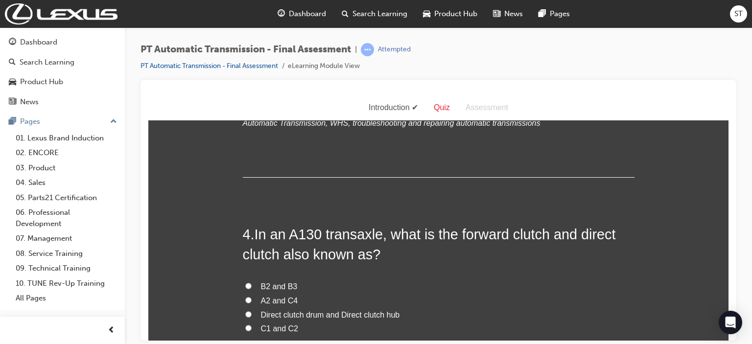
scroll to position [646, 0]
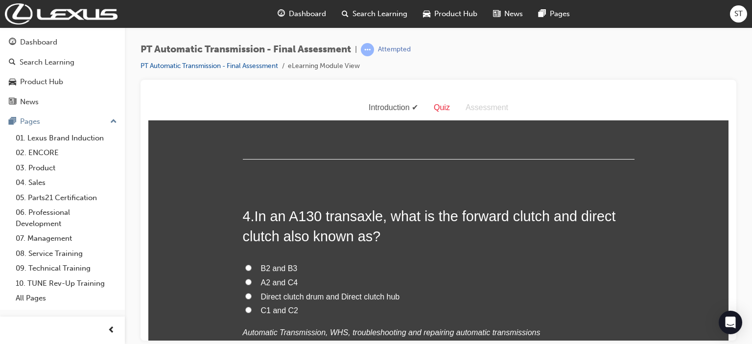
drag, startPoint x: 261, startPoint y: 214, endPoint x: 253, endPoint y: 216, distance: 9.0
click at [257, 215] on span "In an A130 transaxle, what is the forward clutch and direct clutch also known a…" at bounding box center [429, 225] width 373 height 35
click at [252, 216] on h2 "4 . In an A130 transaxle, what is the forward clutch and direct clutch also kno…" at bounding box center [439, 226] width 392 height 40
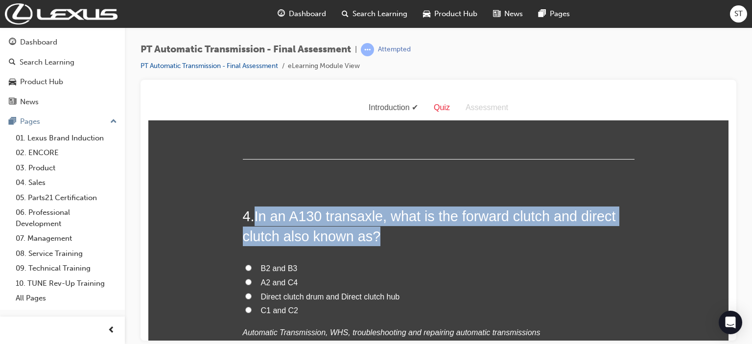
drag, startPoint x: 252, startPoint y: 216, endPoint x: 380, endPoint y: 234, distance: 129.5
click at [380, 234] on h2 "4 . In an A130 transaxle, what is the forward clutch and direct clutch also kno…" at bounding box center [439, 226] width 392 height 40
copy h2 "In an A130 transaxle, what is the forward clutch and direct clutch also known a…"
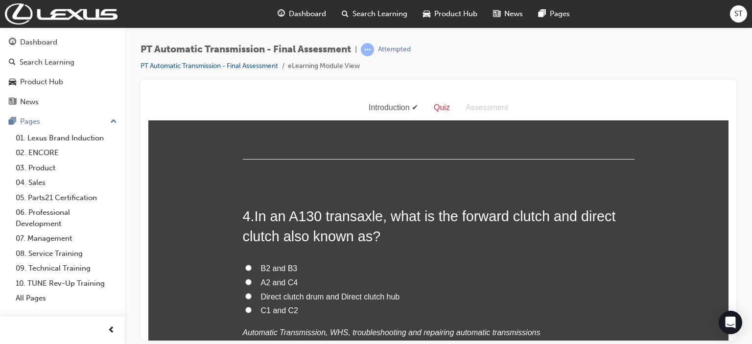
click at [261, 307] on span "C1 and C2" at bounding box center [280, 310] width 38 height 8
click at [252, 307] on input "C1 and C2" at bounding box center [248, 309] width 6 height 6
radio input "true"
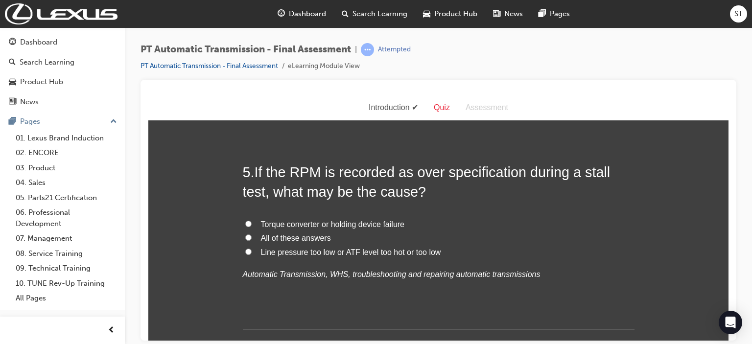
scroll to position [920, 0]
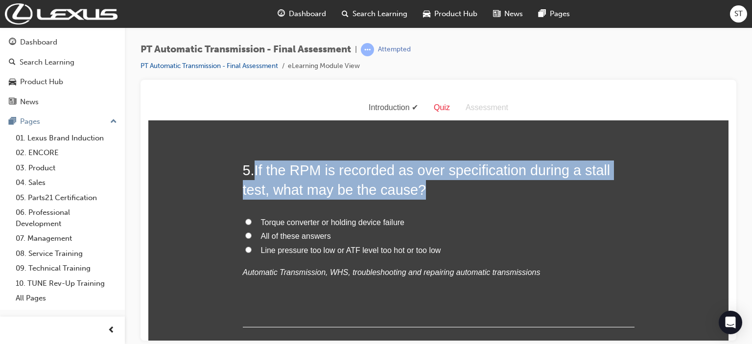
drag, startPoint x: 253, startPoint y: 172, endPoint x: 426, endPoint y: 192, distance: 173.9
click at [426, 192] on h2 "5 . If the RPM is recorded as over specification during a stall test, what may …" at bounding box center [439, 180] width 392 height 40
copy span "If the RPM is recorded as over specification during a stall test, what may be t…"
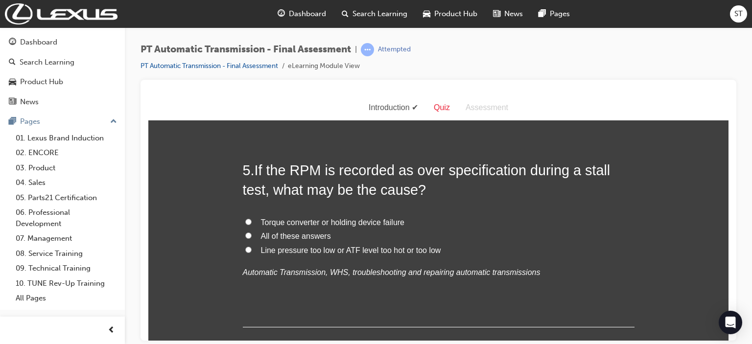
click at [295, 223] on span "Torque converter or holding device failure" at bounding box center [333, 222] width 144 height 8
click at [252, 223] on input "Torque converter or holding device failure" at bounding box center [248, 221] width 6 height 6
radio input "true"
click at [489, 269] on em "Automatic Transmission, WHS, troubleshooting and repairing automatic transmissi…" at bounding box center [392, 272] width 298 height 8
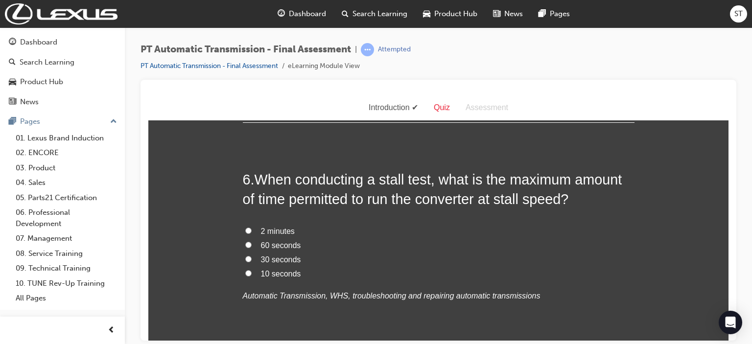
scroll to position [1135, 0]
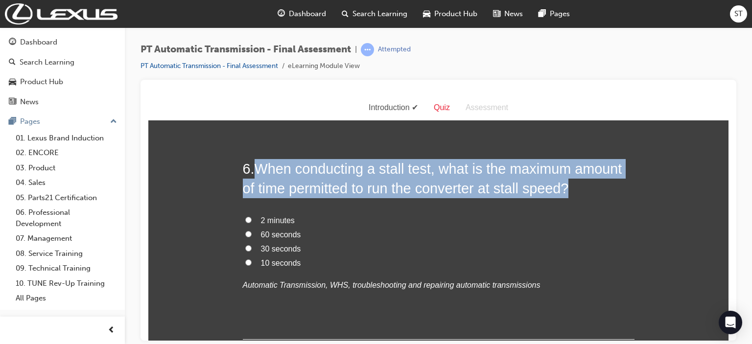
drag, startPoint x: 252, startPoint y: 165, endPoint x: 574, endPoint y: 188, distance: 322.3
click at [574, 188] on h2 "6 . When conducting a stall test, what is the maximum amount of time permitted …" at bounding box center [439, 179] width 392 height 40
copy span "When conducting a stall test, what is the maximum amount of time permitted to r…"
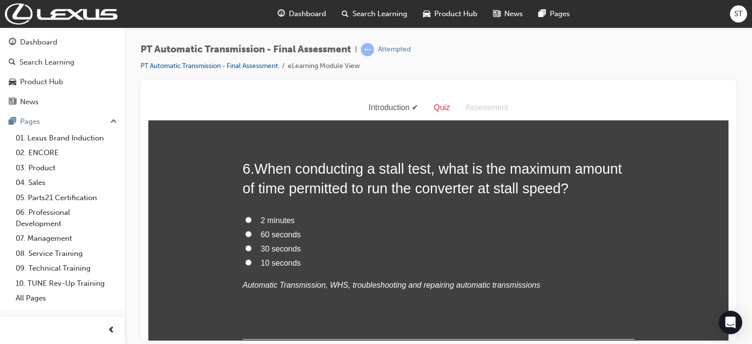
click at [269, 261] on span "10 seconds" at bounding box center [281, 262] width 40 height 8
click at [252, 261] on input "10 seconds" at bounding box center [248, 262] width 6 height 6
radio input "true"
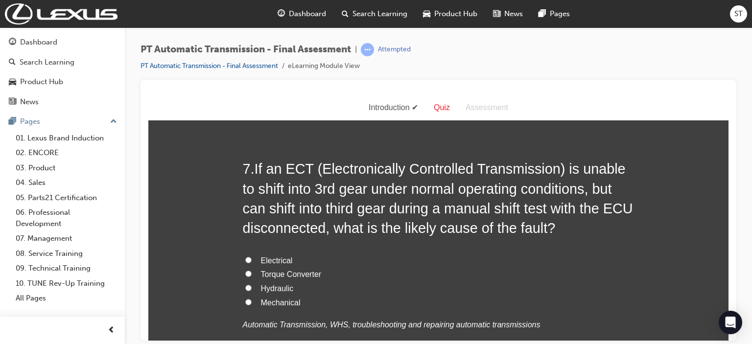
scroll to position [1370, 0]
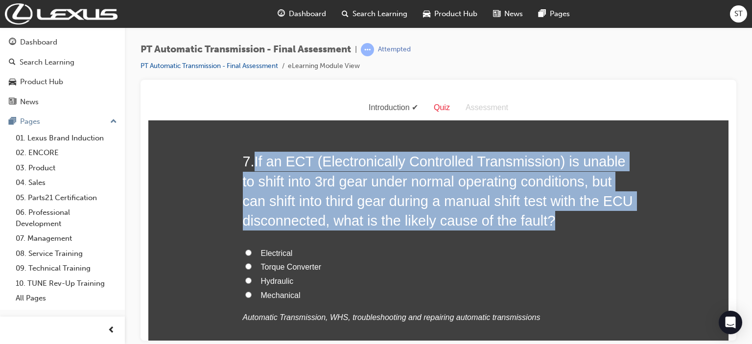
drag, startPoint x: 253, startPoint y: 160, endPoint x: 552, endPoint y: 223, distance: 305.6
click at [552, 223] on h2 "7 . If an ECT (Electronically Controlled Transmission) is unable to shift into …" at bounding box center [439, 190] width 392 height 79
copy span "If an ECT (Electronically Controlled Transmission) is unable to shift into 3rd …"
click at [199, 176] on div "You must select an answer for each question before you can submit. Please note,…" at bounding box center [438, 79] width 580 height 2636
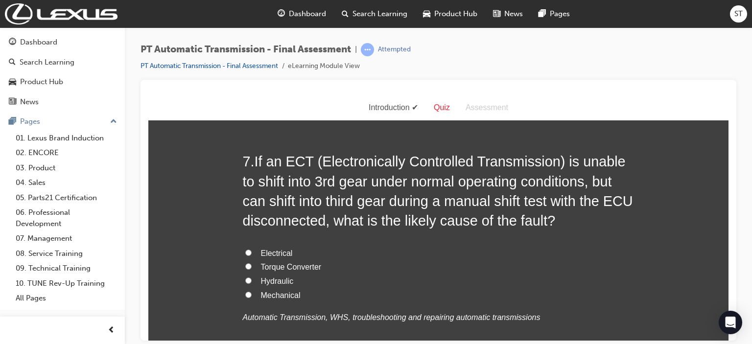
click at [266, 251] on span "Electrical" at bounding box center [277, 253] width 32 height 8
click at [252, 251] on input "Electrical" at bounding box center [248, 252] width 6 height 6
radio input "true"
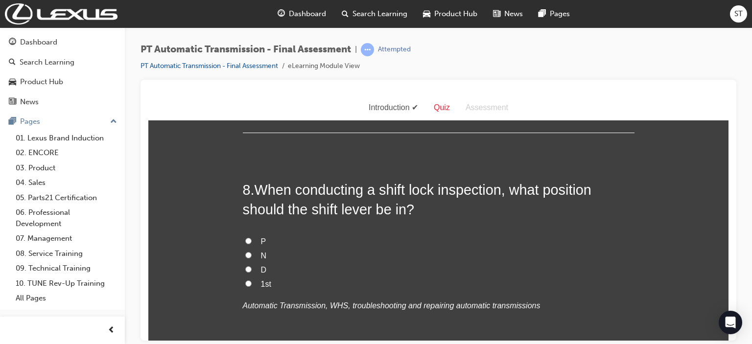
scroll to position [1625, 0]
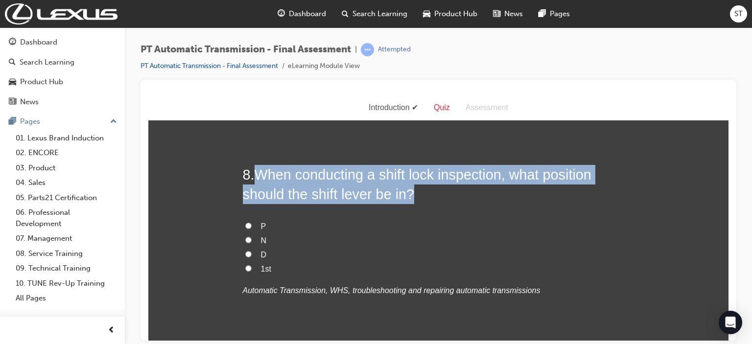
drag, startPoint x: 257, startPoint y: 169, endPoint x: 422, endPoint y: 194, distance: 167.4
click at [422, 194] on h2 "8 . When conducting a shift lock inspection, what position should the shift lev…" at bounding box center [439, 184] width 392 height 40
copy span "When conducting a shift lock inspection, what position should the shift lever b…"
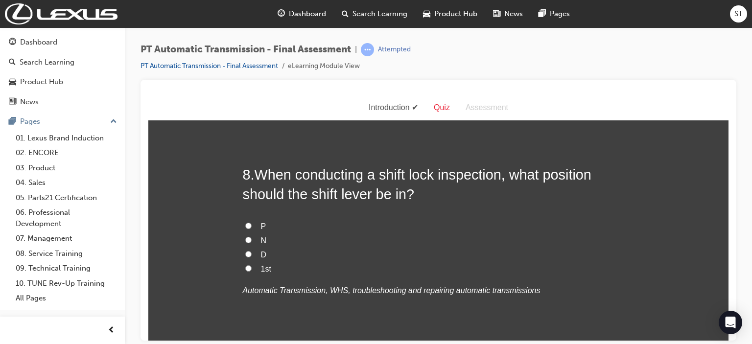
click at [251, 223] on label "P" at bounding box center [439, 226] width 392 height 14
click at [251, 223] on input "P" at bounding box center [248, 225] width 6 height 6
radio input "true"
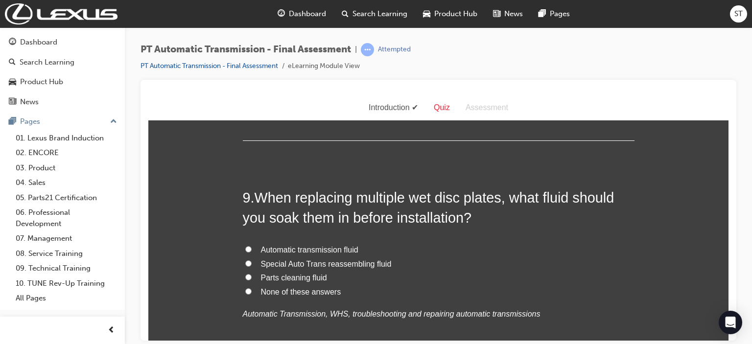
scroll to position [1840, 0]
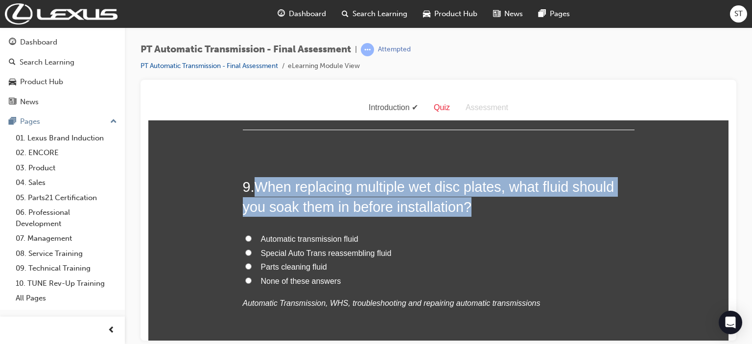
drag, startPoint x: 251, startPoint y: 184, endPoint x: 485, endPoint y: 198, distance: 234.3
click at [485, 198] on h2 "9 . When replacing multiple wet disc plates, what fluid should you soak them in…" at bounding box center [439, 197] width 392 height 40
copy h2 "When replacing multiple wet disc plates, what fluid should you soak them in bef…"
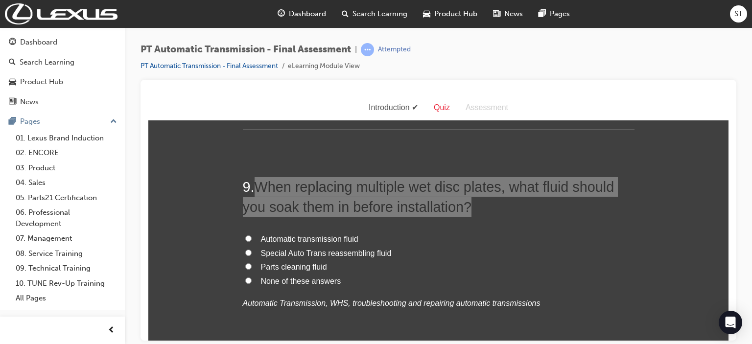
click at [188, 46] on span "PT Automatic Transmission - Final Assessment" at bounding box center [245, 49] width 210 height 11
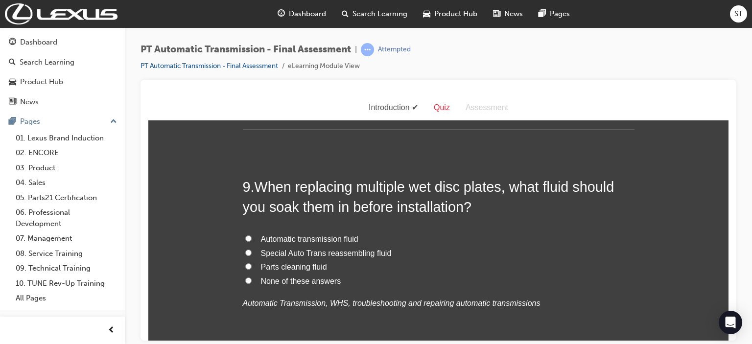
click at [305, 235] on span "Automatic transmission fluid" at bounding box center [309, 238] width 97 height 8
click at [252, 235] on input "Automatic transmission fluid" at bounding box center [248, 238] width 6 height 6
radio input "true"
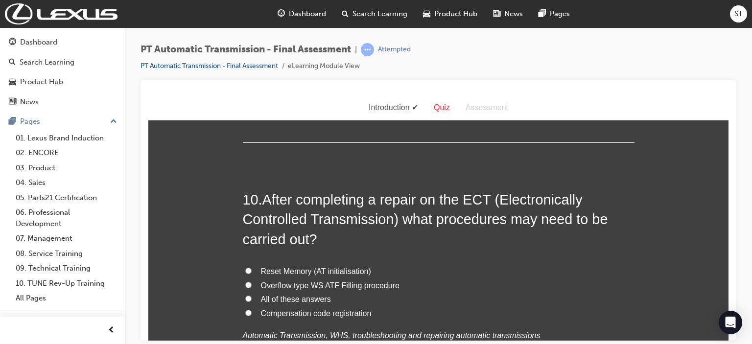
scroll to position [2075, 0]
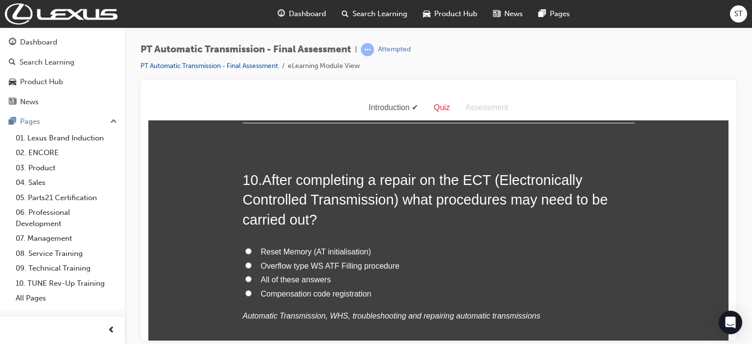
click at [323, 283] on span "All of these answers" at bounding box center [296, 279] width 70 height 8
click at [252, 282] on input "All of these answers" at bounding box center [248, 279] width 6 height 6
radio input "true"
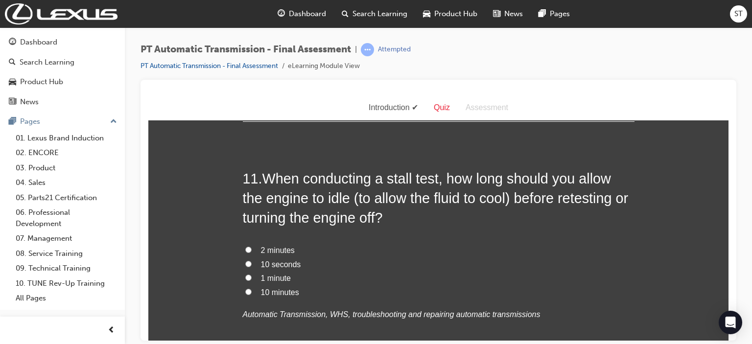
scroll to position [2349, 0]
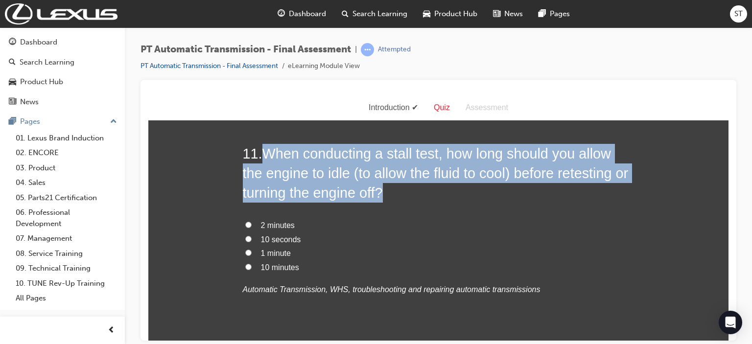
drag, startPoint x: 261, startPoint y: 151, endPoint x: 426, endPoint y: 200, distance: 172.2
click at [426, 200] on h2 "11 . When conducting a stall test, how long should you allow the engine to idle…" at bounding box center [439, 172] width 392 height 59
copy span "When conducting a stall test, how long should you allow the engine to idle (to …"
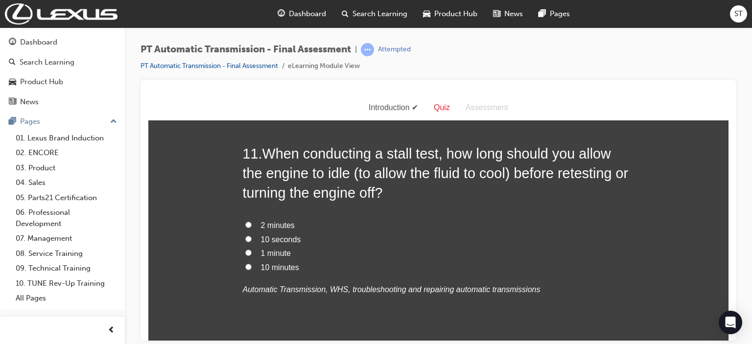
click at [275, 254] on span "1 minute" at bounding box center [276, 253] width 30 height 8
click at [252, 254] on input "1 minute" at bounding box center [248, 252] width 6 height 6
radio input "true"
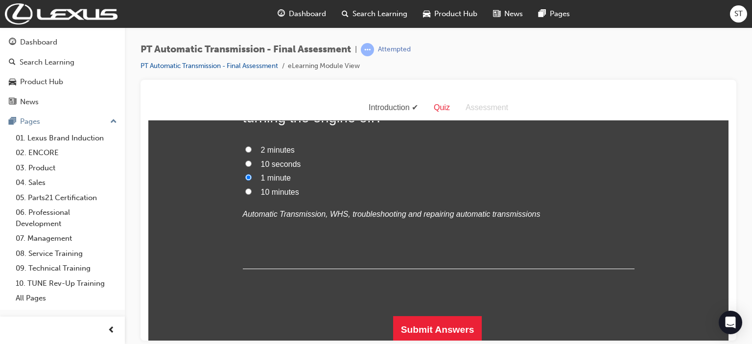
scroll to position [2425, 0]
click at [441, 318] on button "Submit Answers" at bounding box center [437, 328] width 89 height 27
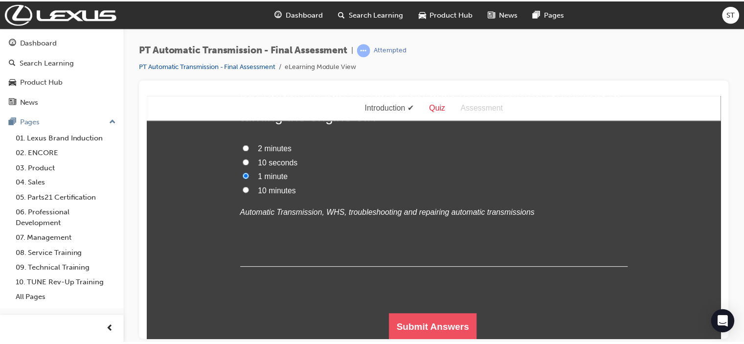
scroll to position [0, 0]
